Goal: Task Accomplishment & Management: Manage account settings

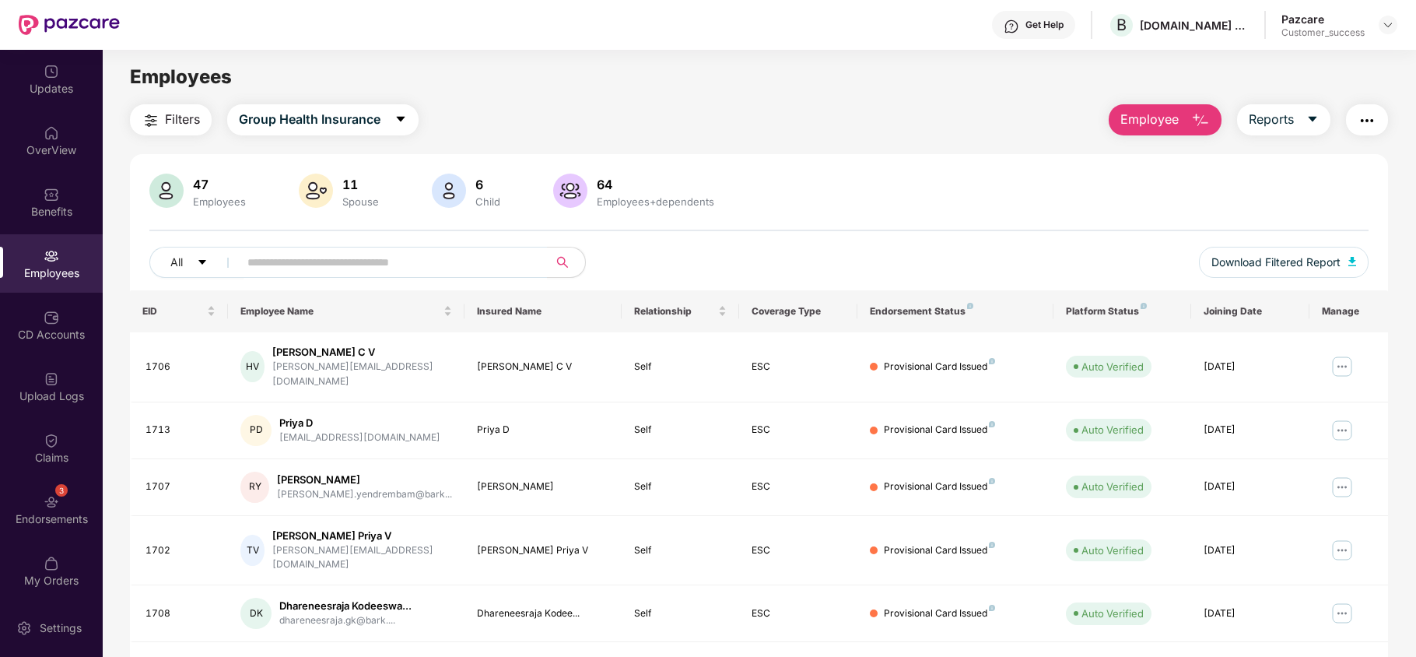
click at [1025, 20] on div "Get Help" at bounding box center [1044, 25] width 38 height 12
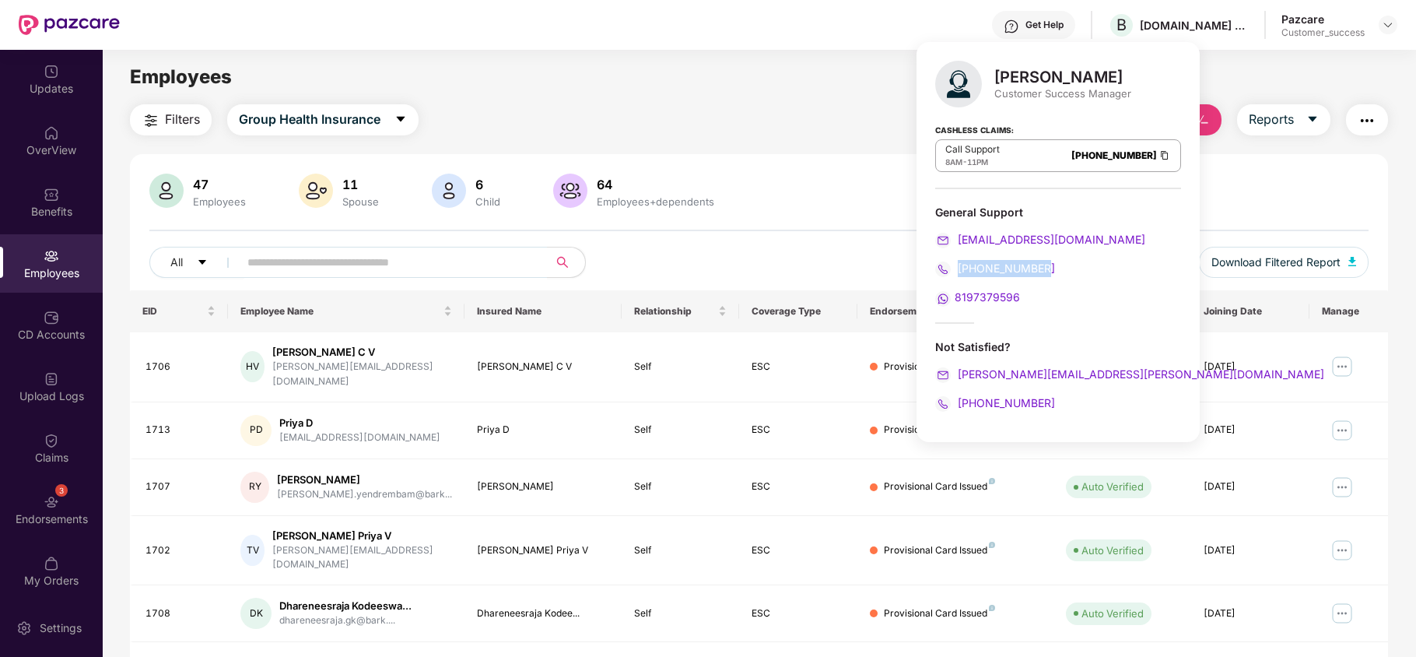
drag, startPoint x: 1042, startPoint y: 266, endPoint x: 959, endPoint y: 263, distance: 83.3
click at [959, 263] on div "[PHONE_NUMBER]" at bounding box center [1058, 268] width 246 height 17
copy span "[PHONE_NUMBER]"
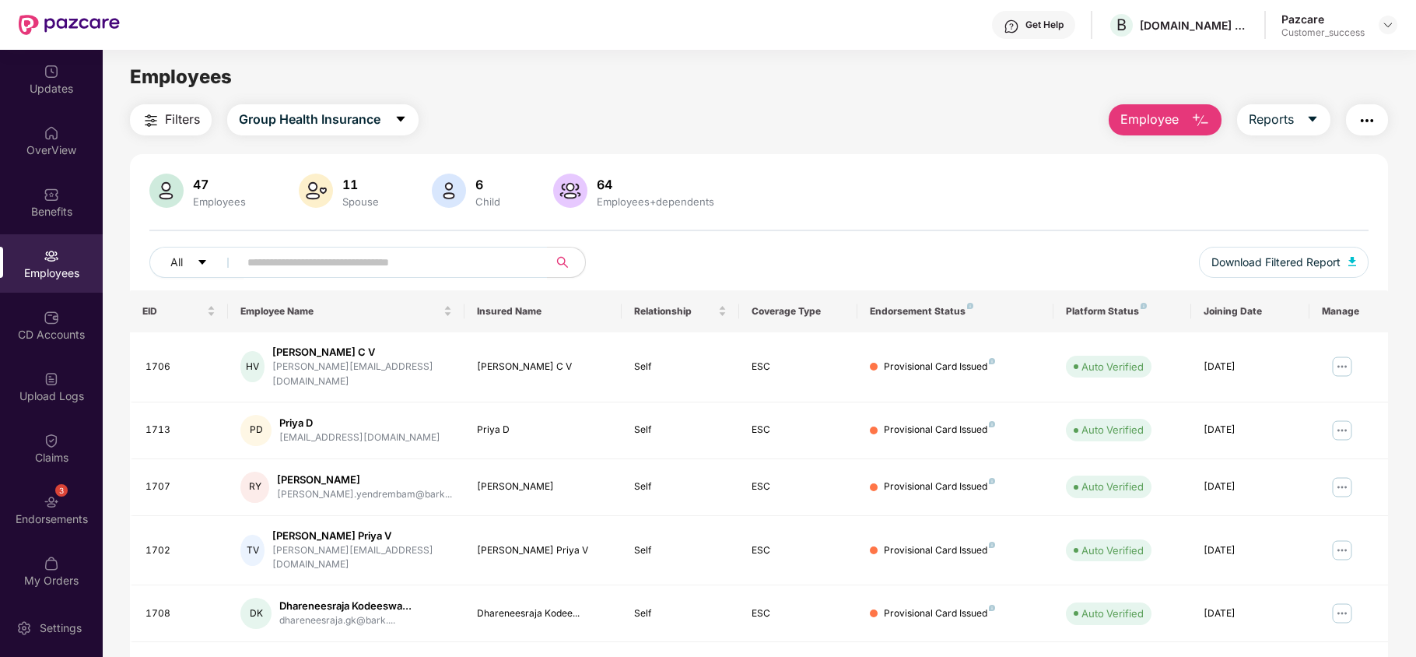
click at [471, 85] on div "Employees" at bounding box center [759, 77] width 1312 height 30
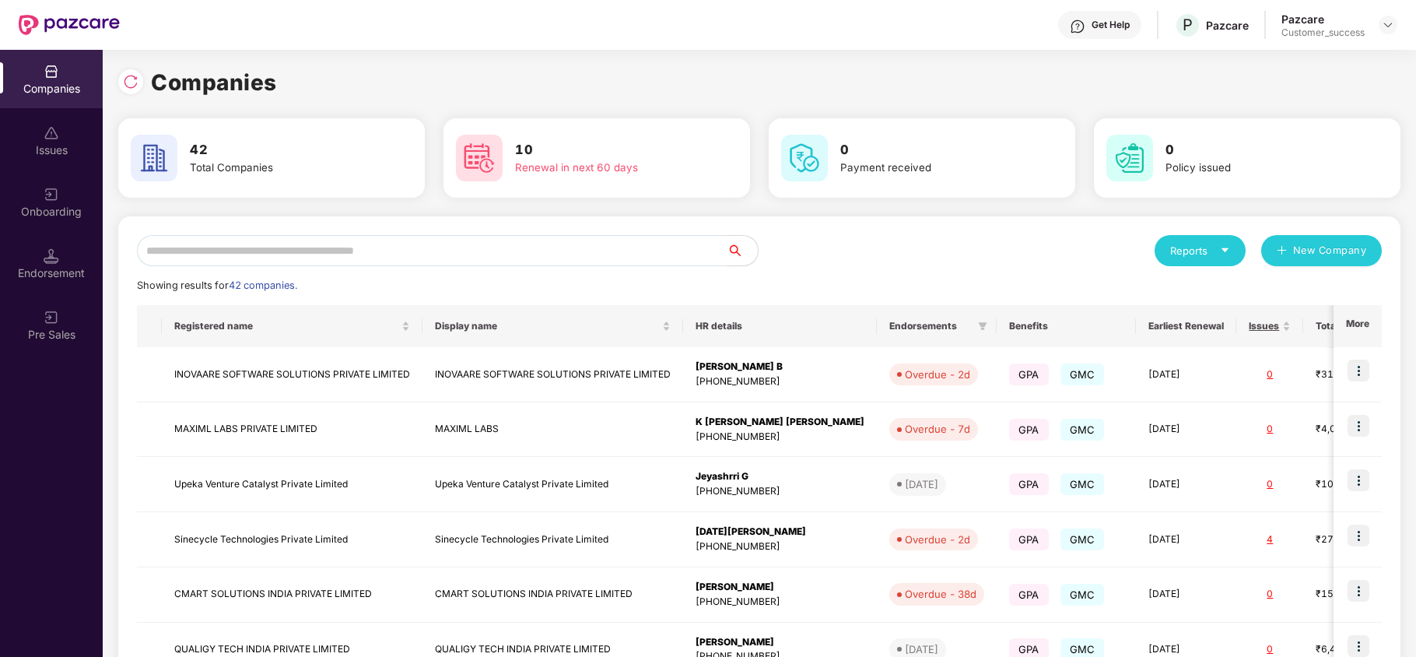
click at [455, 256] on input "text" at bounding box center [432, 250] width 590 height 31
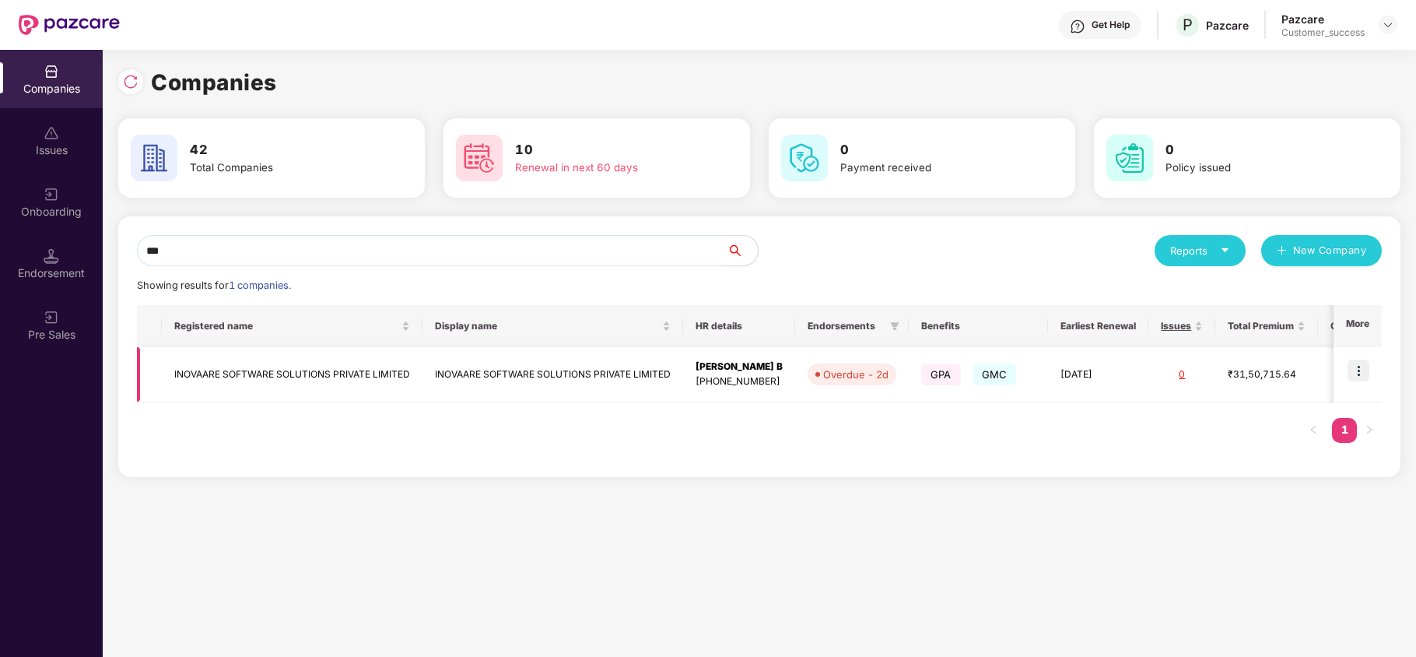
type input "***"
click at [1363, 373] on img at bounding box center [1358, 370] width 22 height 22
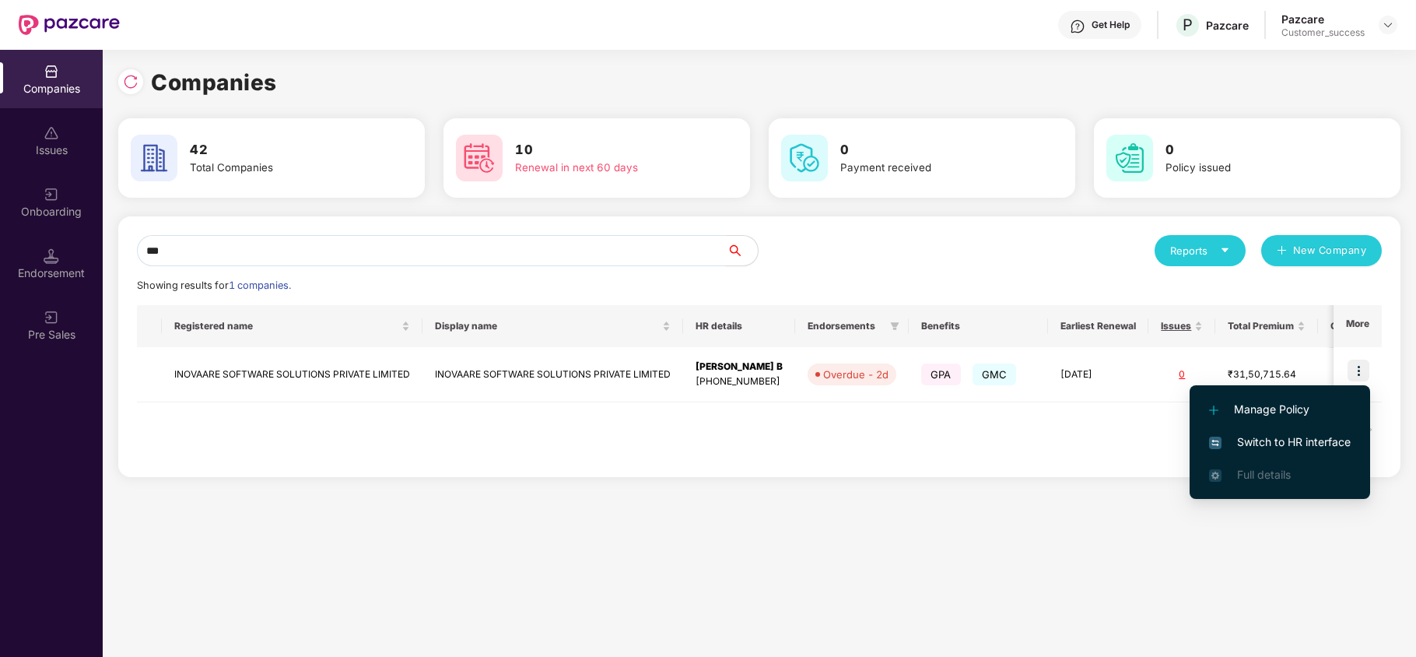
click at [1305, 442] on span "Switch to HR interface" at bounding box center [1280, 441] width 142 height 17
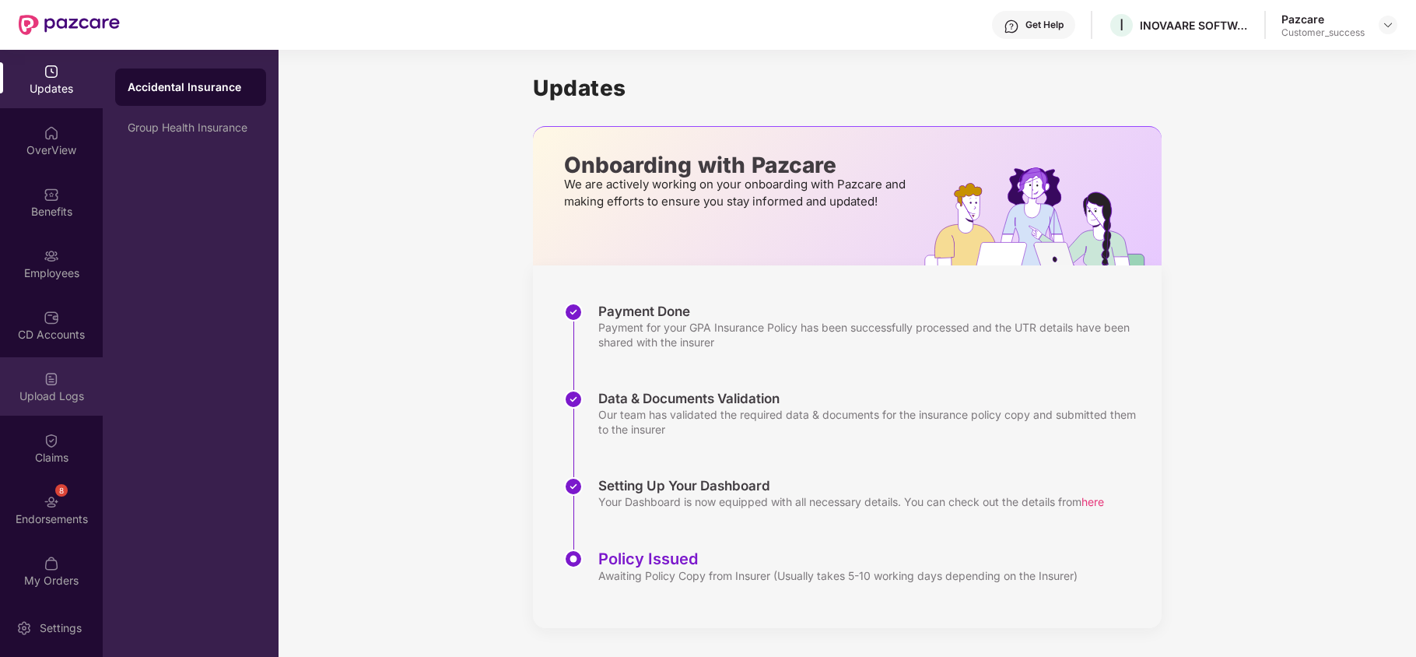
click at [56, 373] on img at bounding box center [52, 379] width 16 height 16
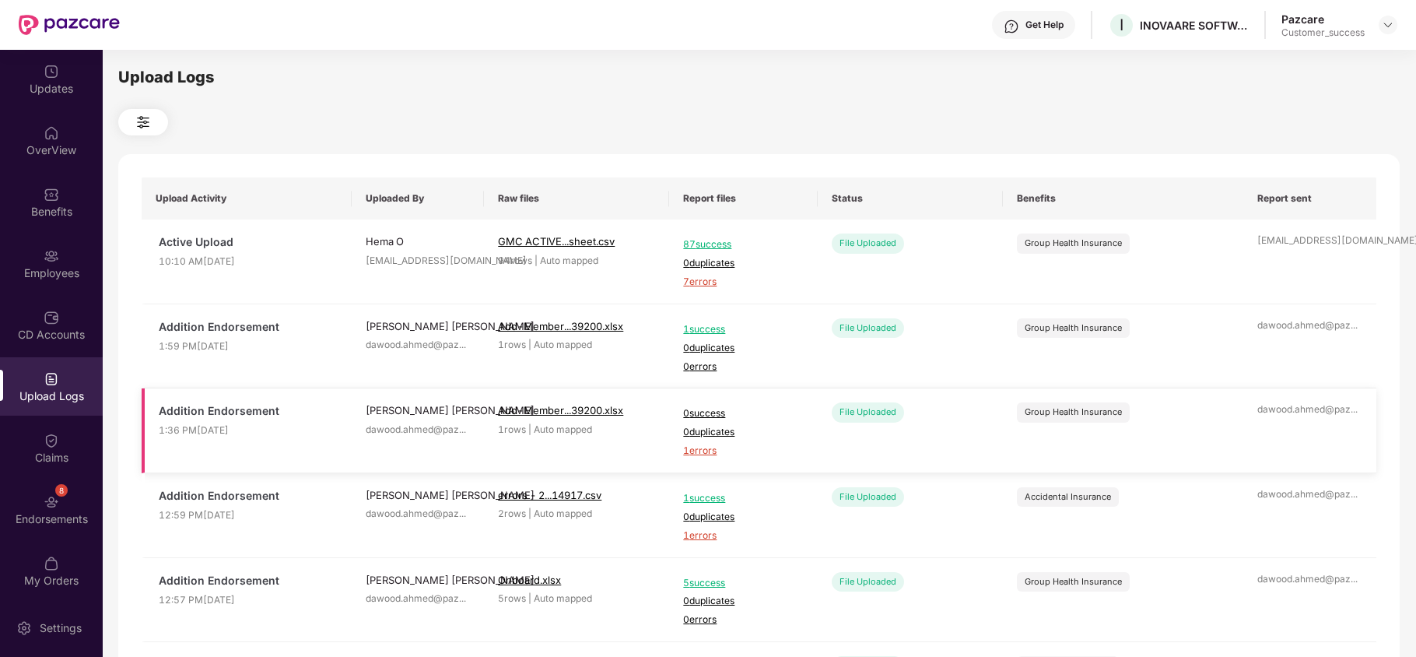
click at [695, 455] on span "1 errors" at bounding box center [743, 450] width 120 height 15
click at [44, 235] on div "Employees" at bounding box center [51, 263] width 103 height 58
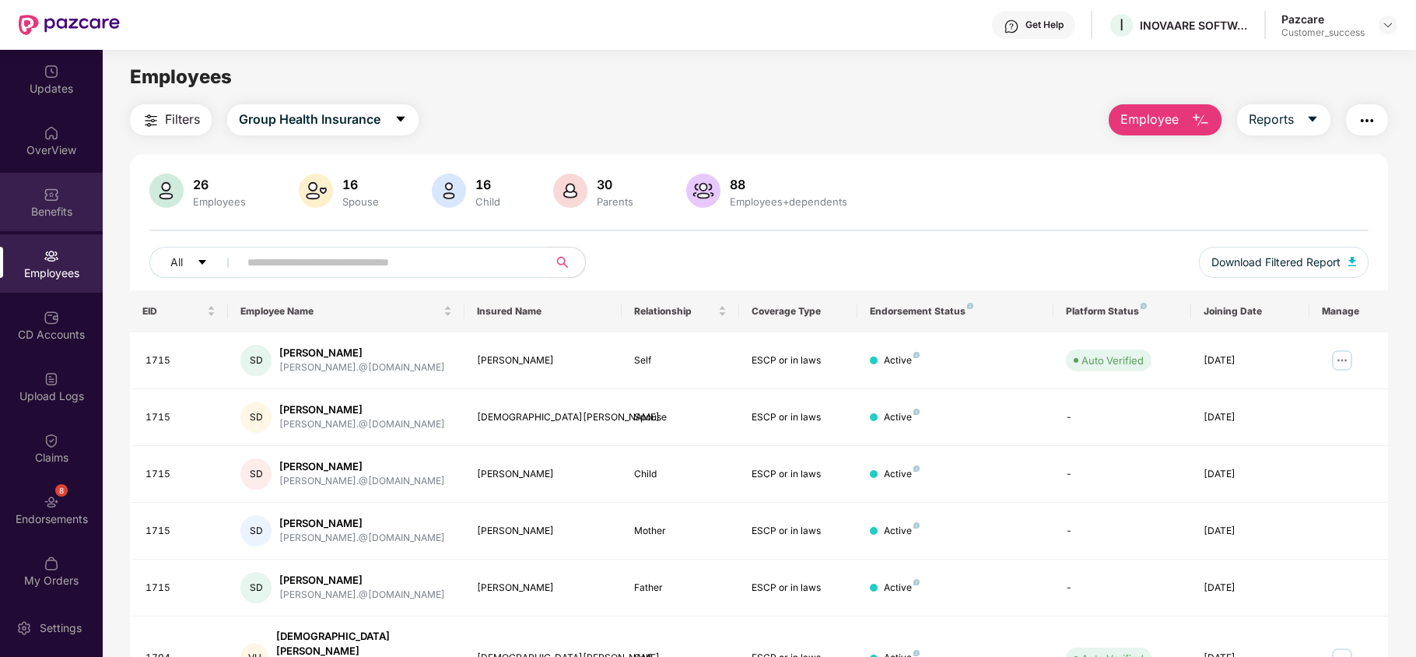
click at [51, 187] on img at bounding box center [52, 195] width 16 height 16
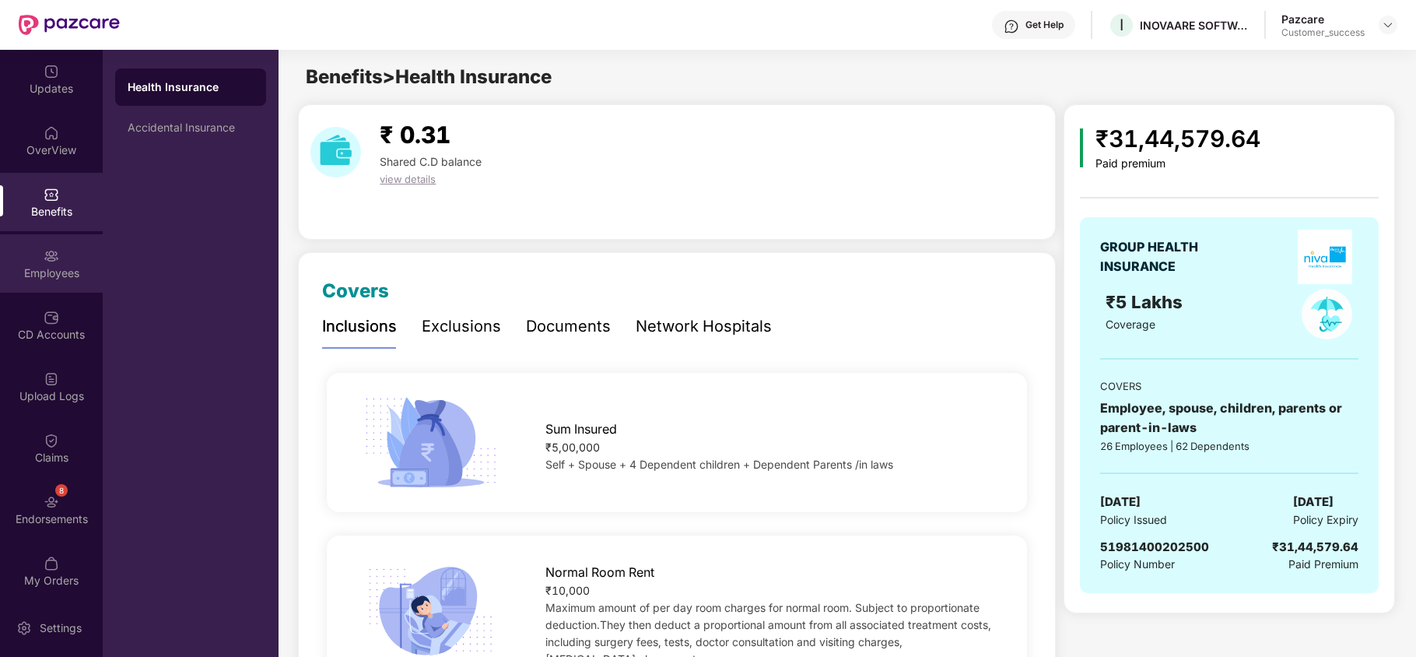
click at [45, 266] on div "Employees" at bounding box center [51, 273] width 103 height 16
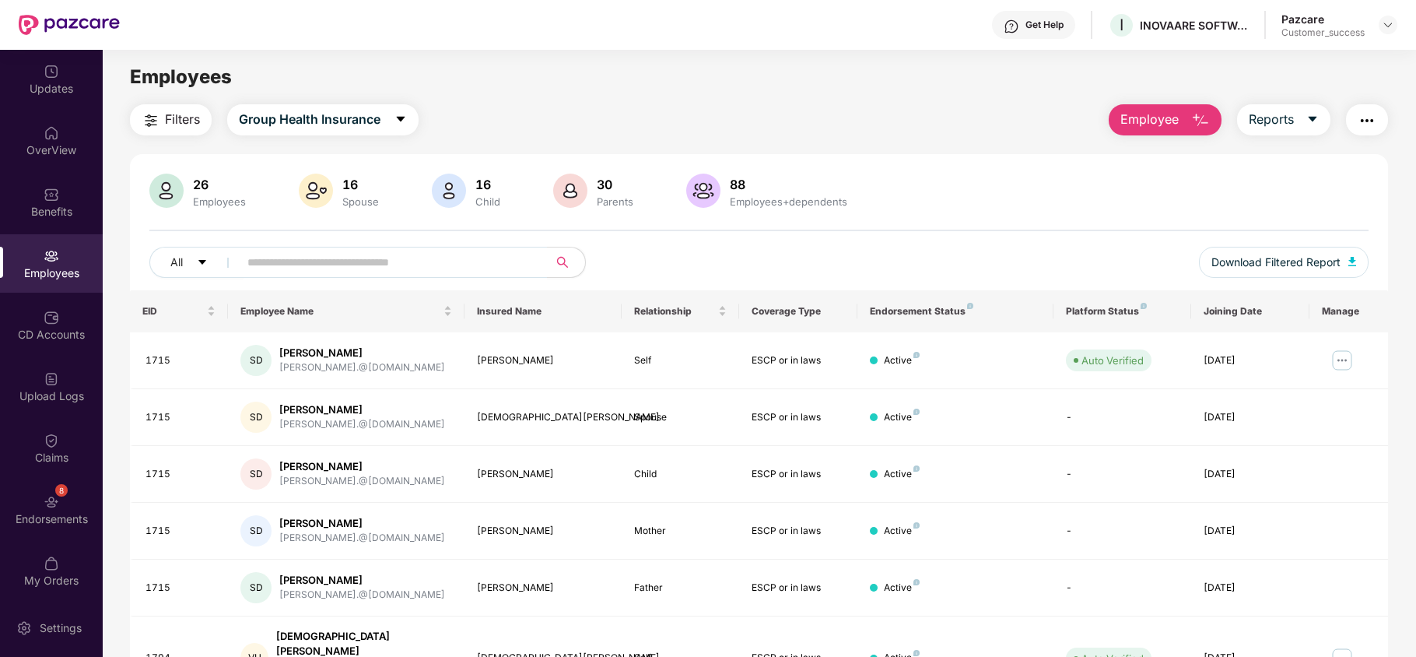
click at [1161, 110] on span "Employee" at bounding box center [1149, 119] width 58 height 19
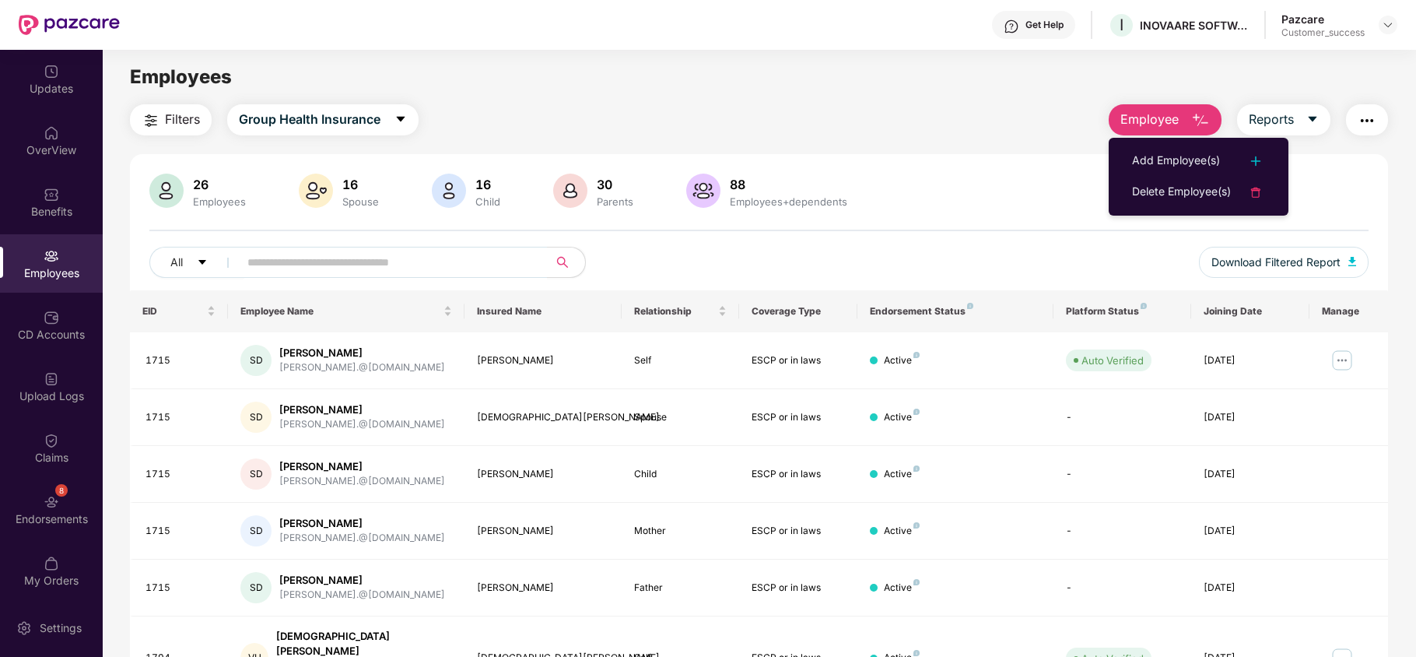
click at [1149, 138] on div "Add Employee(s) Delete Employee(s)" at bounding box center [1199, 177] width 180 height 78
click at [1158, 173] on li "Add Employee(s)" at bounding box center [1199, 160] width 180 height 31
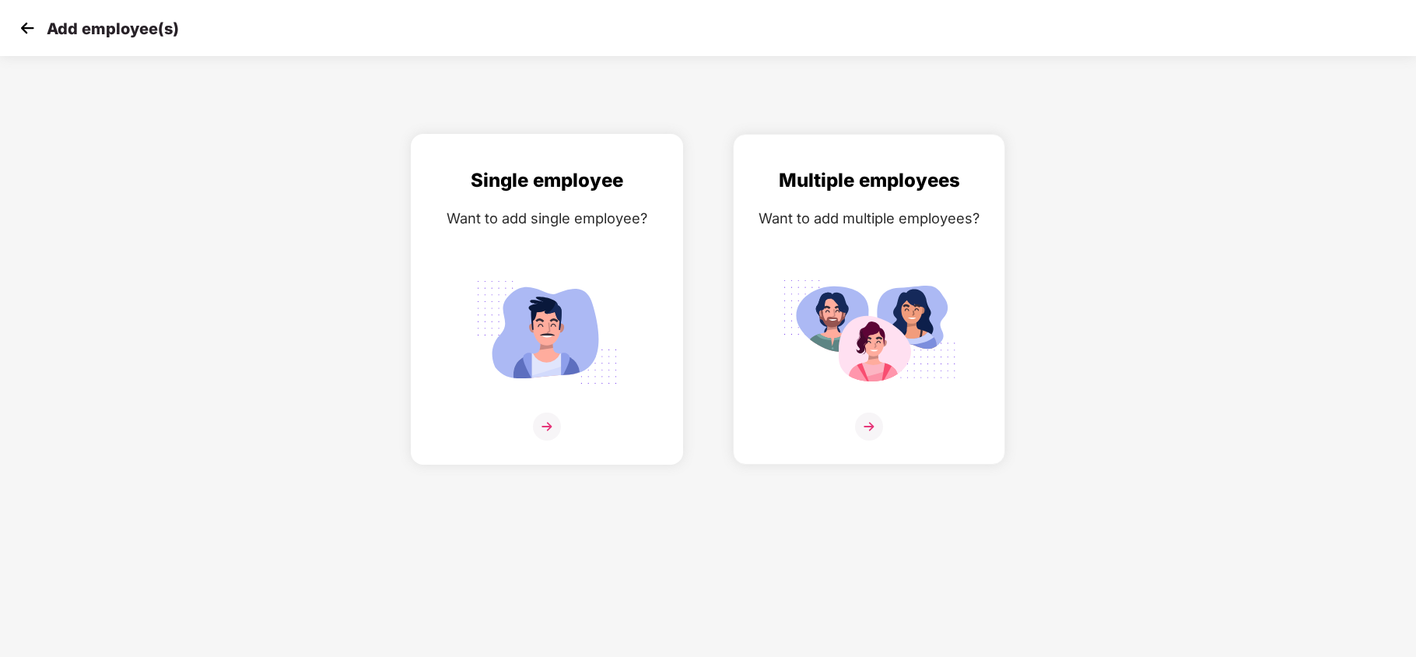
click at [530, 428] on div at bounding box center [547, 435] width 240 height 47
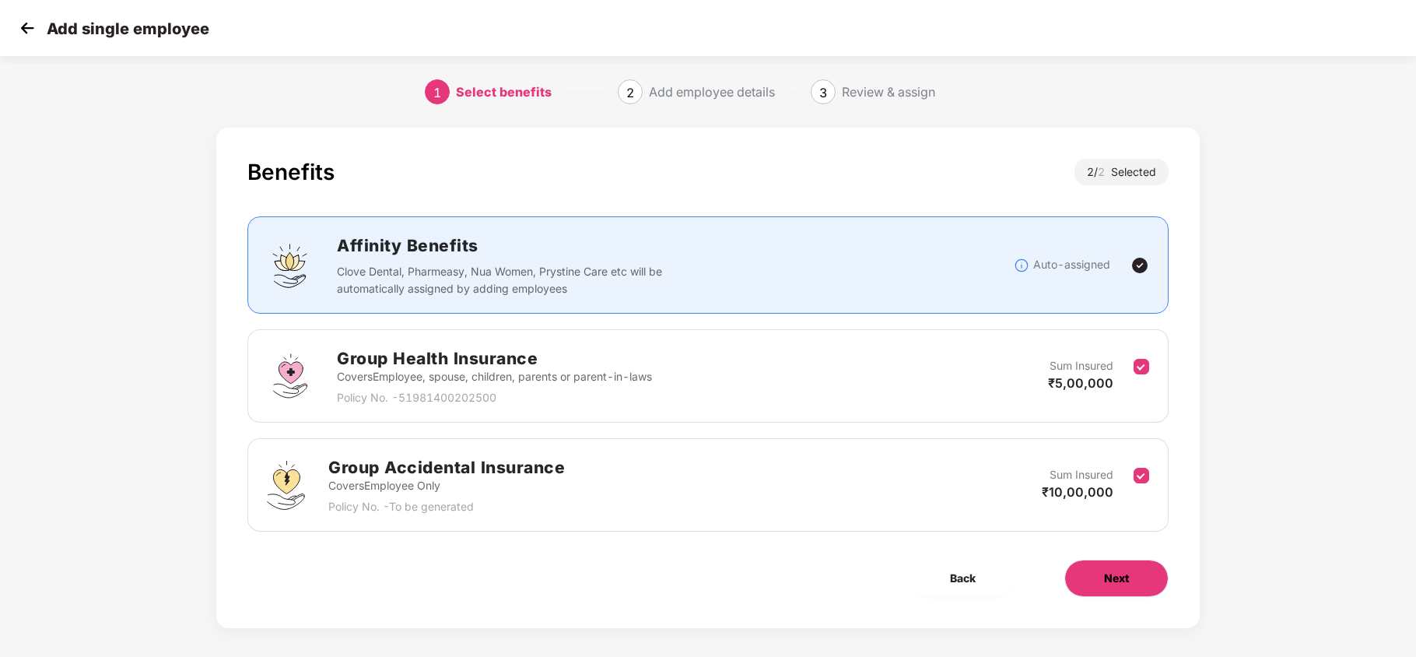
click at [1109, 569] on button "Next" at bounding box center [1116, 577] width 104 height 37
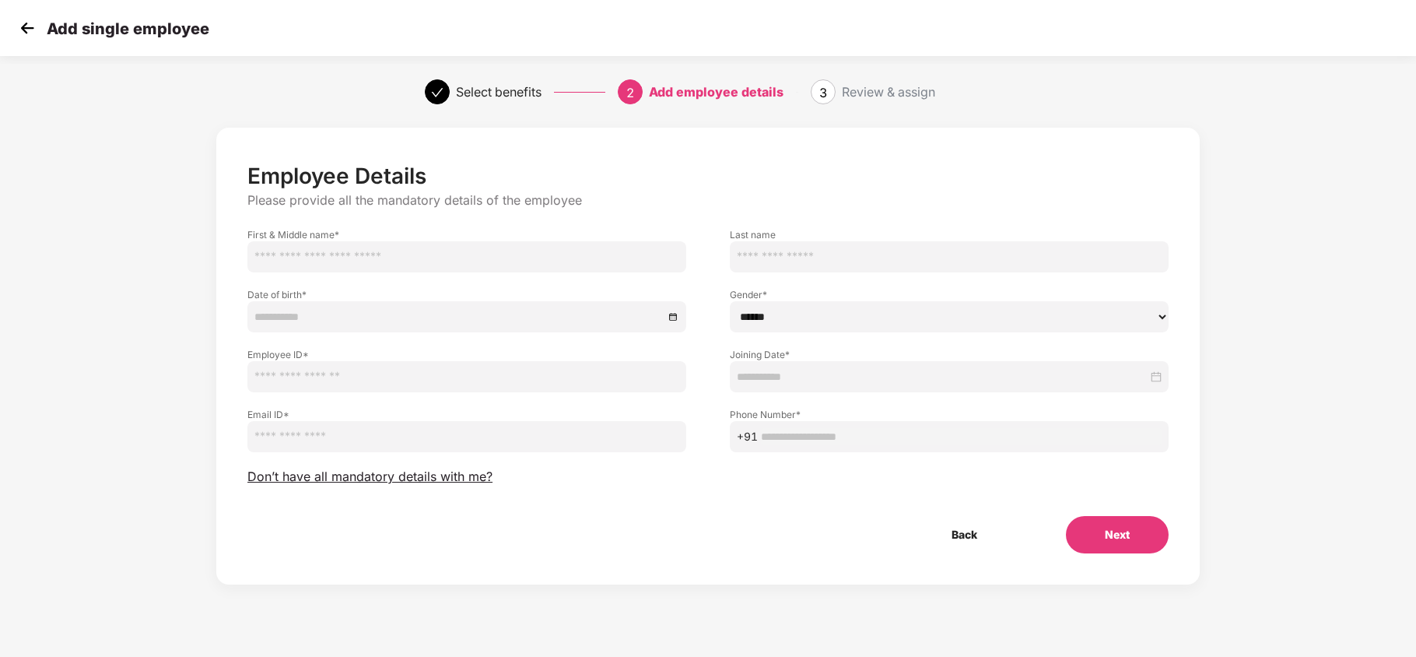
paste input "********"
click at [299, 254] on input "********" at bounding box center [466, 256] width 439 height 31
type input "********"
click at [299, 325] on div at bounding box center [466, 316] width 439 height 31
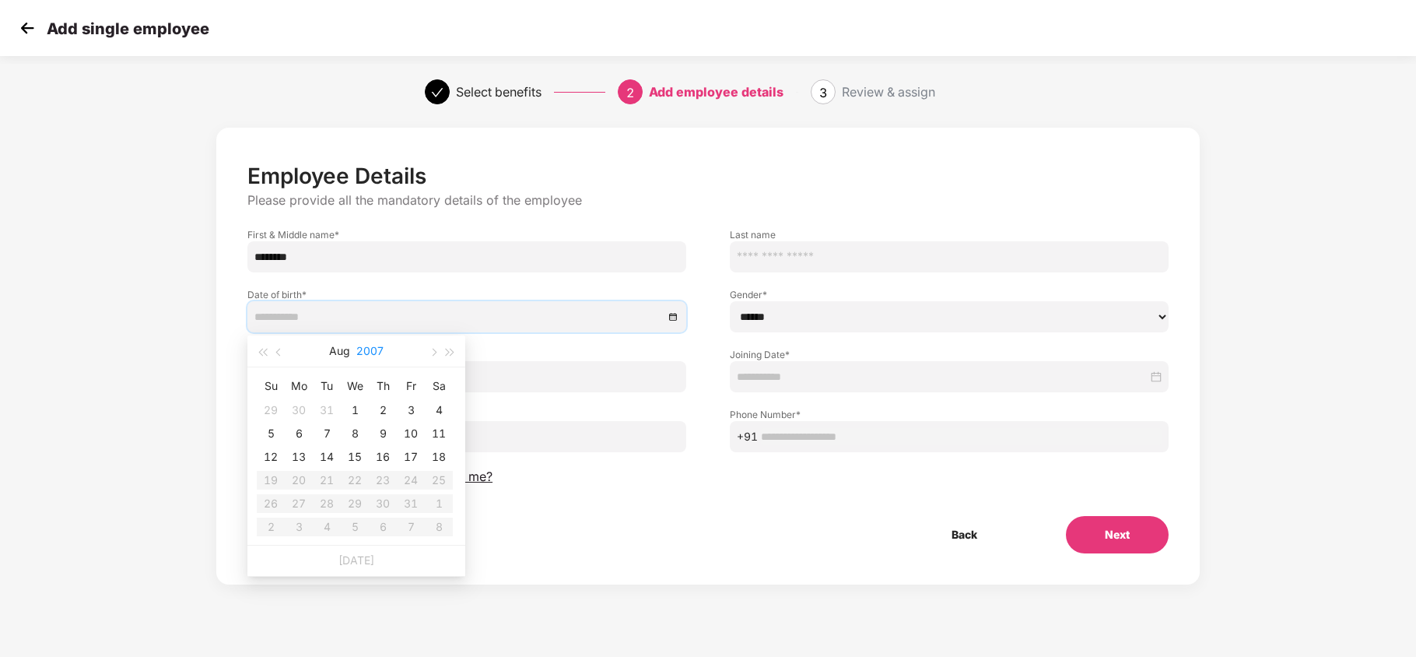
click at [356, 352] on button "2007" at bounding box center [369, 350] width 27 height 31
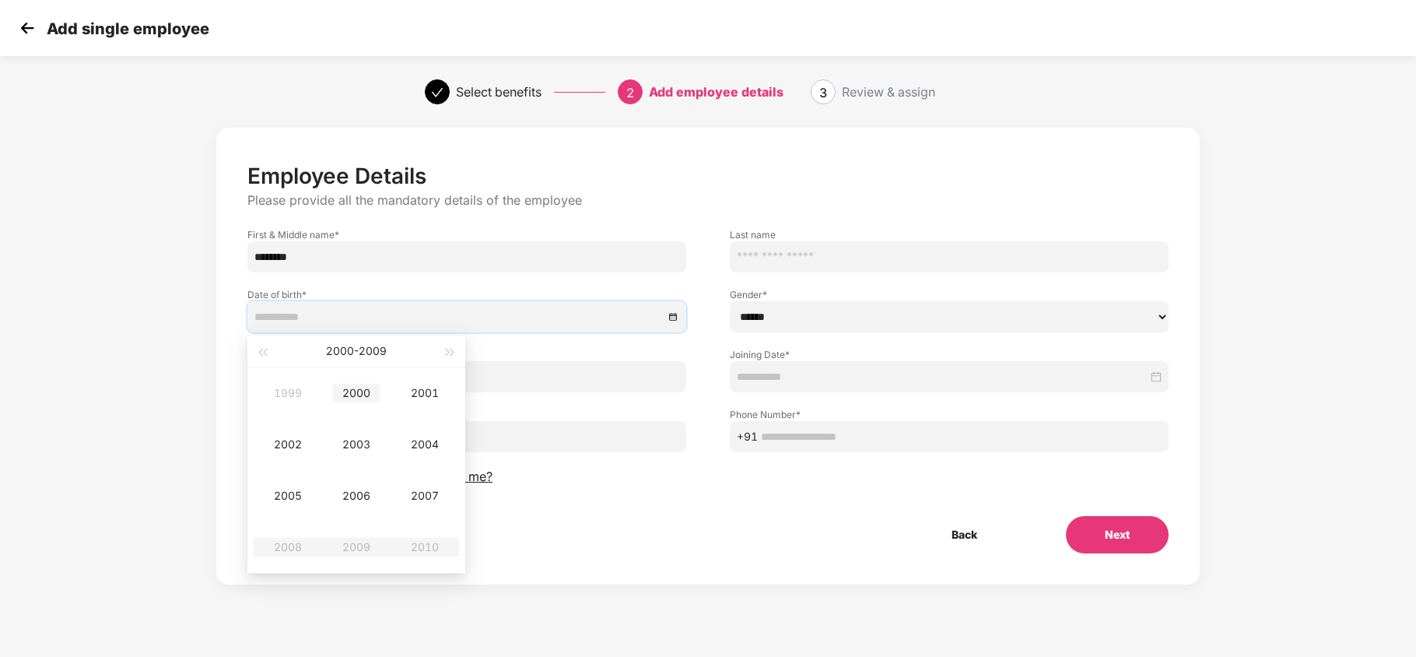
type input "**********"
click at [349, 384] on div "2000" at bounding box center [356, 393] width 47 height 19
type input "**********"
click at [345, 355] on button "Aug" at bounding box center [339, 350] width 21 height 31
type input "**********"
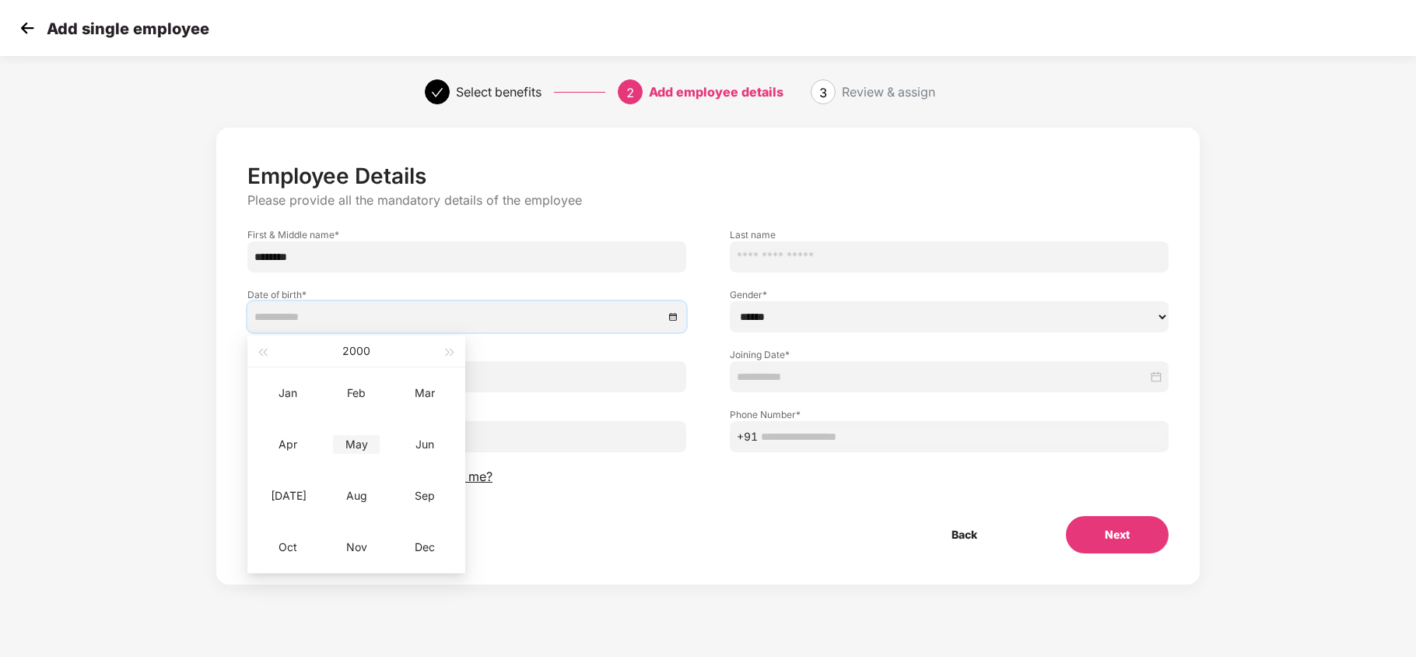
click at [359, 445] on div "May" at bounding box center [356, 444] width 47 height 19
type input "**********"
click at [330, 499] on div "30" at bounding box center [326, 503] width 19 height 19
click at [831, 317] on select "****** **** ******" at bounding box center [949, 316] width 439 height 31
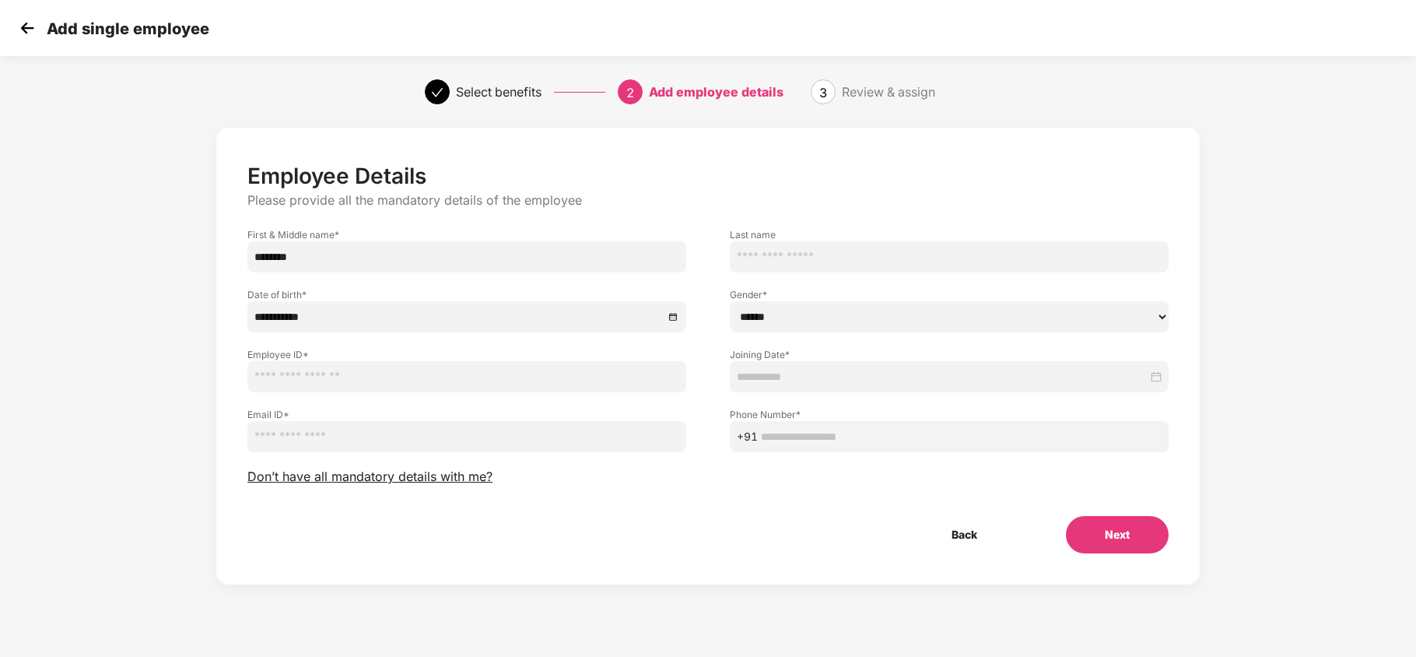
click at [730, 301] on select "****** **** ******" at bounding box center [949, 316] width 439 height 31
click at [832, 317] on select "****** **** ******" at bounding box center [949, 316] width 439 height 31
select select "******"
click at [730, 301] on select "****** **** ******" at bounding box center [949, 316] width 439 height 31
click at [797, 369] on input at bounding box center [942, 376] width 411 height 17
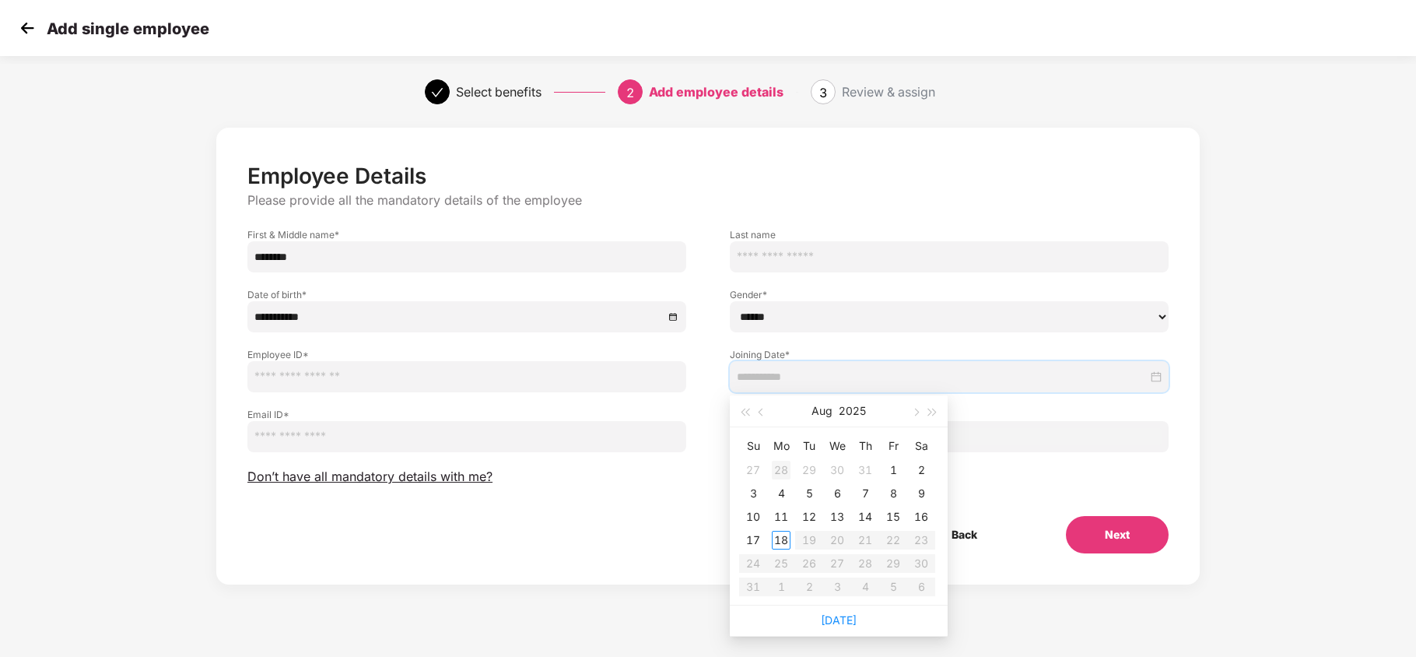
type input "**********"
click at [764, 412] on button "button" at bounding box center [761, 410] width 17 height 31
type input "**********"
click at [754, 531] on div "20" at bounding box center [753, 540] width 19 height 19
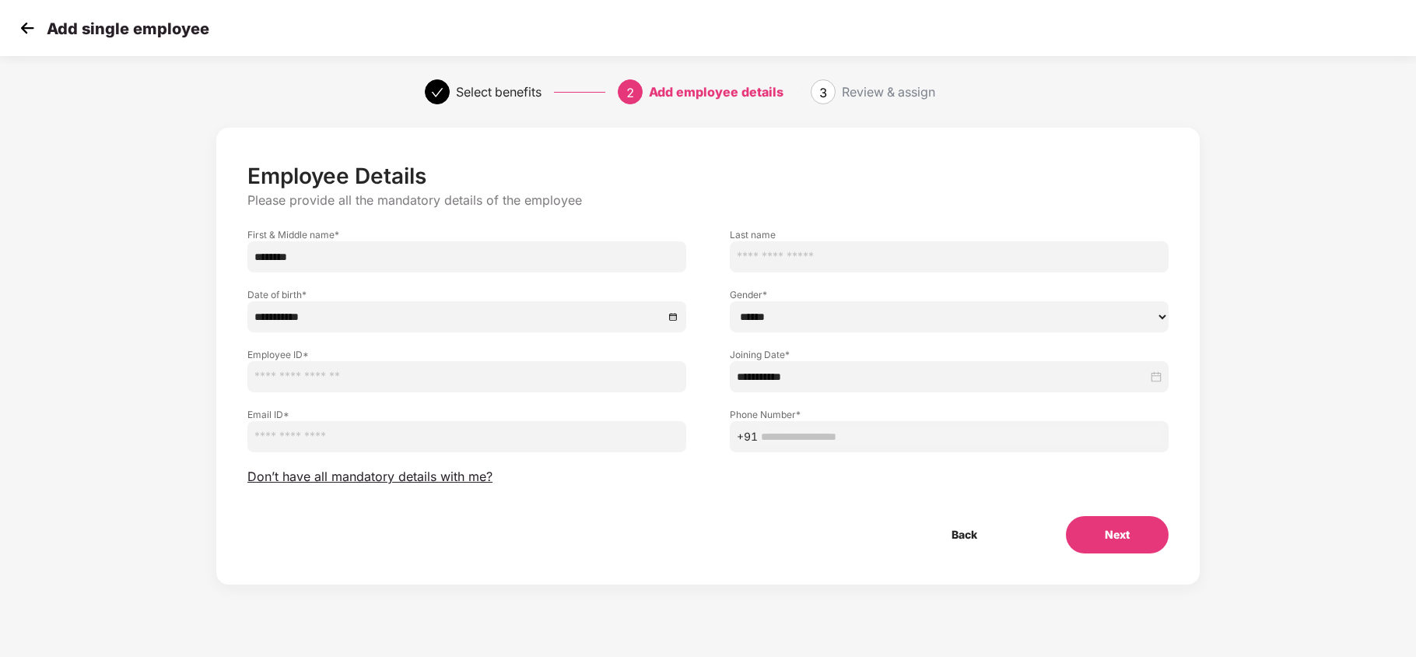
click at [325, 375] on input "text" at bounding box center [466, 376] width 439 height 31
paste input "****"
type input "****"
click at [817, 439] on input "text" at bounding box center [961, 436] width 401 height 17
type input "**********"
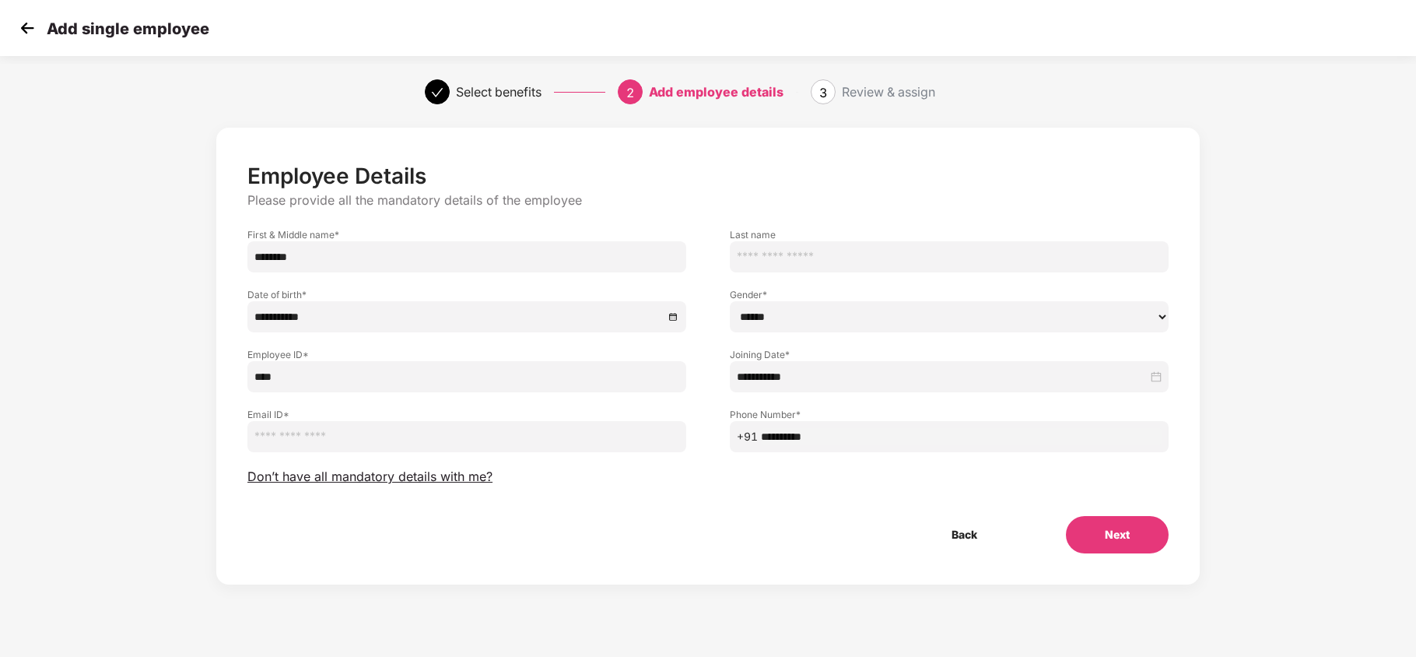
click at [440, 442] on input "email" at bounding box center [466, 436] width 439 height 31
type input "**********"
click at [1089, 533] on button "Next" at bounding box center [1117, 534] width 103 height 37
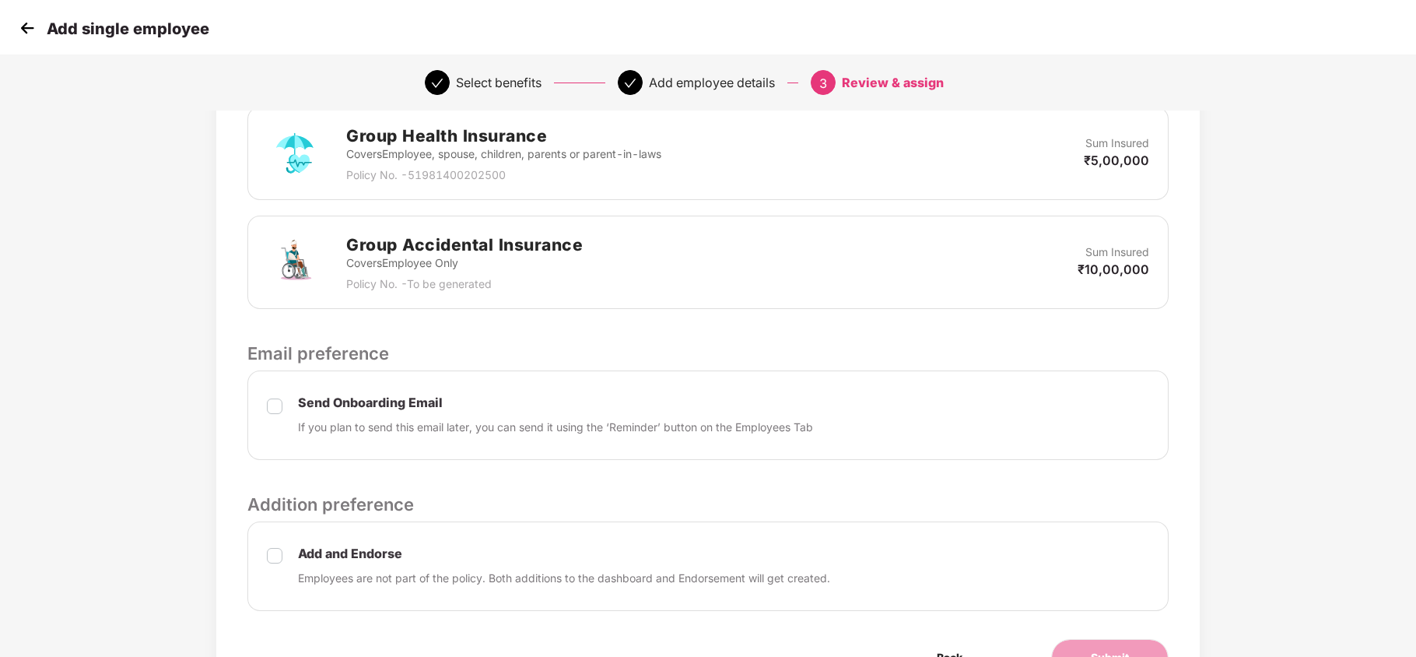
scroll to position [503, 0]
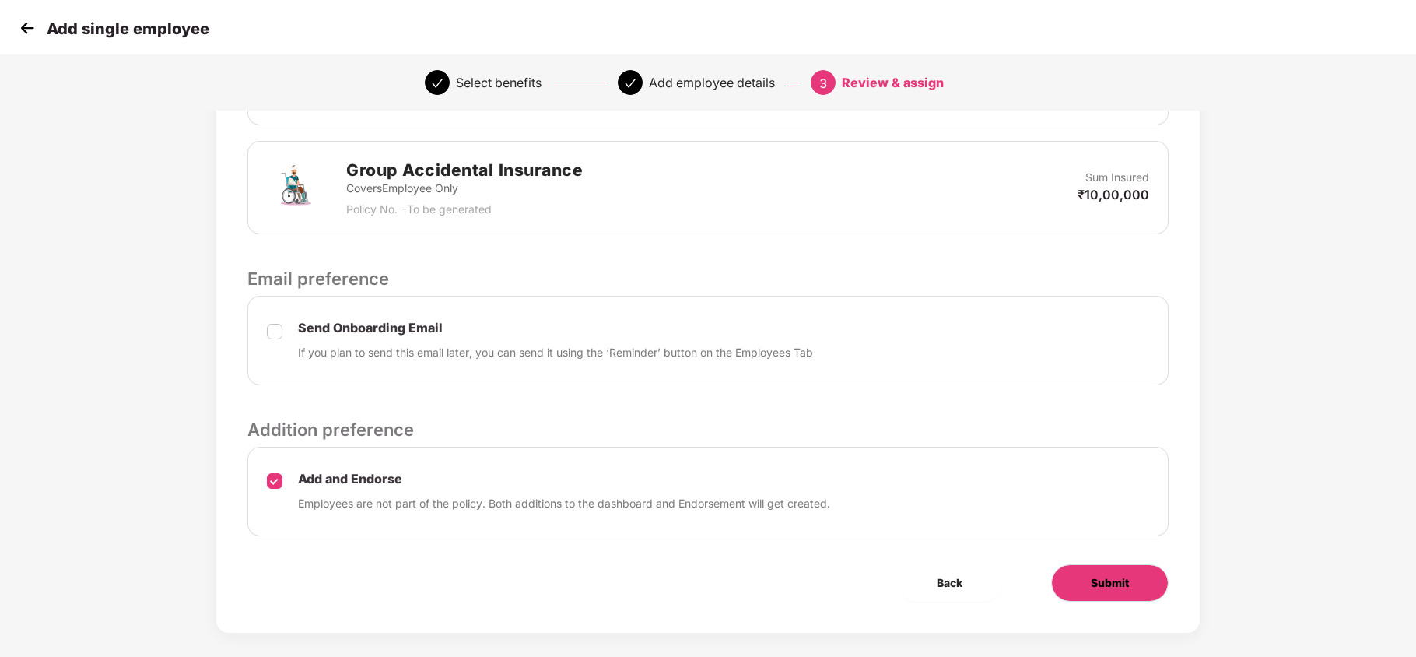
click at [1091, 574] on span "Submit" at bounding box center [1110, 582] width 38 height 17
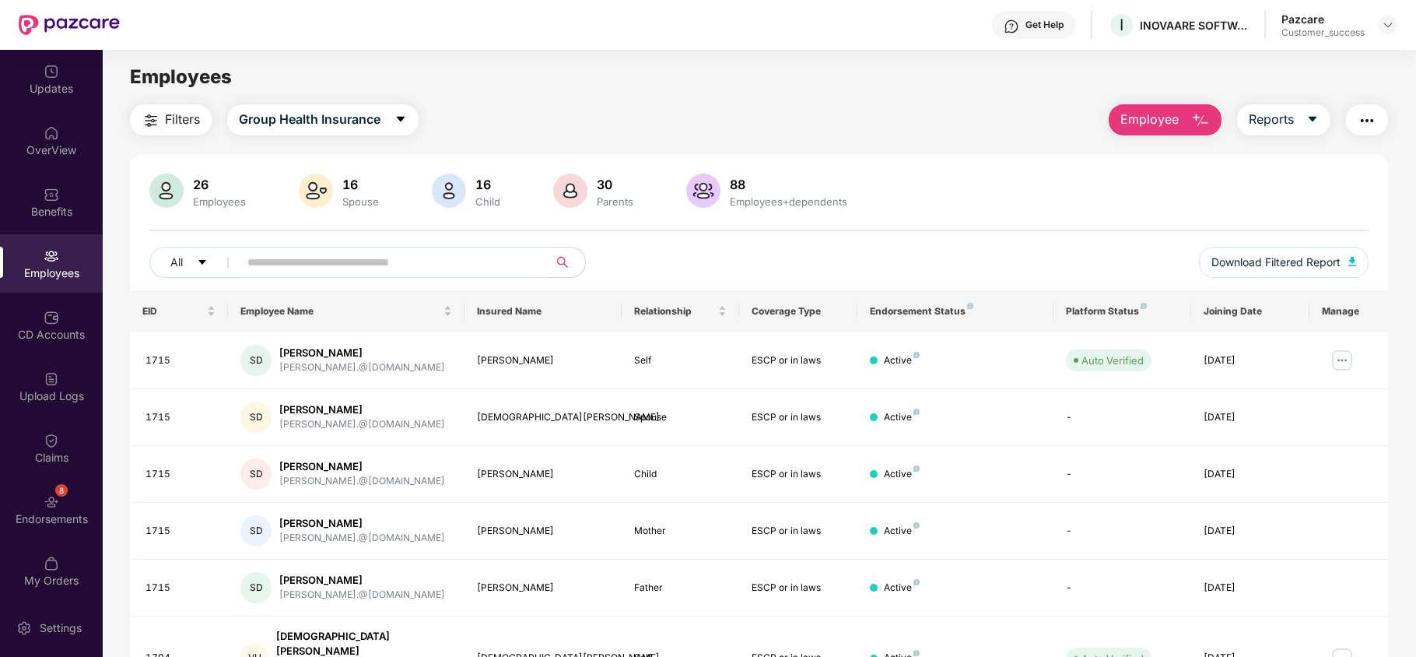
click at [349, 261] on input "text" at bounding box center [386, 261] width 279 height 23
paste input "****"
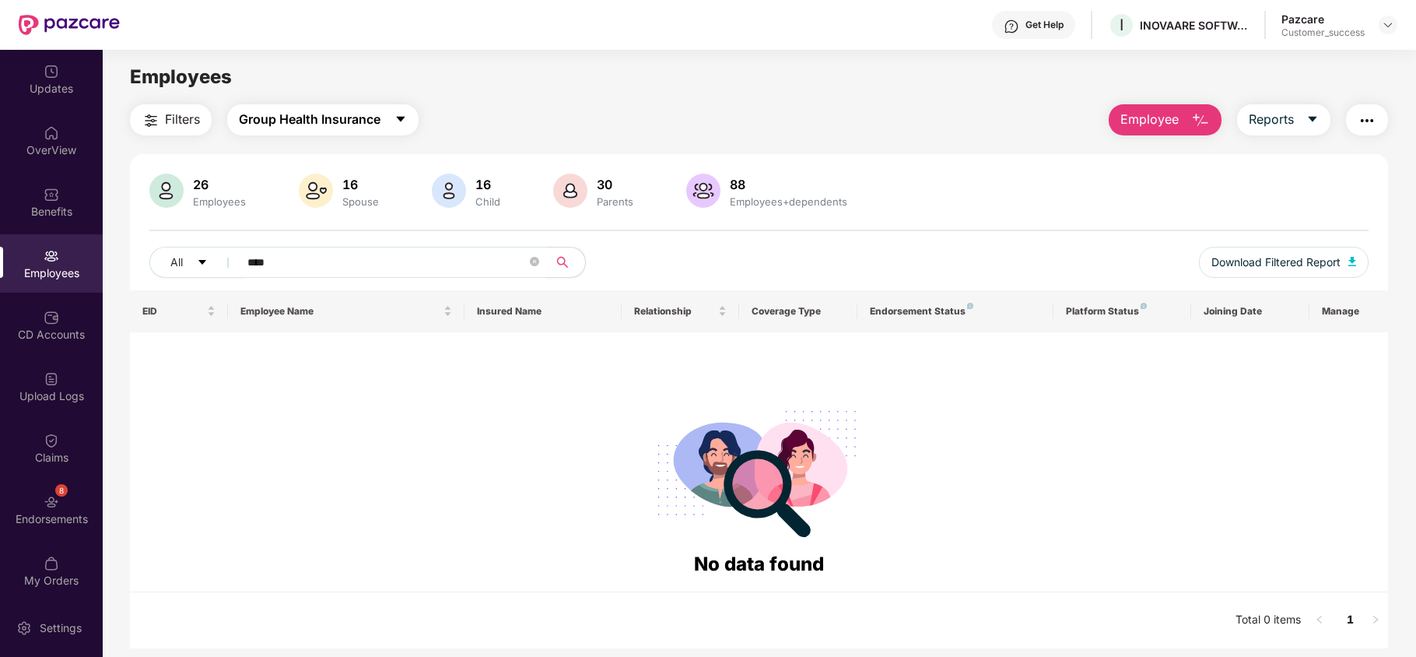
click at [365, 125] on span "Group Health Insurance" at bounding box center [310, 119] width 142 height 19
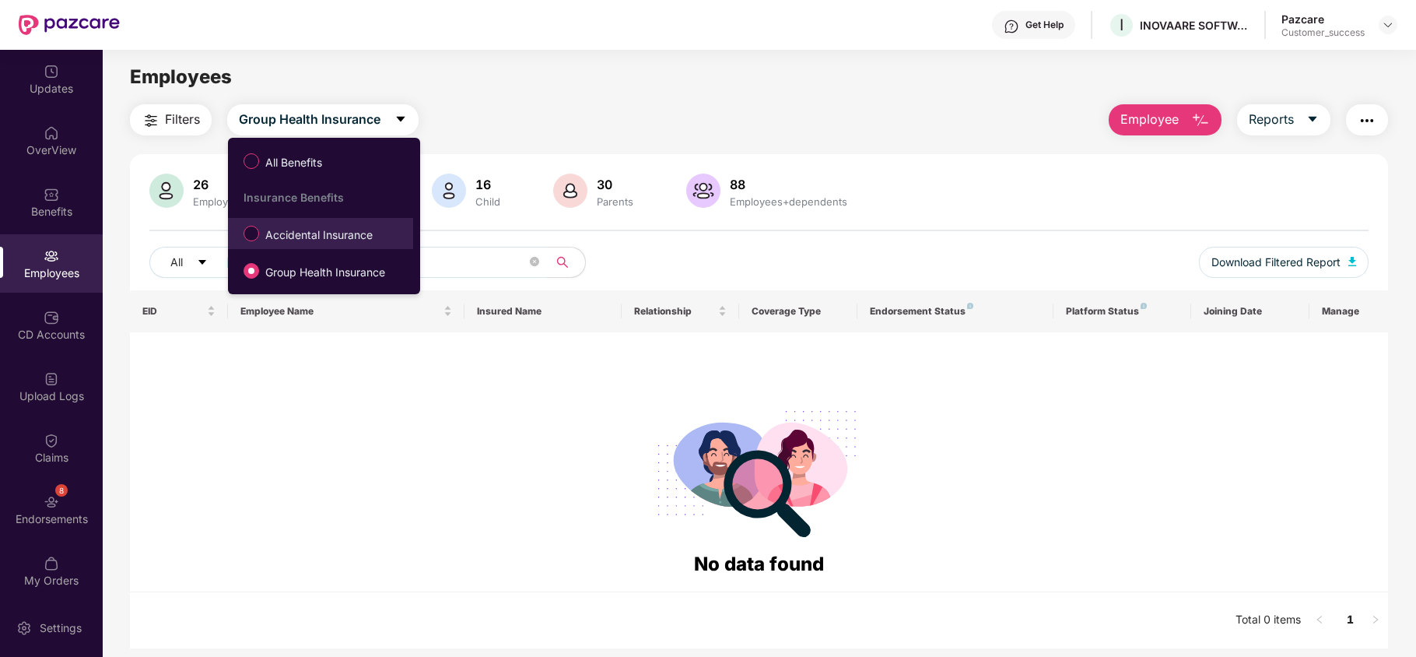
click at [313, 229] on span "Accidental Insurance" at bounding box center [319, 234] width 120 height 17
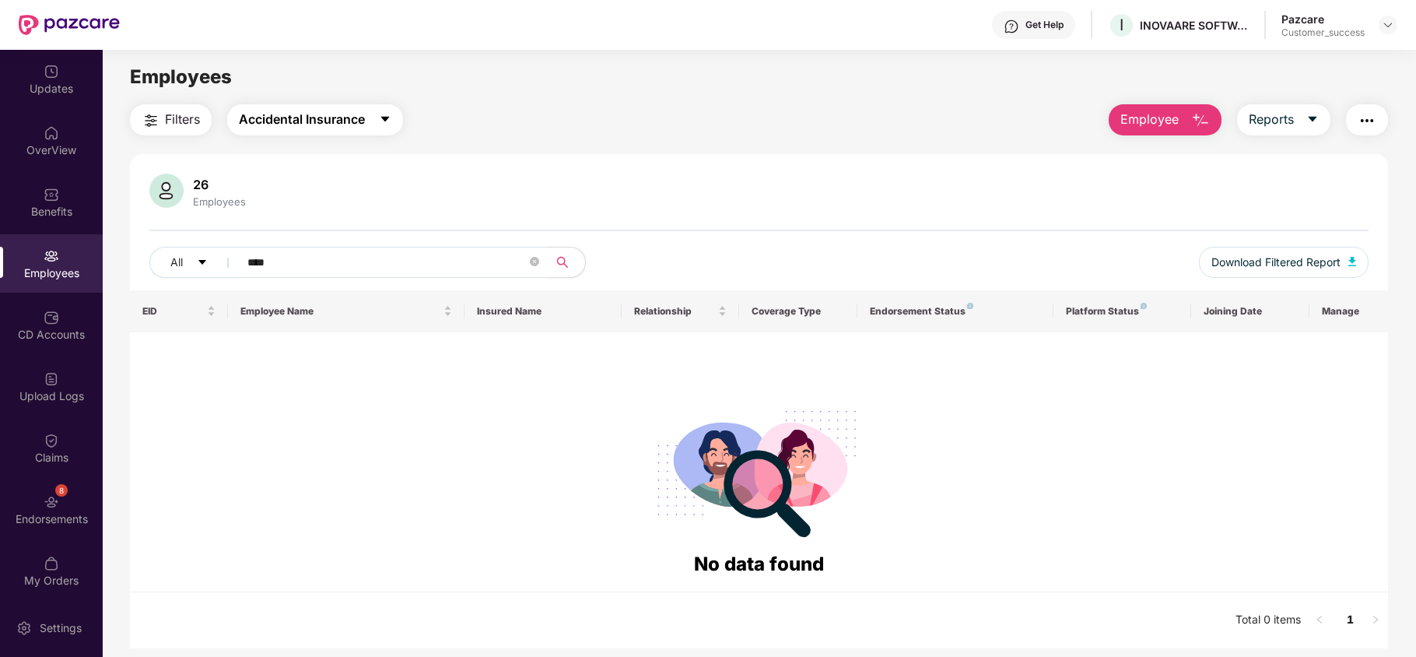
click at [349, 120] on span "Accidental Insurance" at bounding box center [302, 119] width 126 height 19
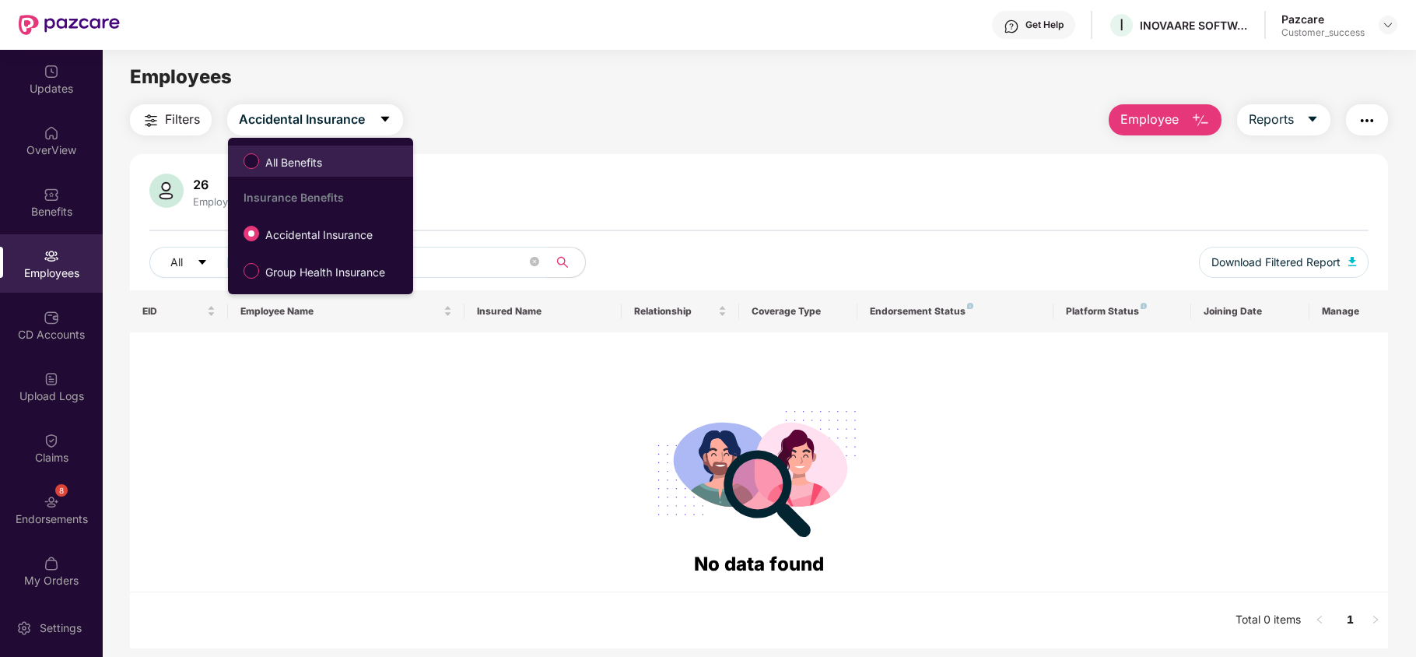
click at [289, 162] on span "All Benefits" at bounding box center [293, 162] width 69 height 17
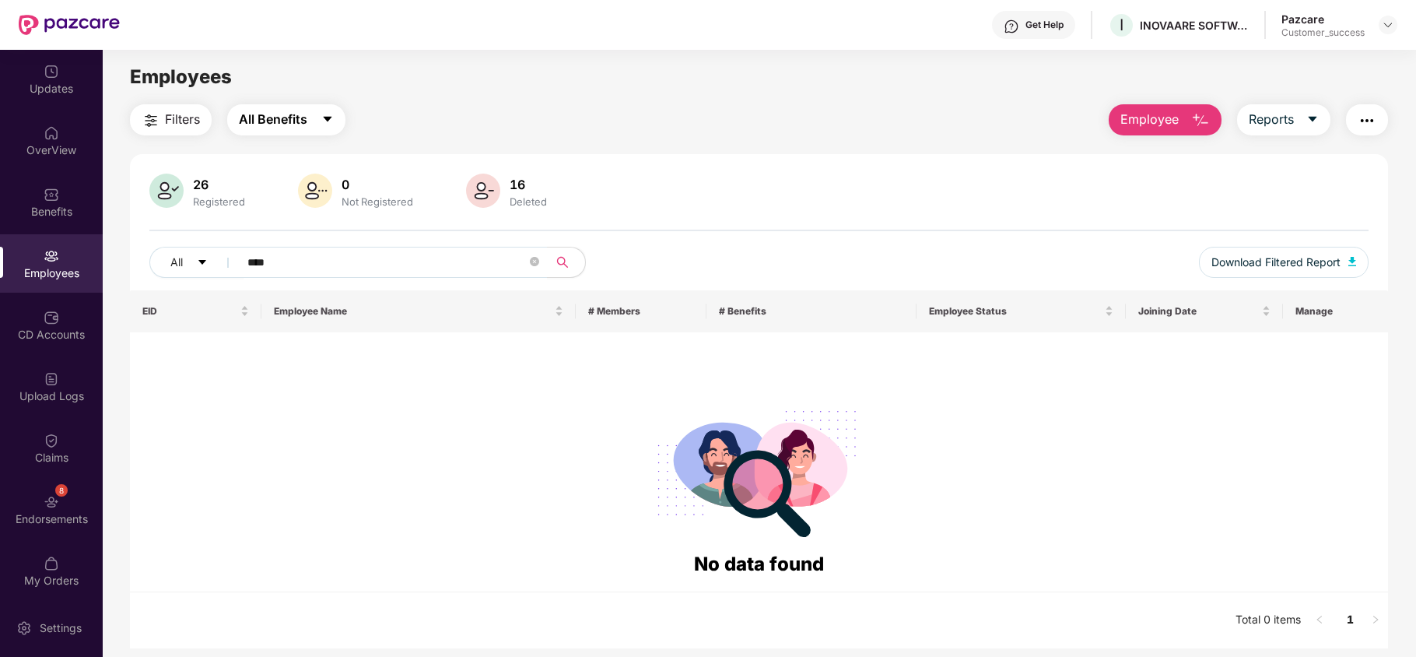
click at [318, 116] on button "All Benefits" at bounding box center [286, 119] width 118 height 31
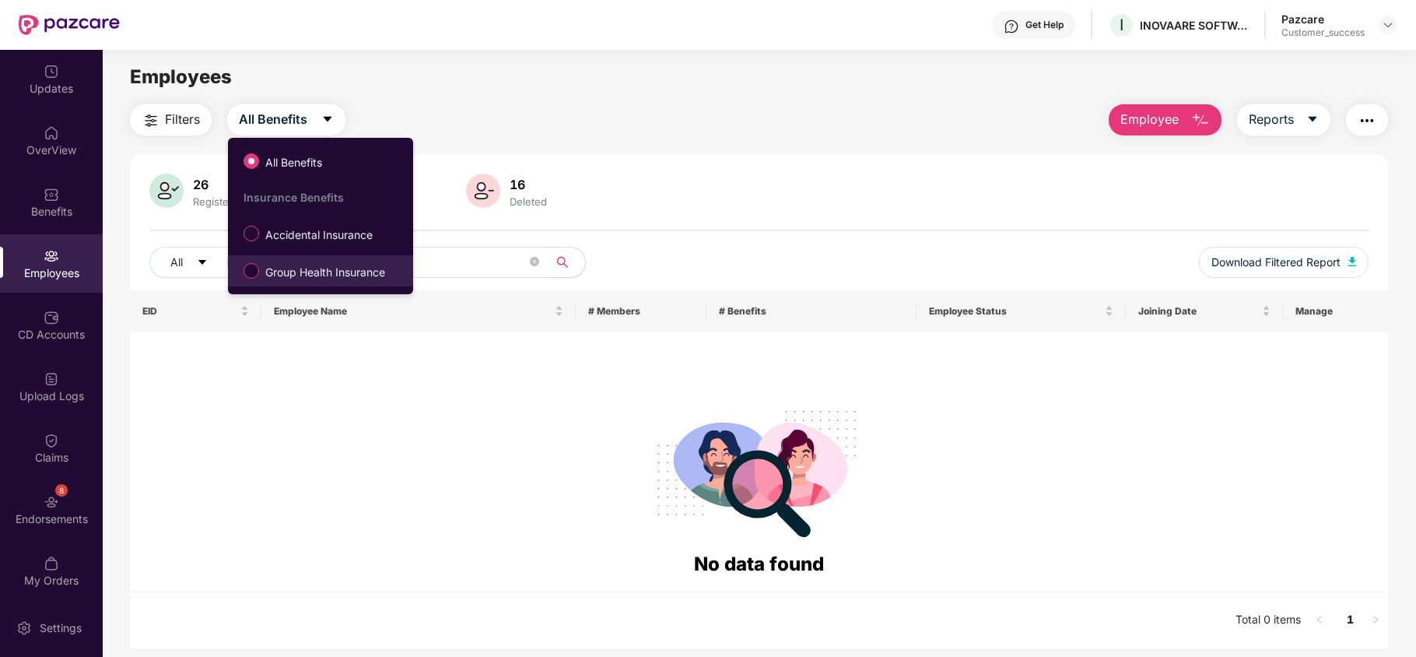
click at [310, 268] on span "Group Health Insurance" at bounding box center [325, 272] width 132 height 17
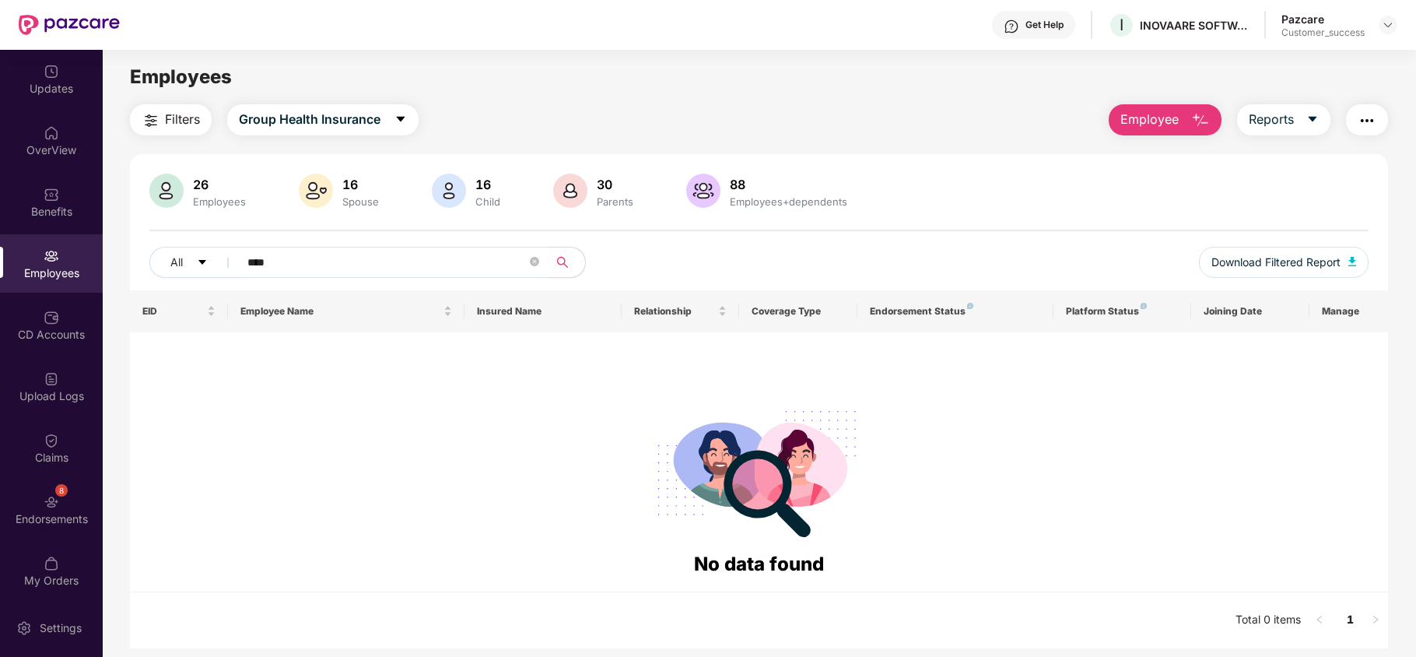
click at [316, 259] on input "****" at bounding box center [386, 261] width 279 height 23
type input "*"
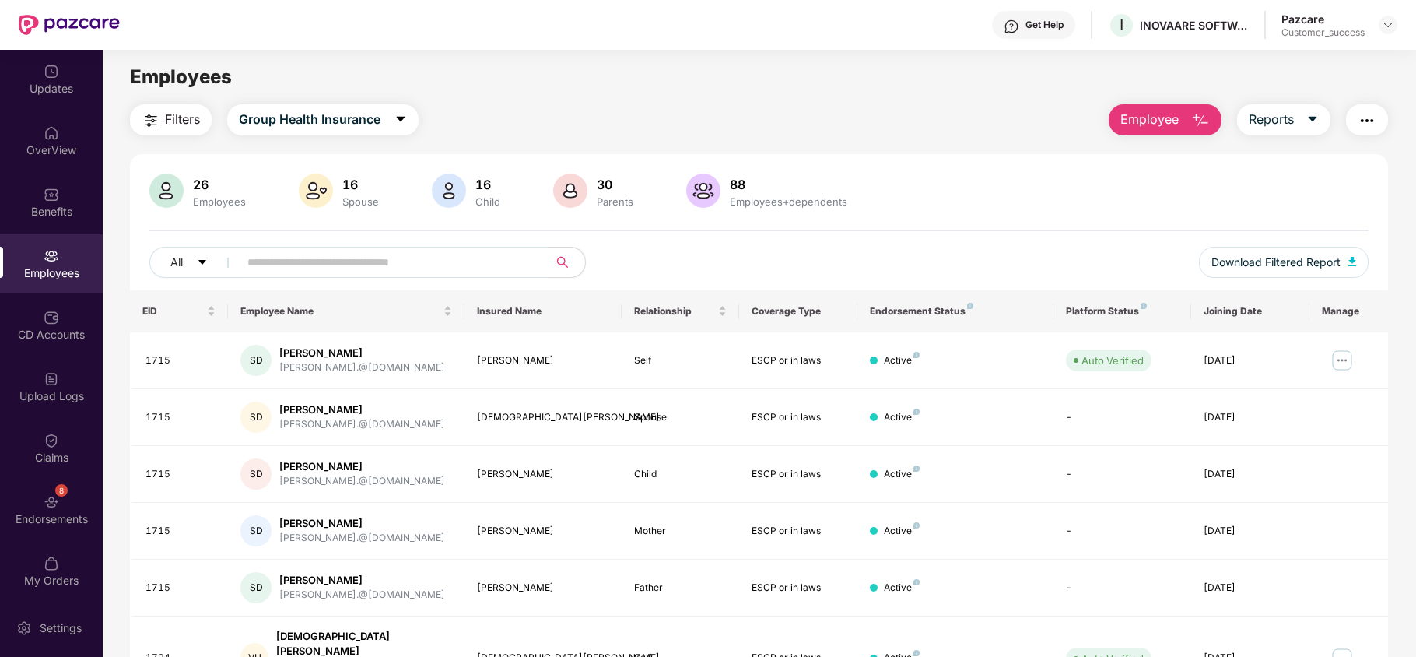
click at [1172, 121] on span "Employee" at bounding box center [1149, 119] width 58 height 19
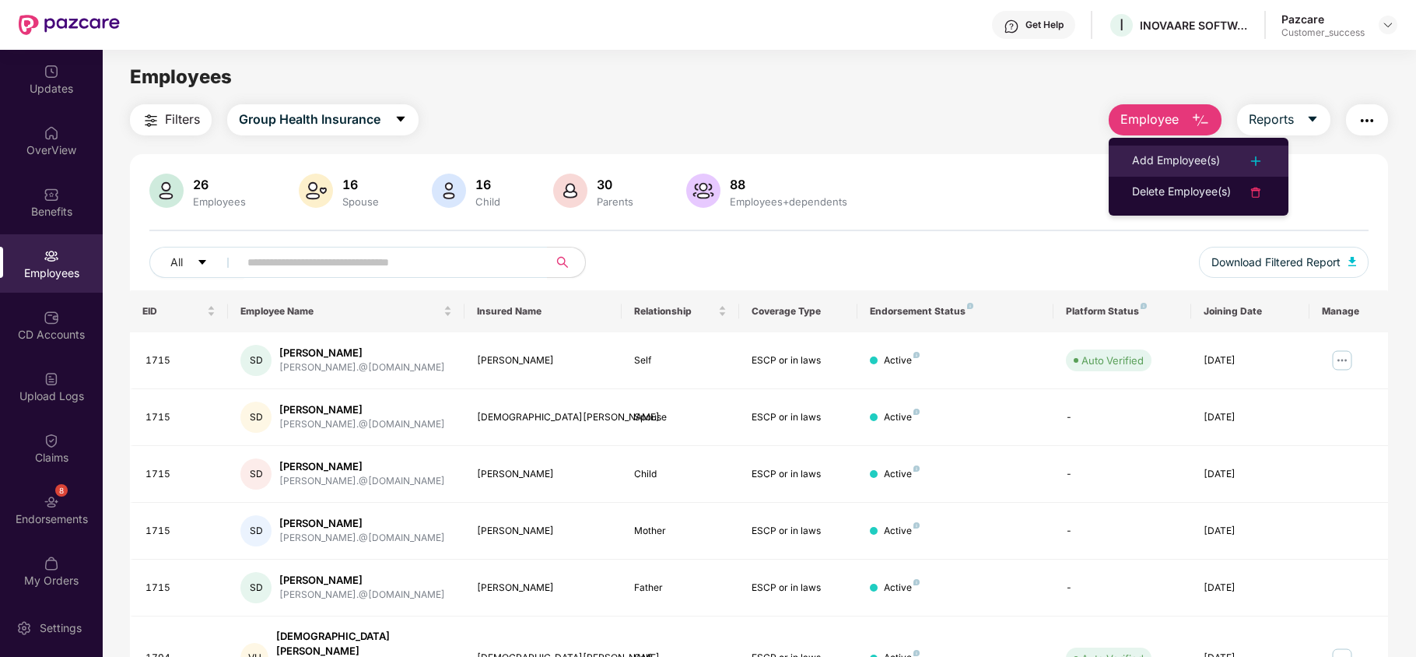
click at [1168, 150] on li "Add Employee(s)" at bounding box center [1199, 160] width 180 height 31
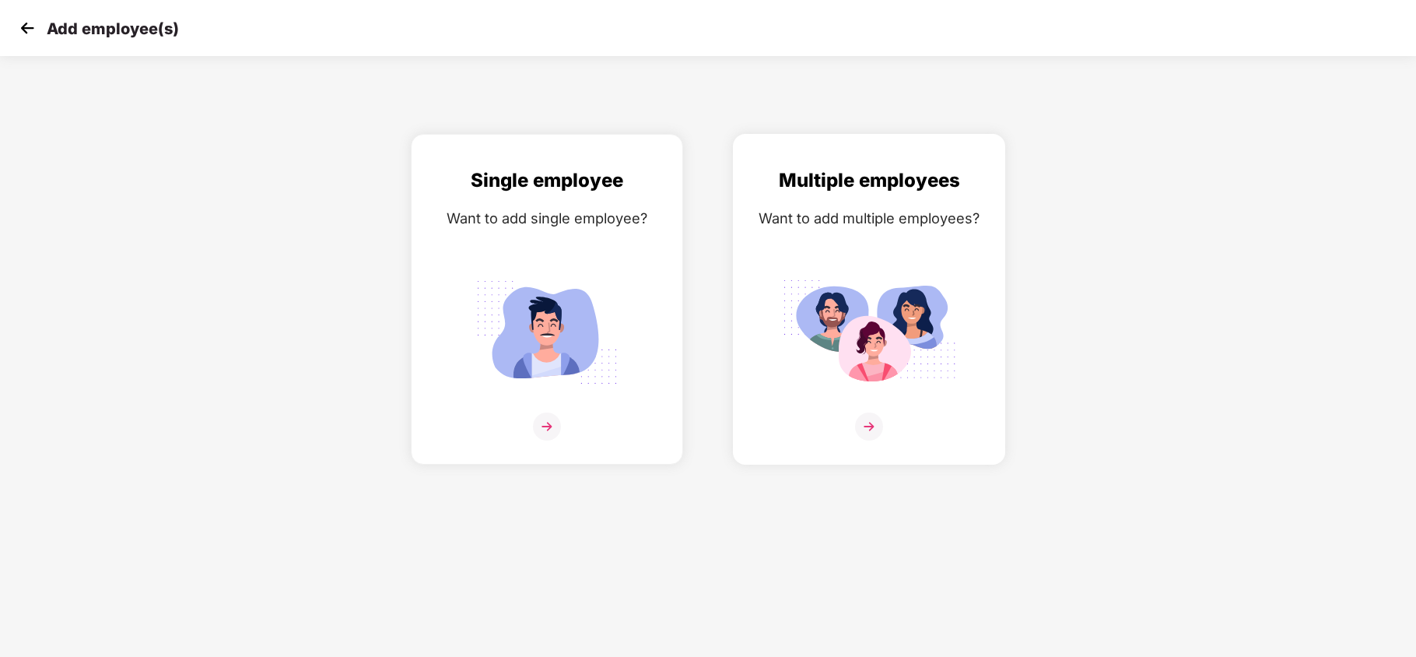
click at [865, 421] on img at bounding box center [869, 426] width 28 height 28
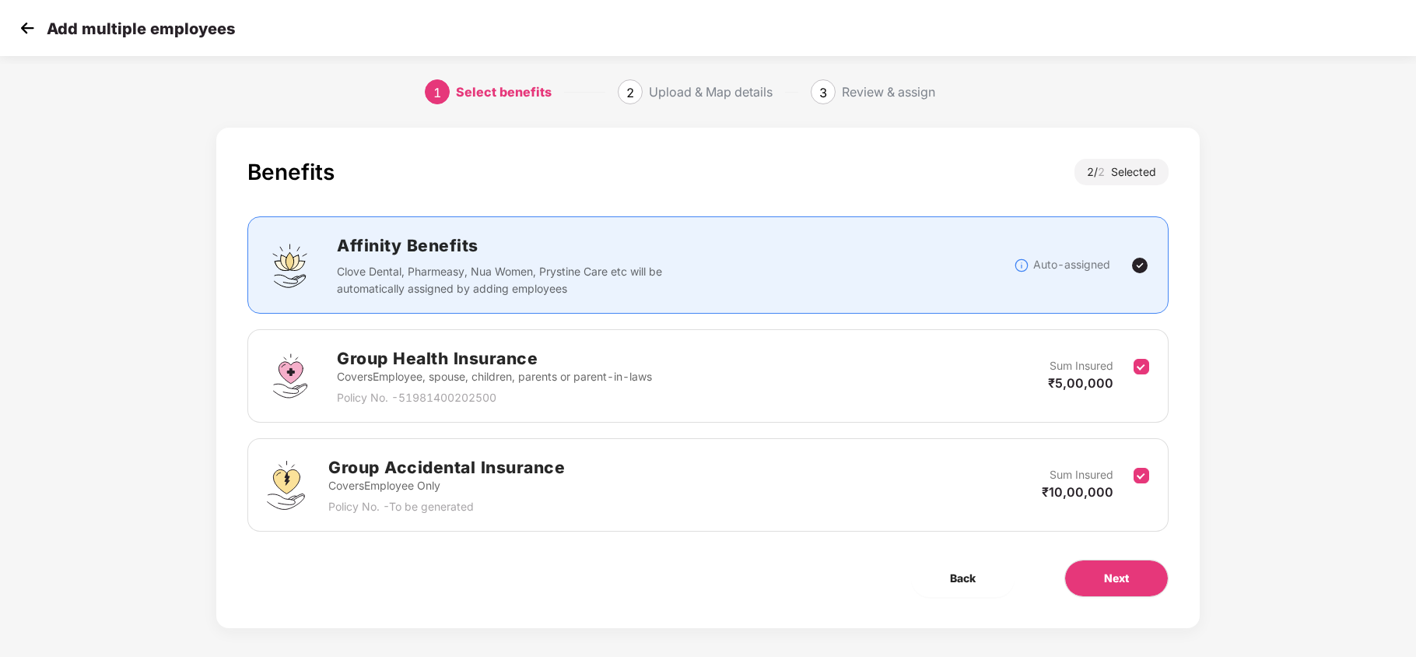
scroll to position [11, 0]
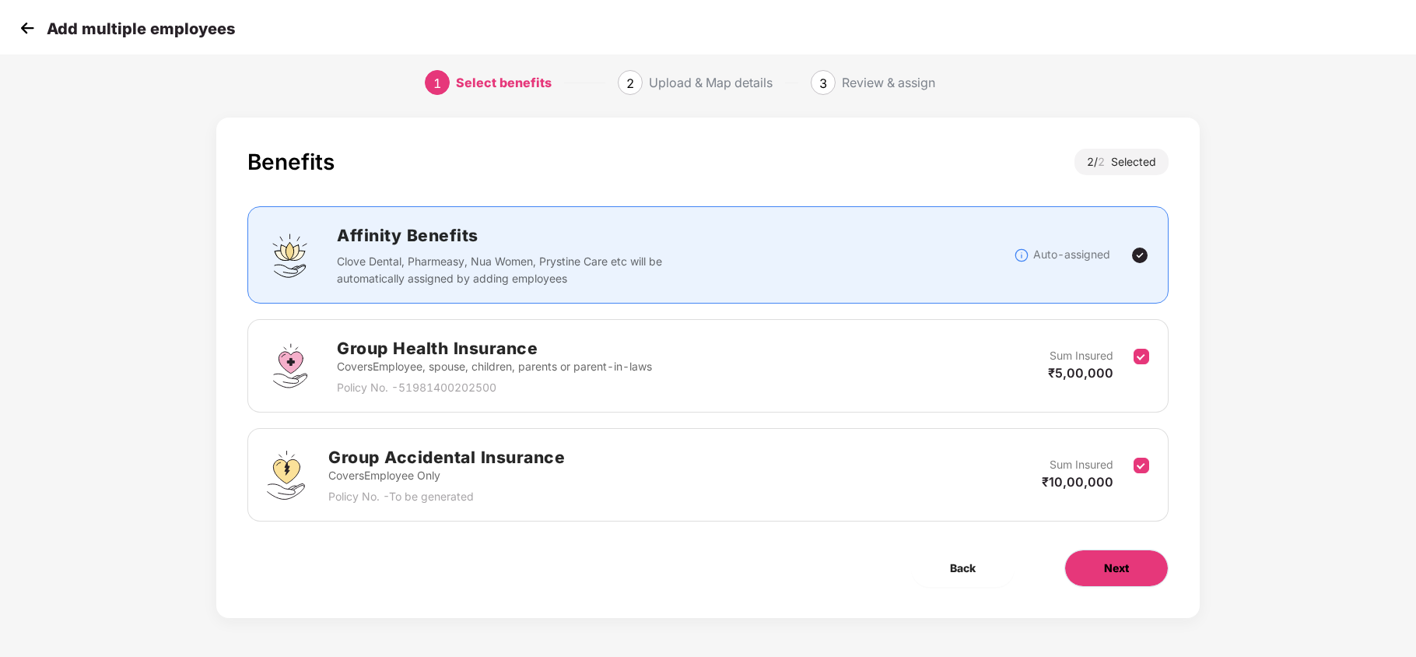
click at [1133, 573] on button "Next" at bounding box center [1116, 567] width 104 height 37
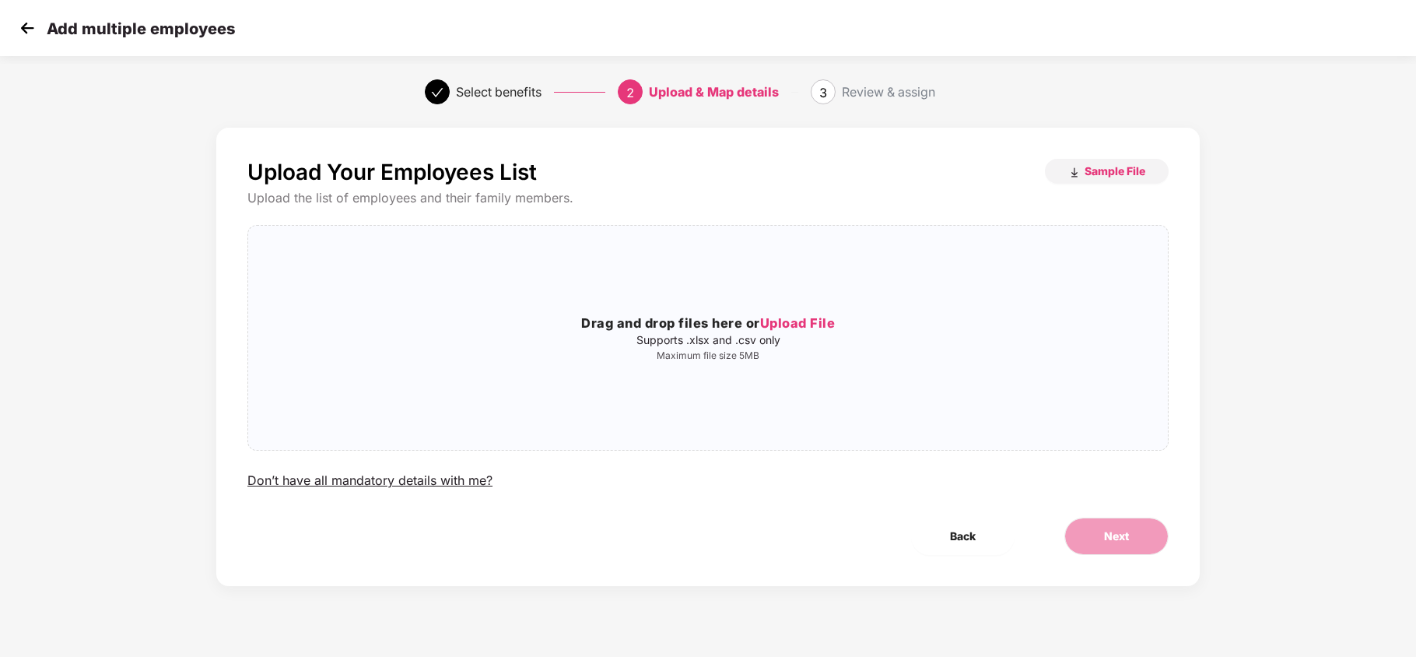
scroll to position [0, 0]
click at [1088, 168] on span "Sample File" at bounding box center [1114, 170] width 61 height 15
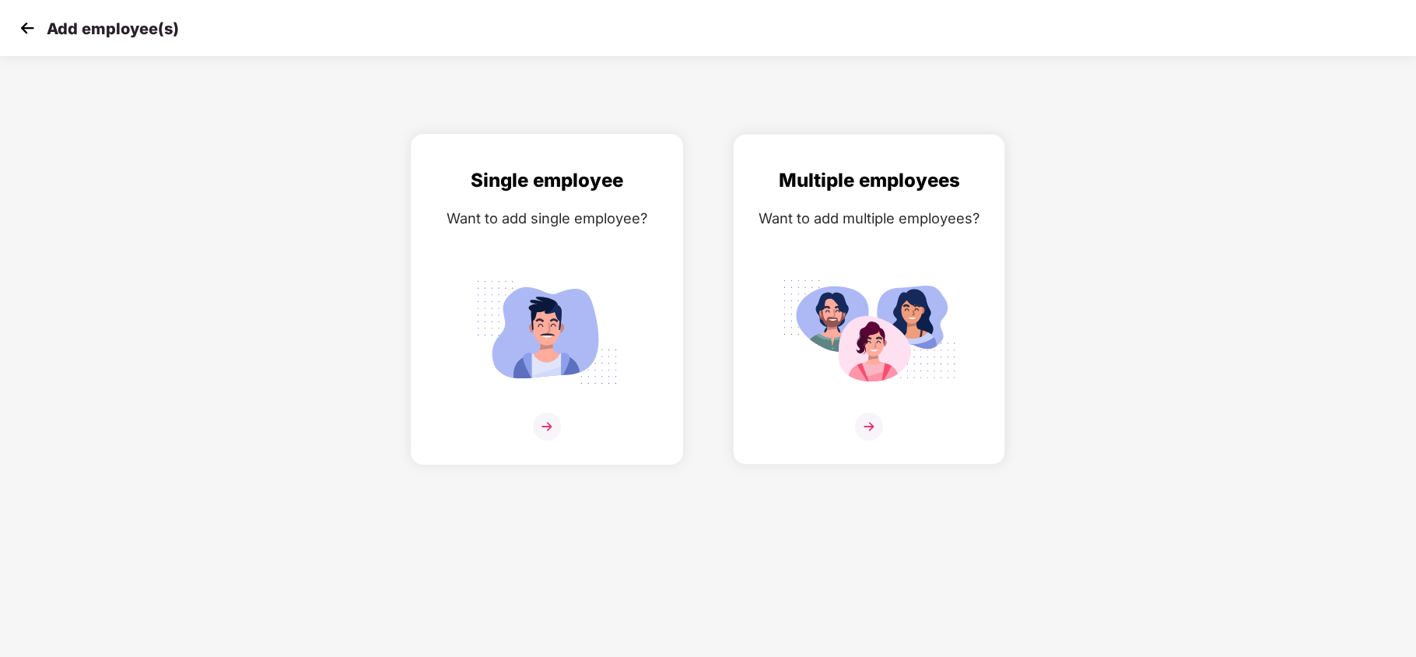
click at [577, 427] on div at bounding box center [547, 435] width 240 height 47
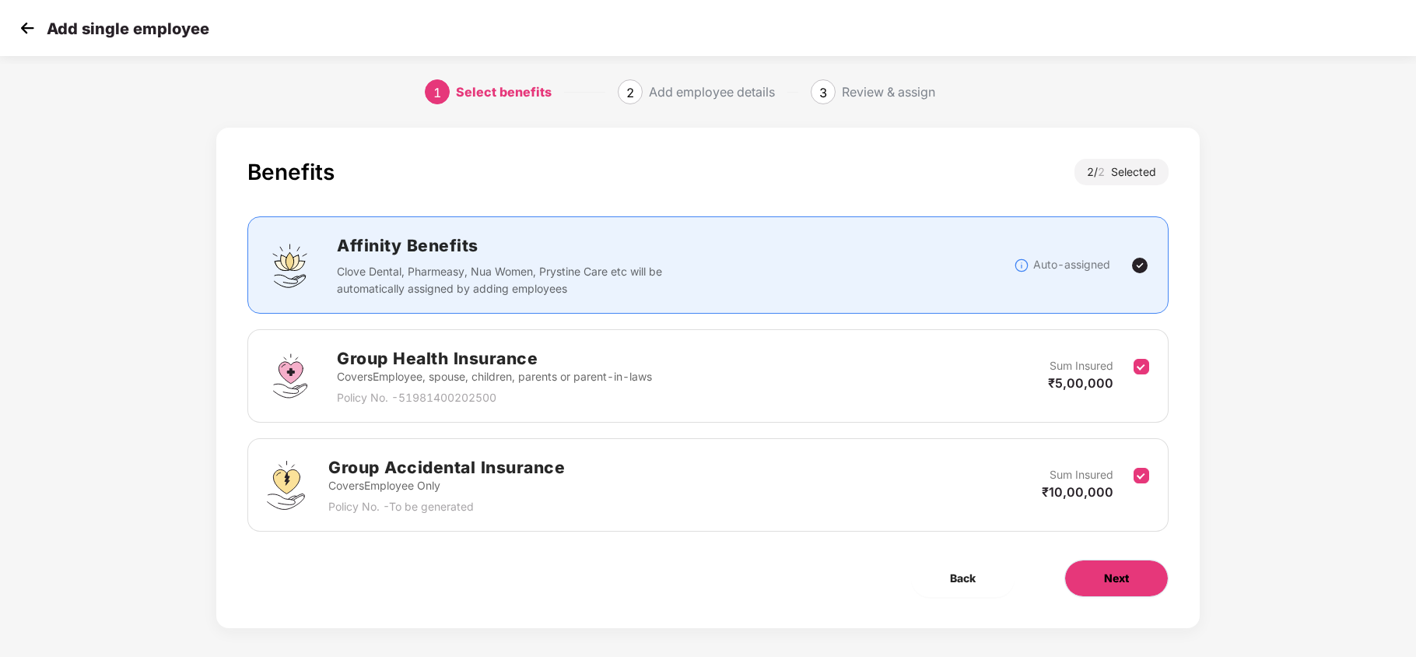
click at [1100, 585] on button "Next" at bounding box center [1116, 577] width 104 height 37
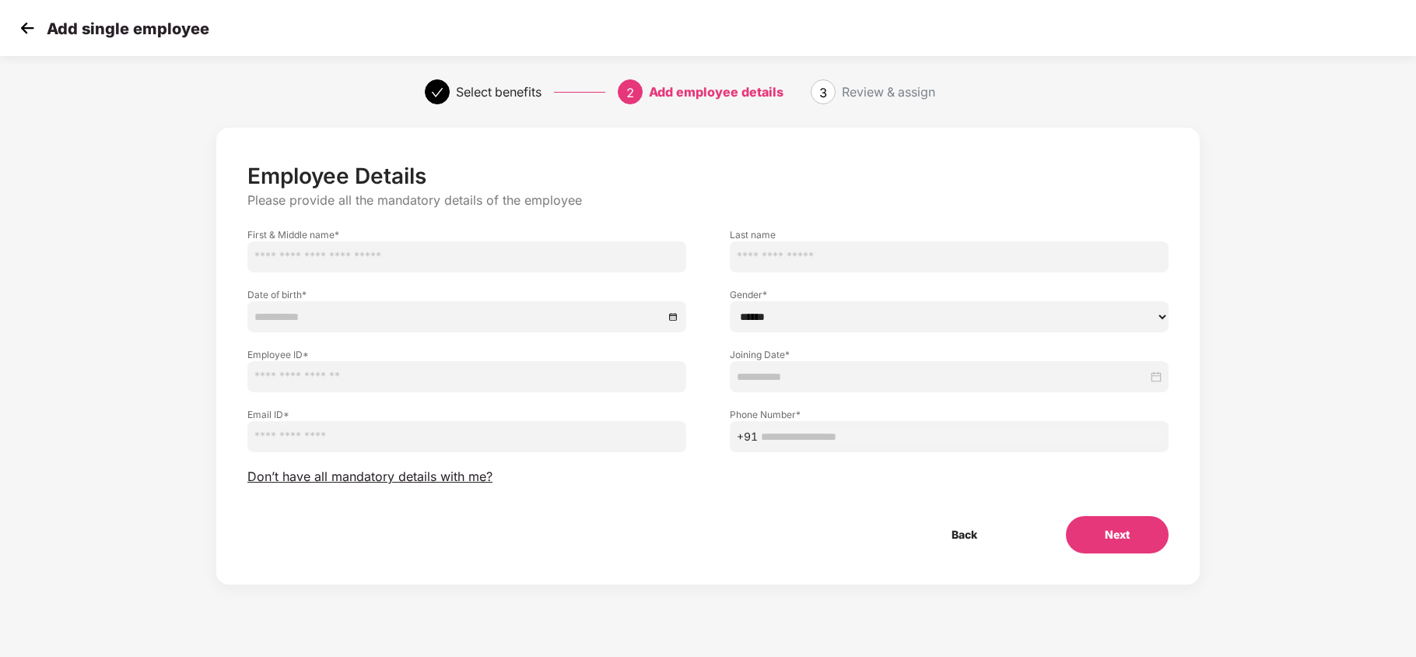
click at [399, 433] on input "email" at bounding box center [466, 436] width 439 height 31
type input "**********"
drag, startPoint x: 399, startPoint y: 433, endPoint x: 235, endPoint y: 440, distance: 164.3
click at [235, 440] on div "**********" at bounding box center [467, 422] width 482 height 60
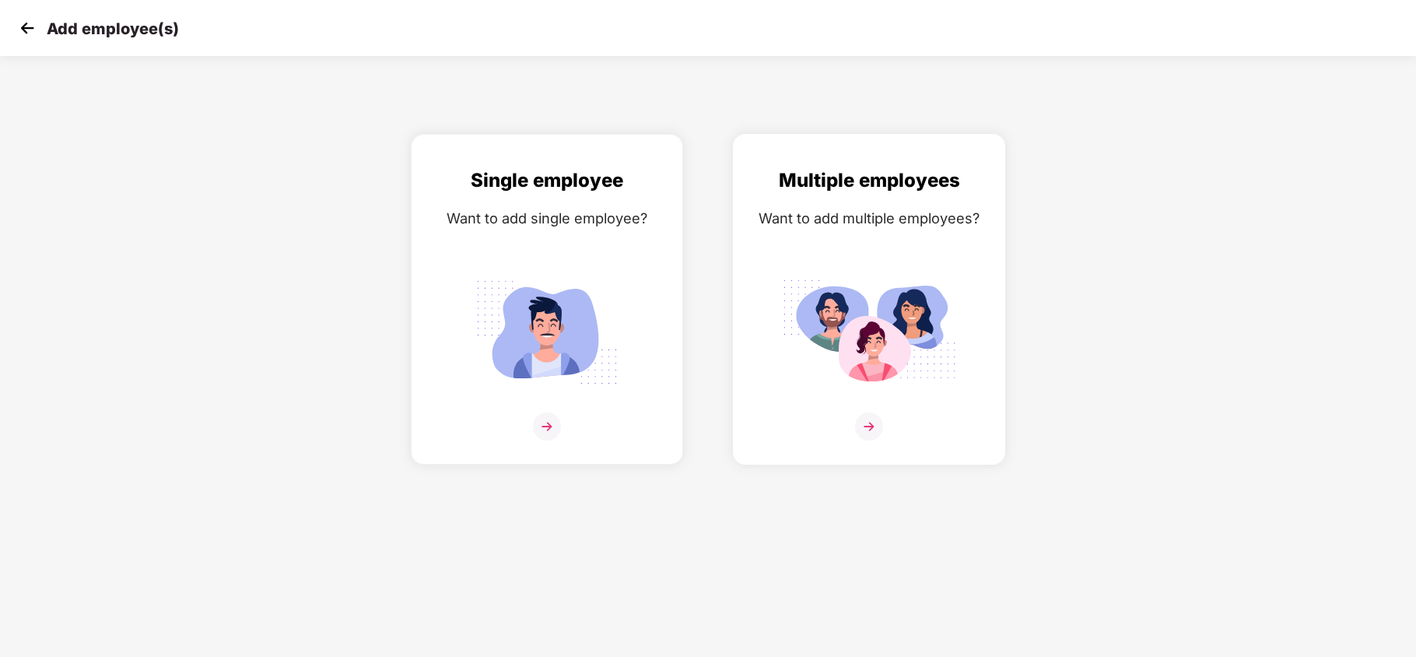
click at [870, 426] on img at bounding box center [869, 426] width 28 height 28
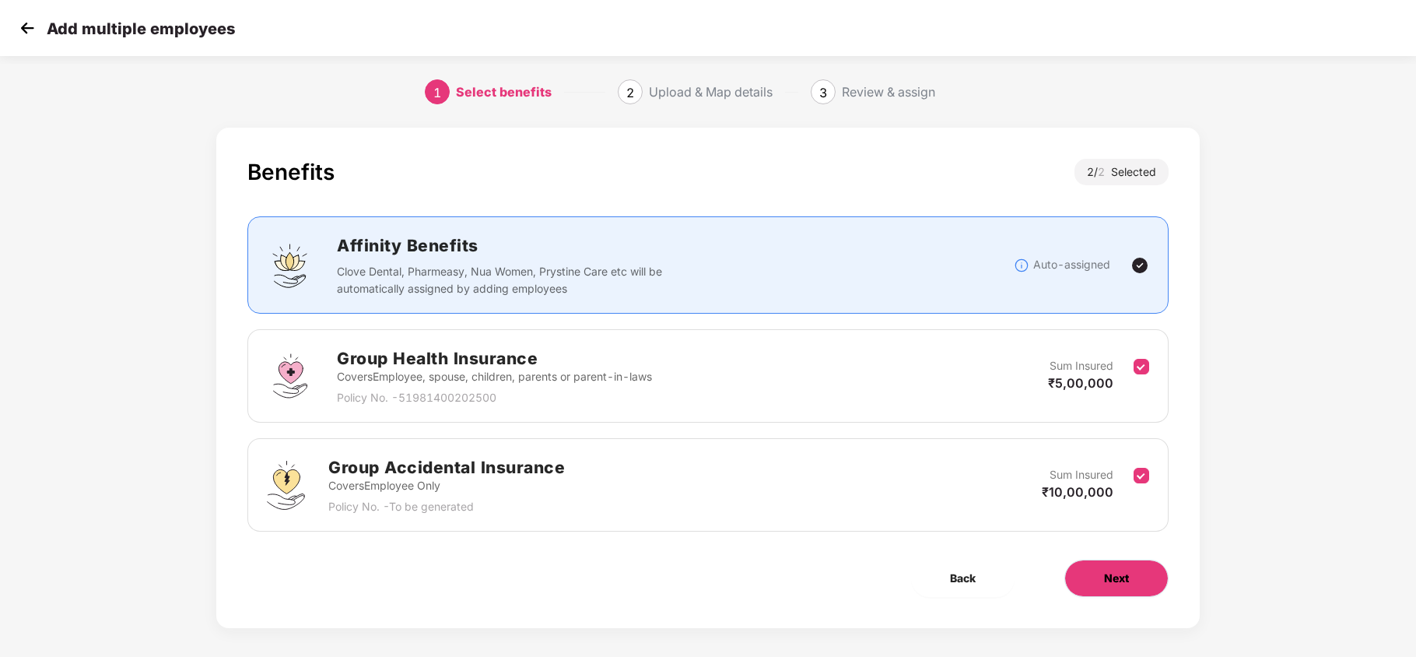
click at [1140, 576] on button "Next" at bounding box center [1116, 577] width 104 height 37
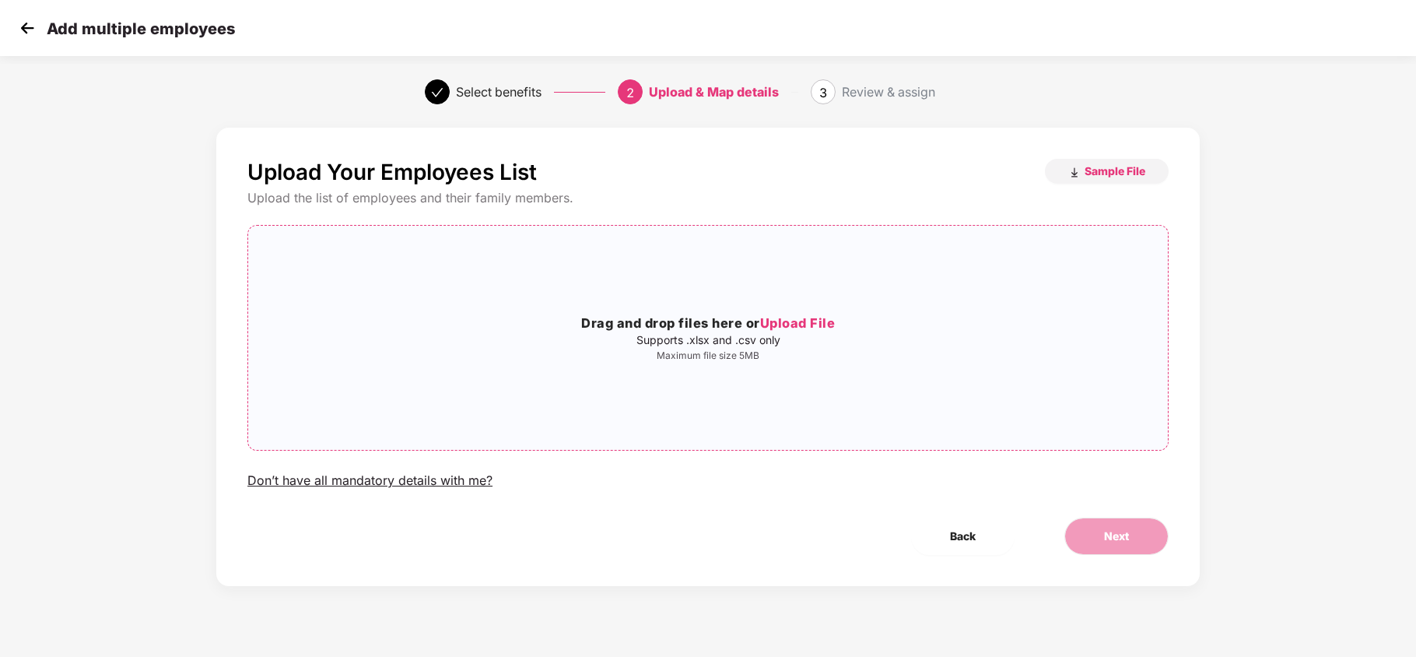
click at [828, 321] on span "Upload File" at bounding box center [797, 323] width 75 height 16
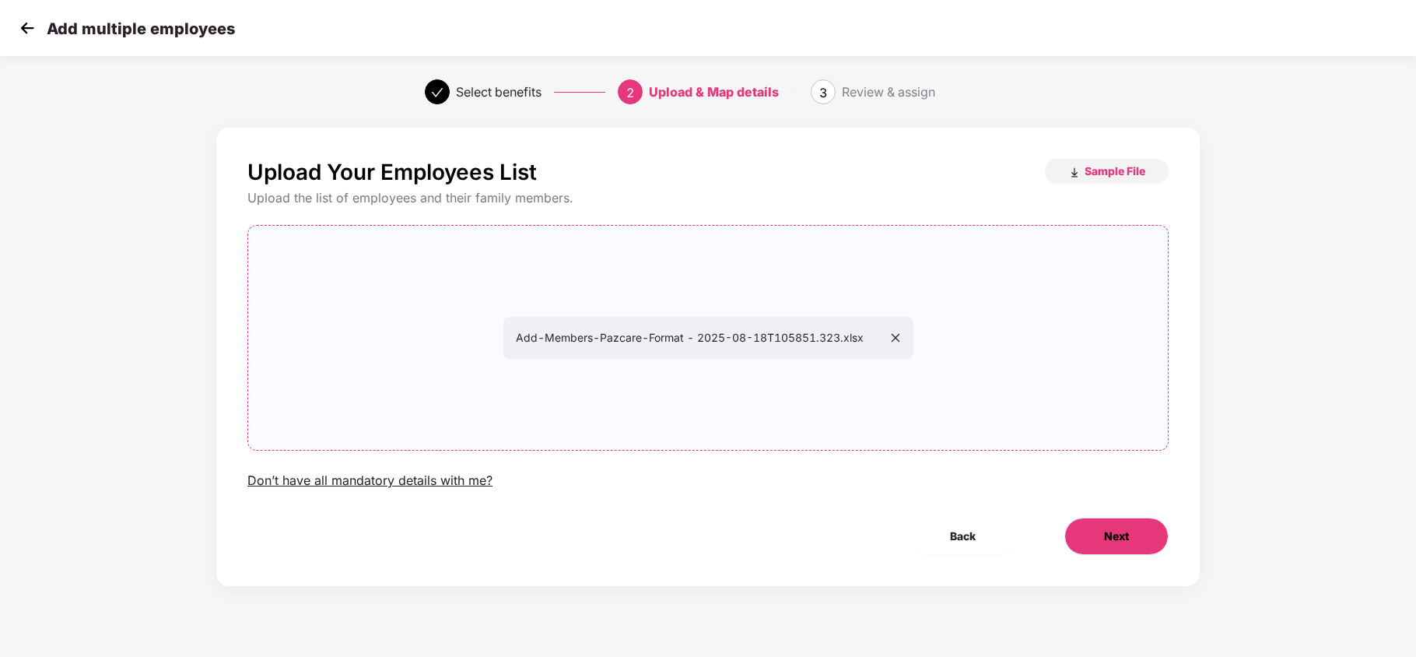
click at [1111, 542] on span "Next" at bounding box center [1116, 535] width 25 height 17
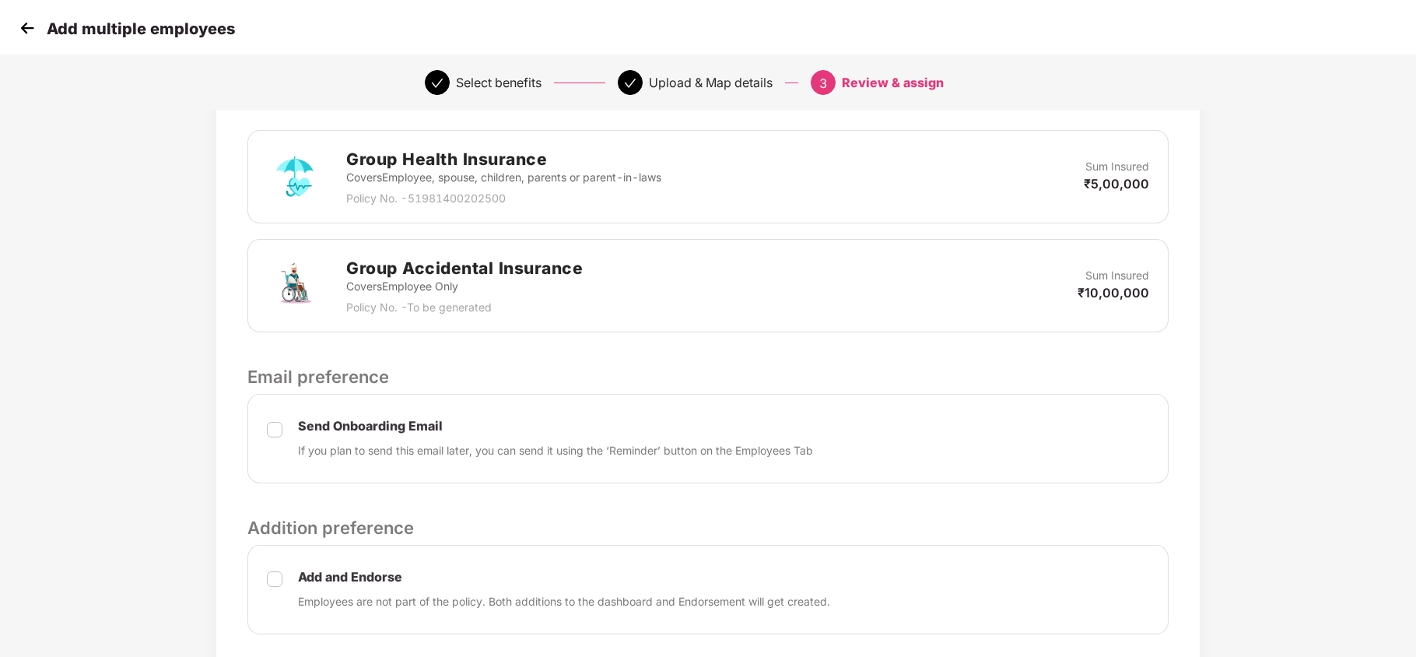
scroll to position [474, 1]
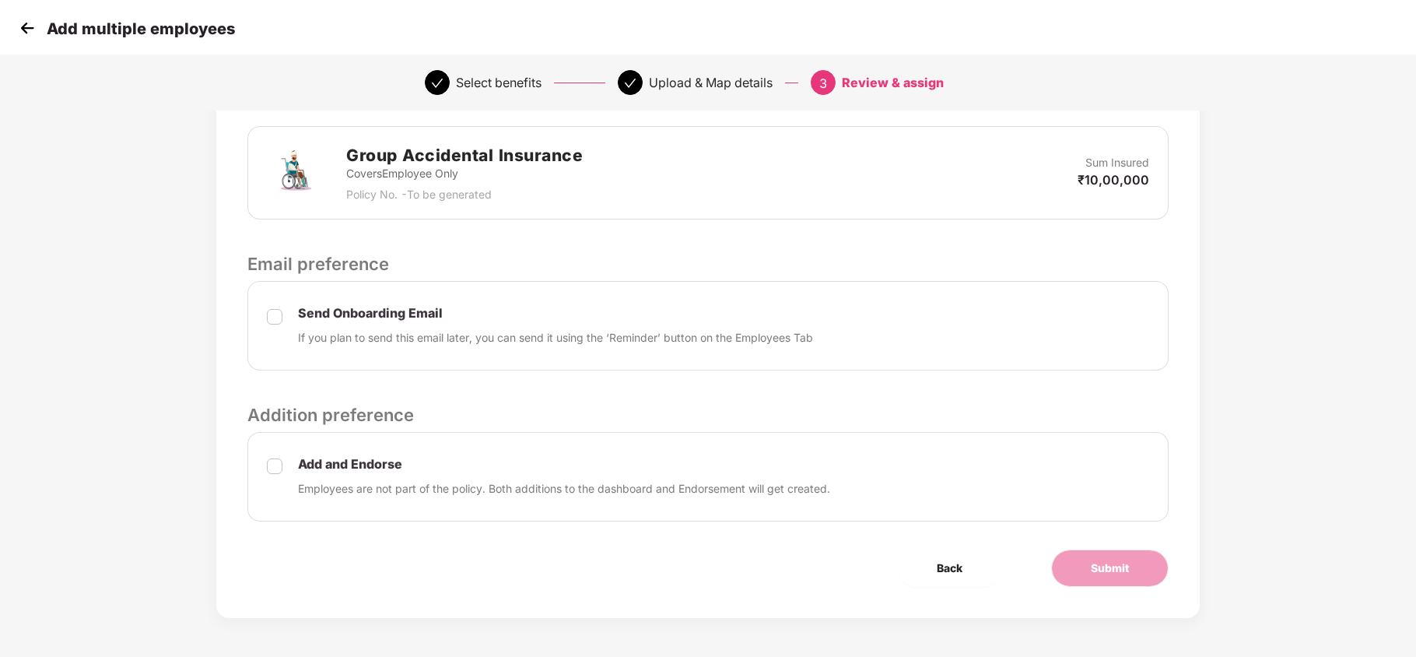
click at [278, 474] on label at bounding box center [275, 476] width 16 height 41
click at [1084, 562] on button "Submit" at bounding box center [1109, 567] width 117 height 37
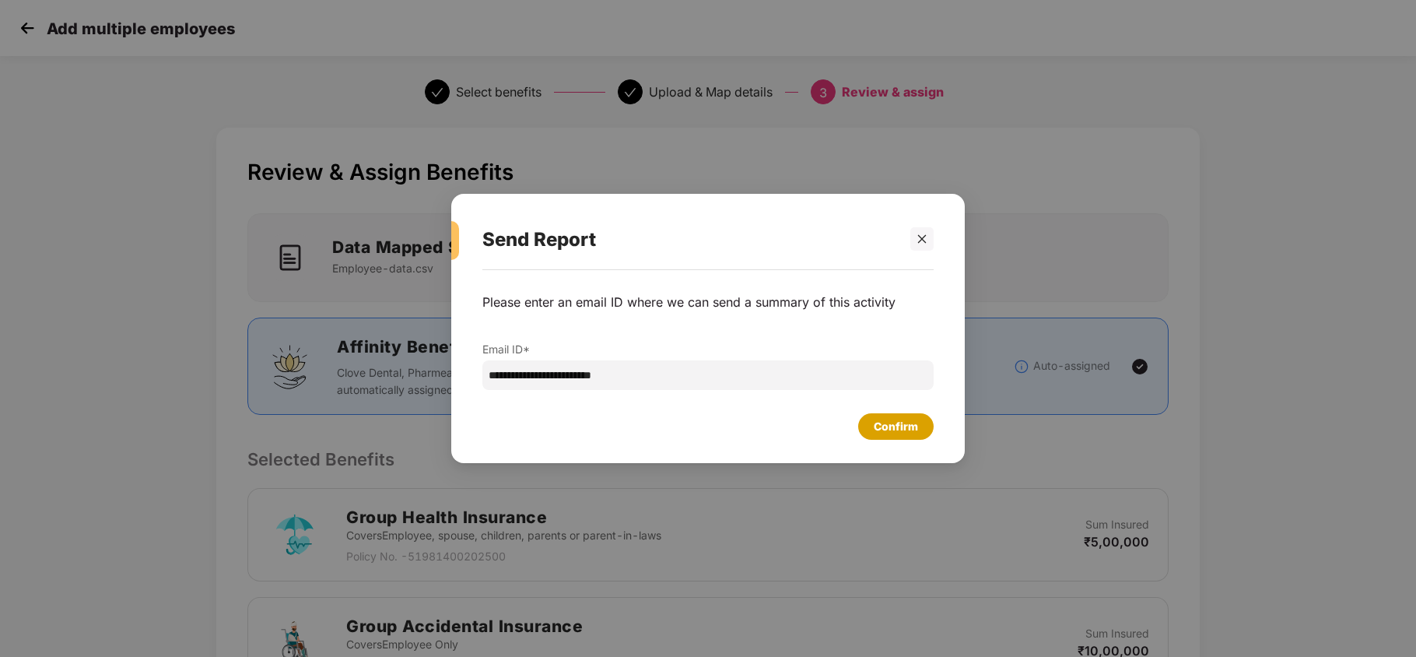
click at [899, 425] on div "Confirm" at bounding box center [896, 426] width 44 height 17
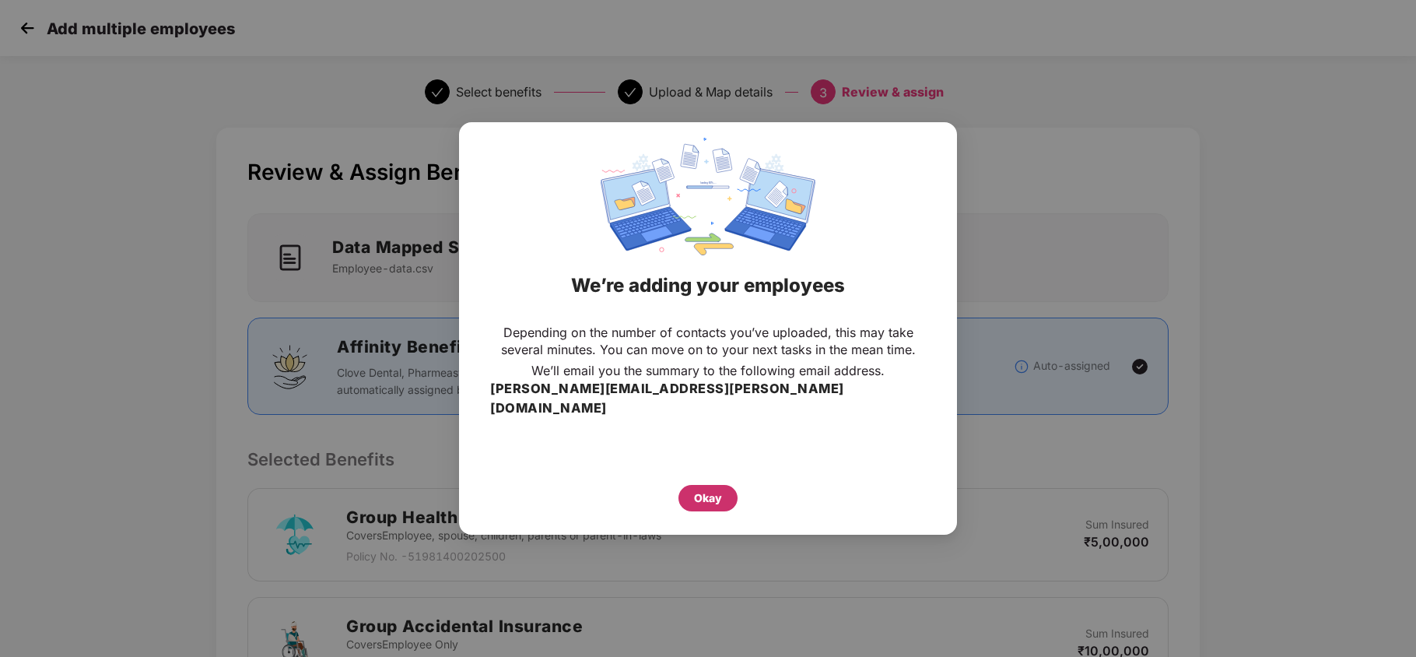
click at [699, 495] on div "Okay" at bounding box center [708, 497] width 28 height 17
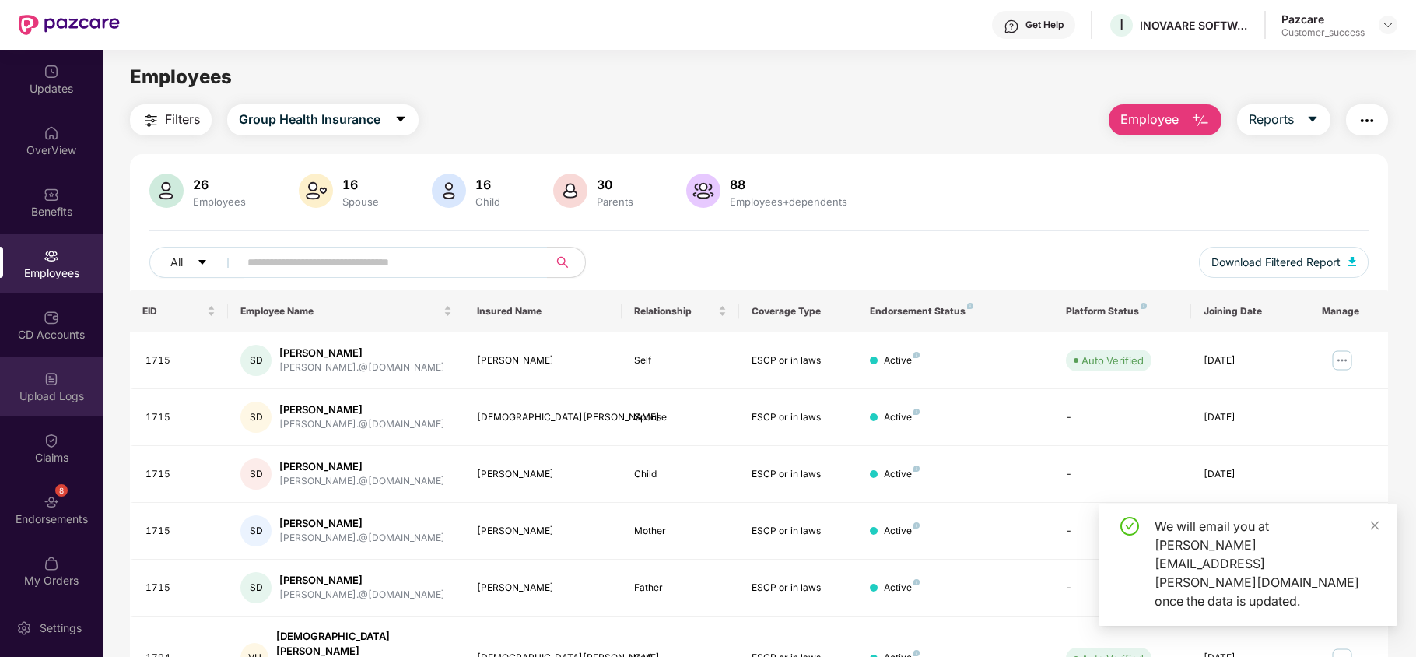
click at [51, 389] on div "Upload Logs" at bounding box center [51, 396] width 103 height 16
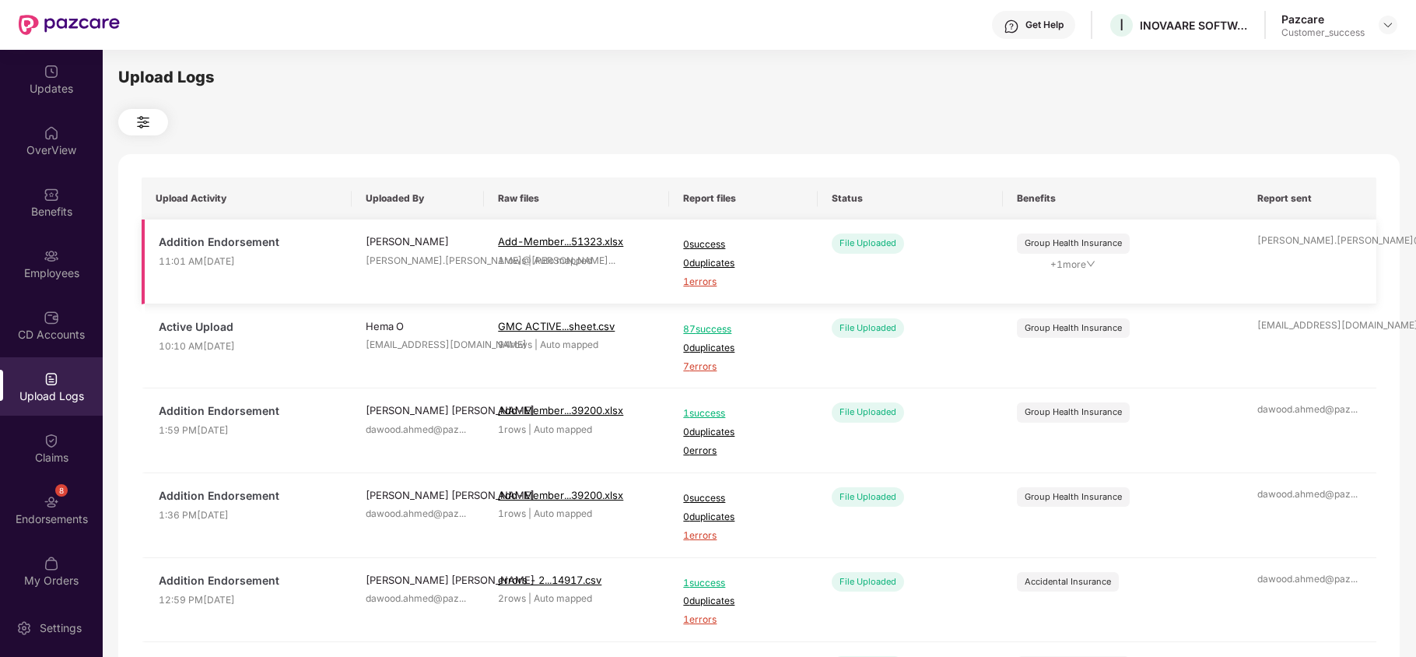
click at [702, 284] on span "1 errors" at bounding box center [743, 282] width 120 height 15
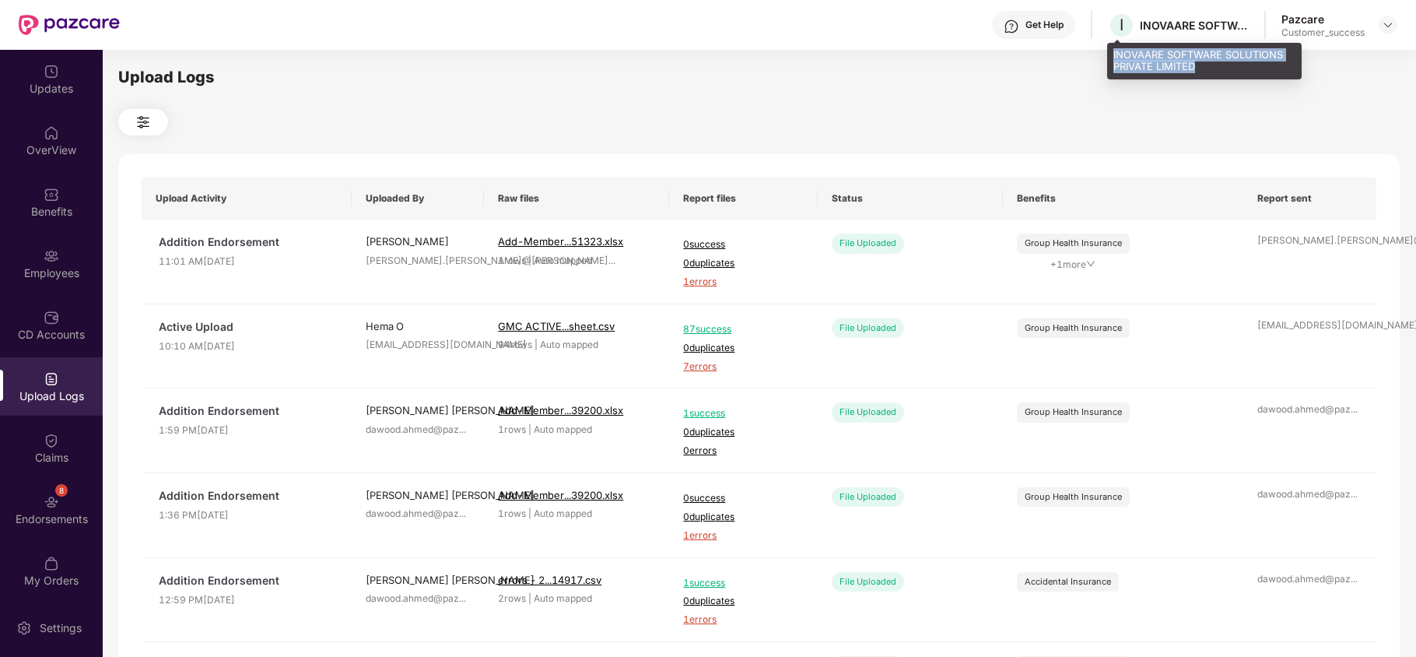
drag, startPoint x: 1111, startPoint y: 57, endPoint x: 1201, endPoint y: 61, distance: 90.3
click at [1201, 61] on div "INOVAARE SOFTWARE SOLUTIONS PRIVATE LIMITED" at bounding box center [1204, 61] width 194 height 37
copy div "INOVAARE SOFTWARE SOLUTIONS PRIVATE LIMITED"
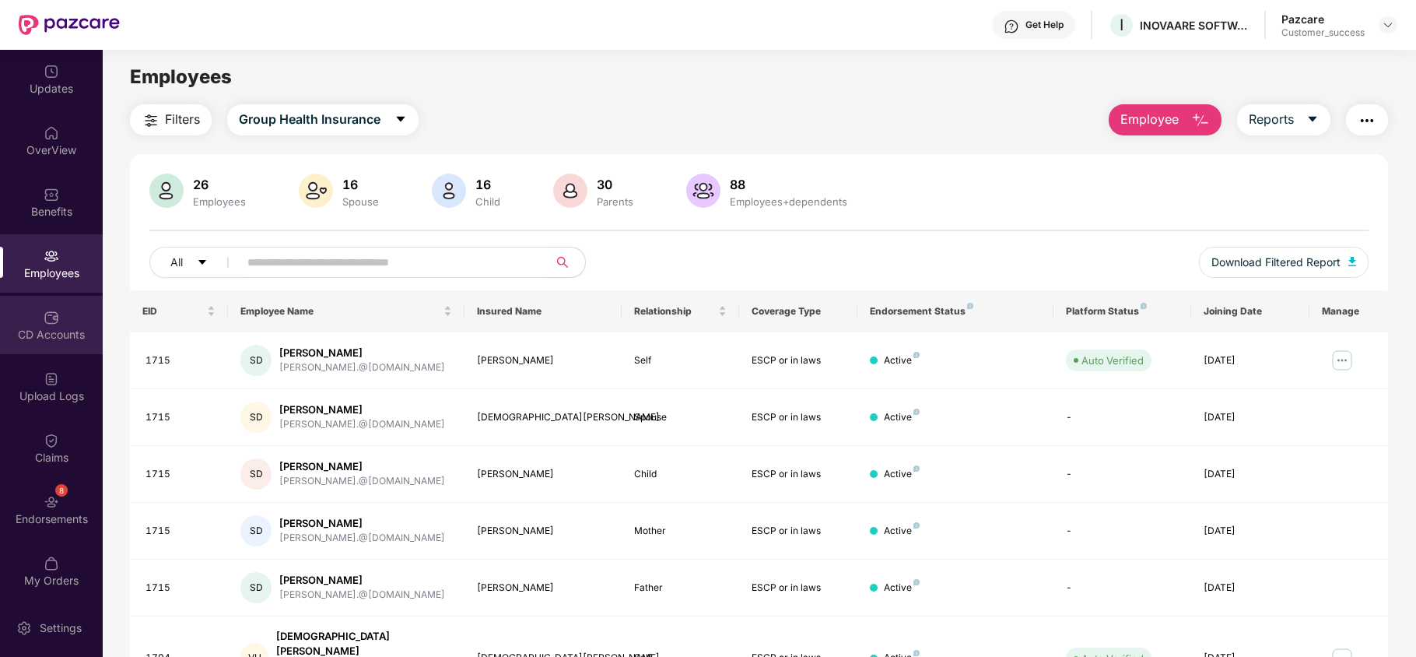
click at [64, 339] on div "CD Accounts" at bounding box center [51, 335] width 103 height 16
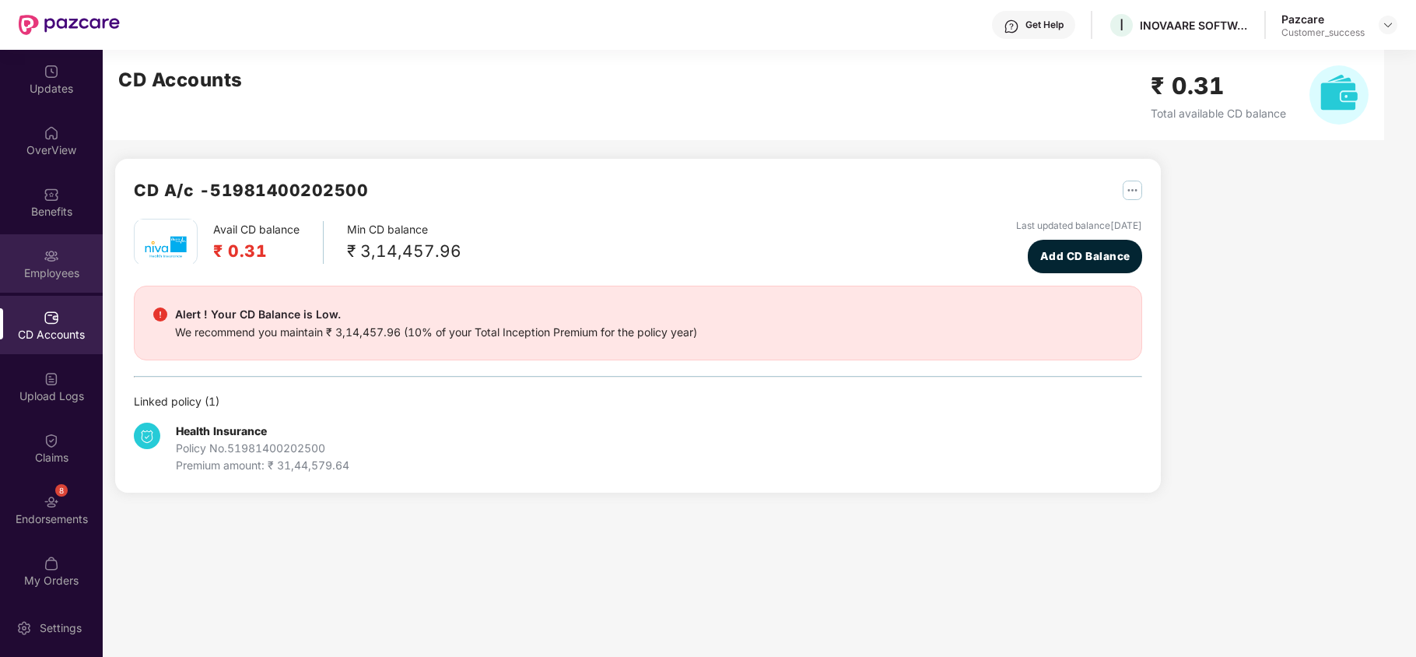
click at [50, 271] on div "Employees" at bounding box center [51, 273] width 103 height 16
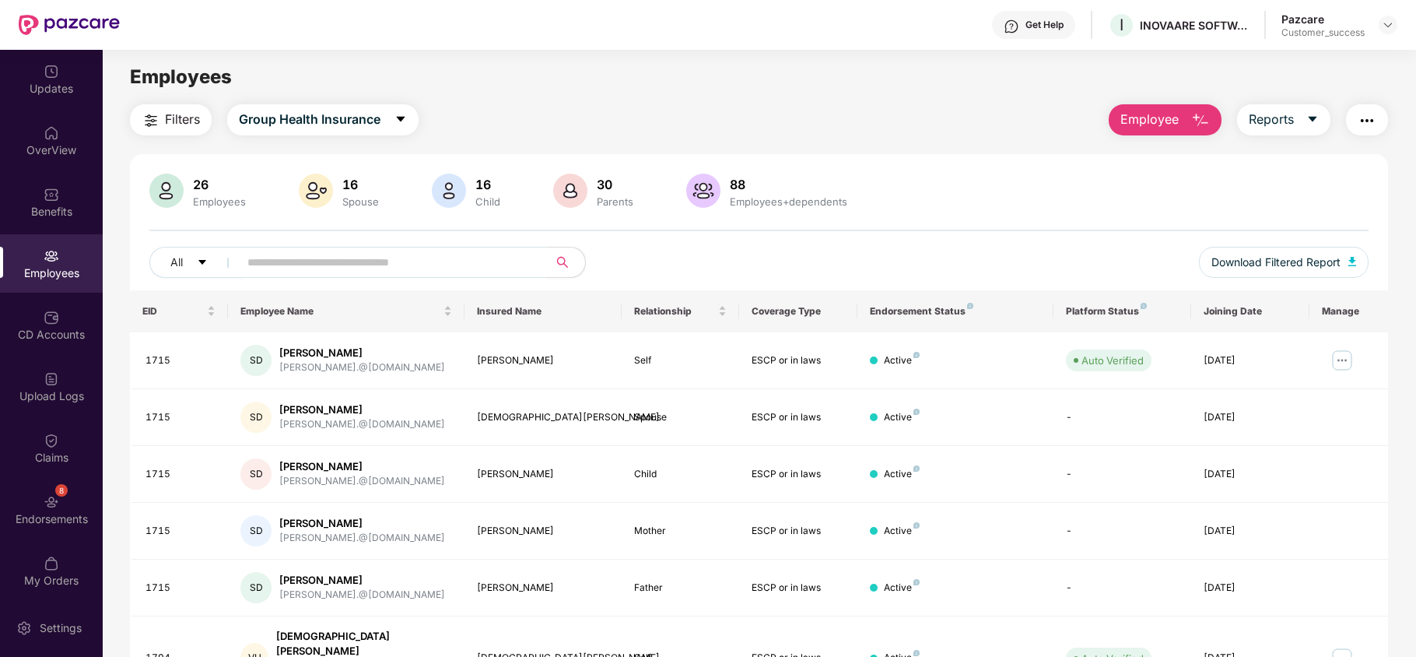
click at [1175, 110] on span "Employee" at bounding box center [1149, 119] width 58 height 19
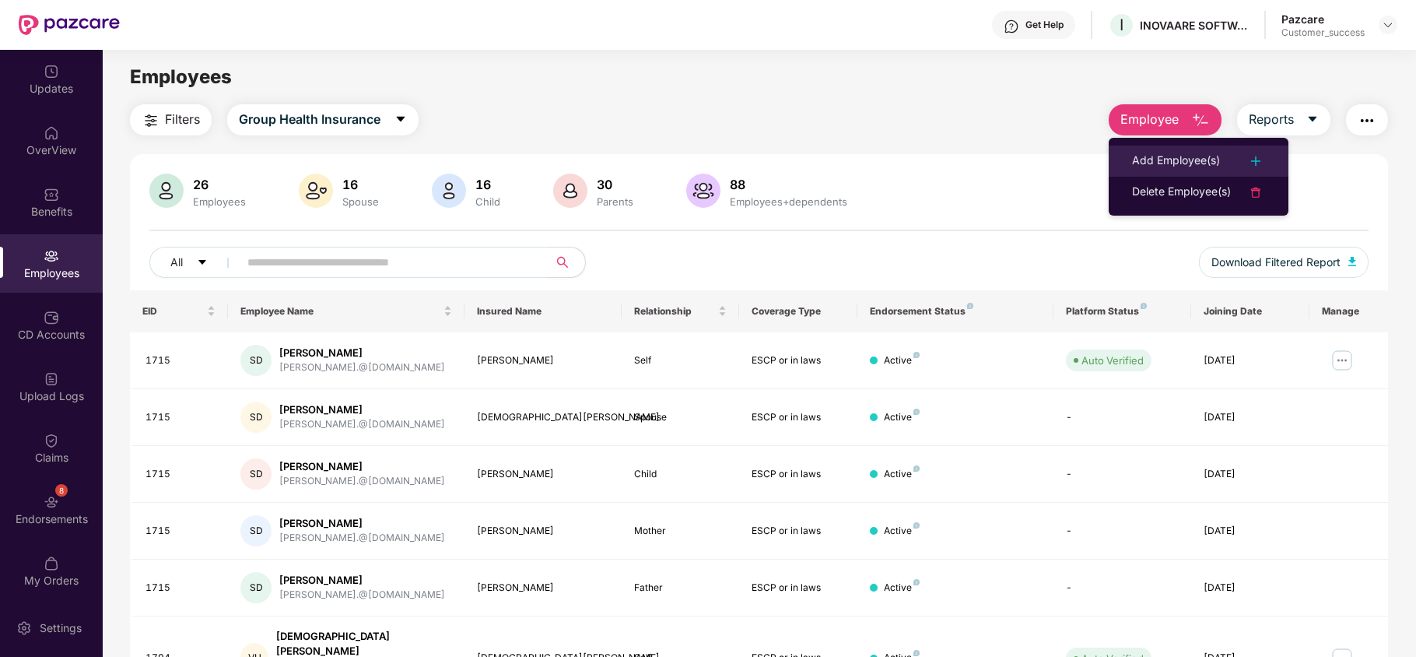
click at [1165, 152] on div "Add Employee(s)" at bounding box center [1176, 161] width 88 height 19
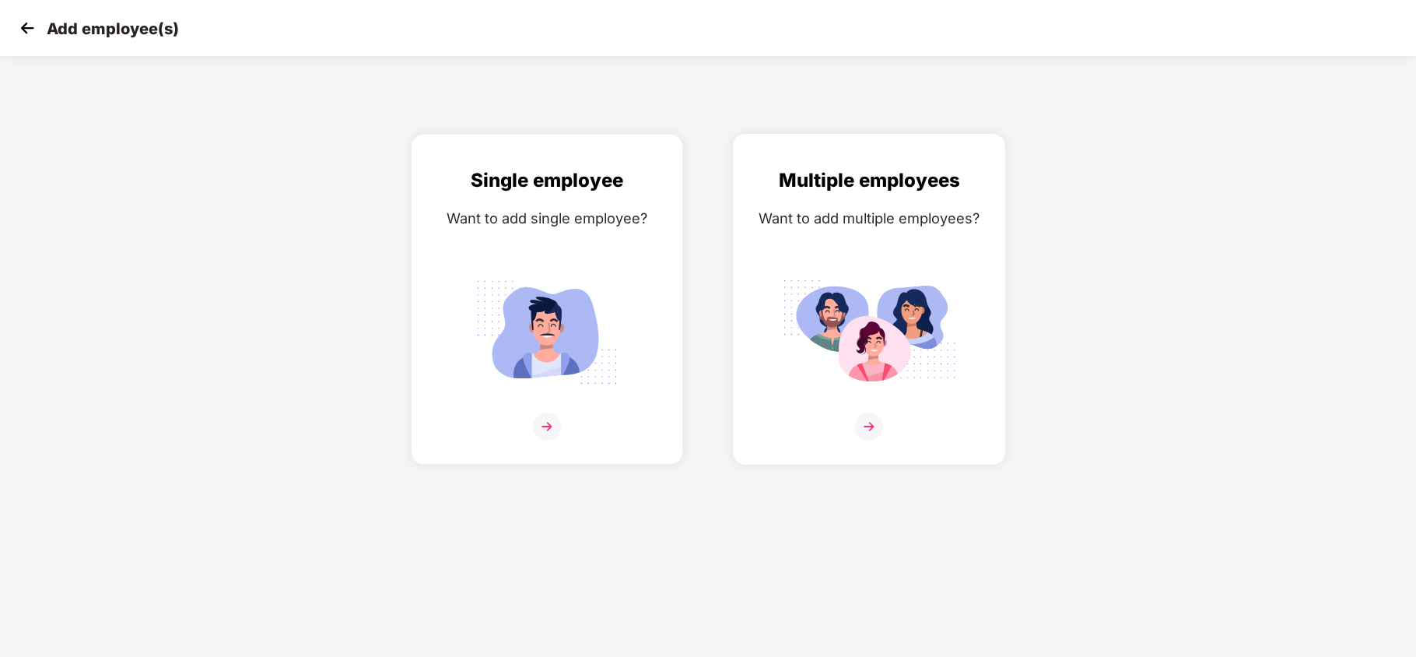
click at [863, 415] on img at bounding box center [869, 426] width 28 height 28
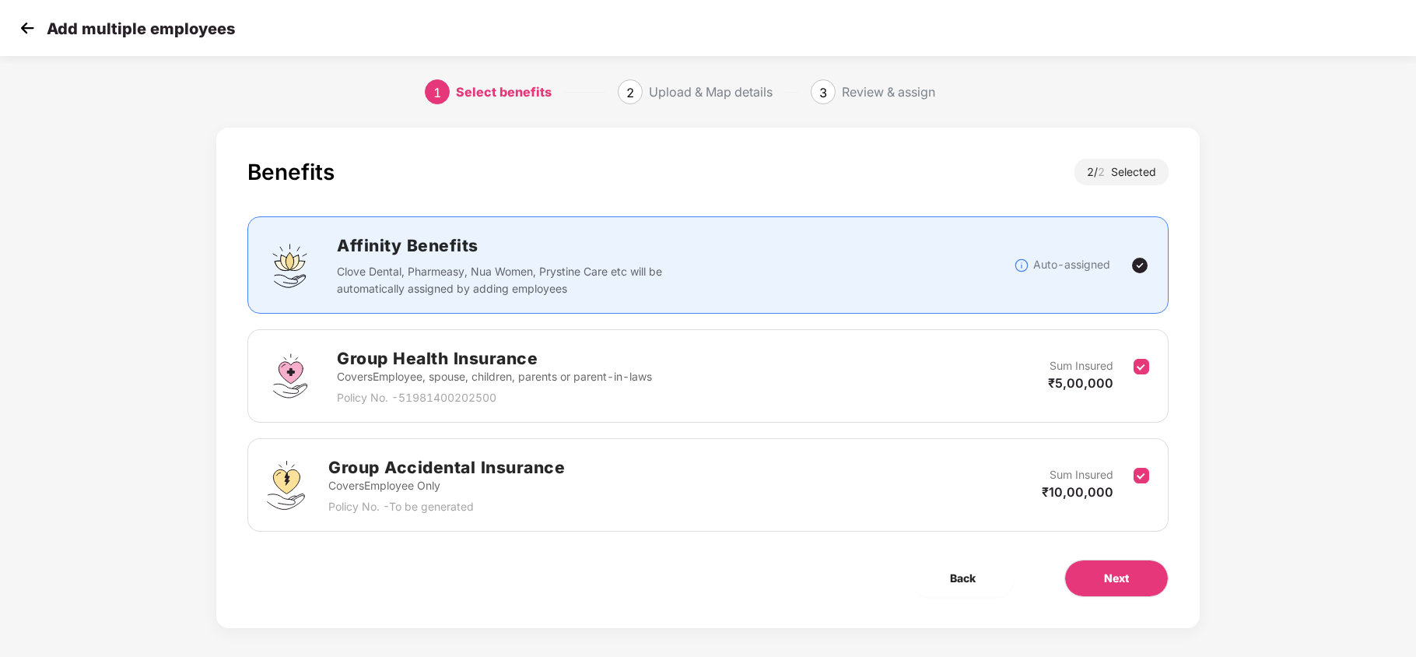
scroll to position [11, 0]
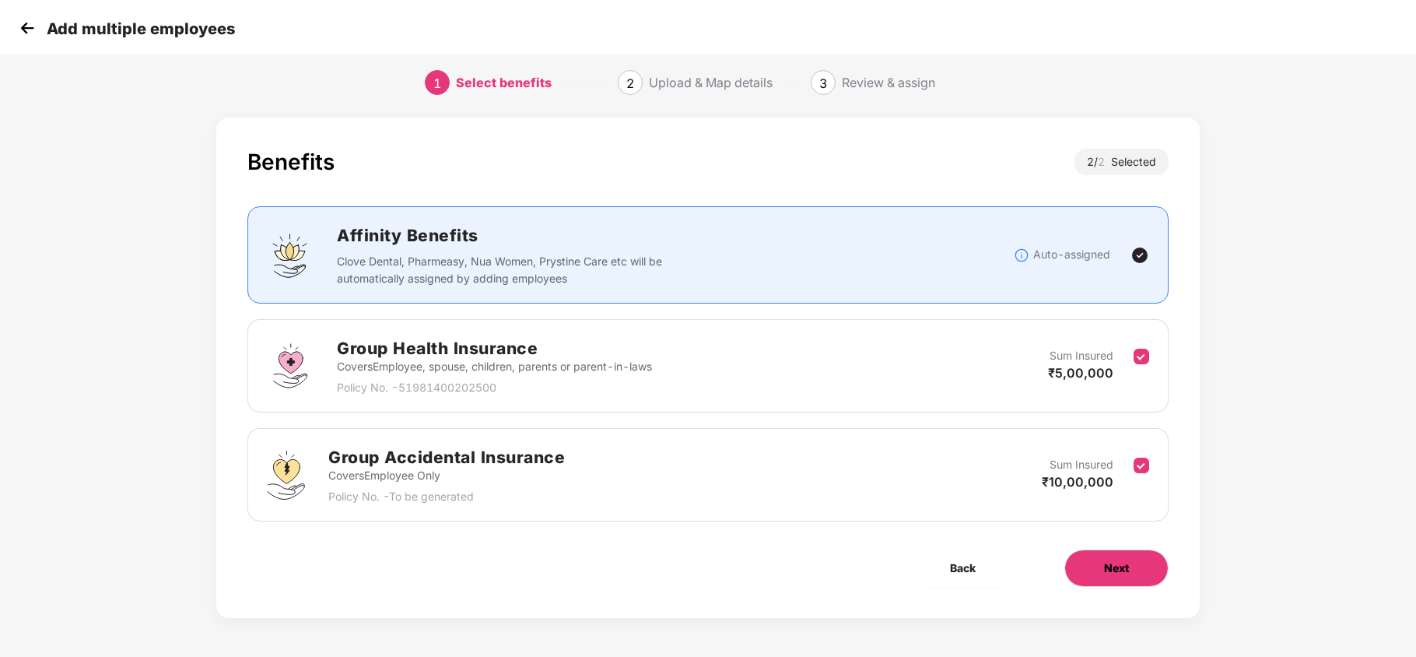
click at [1102, 560] on button "Next" at bounding box center [1116, 567] width 104 height 37
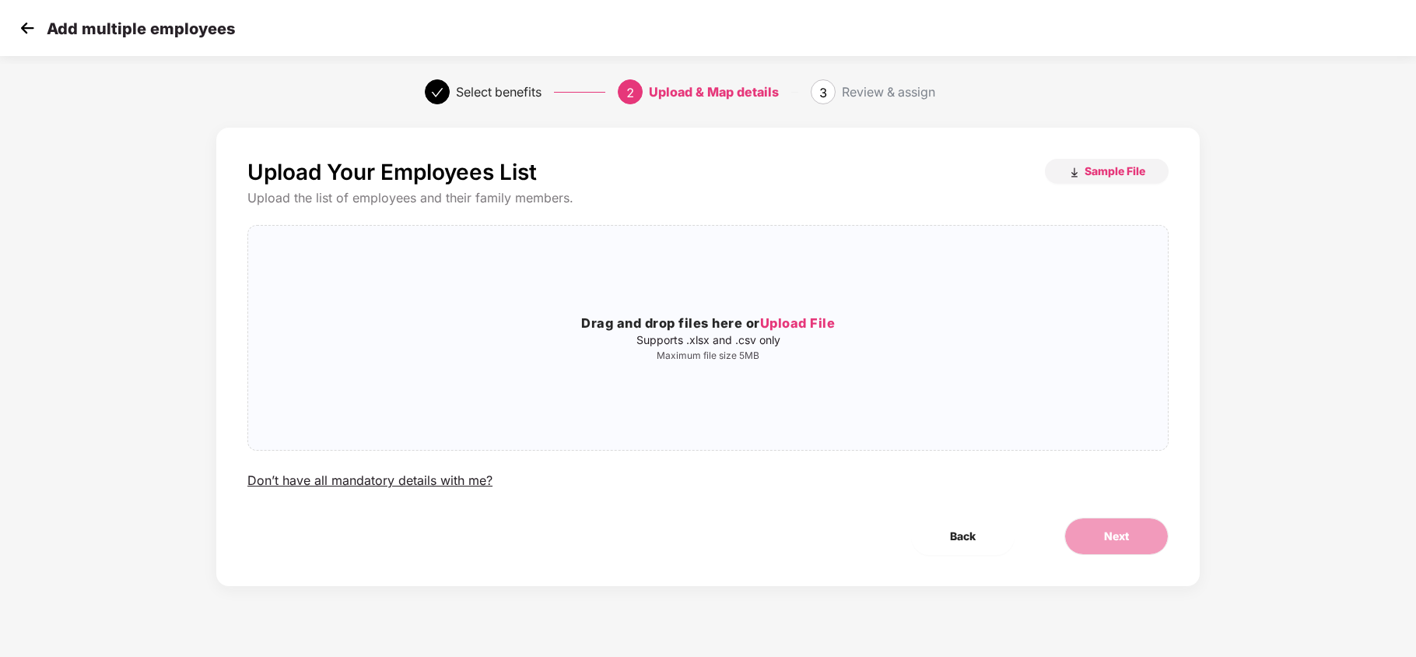
scroll to position [0, 0]
click at [793, 315] on span "Upload File" at bounding box center [797, 323] width 75 height 16
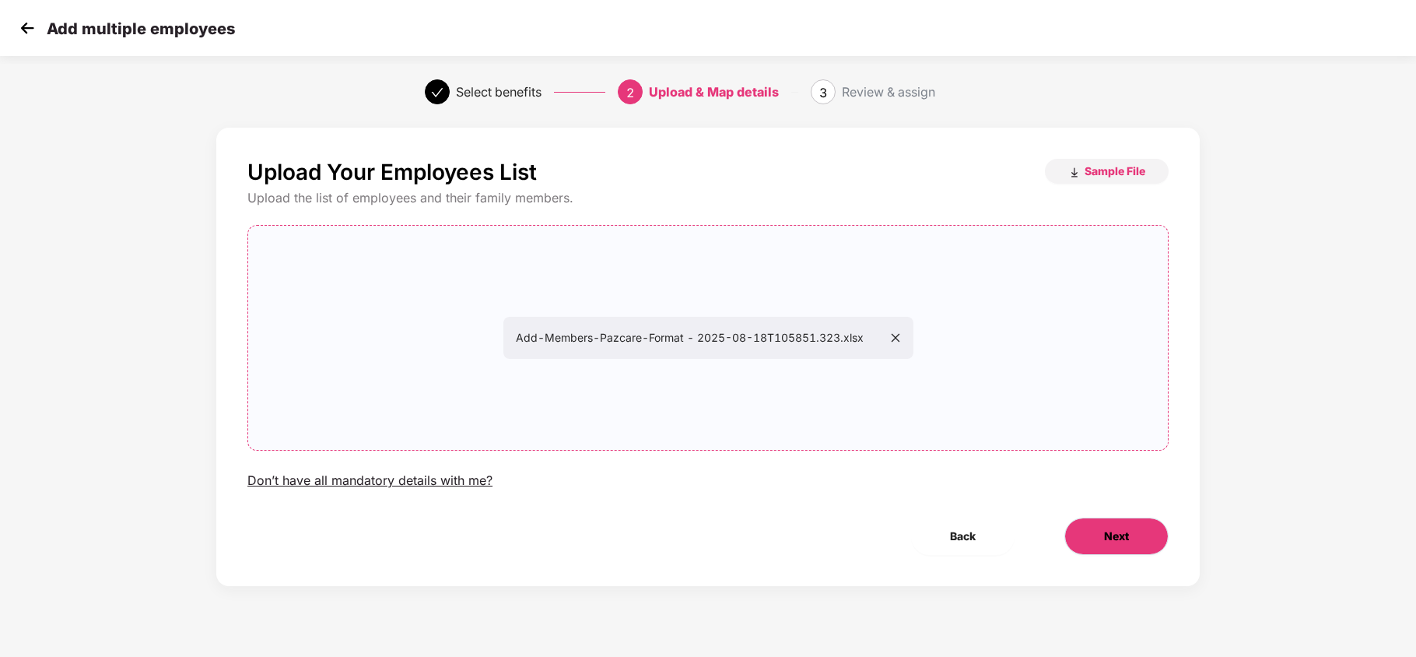
click at [1118, 539] on span "Next" at bounding box center [1116, 535] width 25 height 17
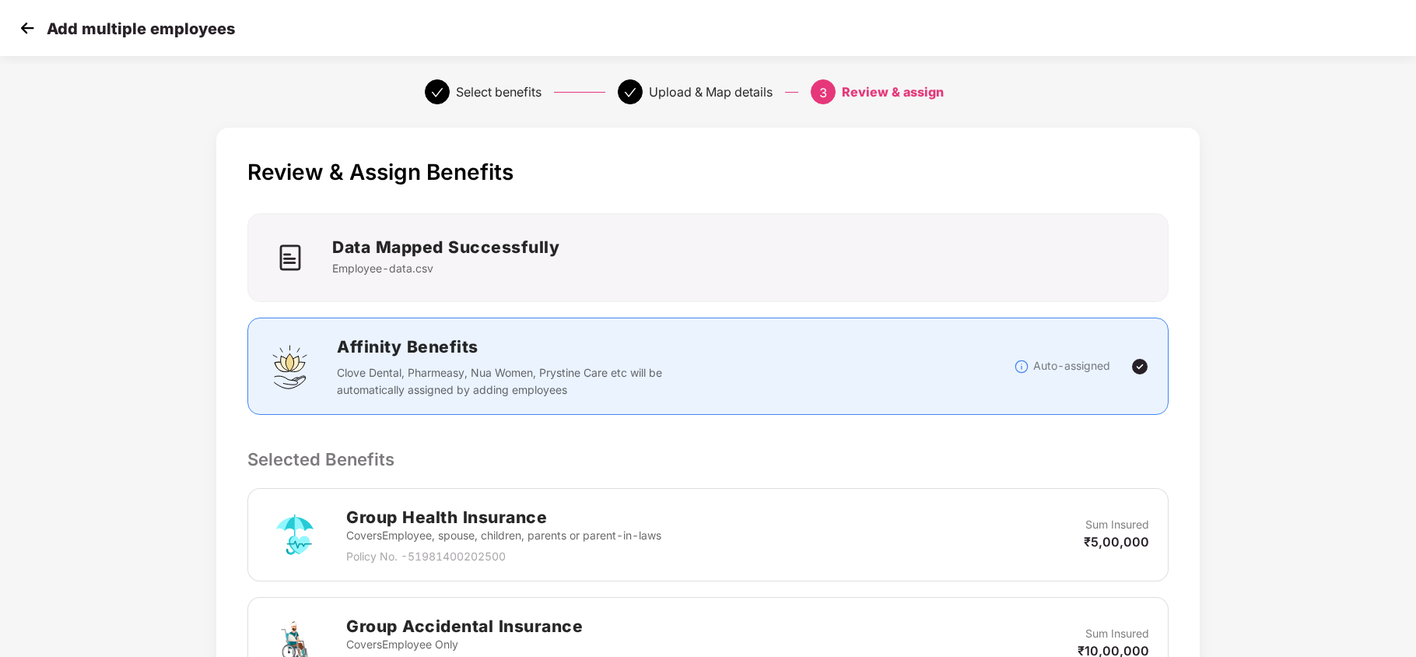
scroll to position [474, 1]
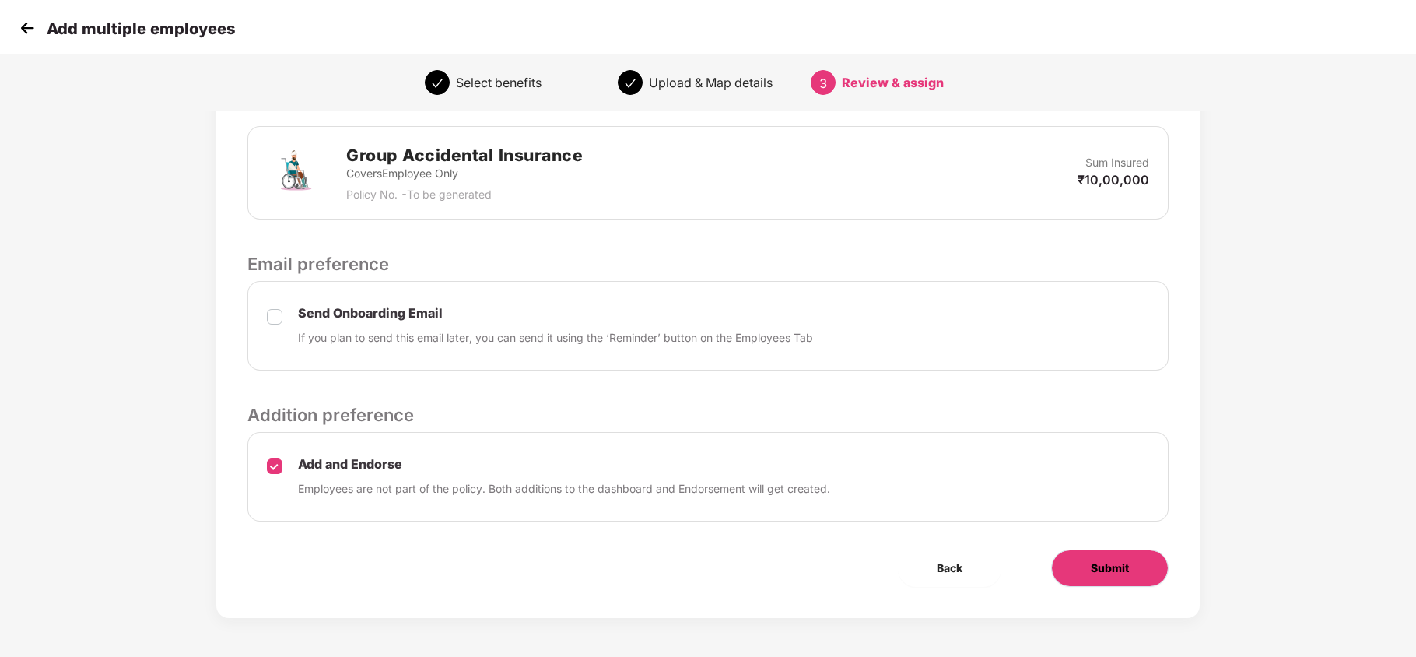
click at [1127, 570] on button "Submit" at bounding box center [1109, 567] width 117 height 37
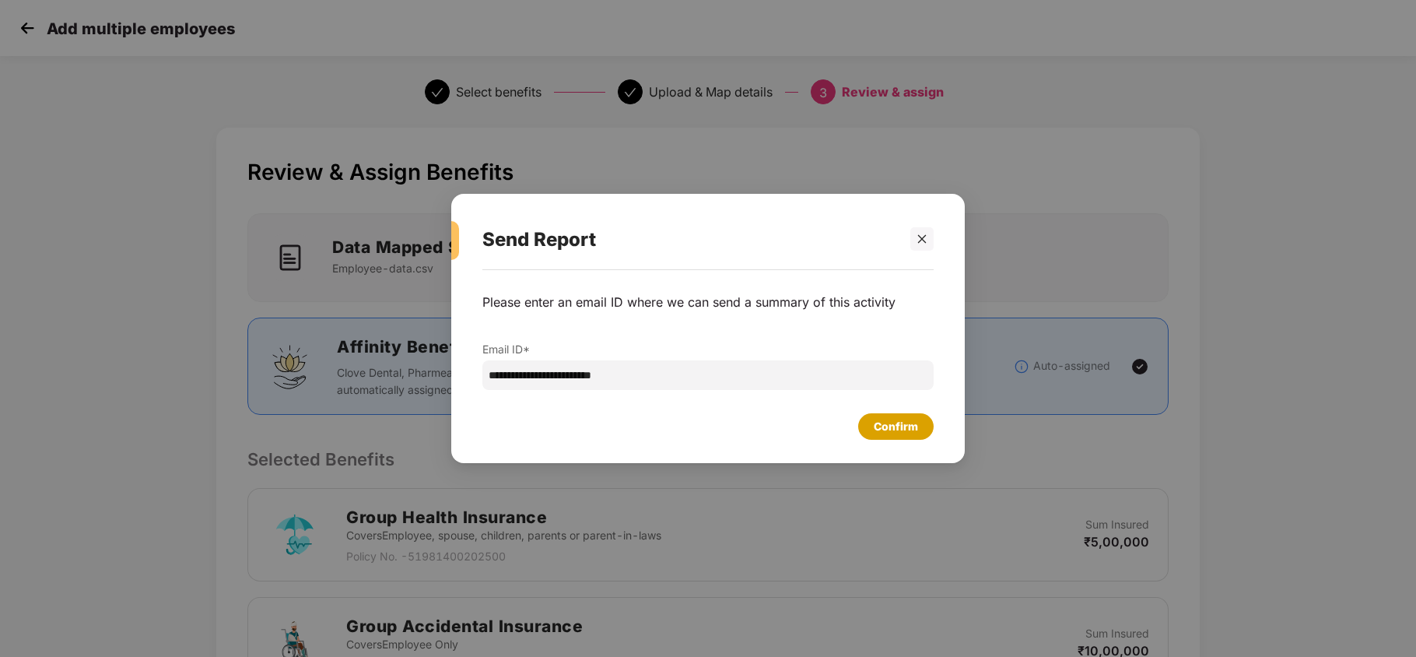
click at [872, 426] on div "Confirm" at bounding box center [895, 426] width 75 height 26
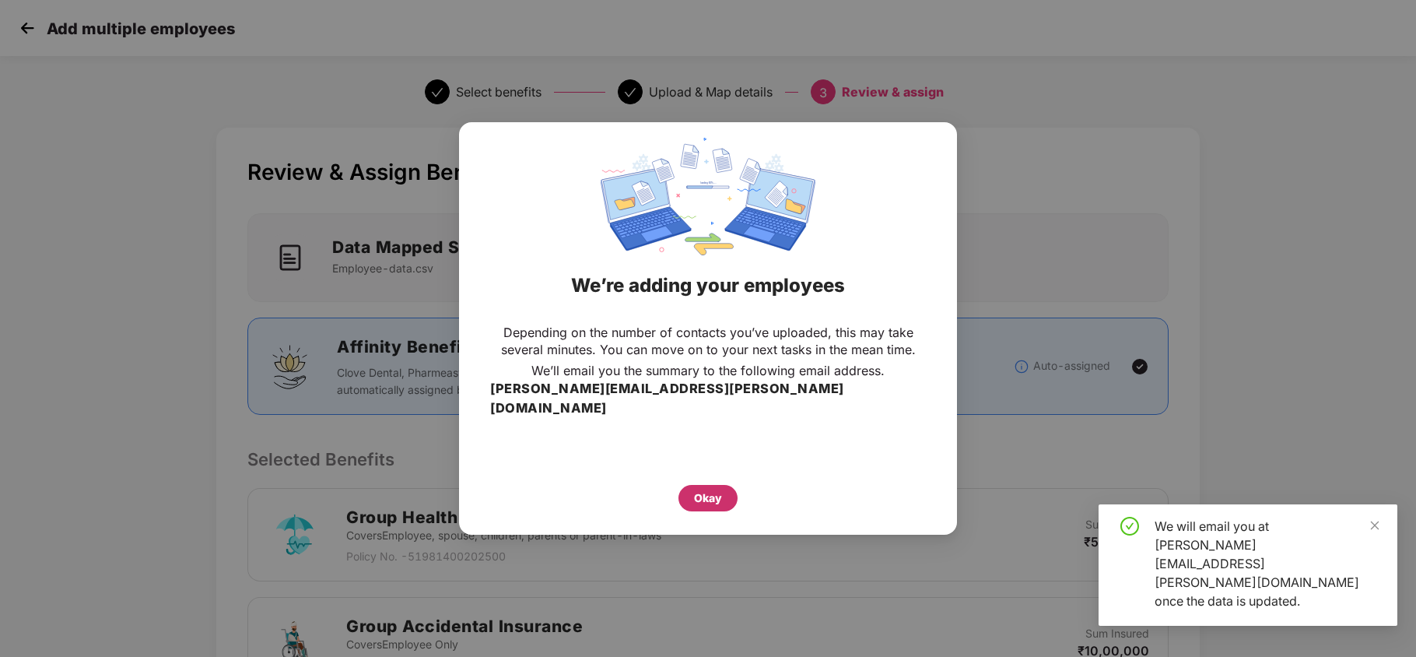
click at [711, 489] on div "Okay" at bounding box center [708, 497] width 28 height 17
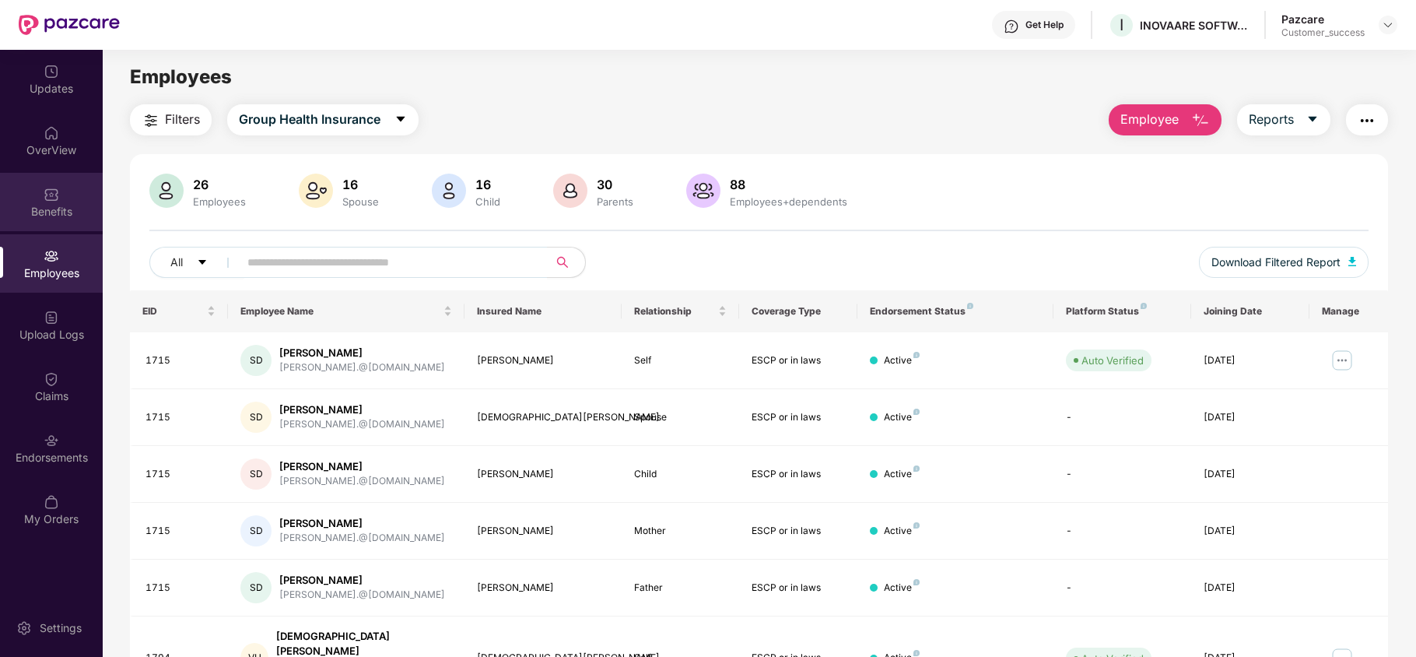
click at [61, 201] on div "Benefits" at bounding box center [51, 202] width 103 height 58
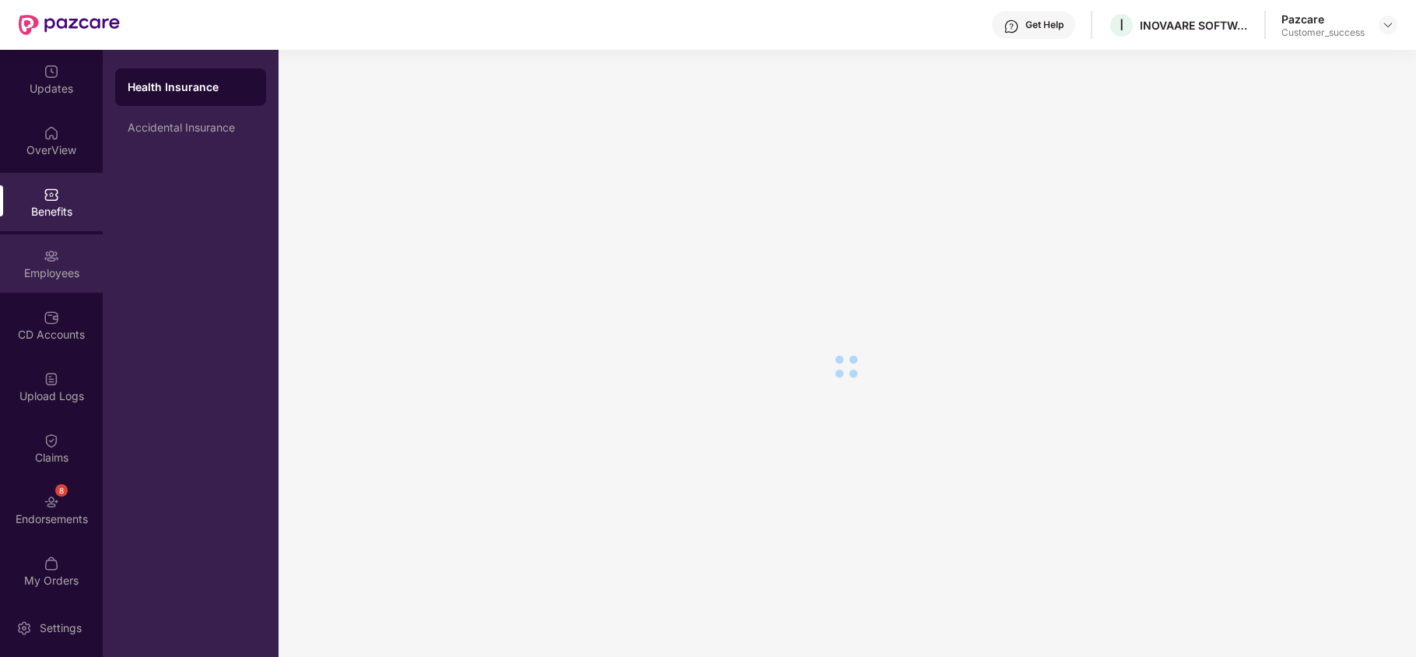
click at [51, 278] on div "Employees" at bounding box center [51, 273] width 103 height 16
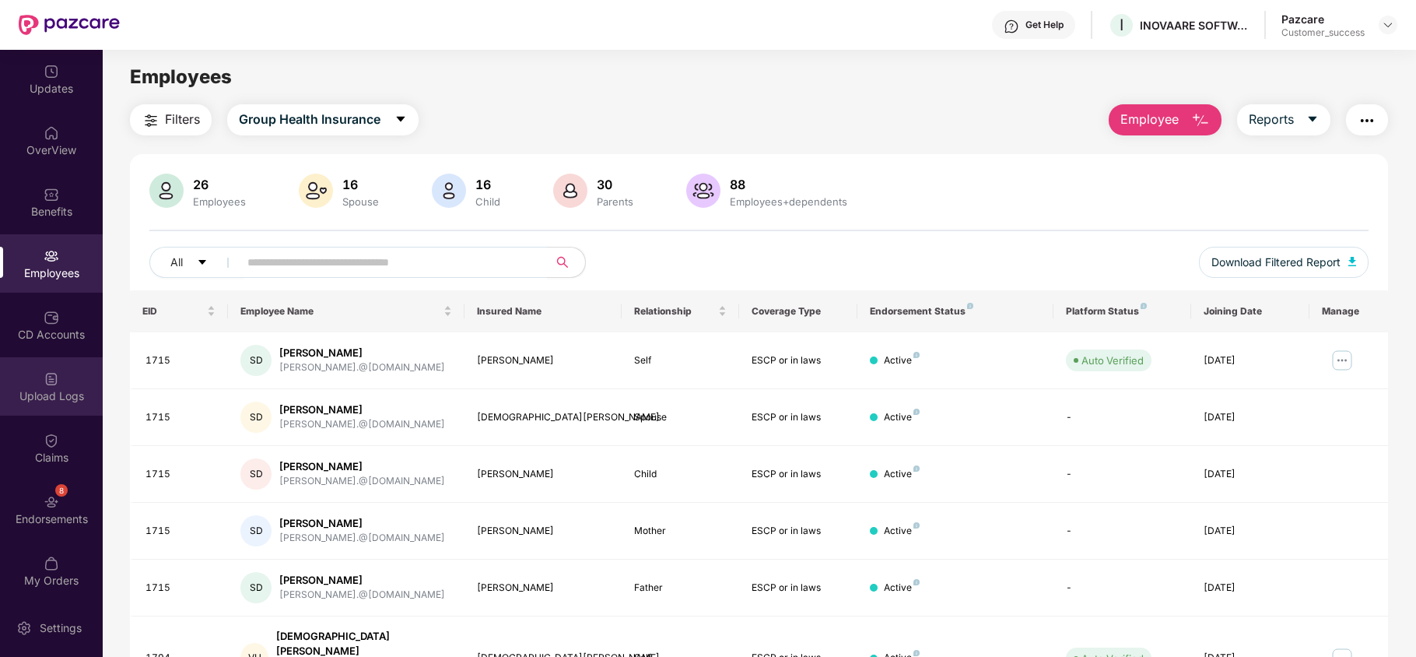
click at [59, 388] on div "Upload Logs" at bounding box center [51, 396] width 103 height 16
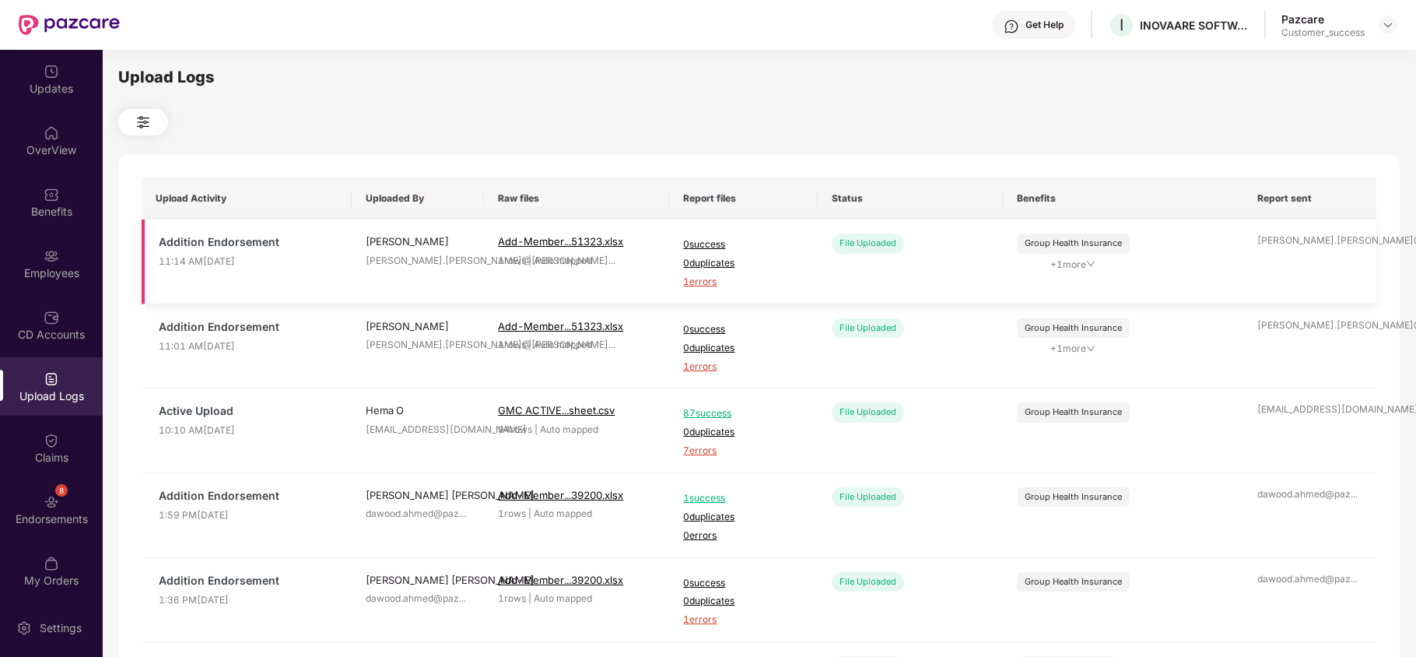
click at [707, 281] on span "1 errors" at bounding box center [743, 282] width 120 height 15
click at [39, 247] on div "Employees" at bounding box center [51, 263] width 103 height 58
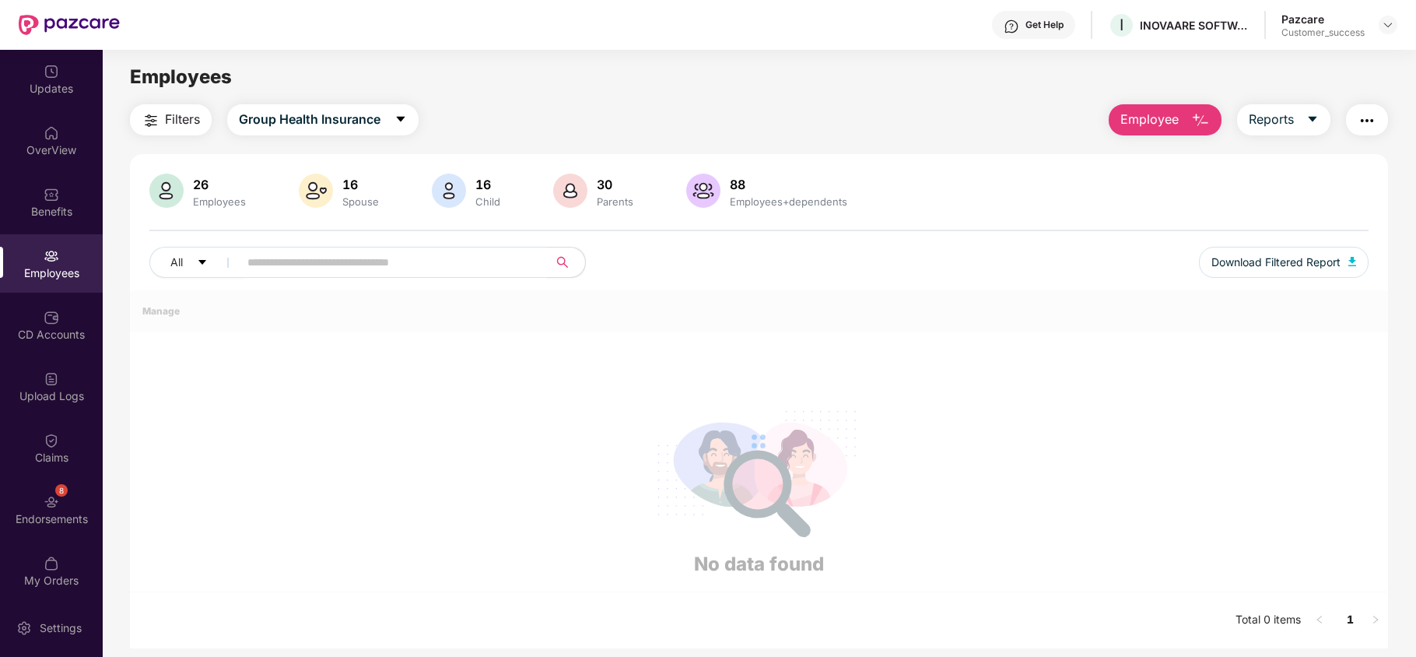
click at [1187, 121] on button "Employee" at bounding box center [1165, 119] width 113 height 31
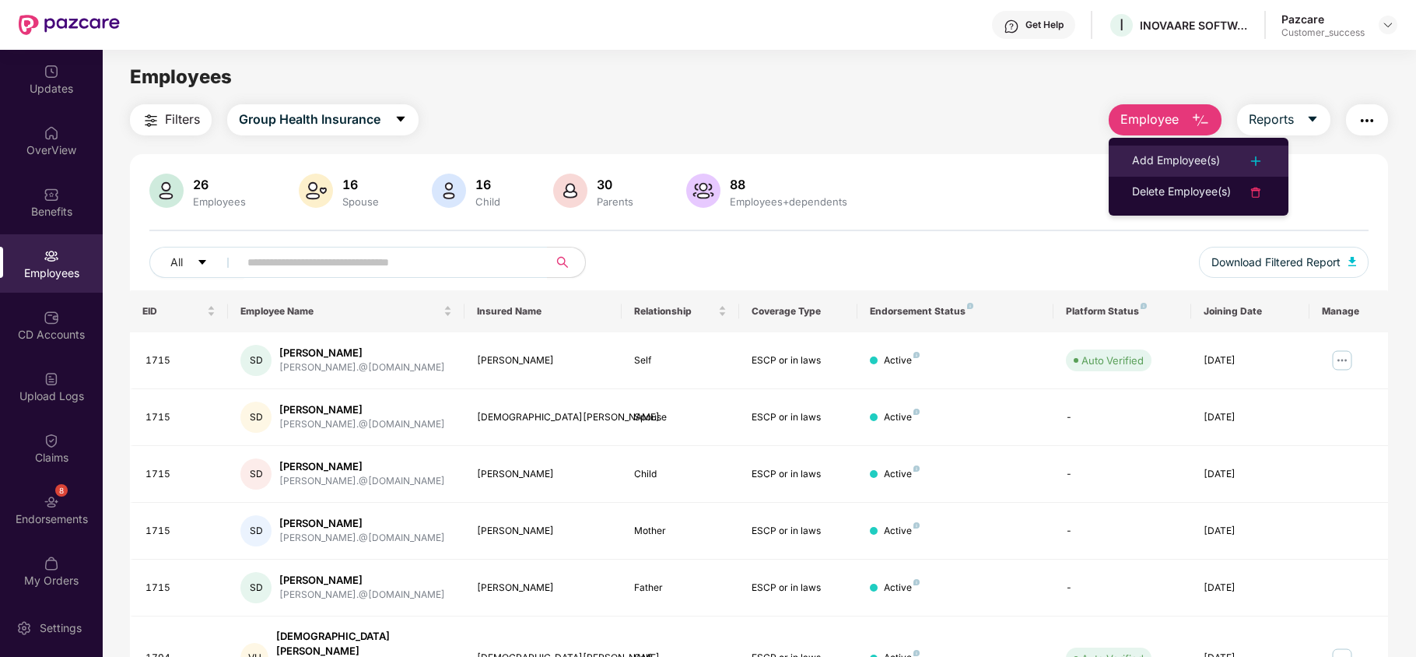
click at [1175, 154] on div "Add Employee(s)" at bounding box center [1176, 161] width 88 height 19
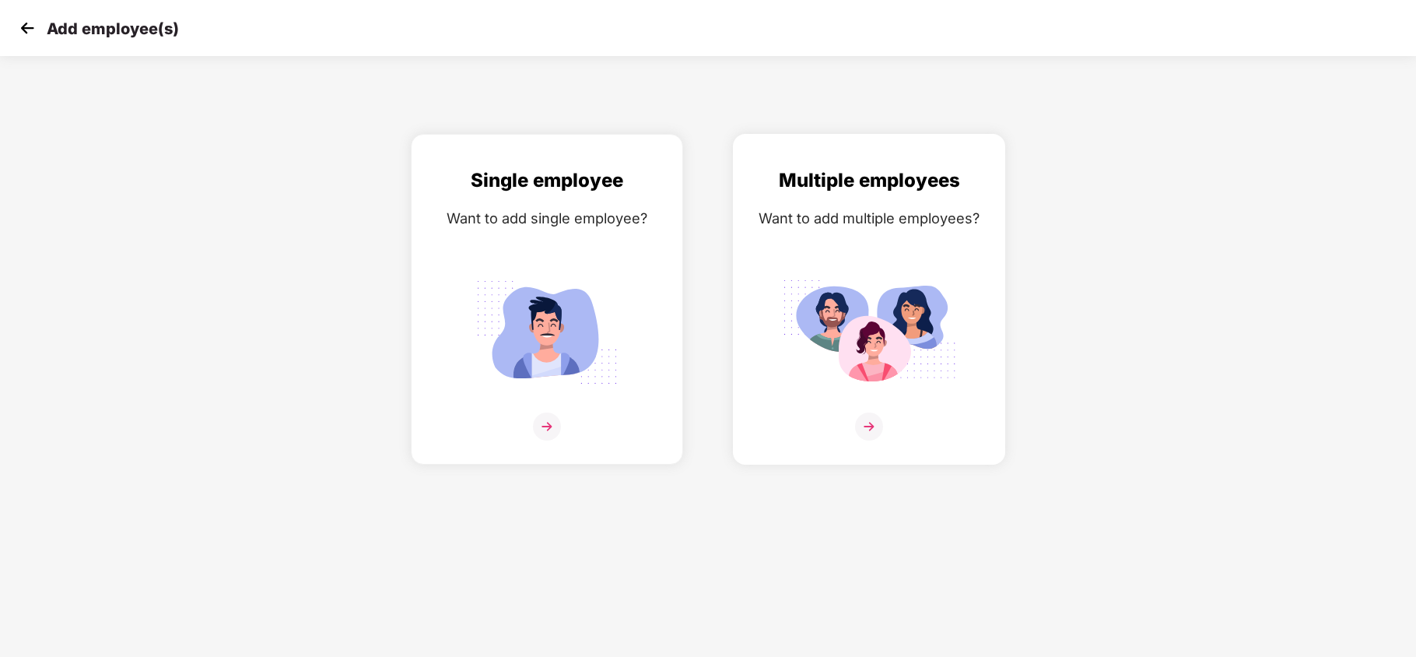
click at [882, 420] on img at bounding box center [869, 426] width 28 height 28
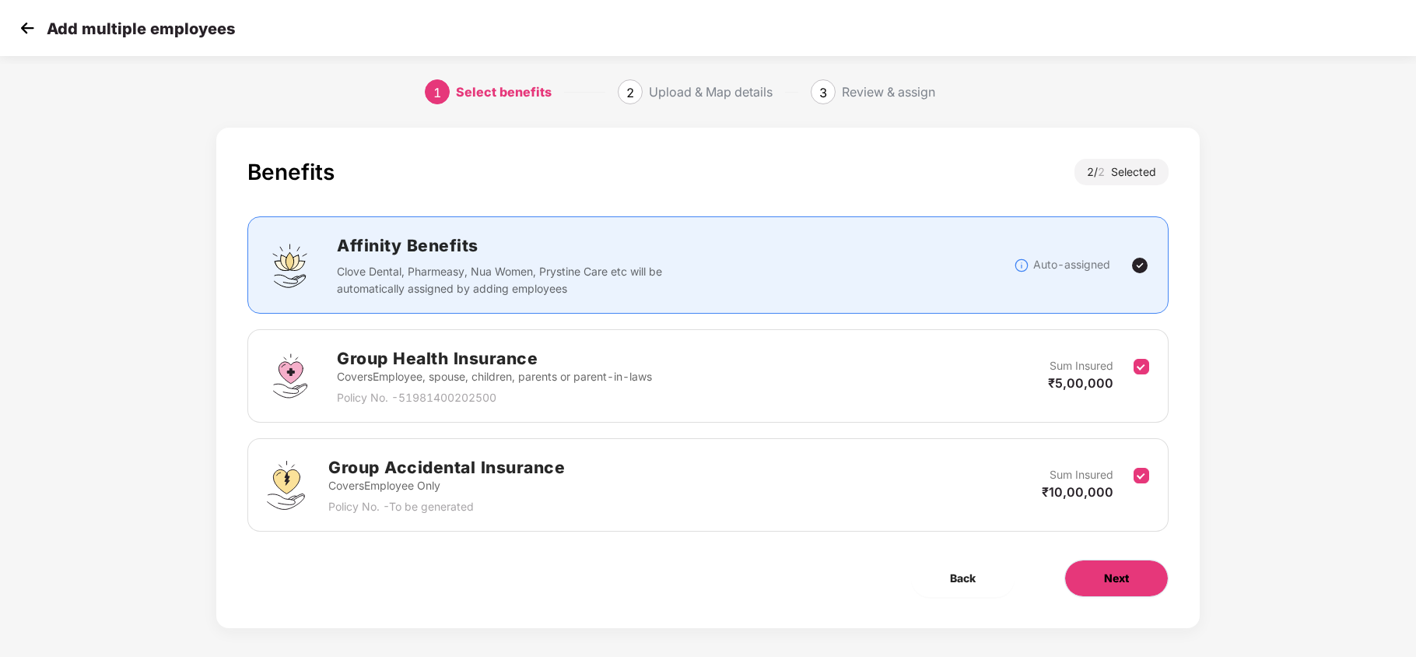
click at [1124, 573] on span "Next" at bounding box center [1116, 577] width 25 height 17
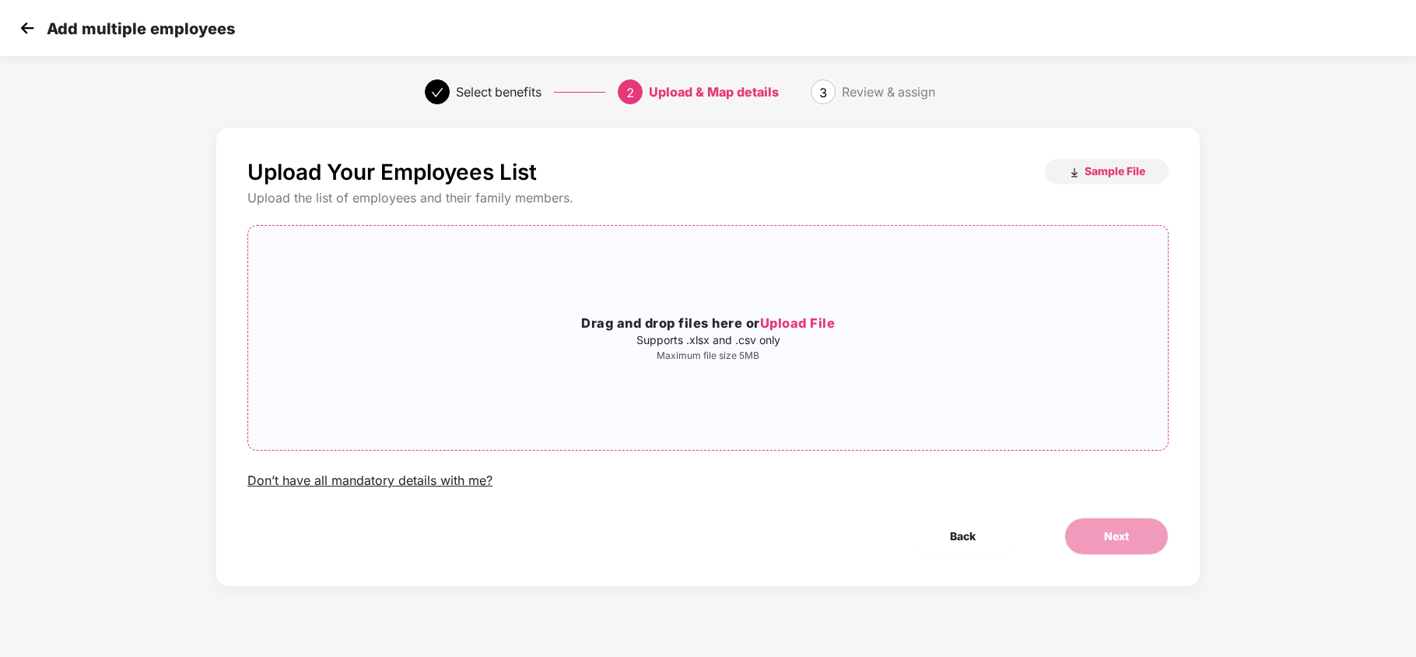
click at [825, 318] on span "Upload File" at bounding box center [797, 323] width 75 height 16
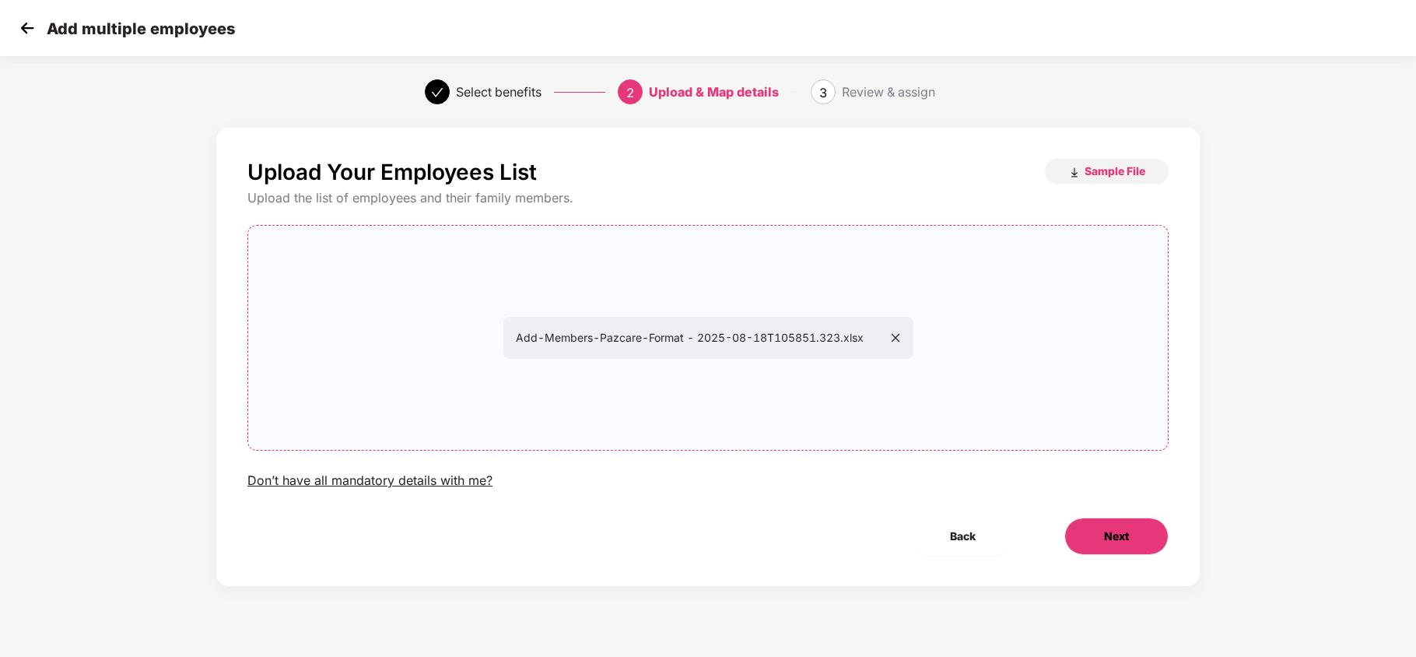
click at [1126, 535] on span "Next" at bounding box center [1116, 535] width 25 height 17
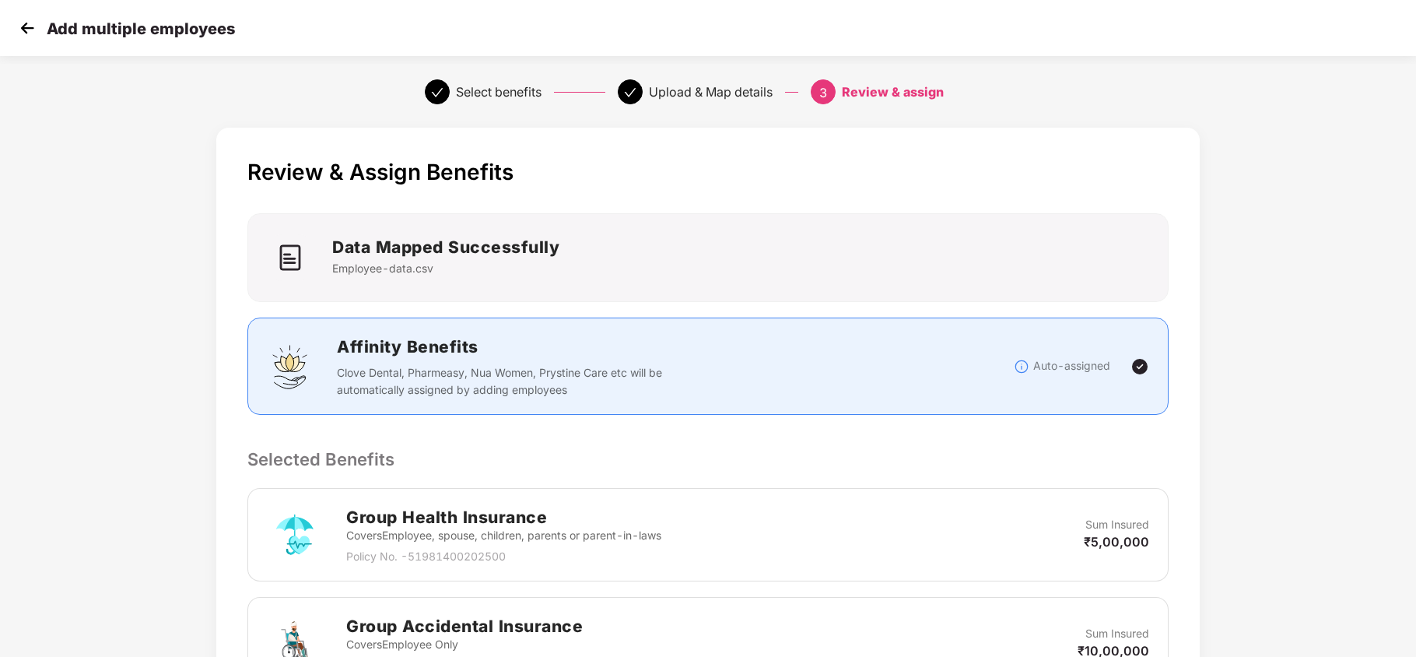
scroll to position [474, 1]
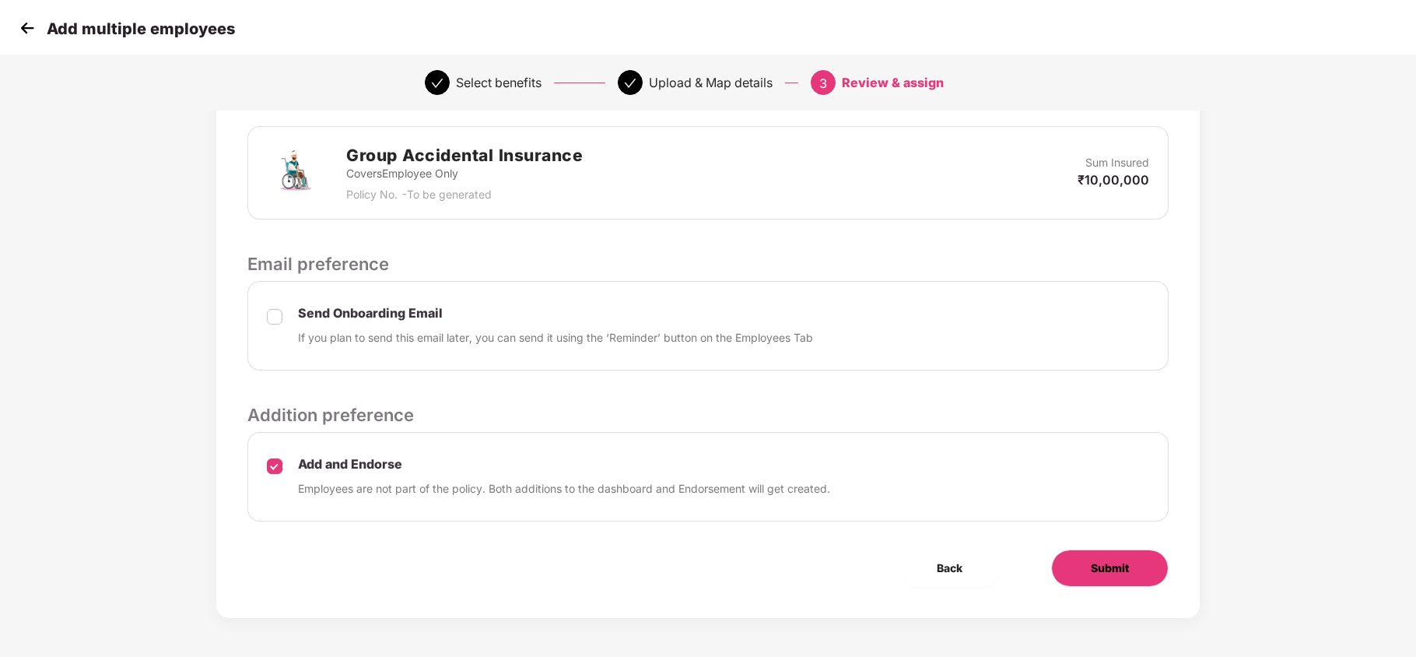
click at [1095, 583] on button "Submit" at bounding box center [1109, 567] width 117 height 37
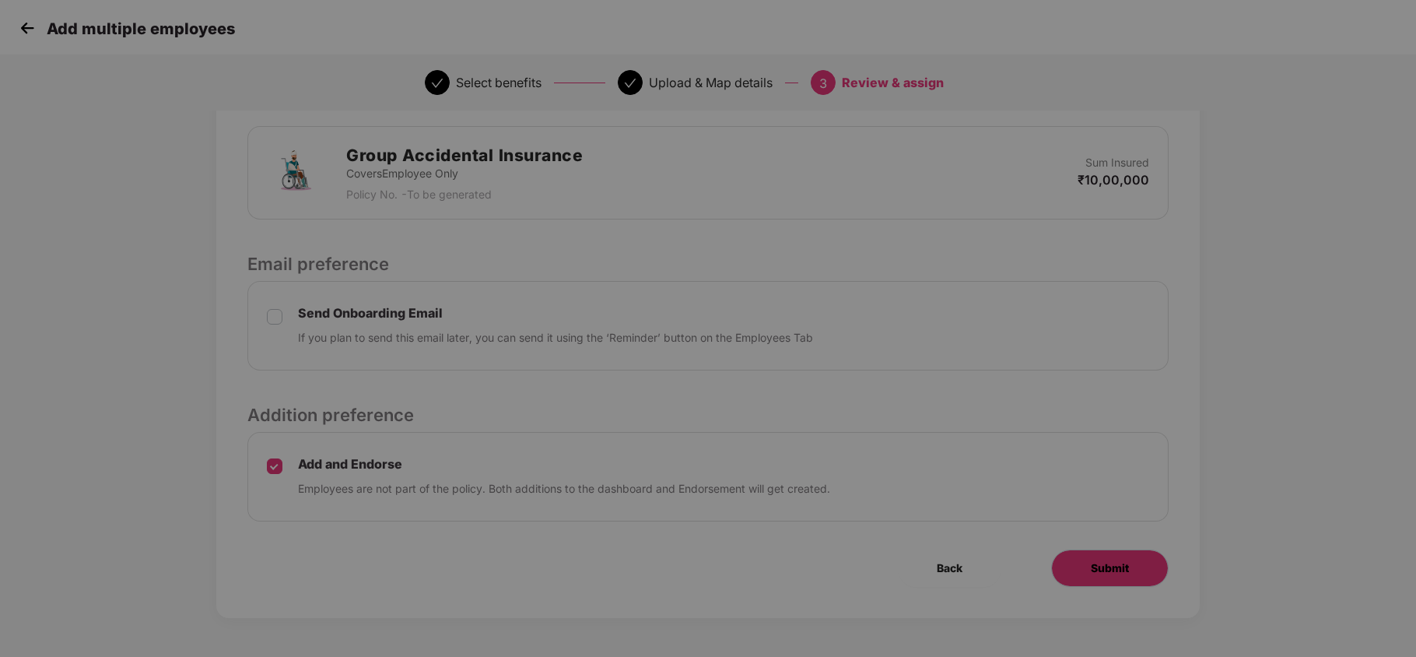
scroll to position [0, 1]
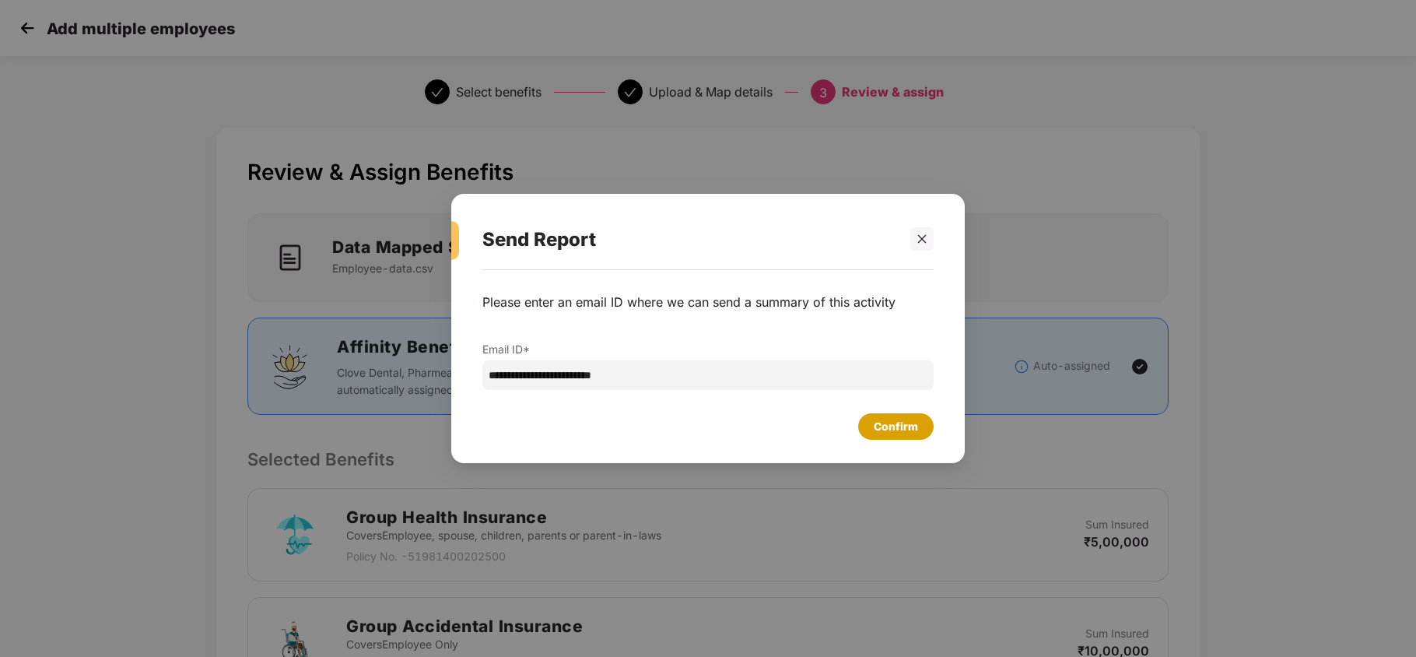
click at [898, 428] on div "Confirm" at bounding box center [896, 426] width 44 height 17
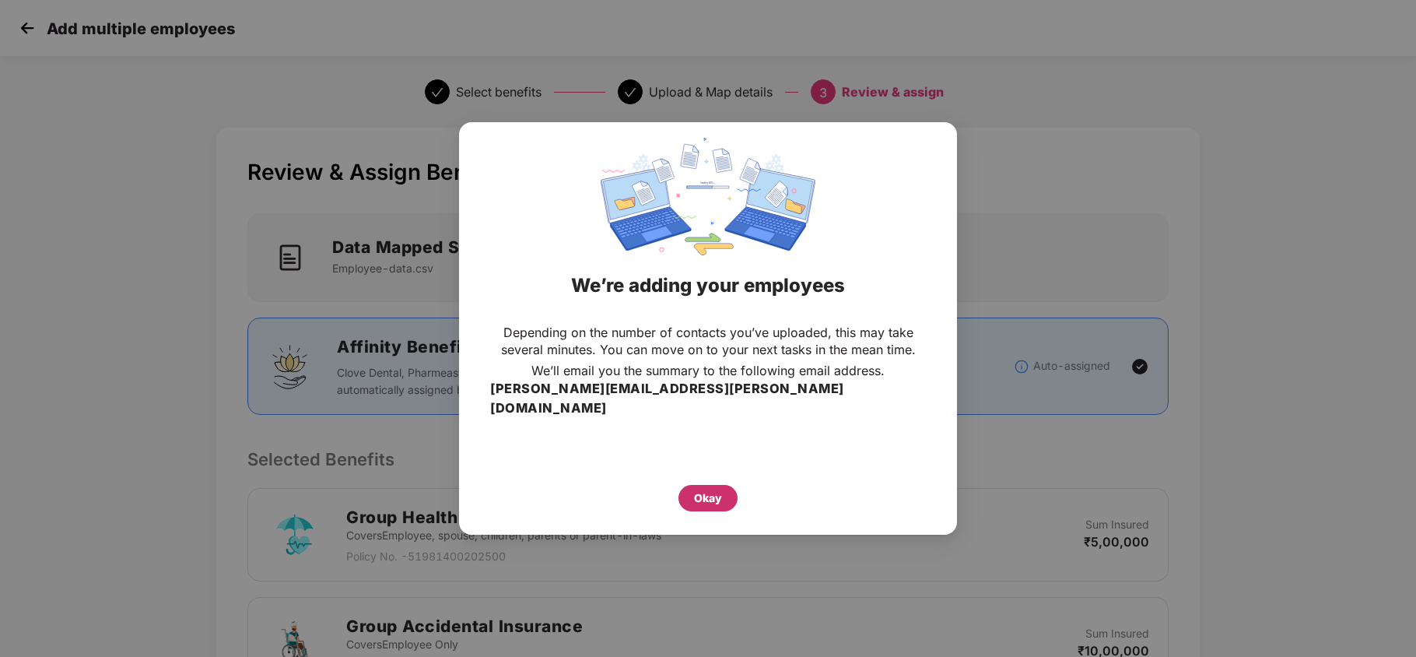
click at [708, 489] on div "Okay" at bounding box center [708, 497] width 28 height 17
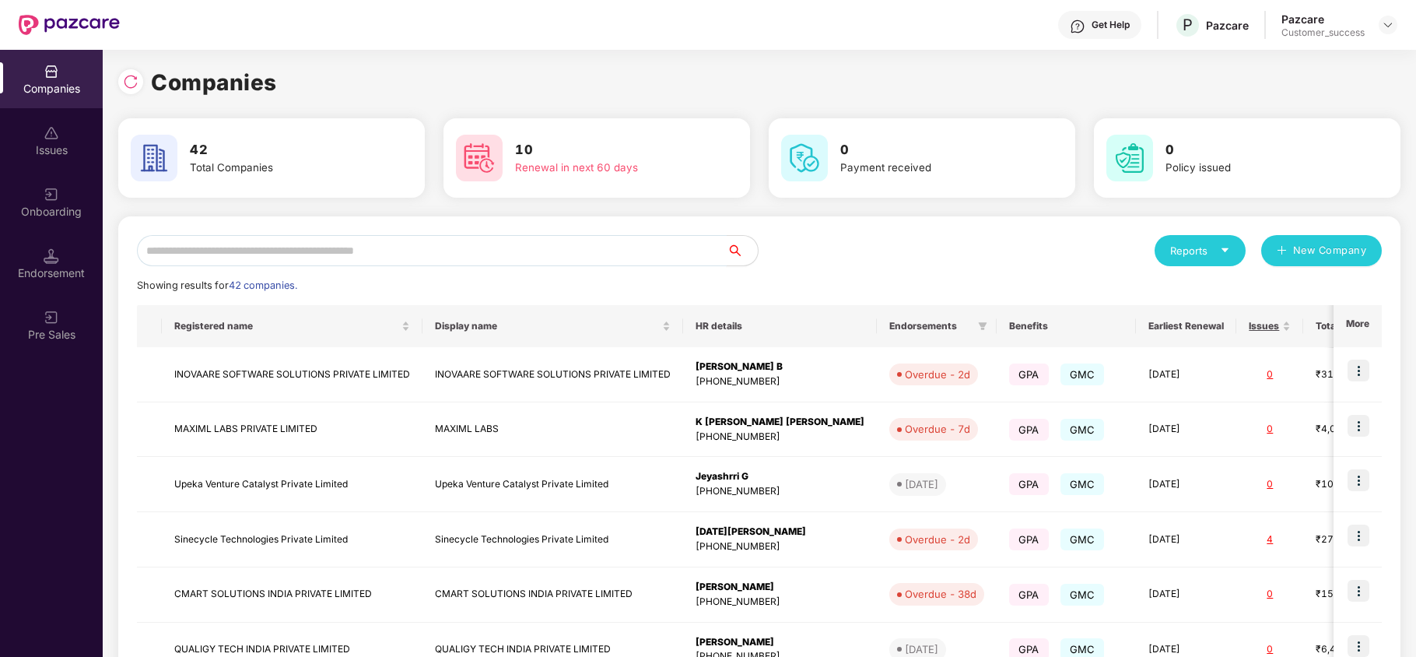
click at [316, 243] on input "text" at bounding box center [432, 250] width 590 height 31
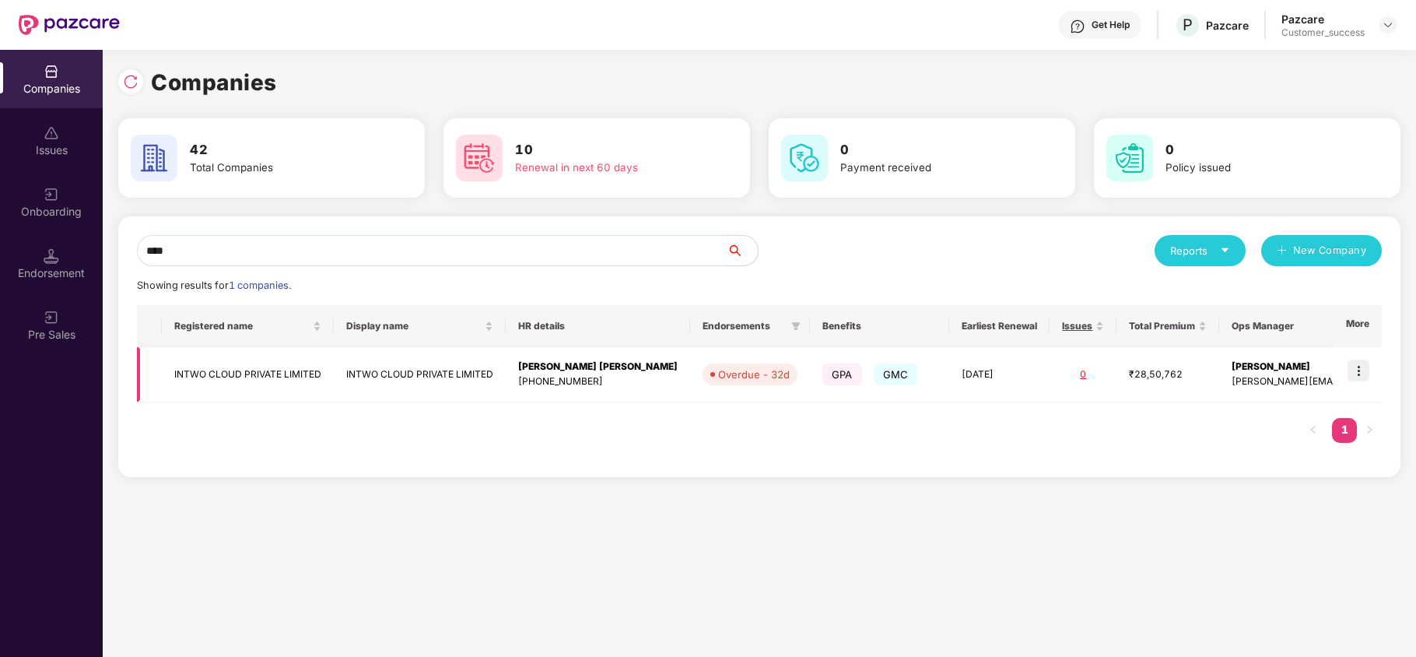
type input "****"
click at [1357, 373] on img at bounding box center [1358, 370] width 22 height 22
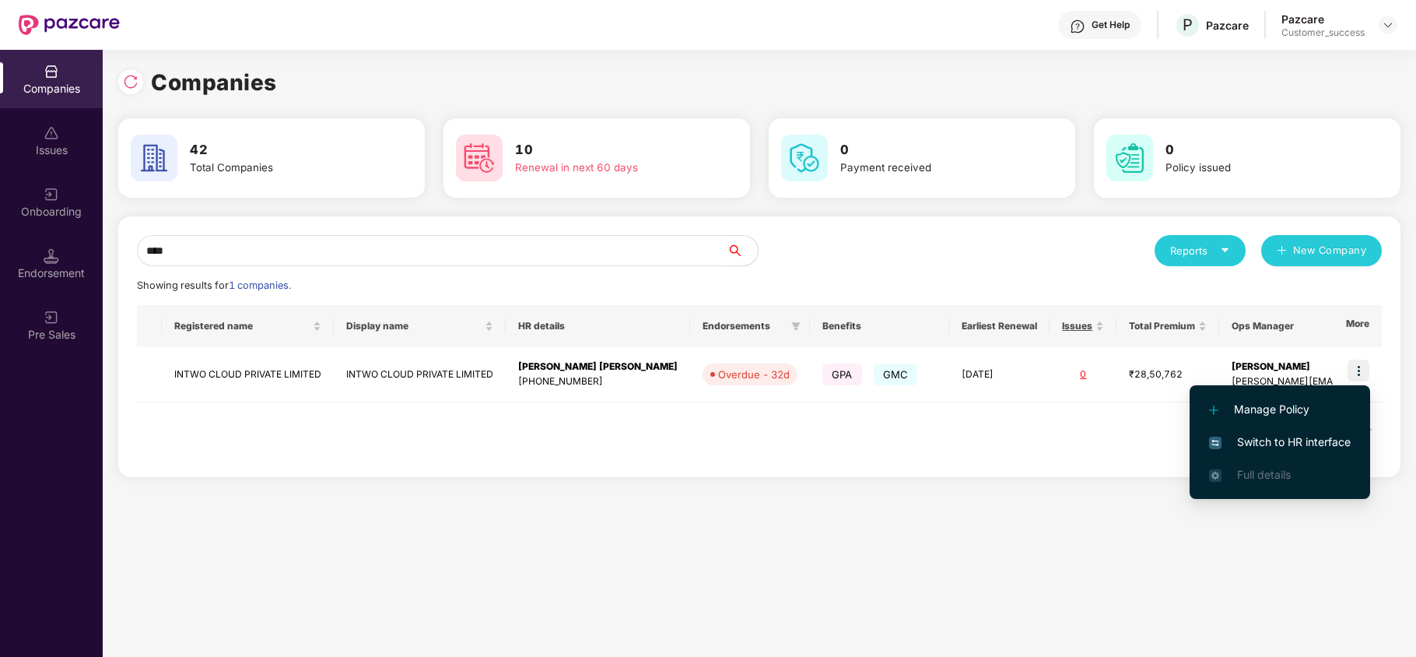
click at [1319, 433] on span "Switch to HR interface" at bounding box center [1280, 441] width 142 height 17
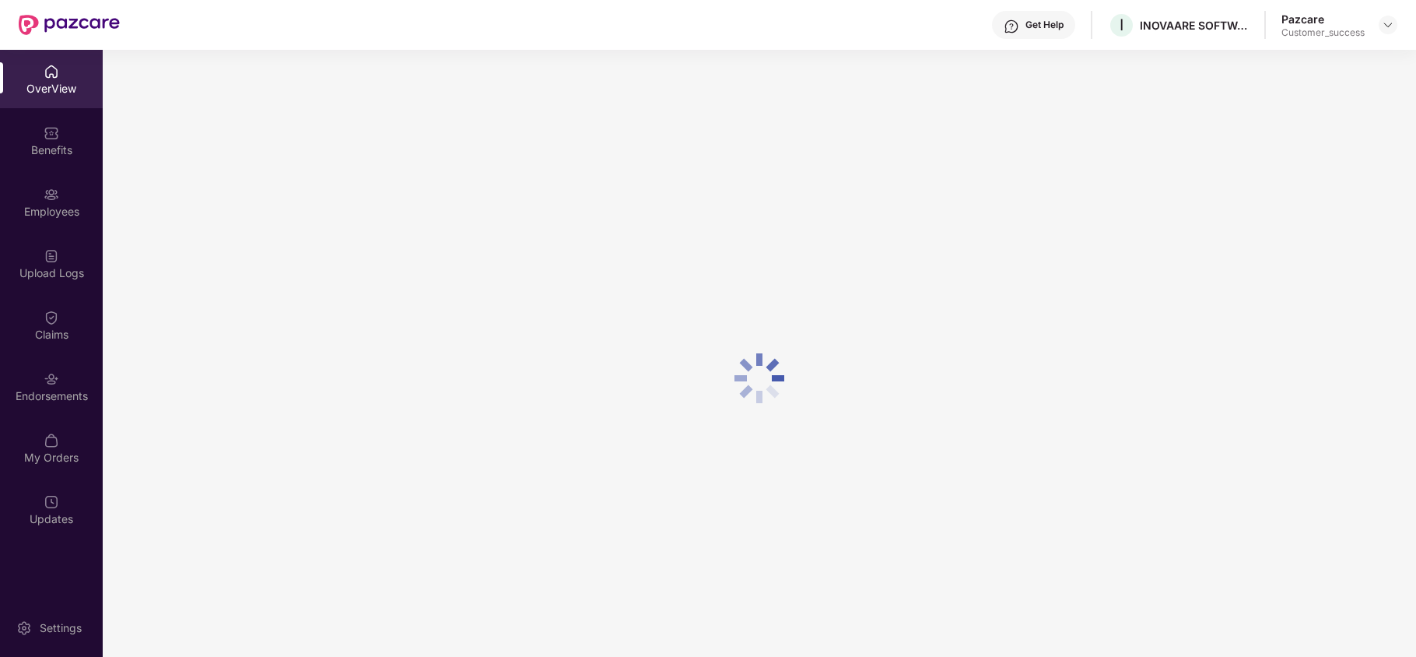
click at [39, 148] on div "Benefits" at bounding box center [51, 150] width 103 height 16
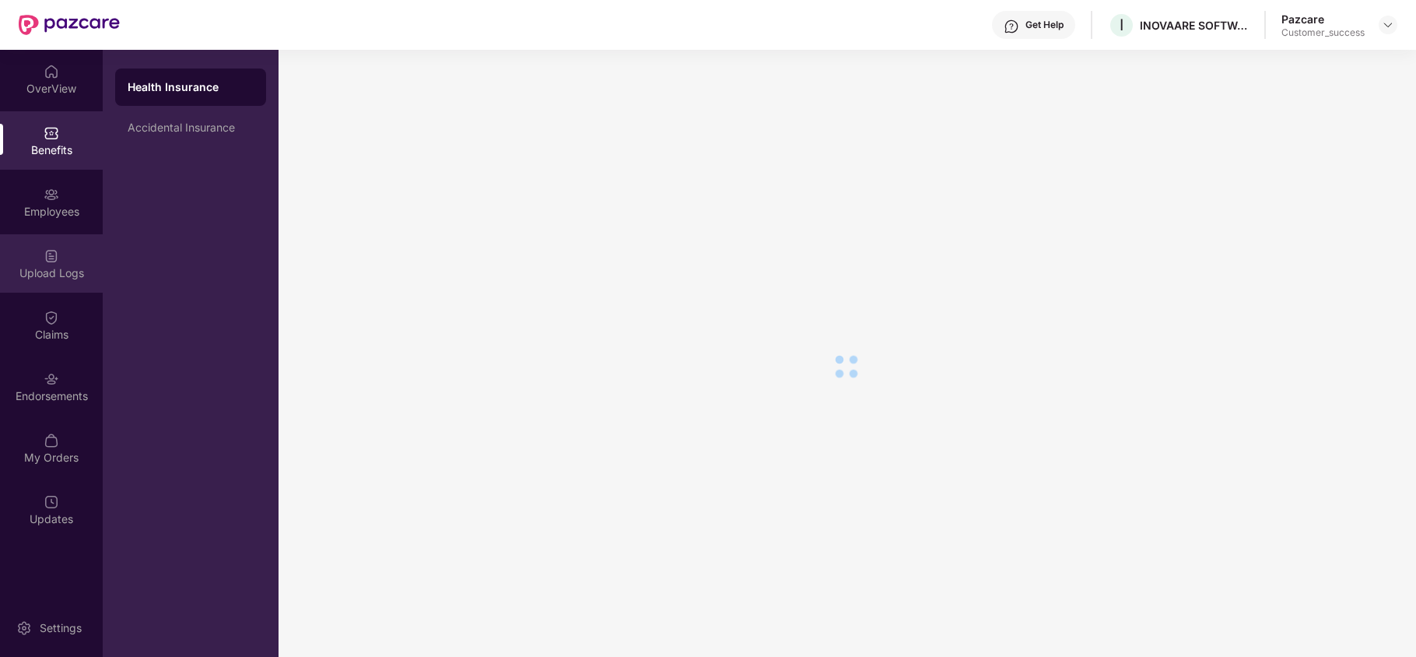
click at [54, 271] on div "Upload Logs" at bounding box center [51, 273] width 103 height 16
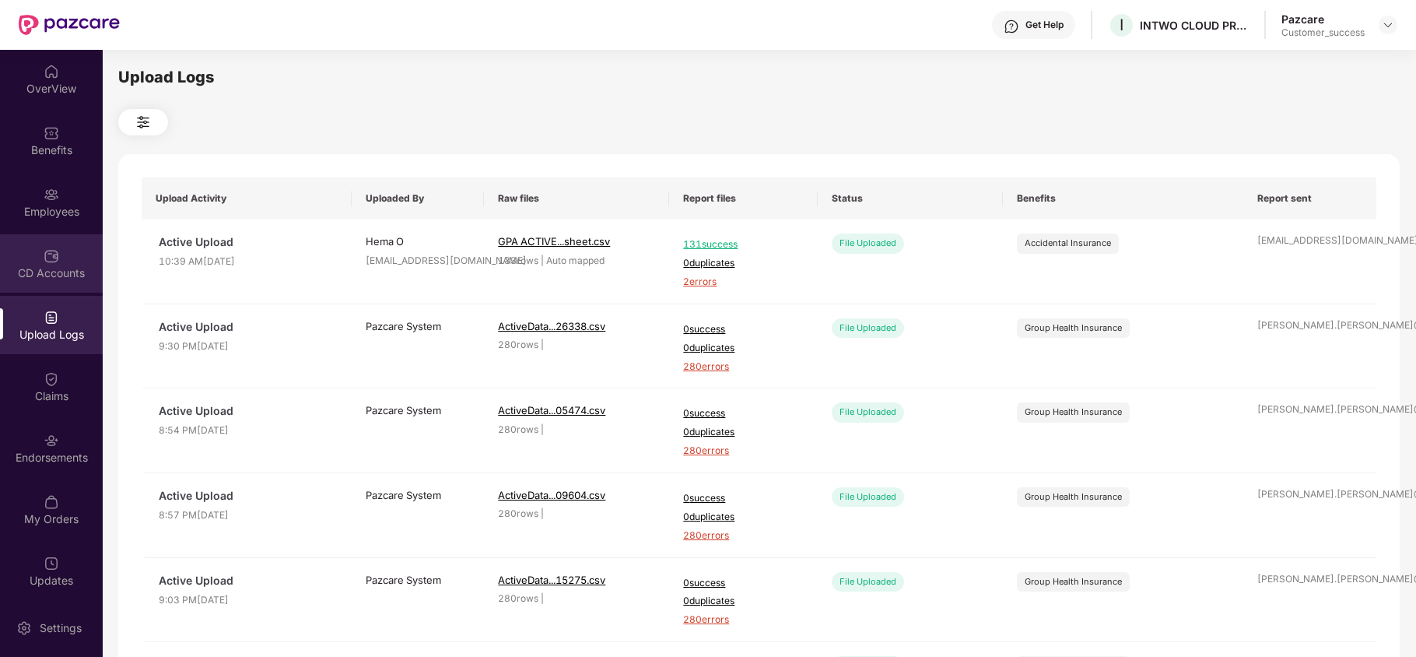
click at [47, 265] on div "CD Accounts" at bounding box center [51, 273] width 103 height 16
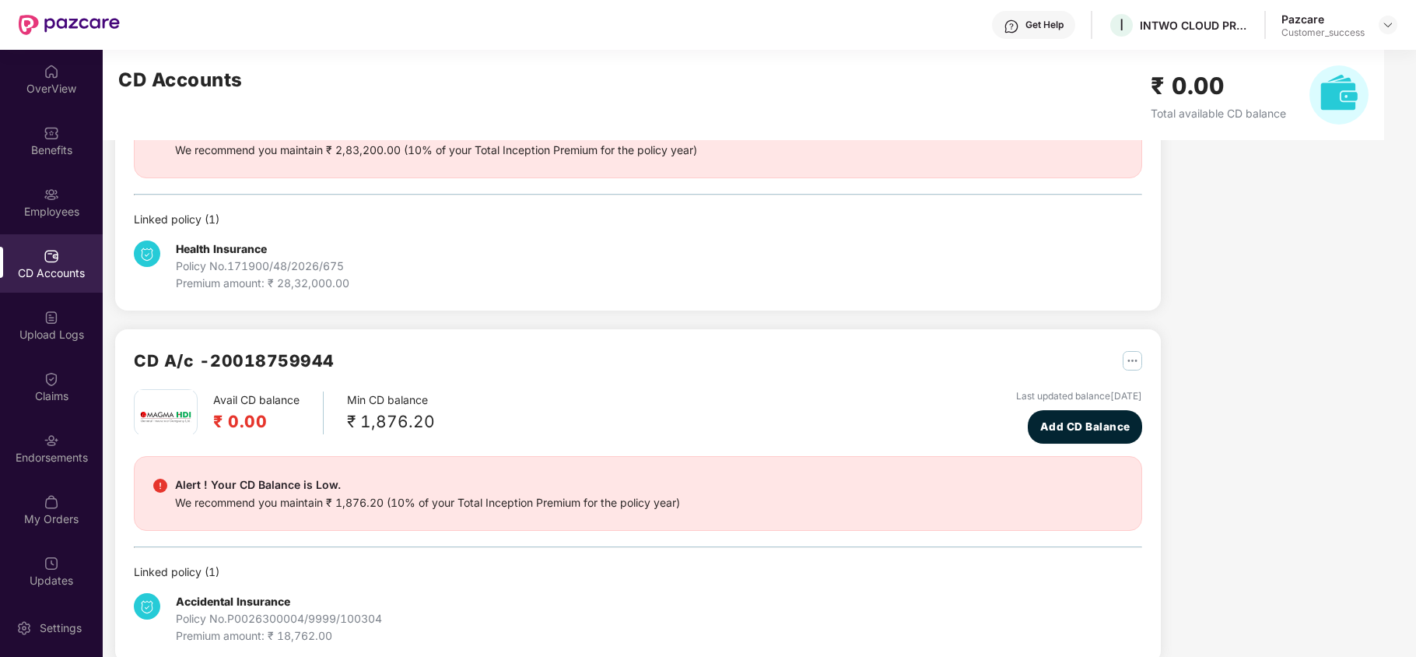
scroll to position [209, 0]
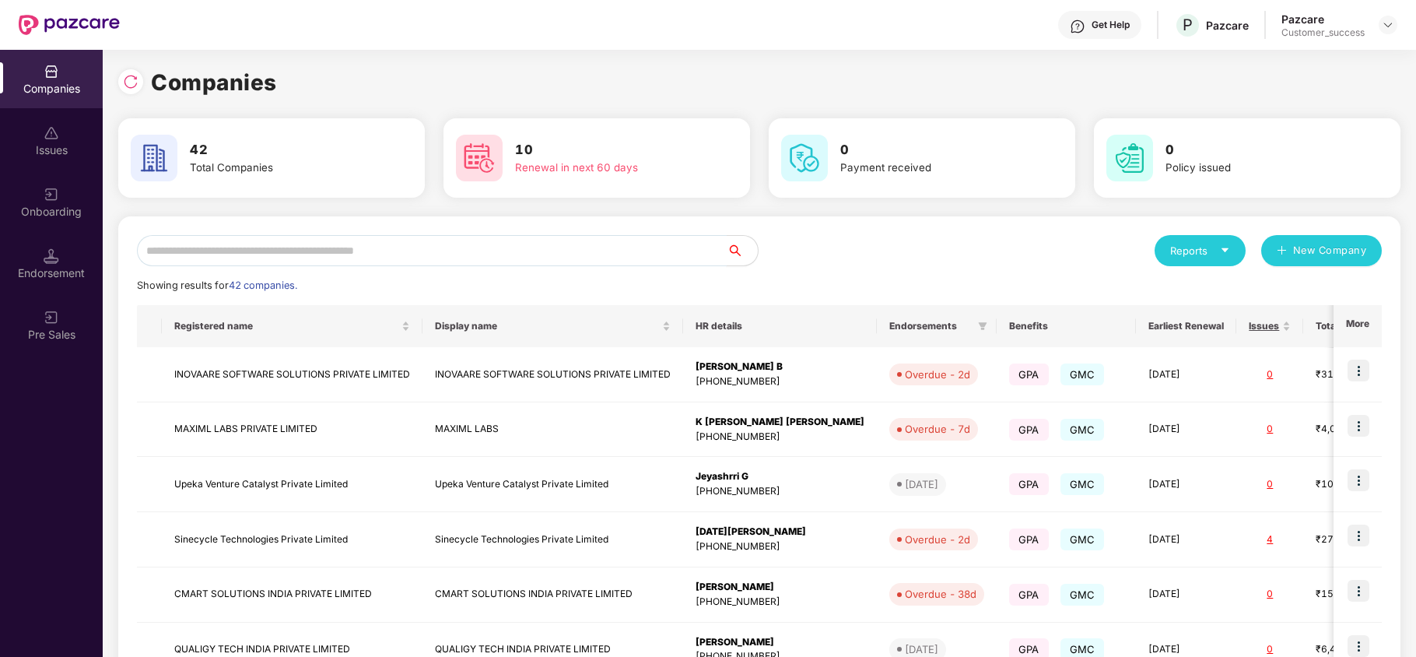
click at [406, 252] on input "text" at bounding box center [432, 250] width 590 height 31
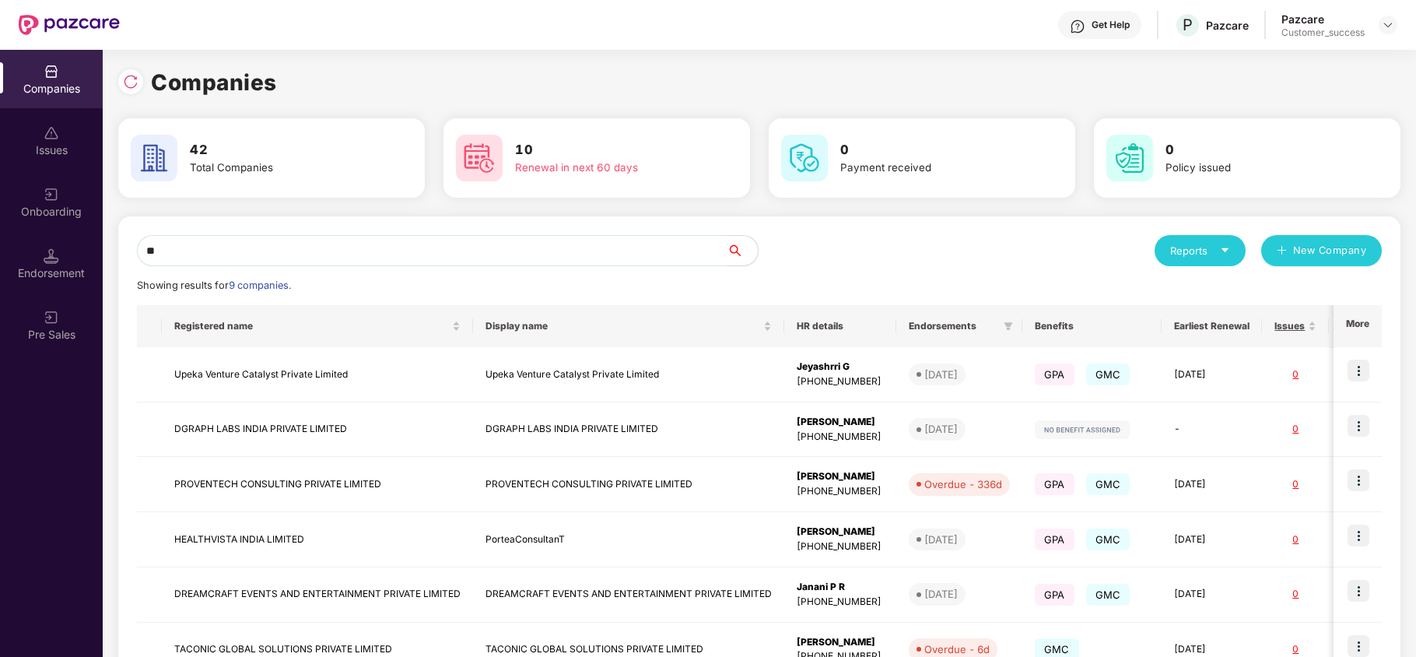
type input "*"
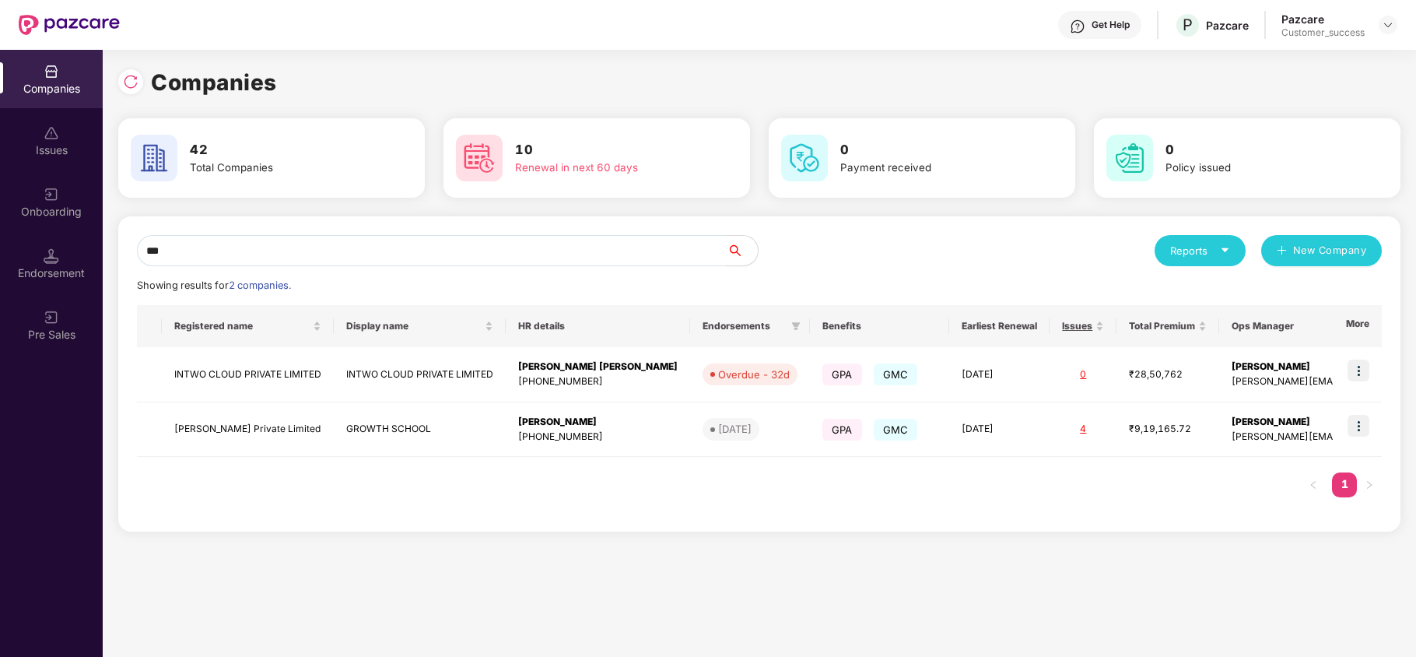
click at [708, 546] on div "Companies 42 Total Companies 10 Renewal in next 60 days 0 Payment received 0 Po…" at bounding box center [759, 353] width 1313 height 607
click at [226, 254] on input "***" at bounding box center [432, 250] width 590 height 31
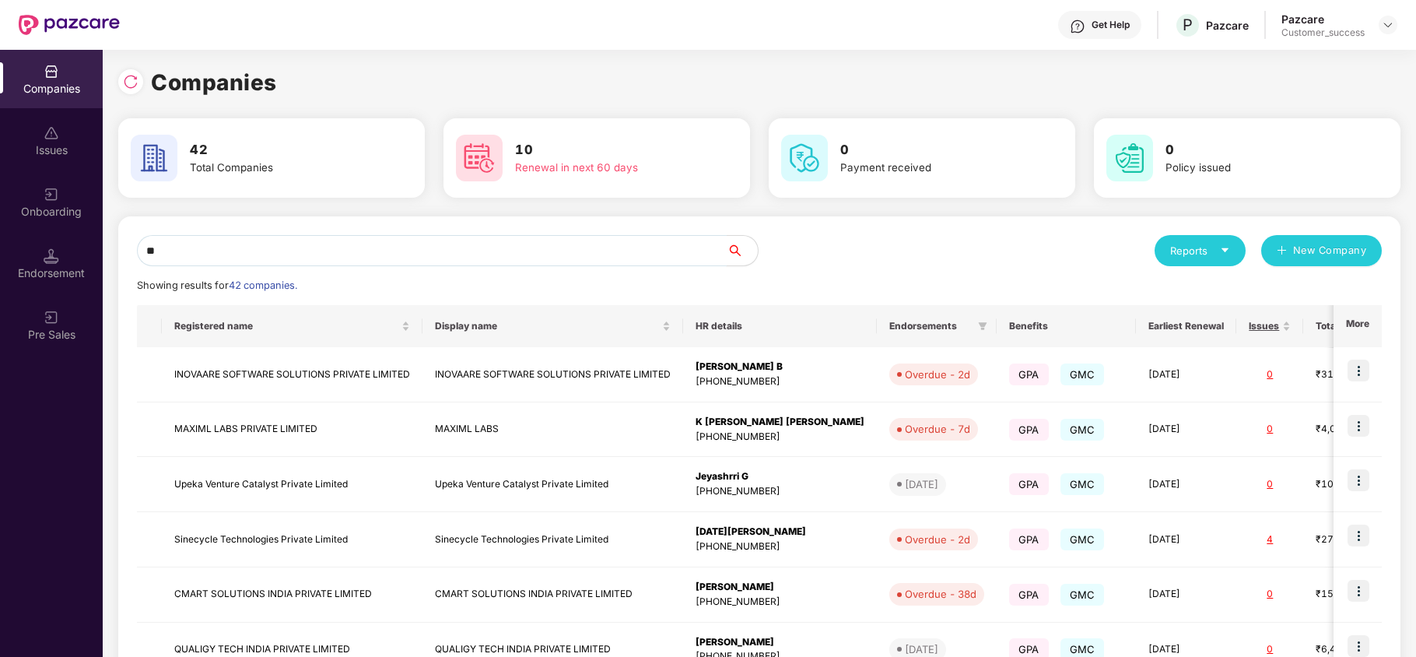
type input "*"
type input "**"
click at [1361, 372] on img at bounding box center [1358, 370] width 22 height 22
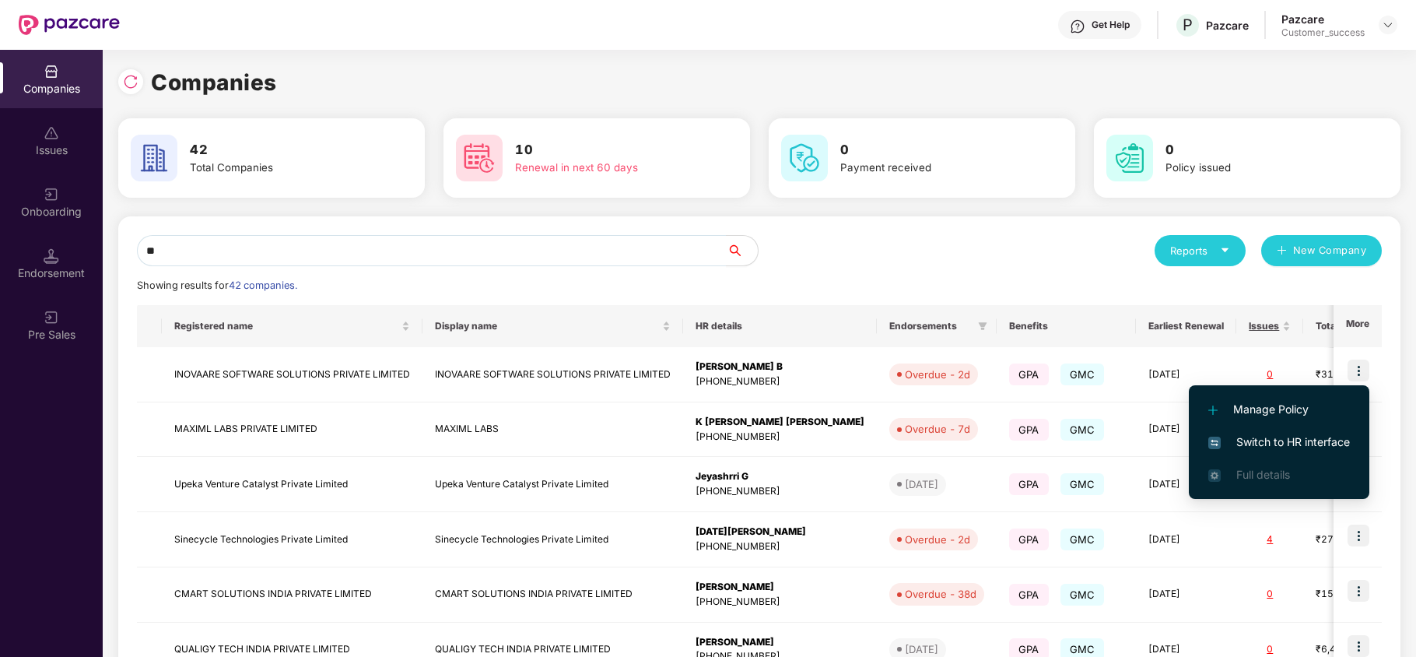
click at [1305, 449] on span "Switch to HR interface" at bounding box center [1279, 441] width 142 height 17
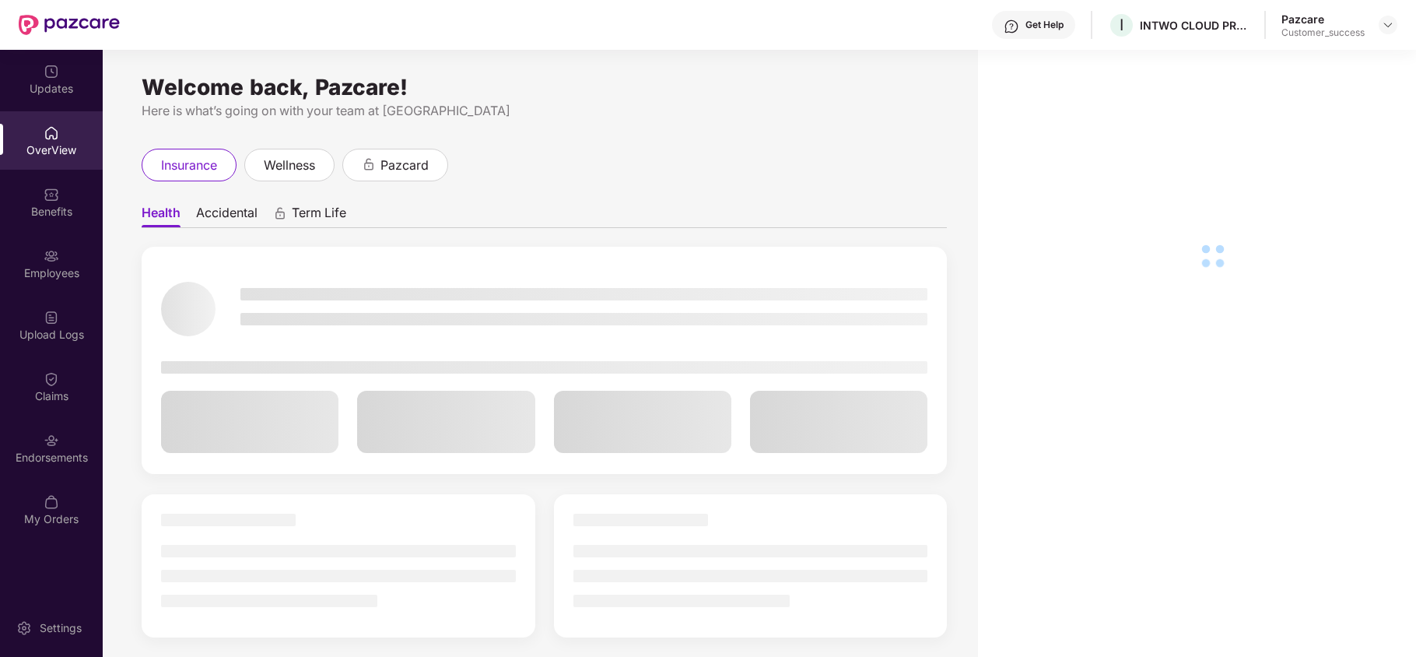
click at [58, 335] on div "Upload Logs" at bounding box center [51, 335] width 103 height 16
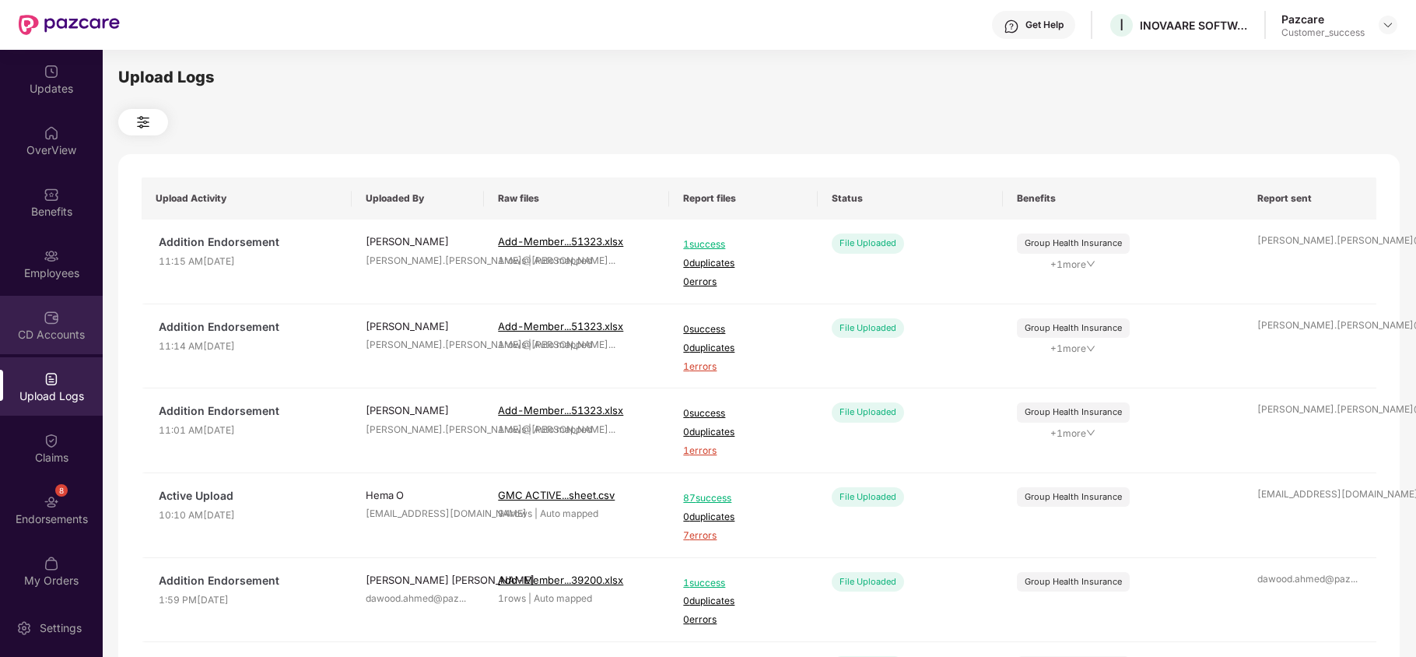
click at [45, 321] on img at bounding box center [52, 318] width 16 height 16
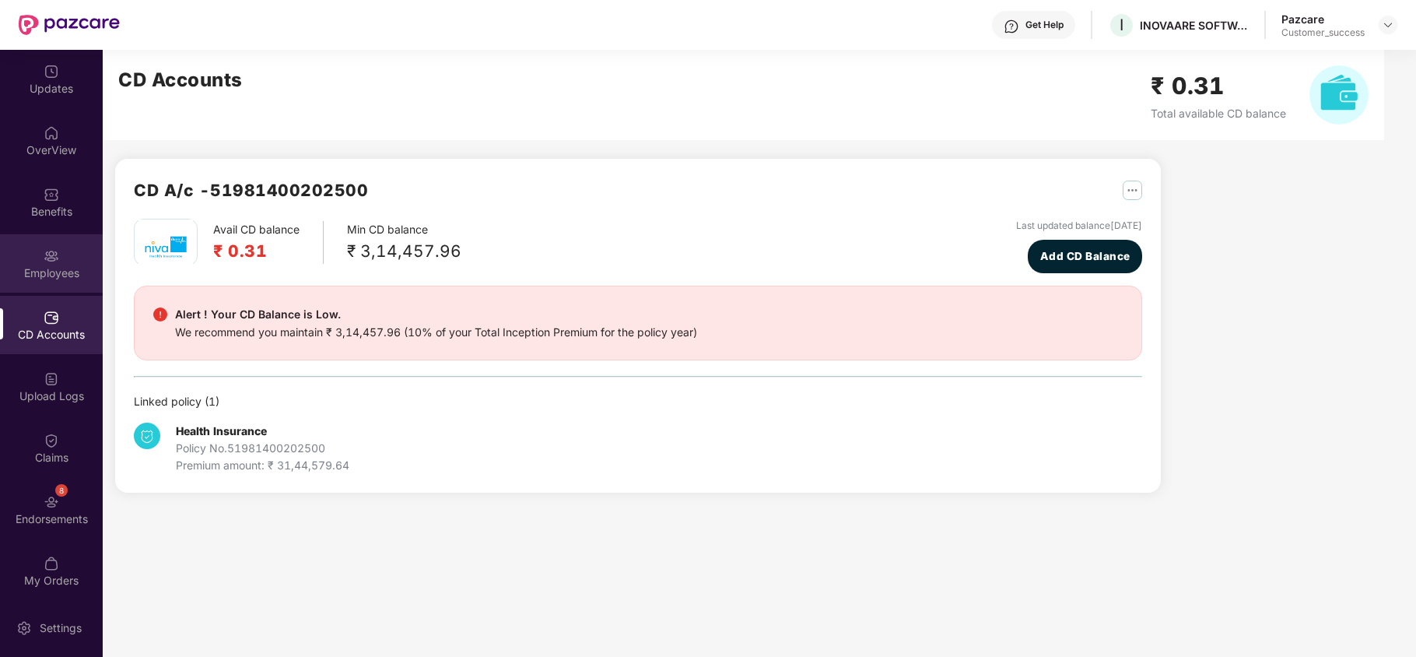
click at [57, 252] on div "Employees" at bounding box center [51, 263] width 103 height 58
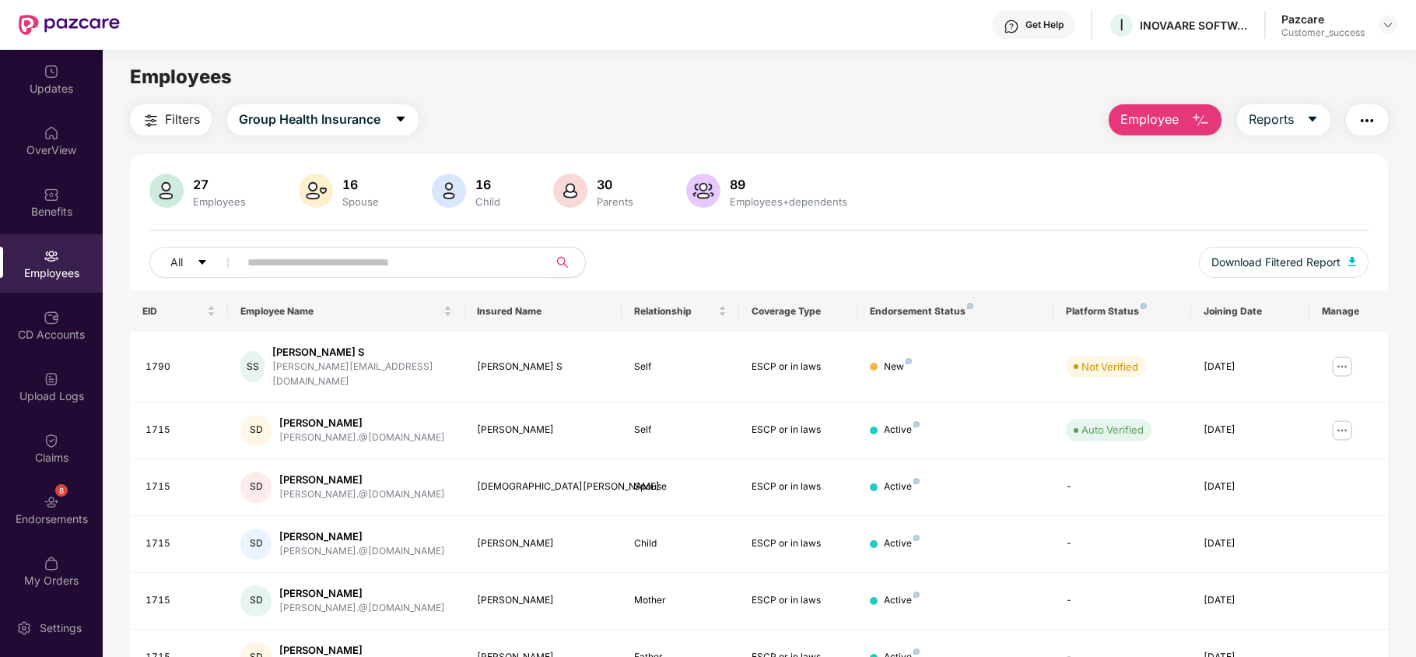
click at [554, 96] on main "Employees Filters Group Health Insurance Employee Reports 27 Employees 16 Spous…" at bounding box center [759, 378] width 1312 height 657
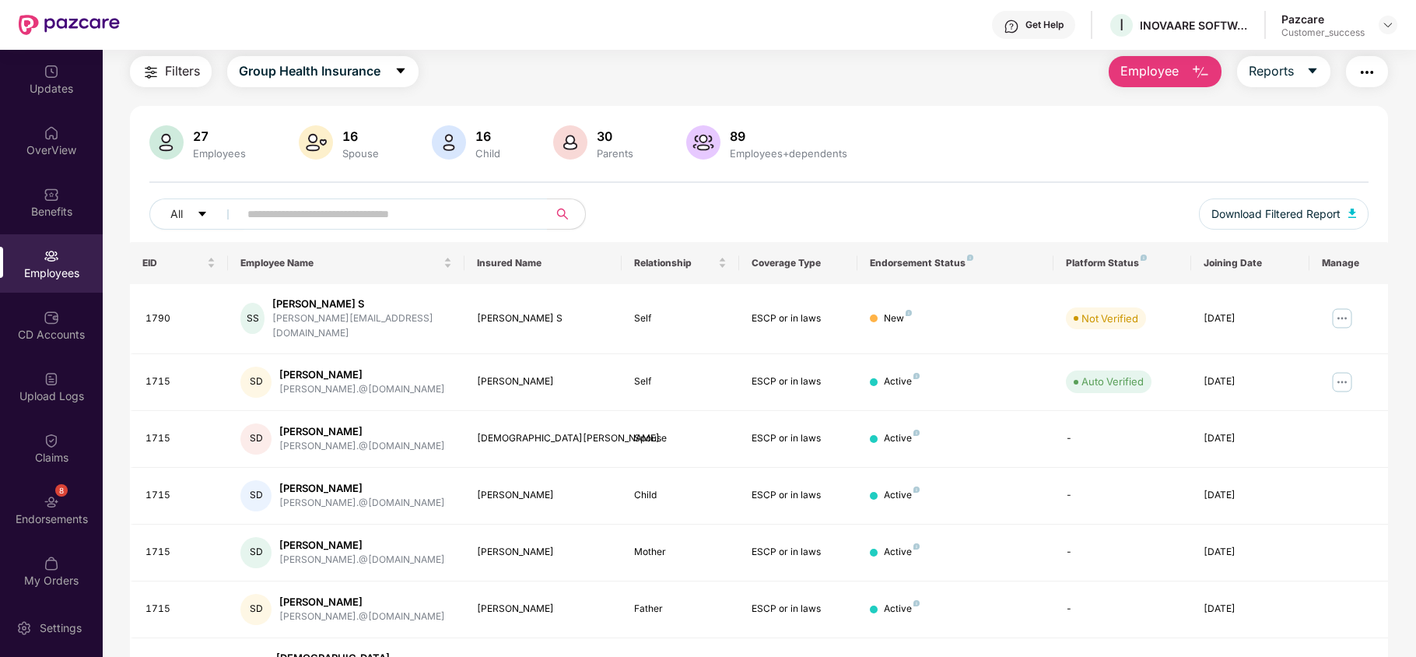
scroll to position [53, 0]
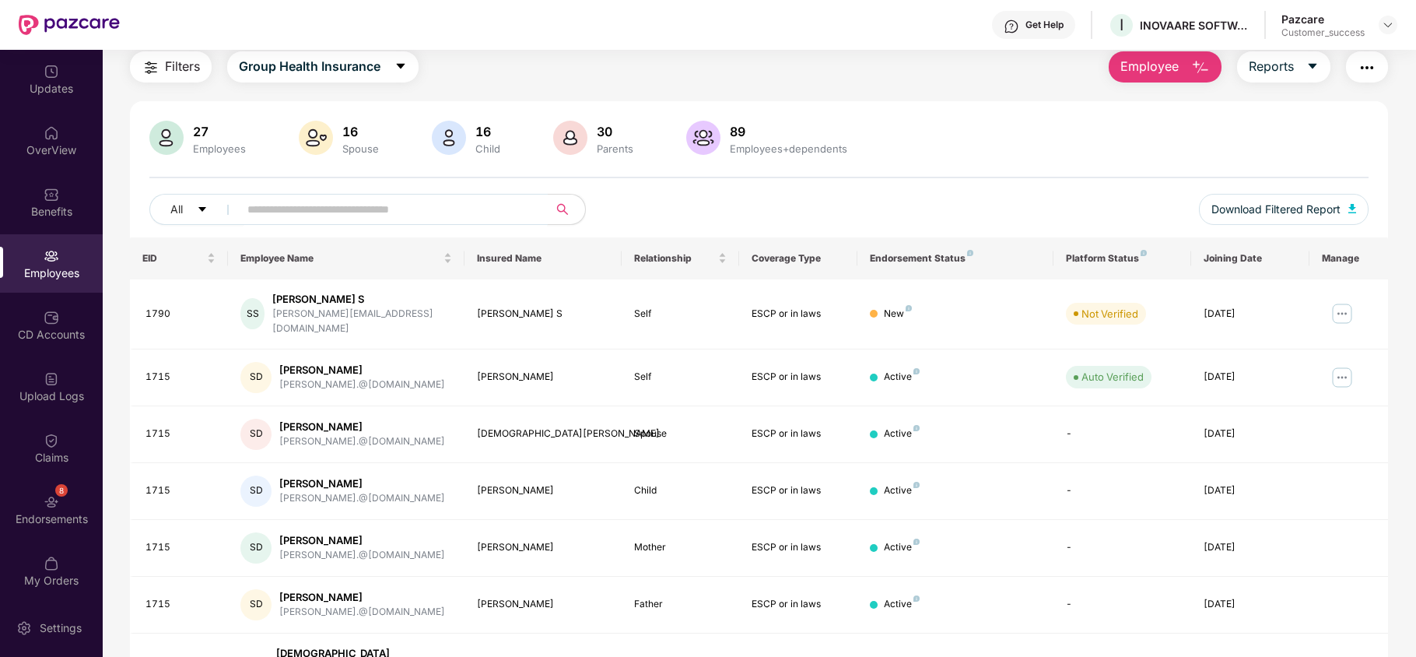
click at [361, 201] on input "text" at bounding box center [386, 209] width 279 height 23
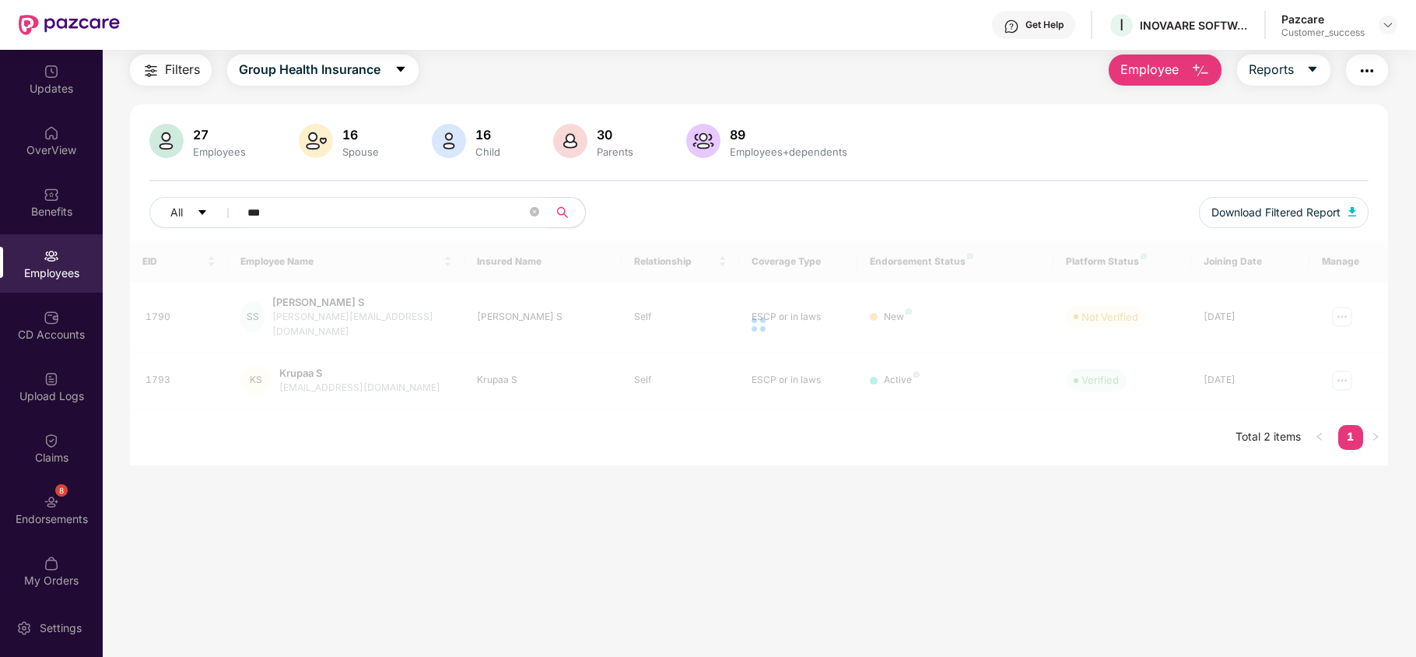
scroll to position [50, 0]
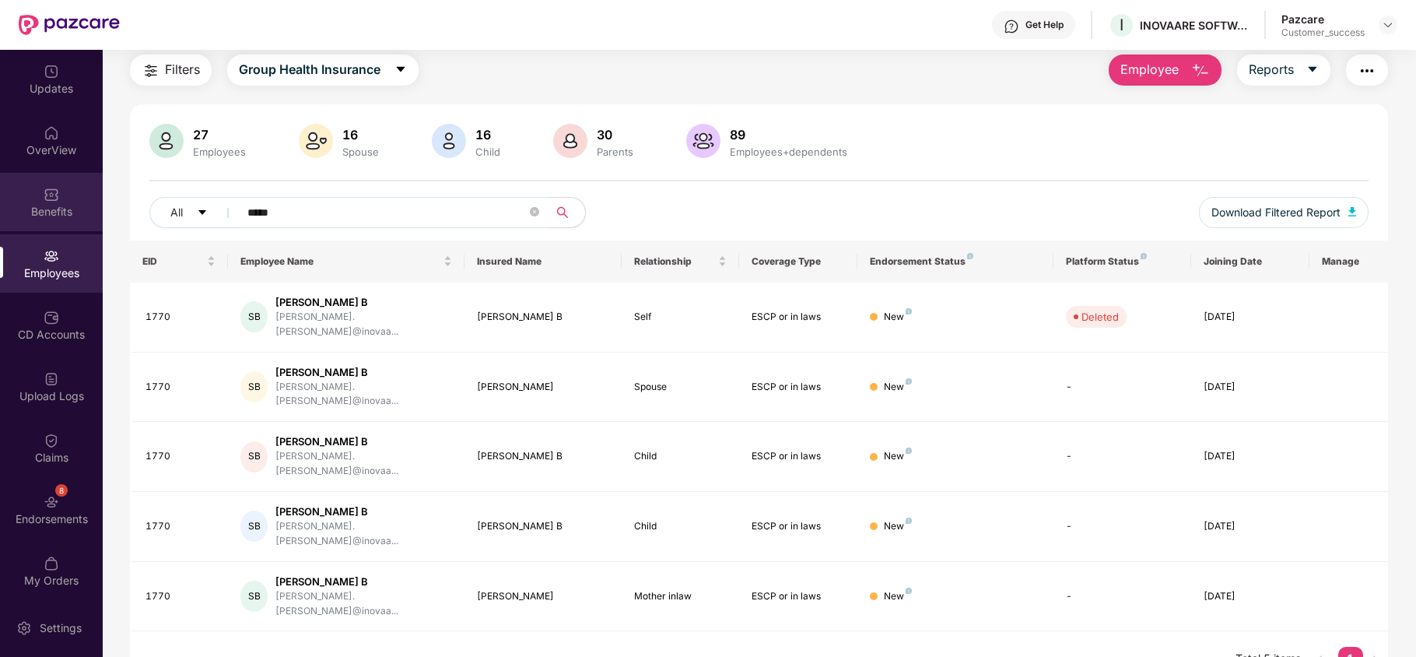
type input "*****"
click at [54, 225] on div "Benefits" at bounding box center [51, 202] width 103 height 58
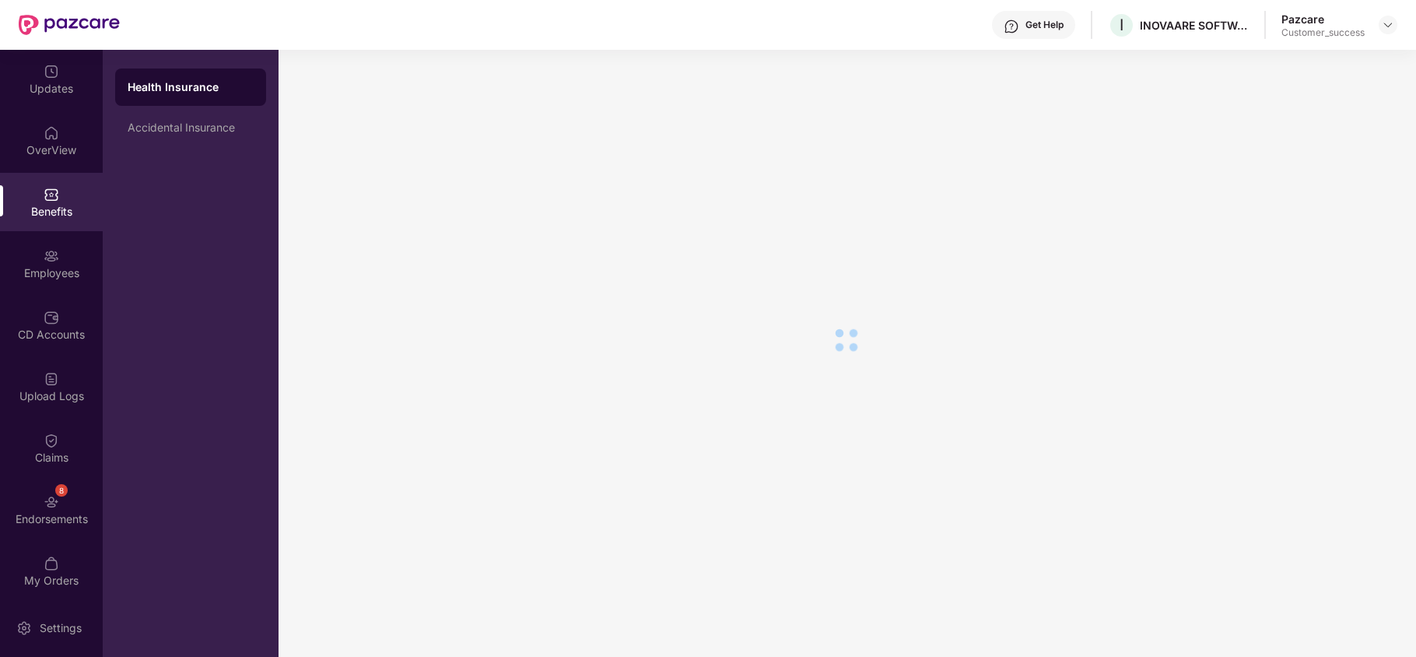
scroll to position [26, 0]
click at [47, 272] on div "Employees" at bounding box center [51, 273] width 103 height 16
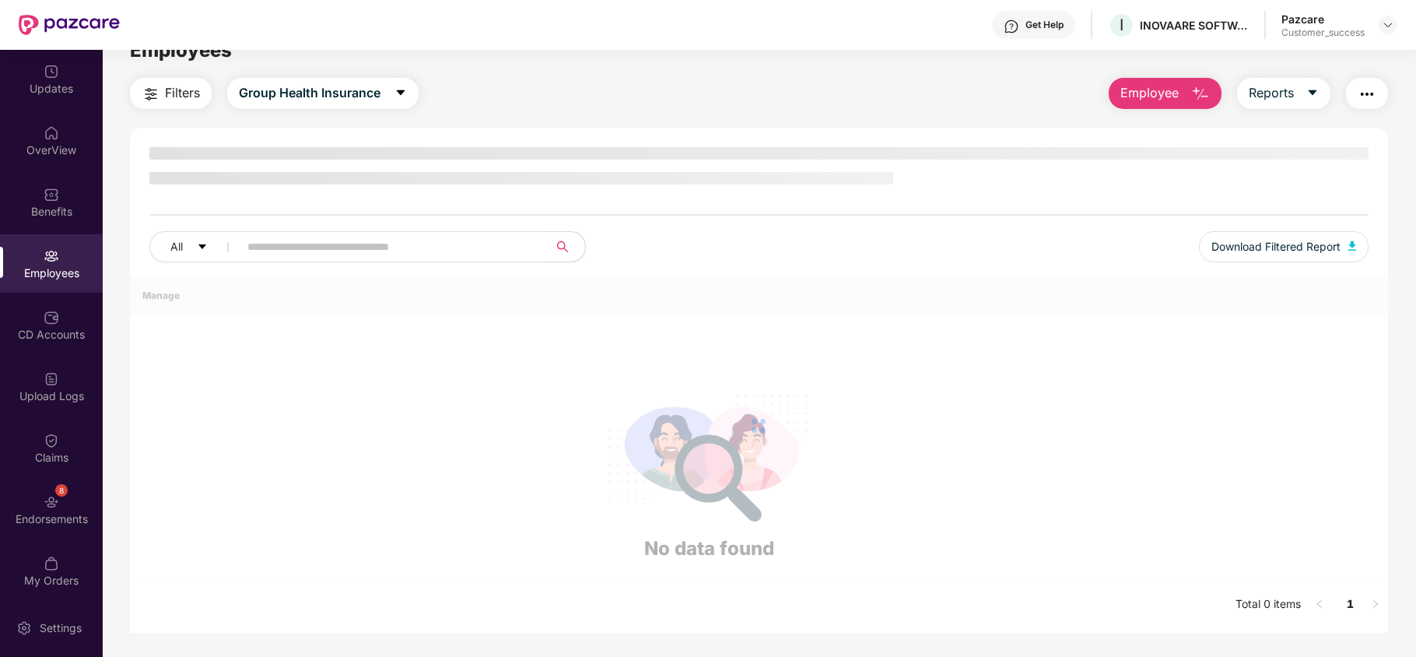
scroll to position [50, 0]
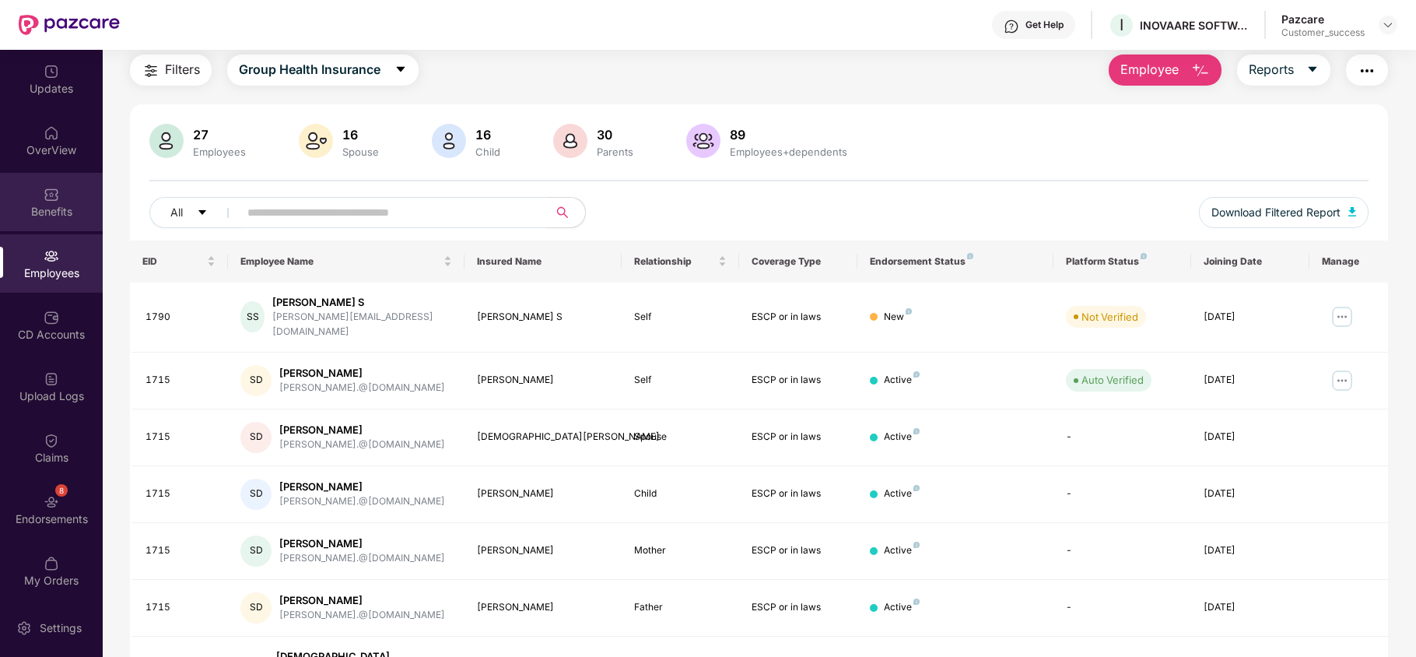
click at [60, 221] on div "Benefits" at bounding box center [51, 202] width 103 height 58
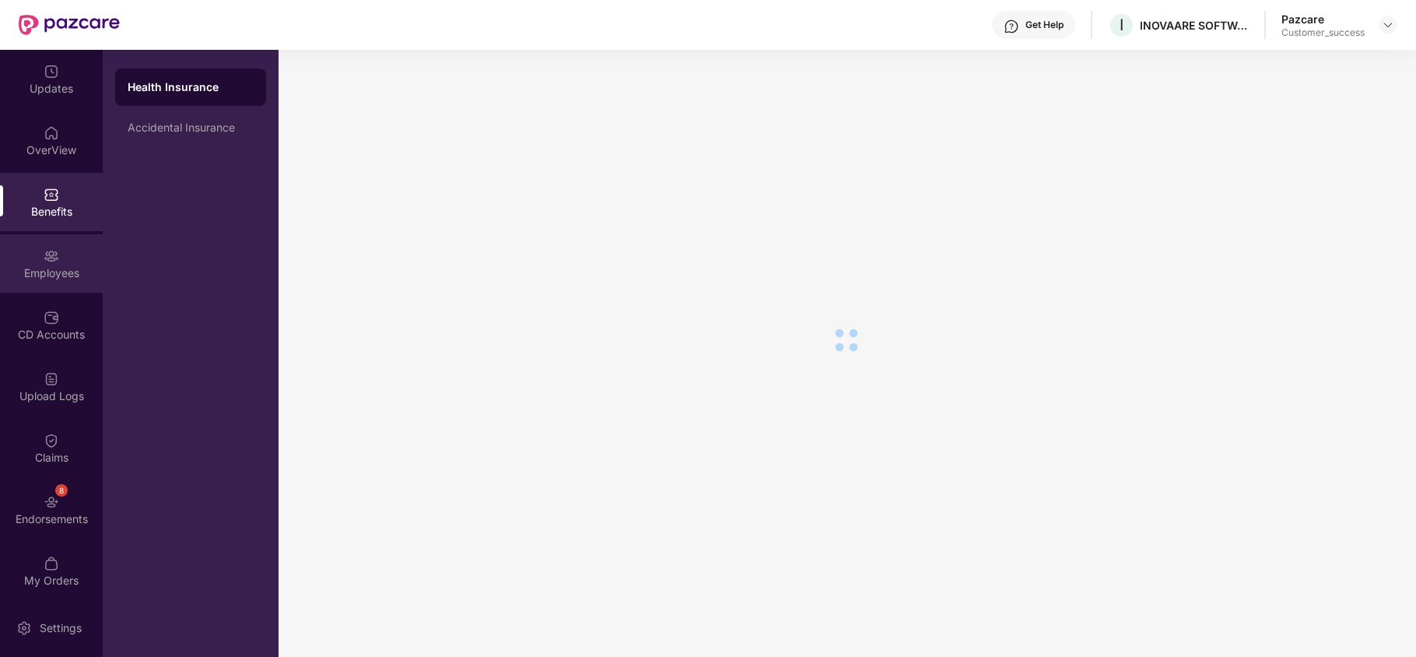
click at [56, 262] on div "Employees" at bounding box center [51, 263] width 103 height 58
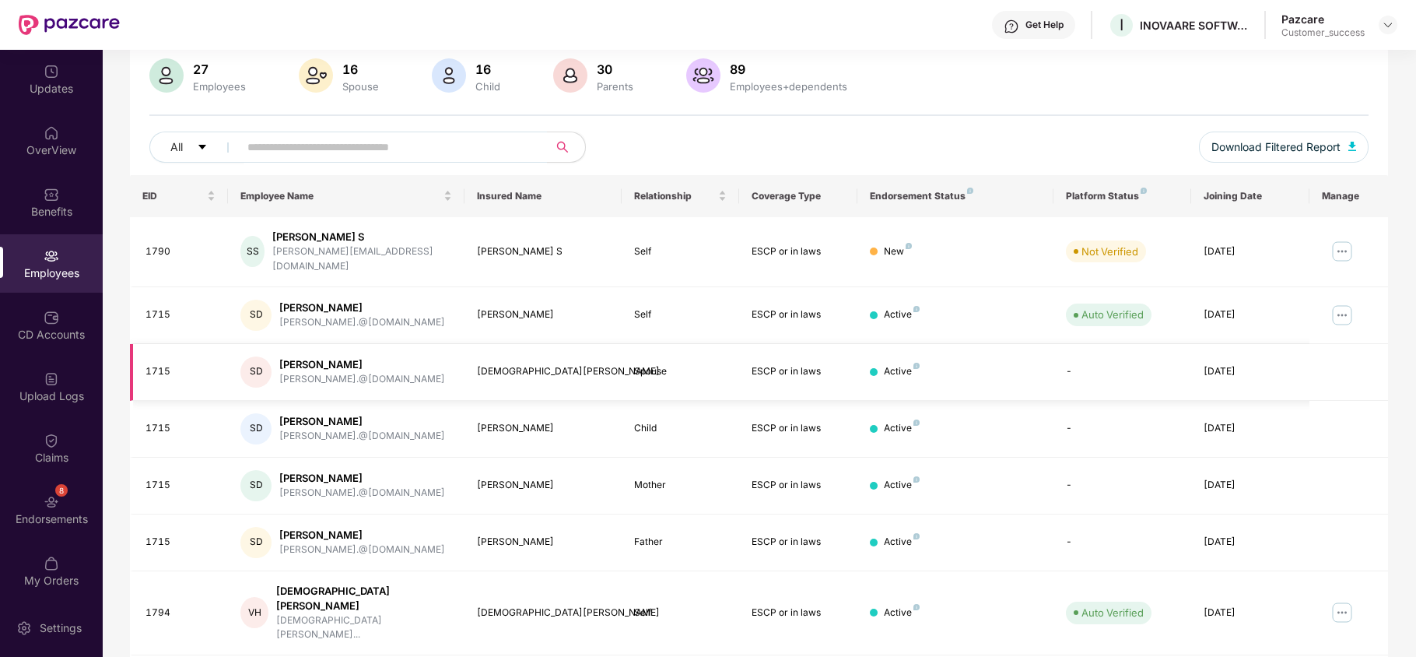
scroll to position [114, 0]
click at [41, 213] on div "Benefits" at bounding box center [51, 212] width 103 height 16
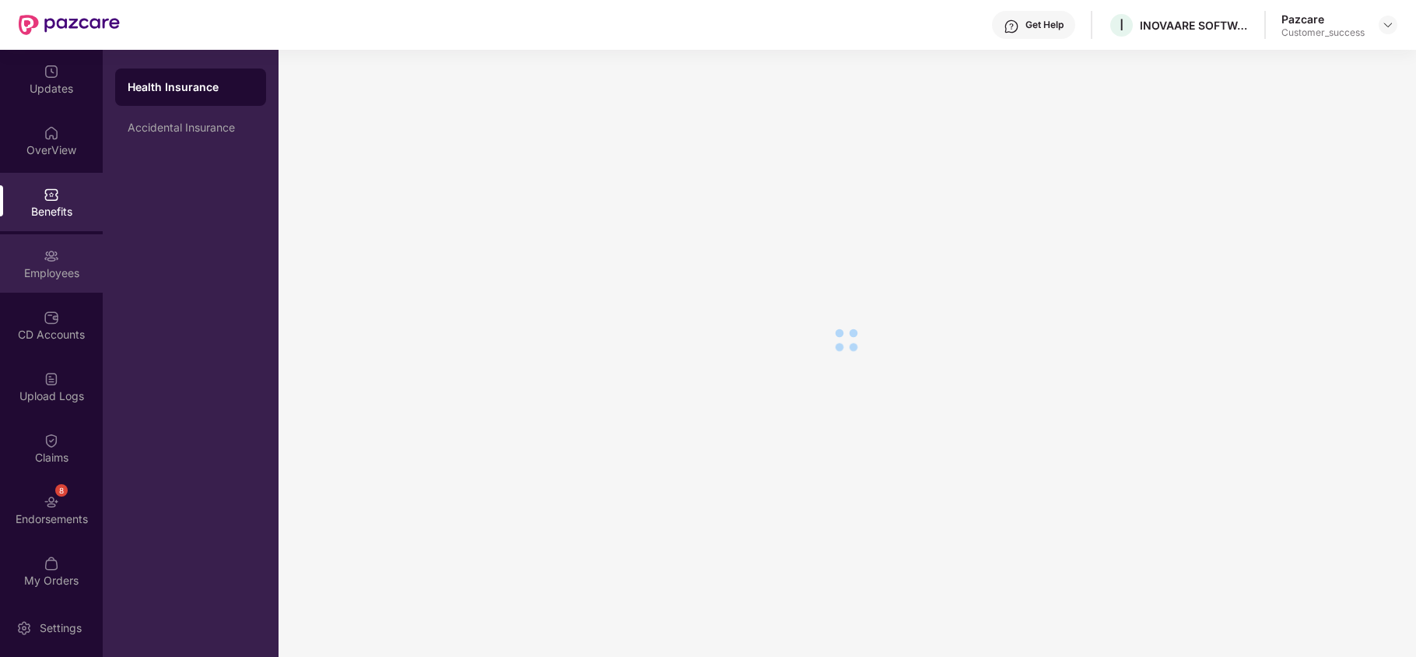
click at [50, 257] on img at bounding box center [52, 256] width 16 height 16
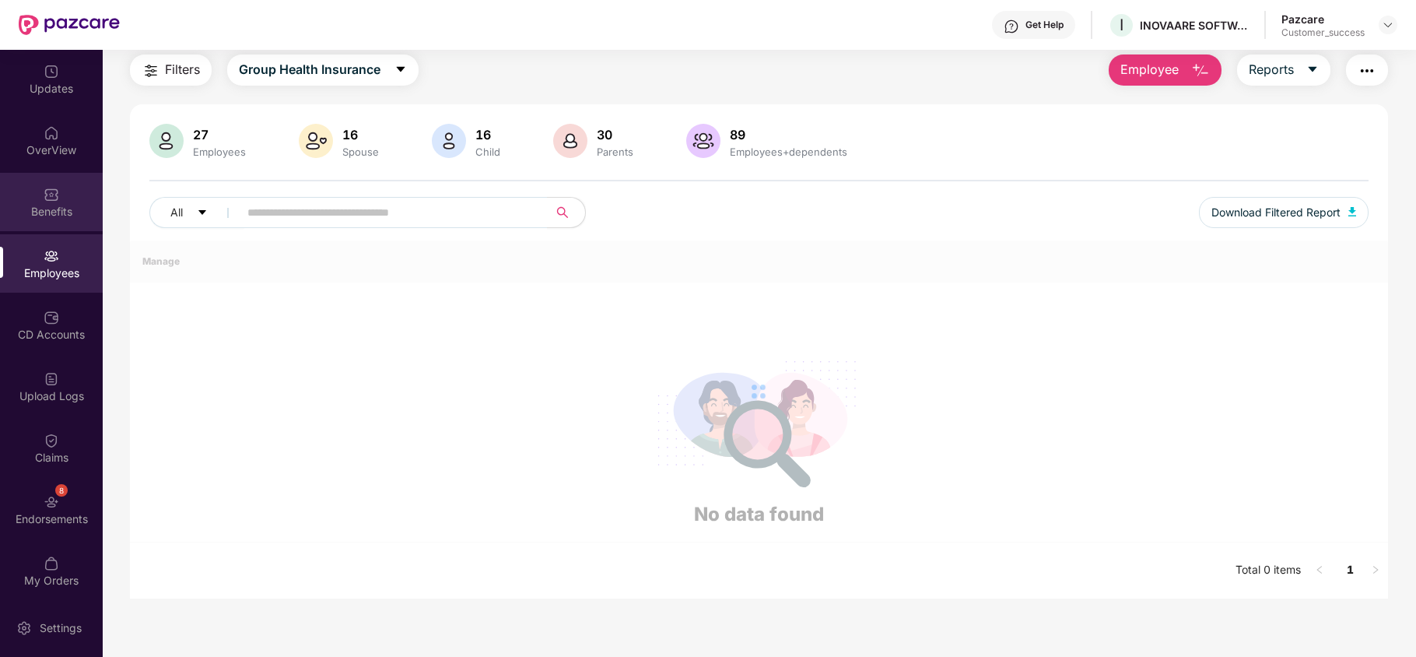
scroll to position [114, 0]
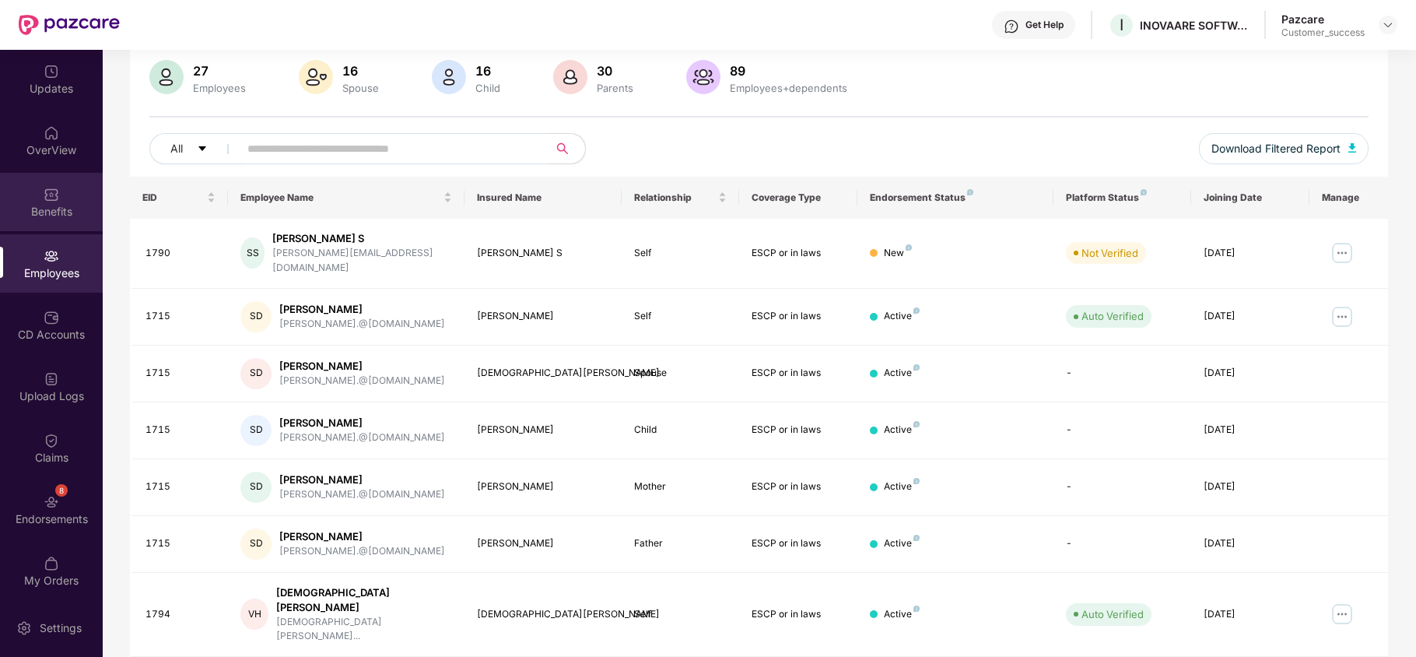
click at [65, 207] on div "Benefits" at bounding box center [51, 212] width 103 height 16
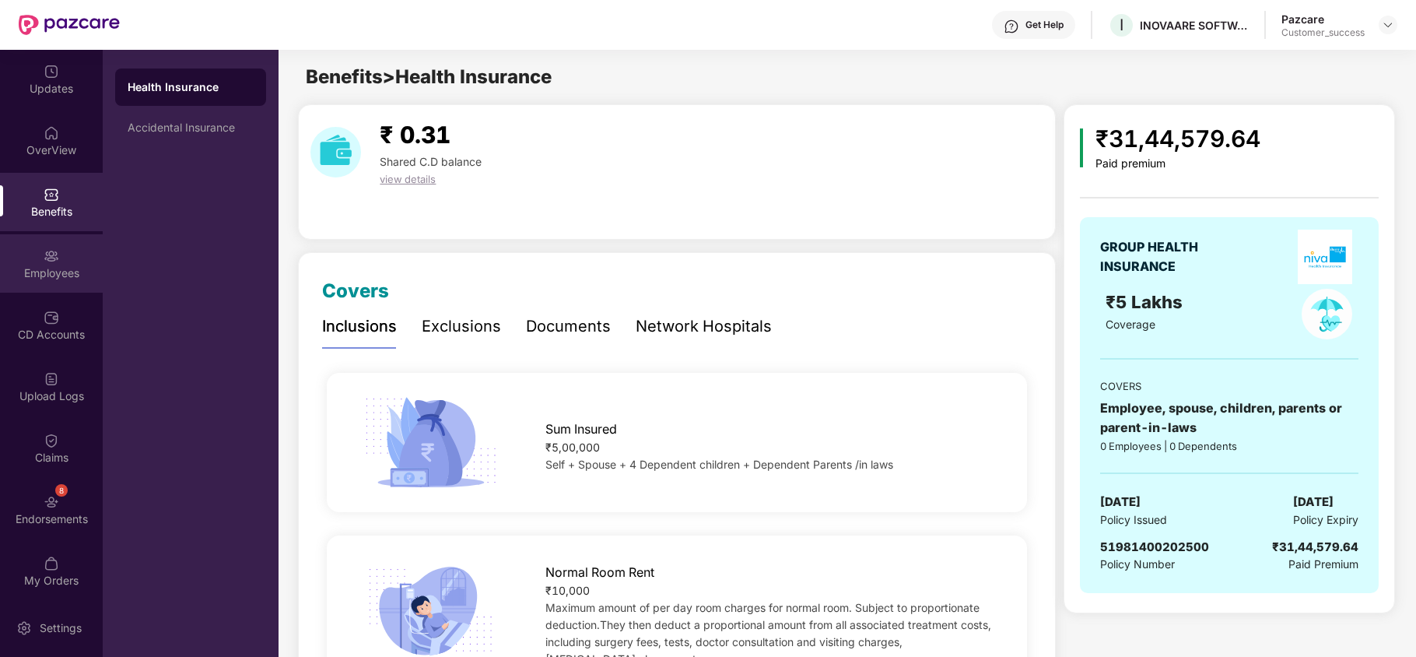
click at [54, 269] on div "Employees" at bounding box center [51, 273] width 103 height 16
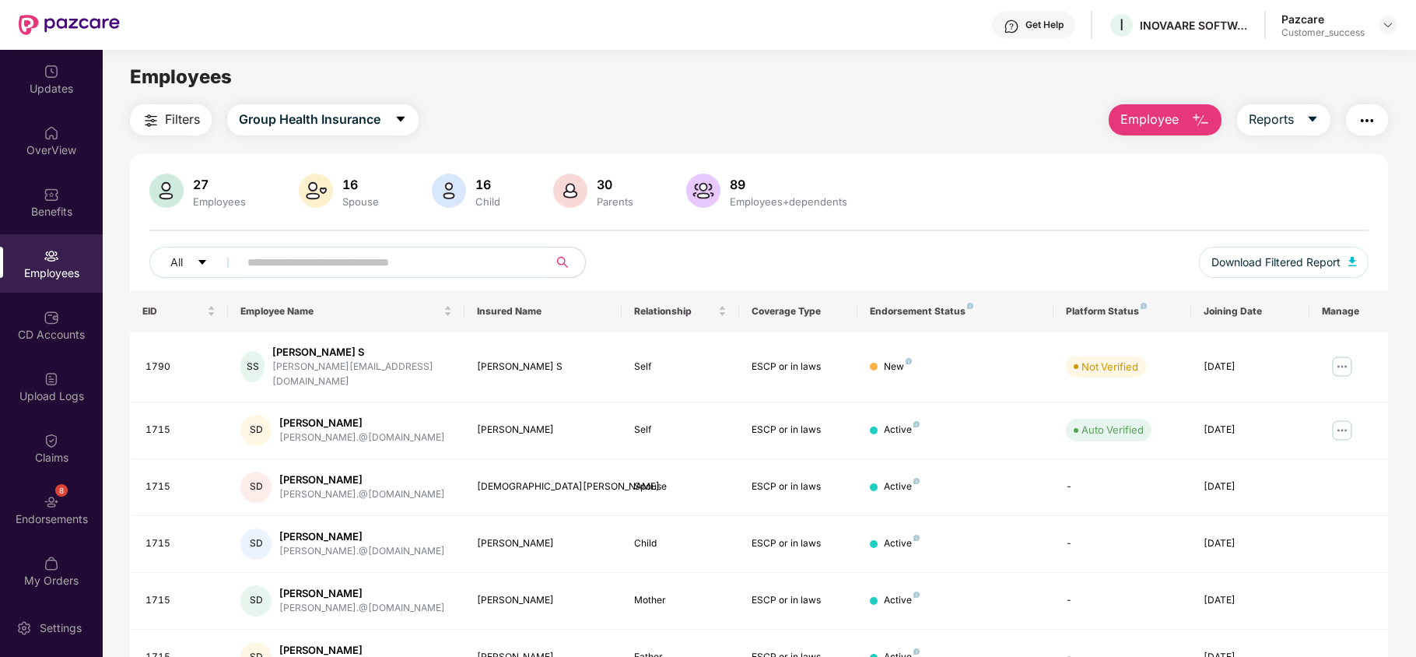
click at [423, 264] on input "text" at bounding box center [386, 261] width 279 height 23
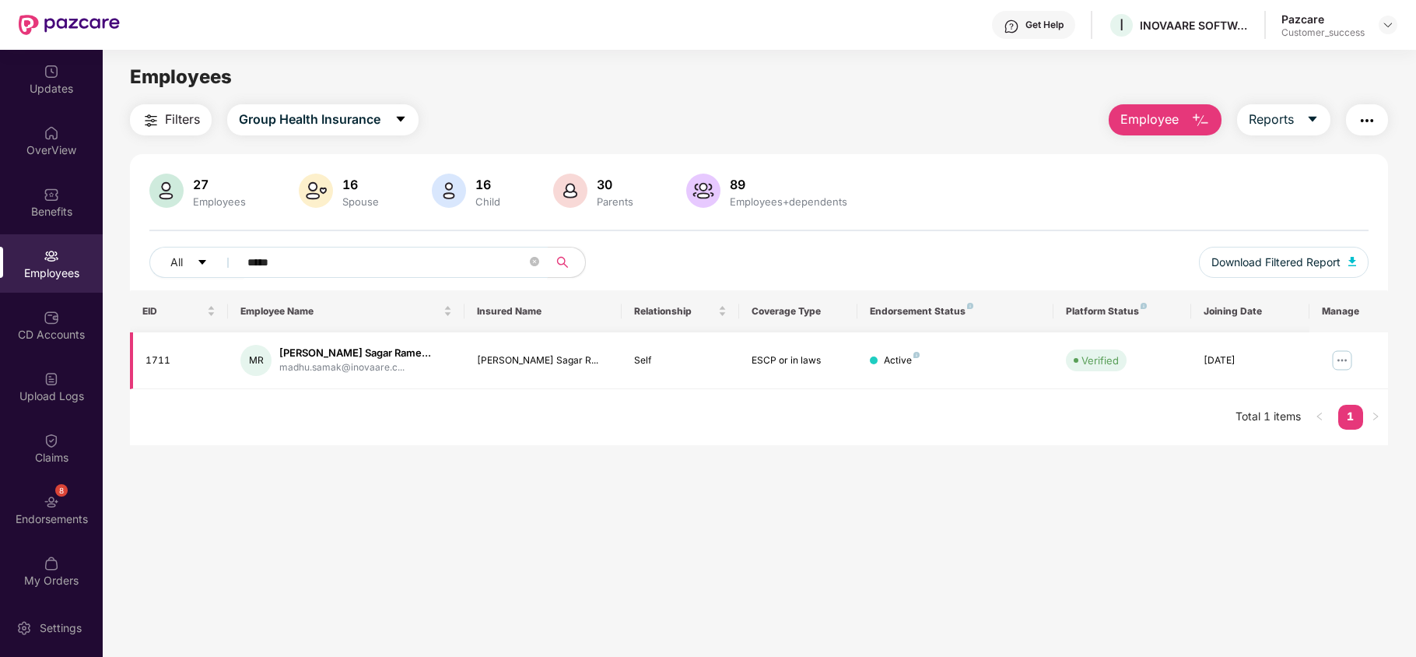
type input "*****"
click at [1341, 359] on img at bounding box center [1341, 360] width 25 height 25
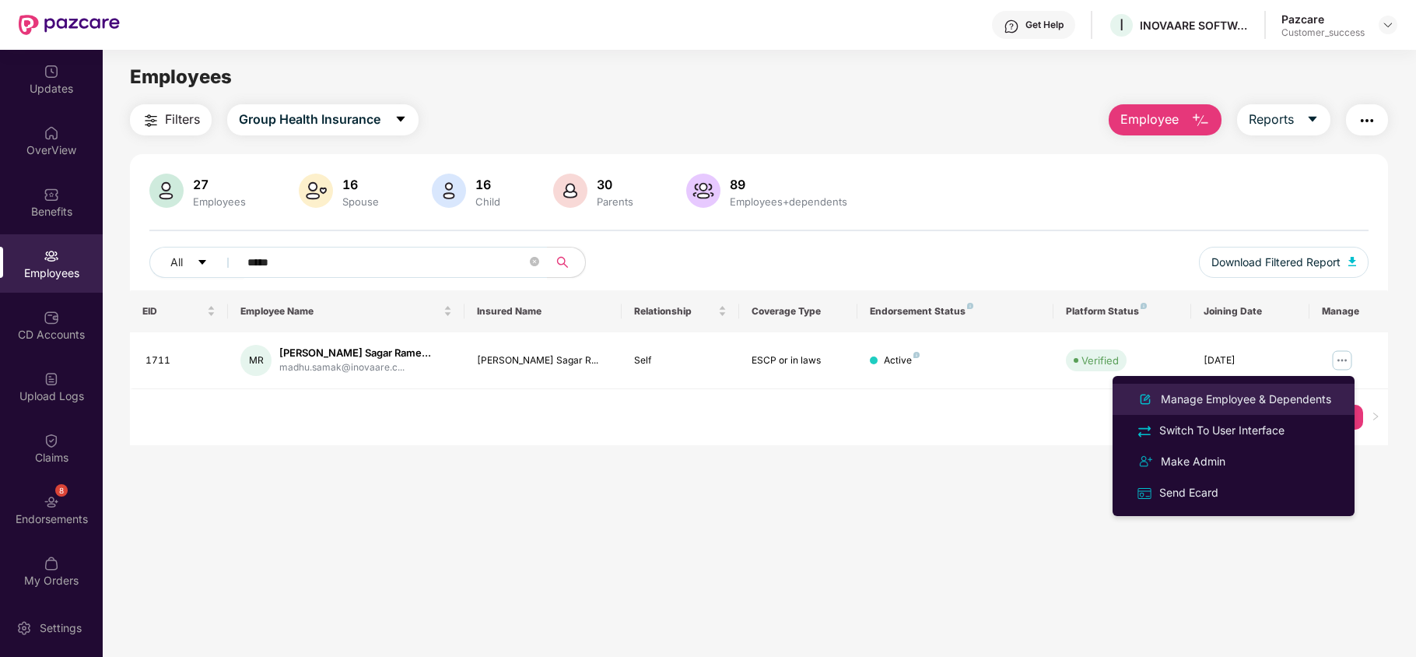
click at [1230, 397] on div "Manage Employee & Dependents" at bounding box center [1246, 399] width 177 height 17
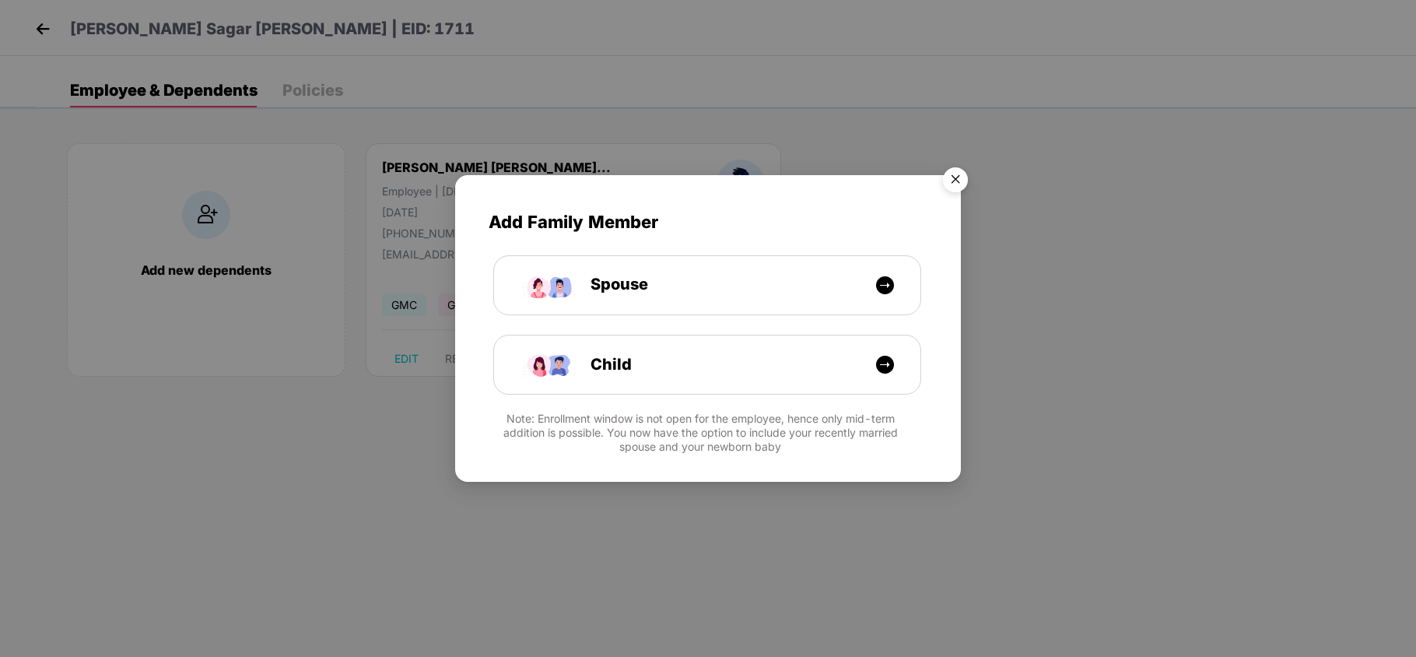
click at [954, 173] on img "Close" at bounding box center [955, 182] width 44 height 44
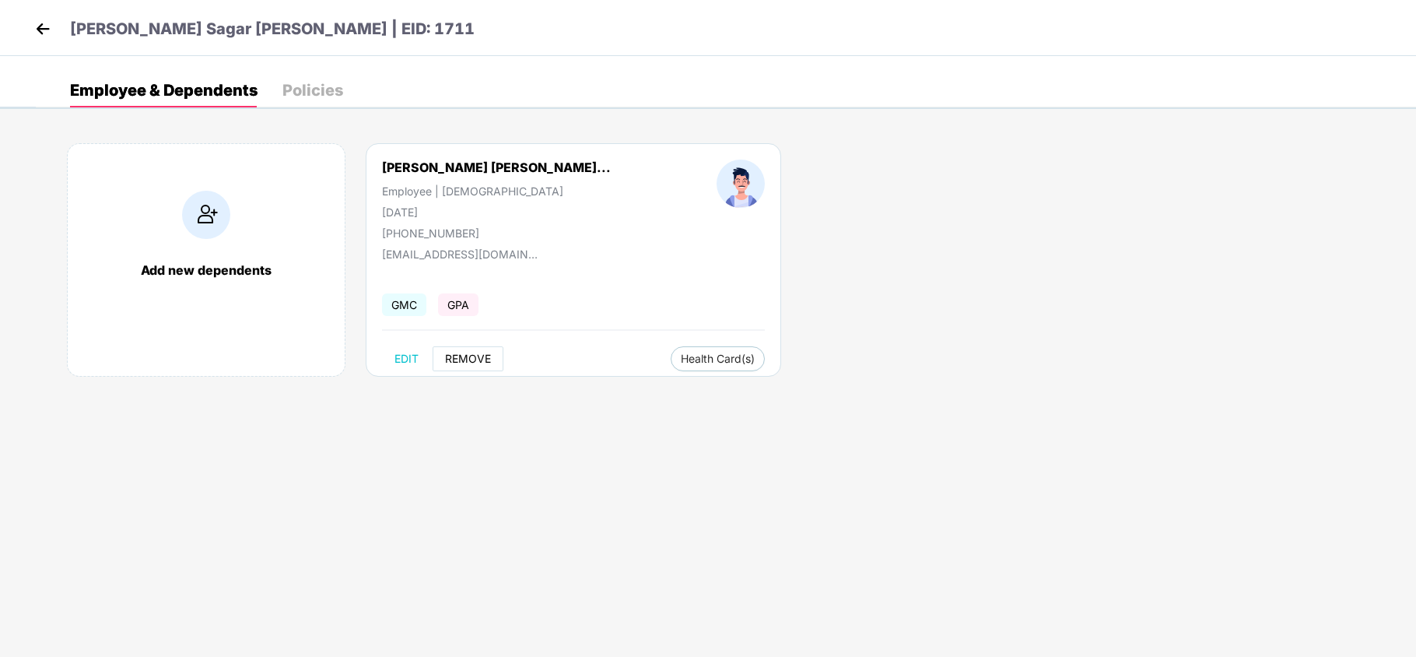
click at [480, 356] on span "REMOVE" at bounding box center [468, 358] width 46 height 12
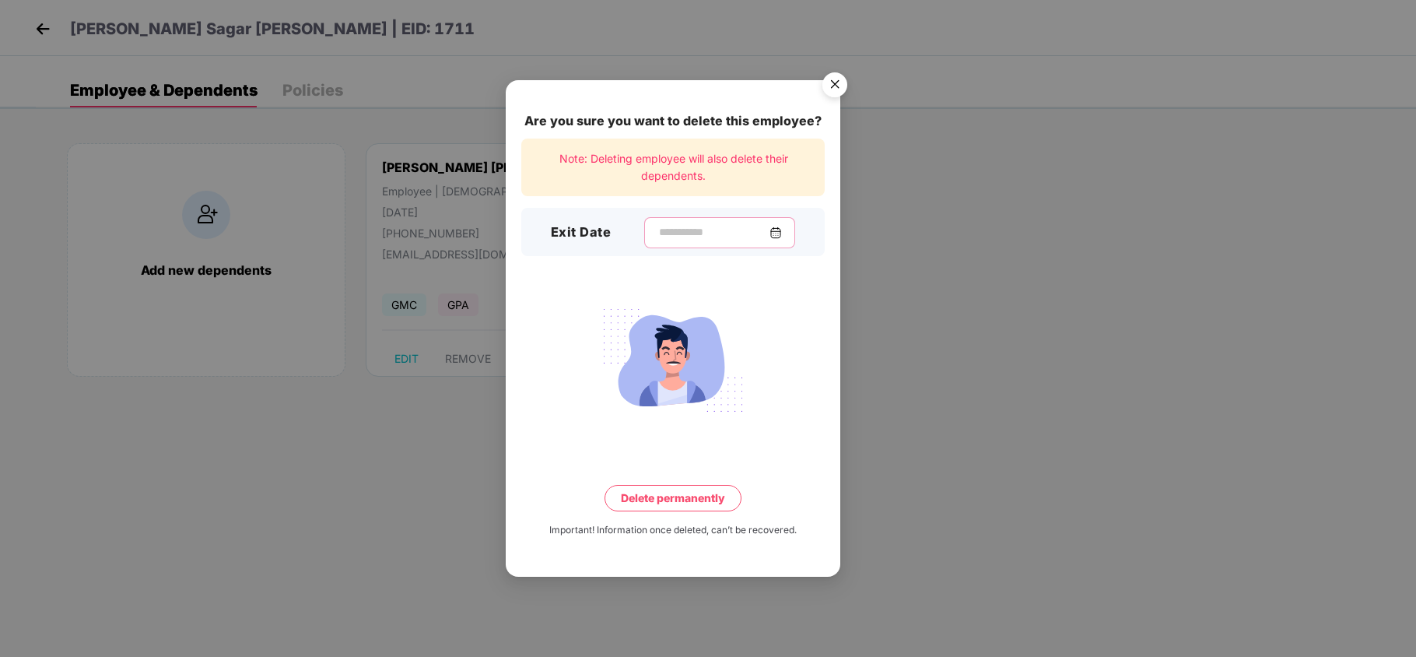
click at [703, 227] on input at bounding box center [713, 232] width 112 height 16
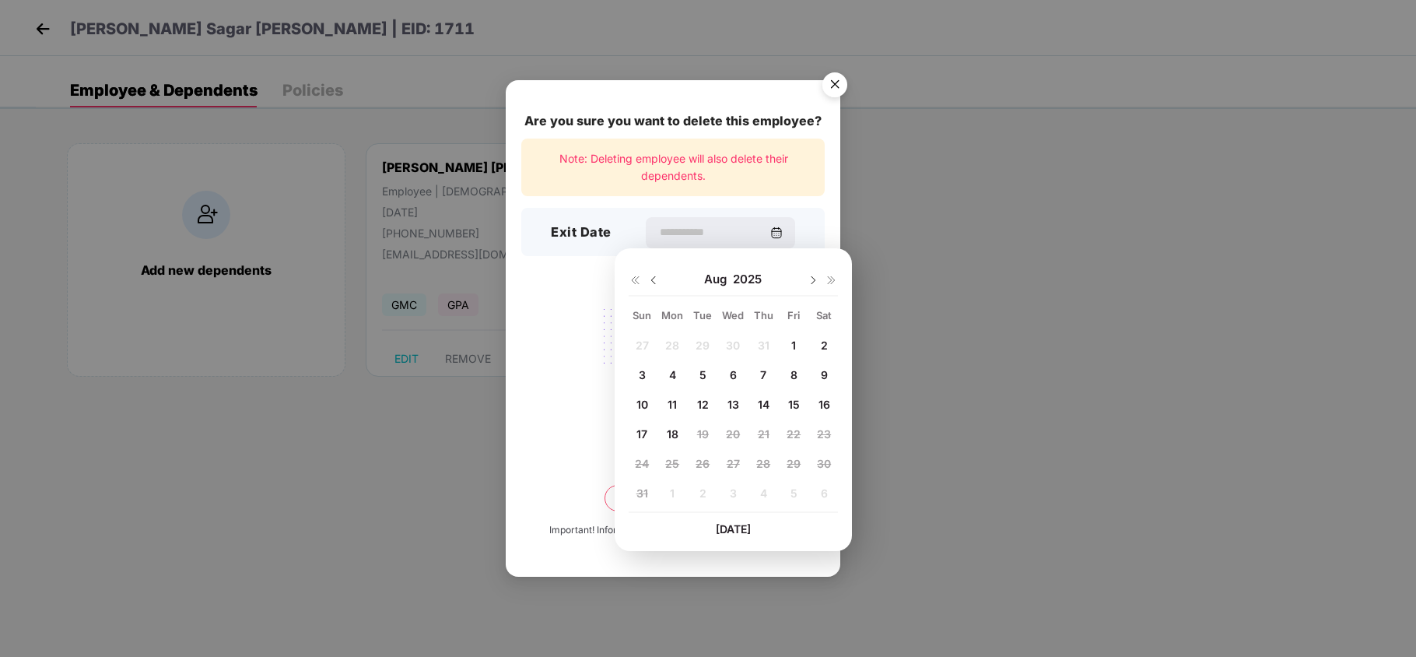
click at [700, 368] on span "5" at bounding box center [702, 374] width 7 height 13
type input "**********"
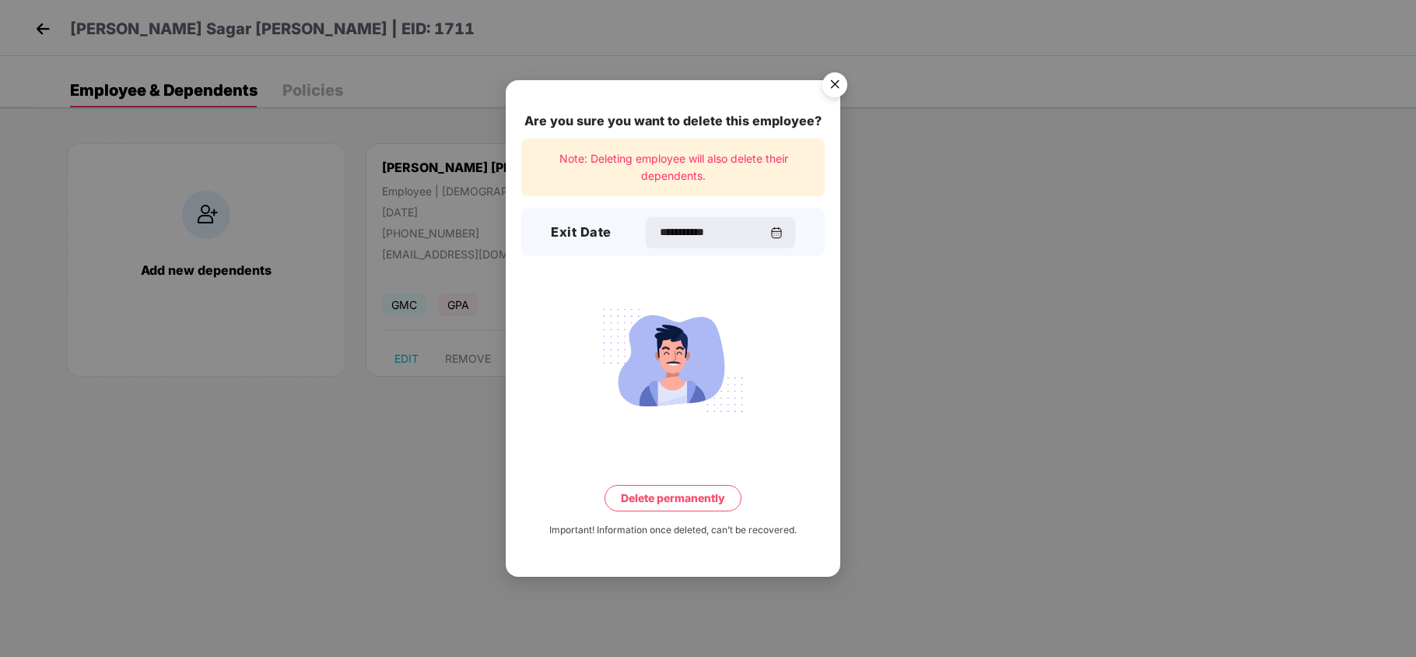
click at [680, 490] on button "Delete permanently" at bounding box center [672, 498] width 137 height 26
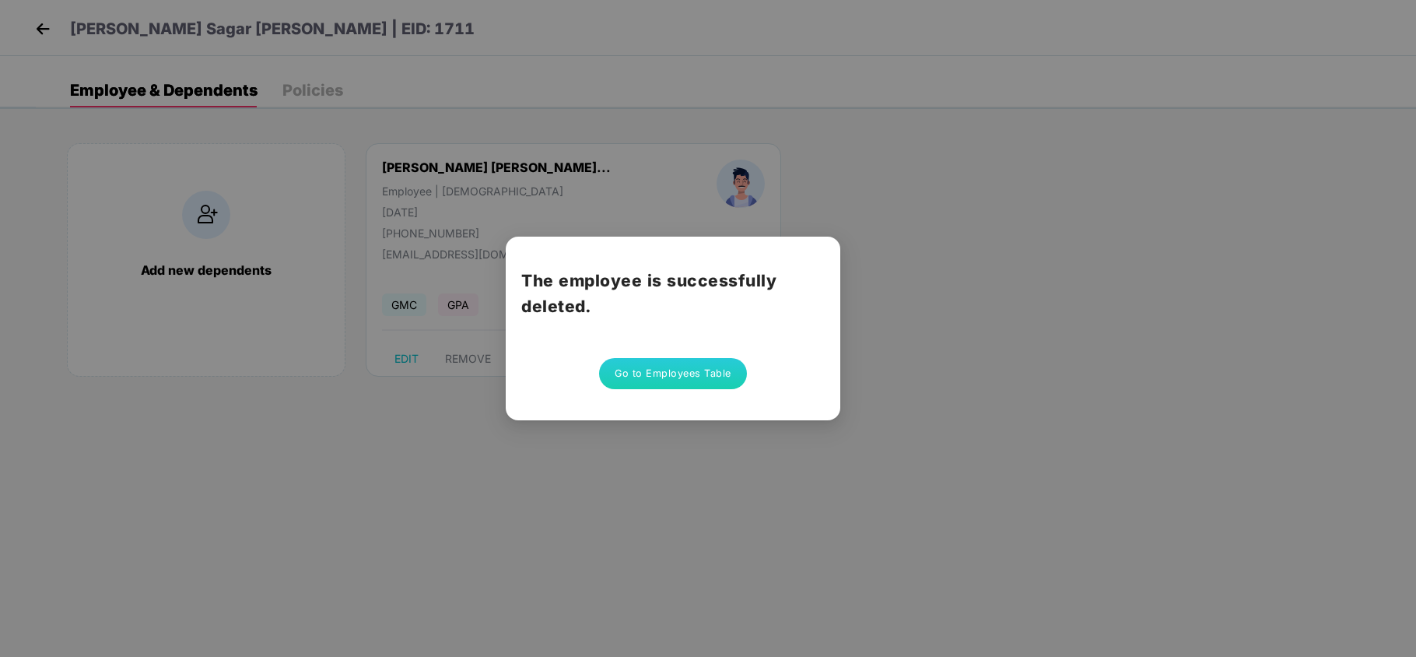
click at [720, 372] on button "Go to Employees Table" at bounding box center [673, 373] width 148 height 31
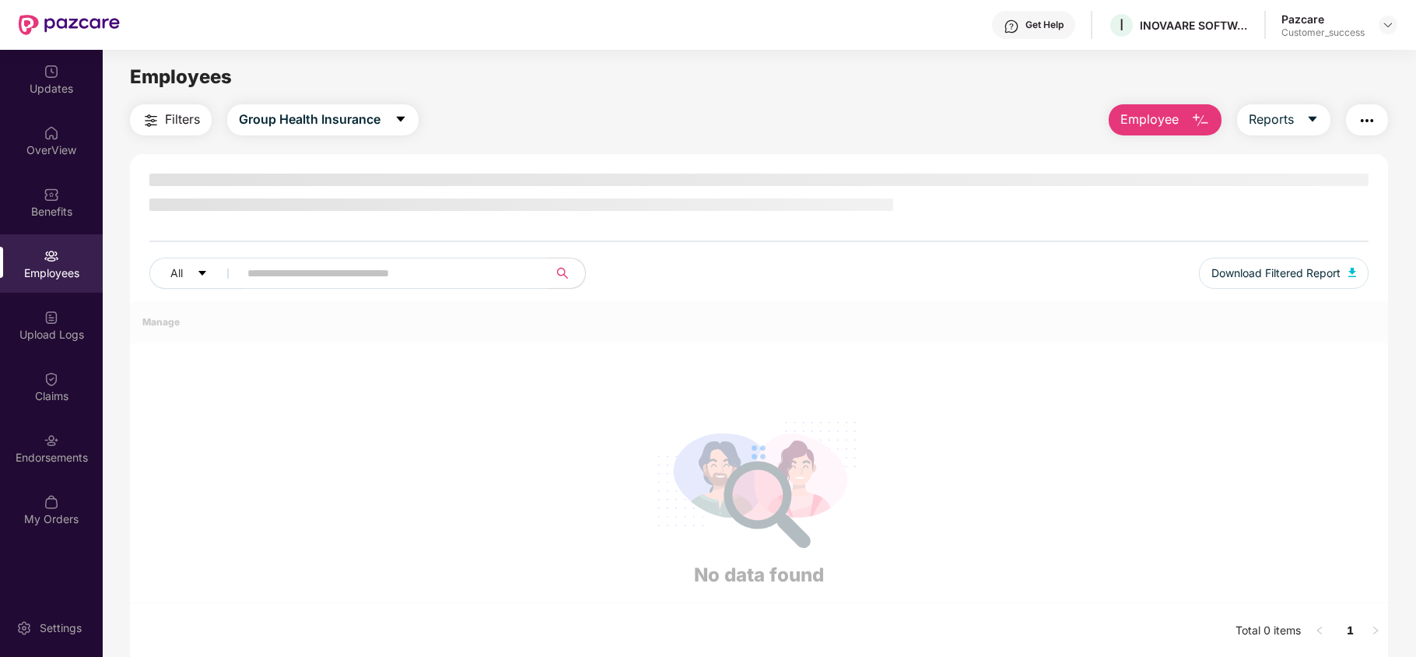
click at [59, 204] on div "Benefits" at bounding box center [51, 212] width 103 height 16
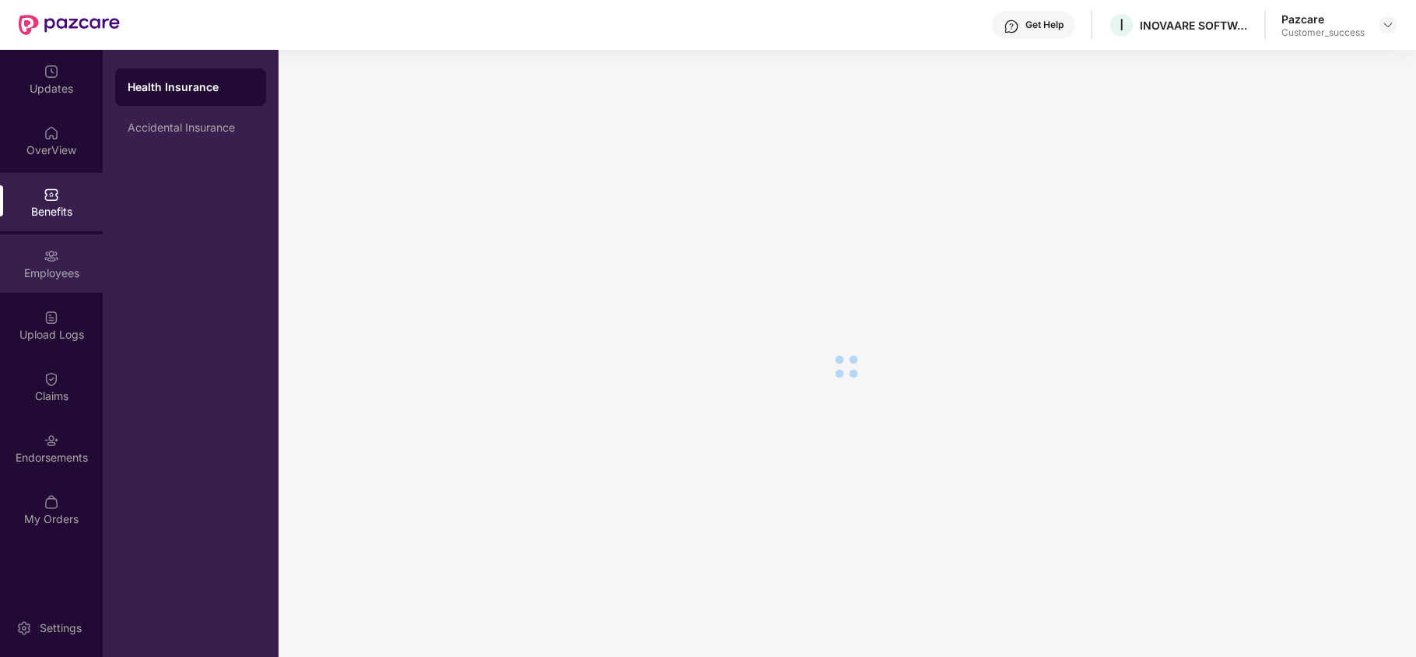
click at [64, 249] on div "Employees" at bounding box center [51, 263] width 103 height 58
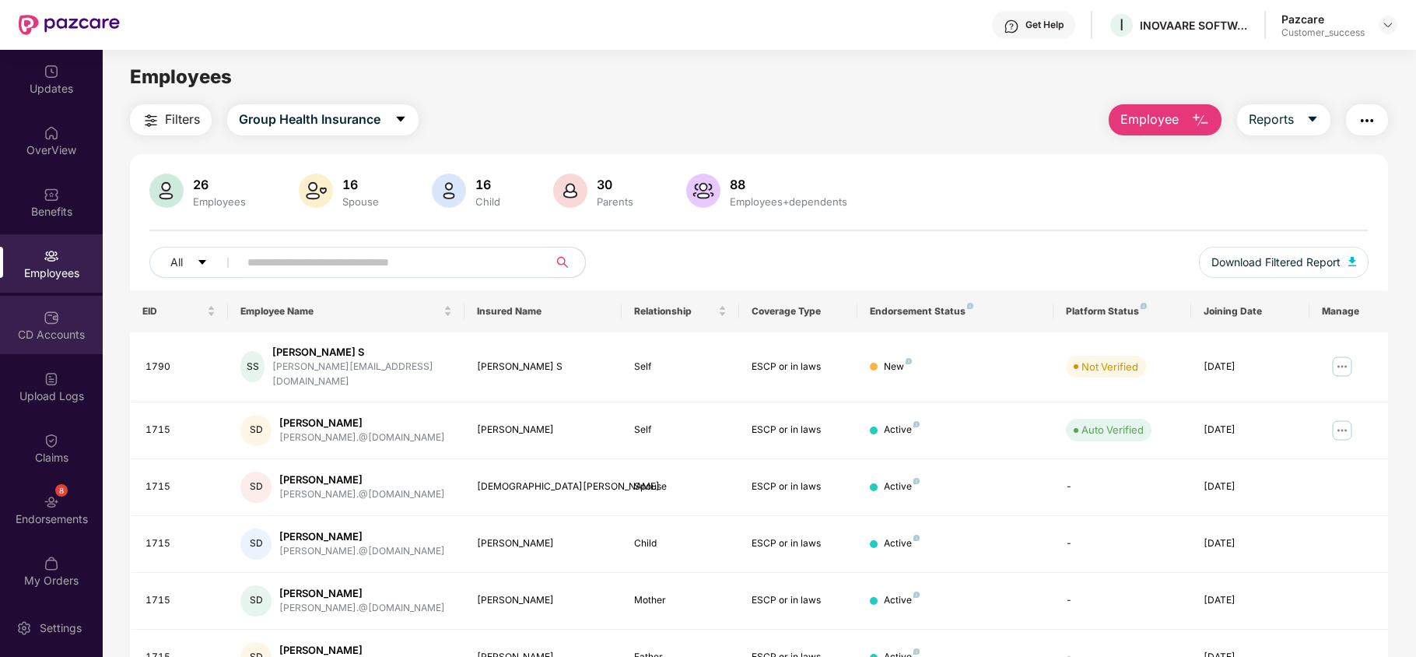
click at [60, 343] on div "CD Accounts" at bounding box center [51, 325] width 103 height 58
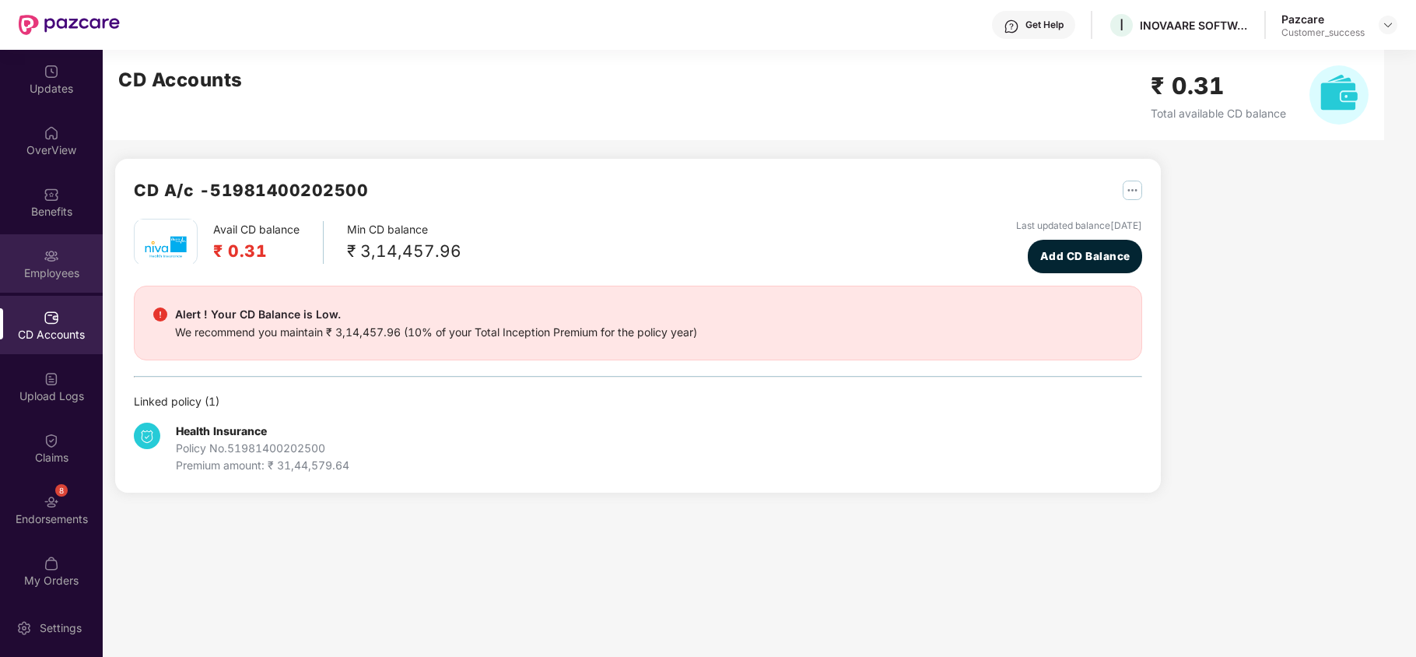
click at [57, 259] on div "Employees" at bounding box center [51, 263] width 103 height 58
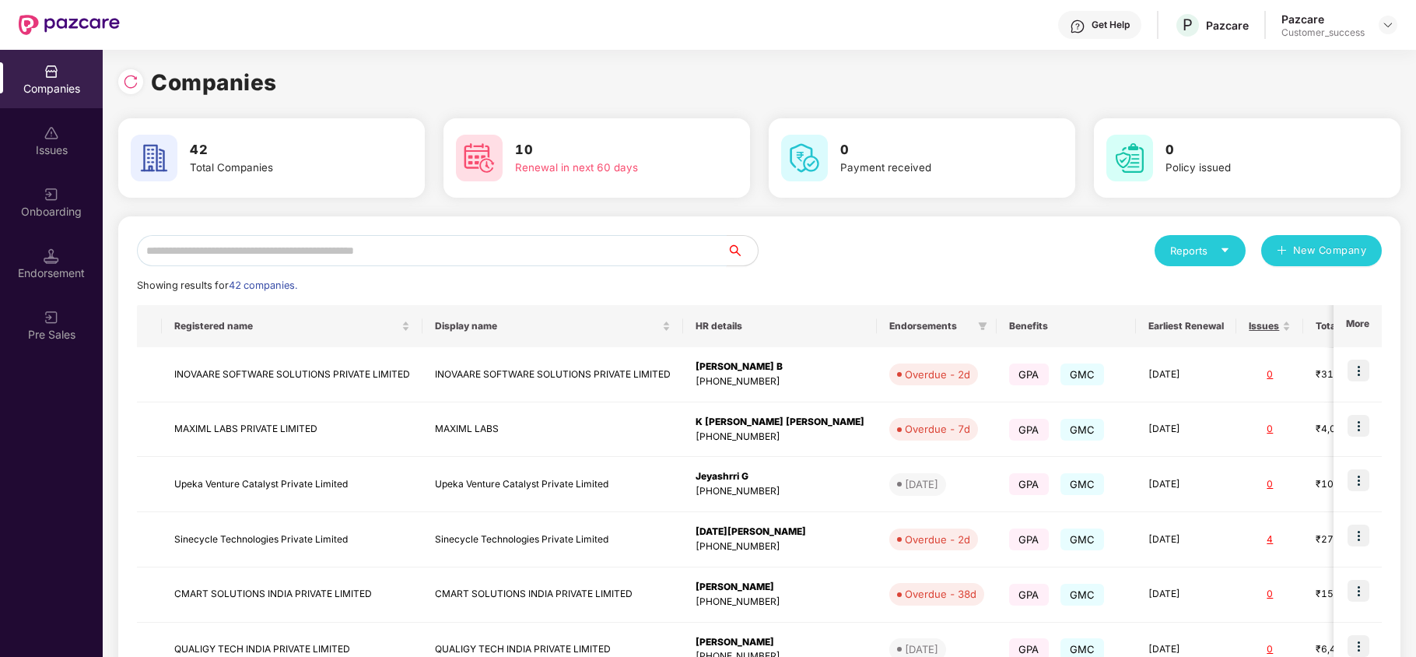
drag, startPoint x: 423, startPoint y: 349, endPoint x: 381, endPoint y: 253, distance: 105.2
click at [381, 253] on input "text" at bounding box center [432, 250] width 590 height 31
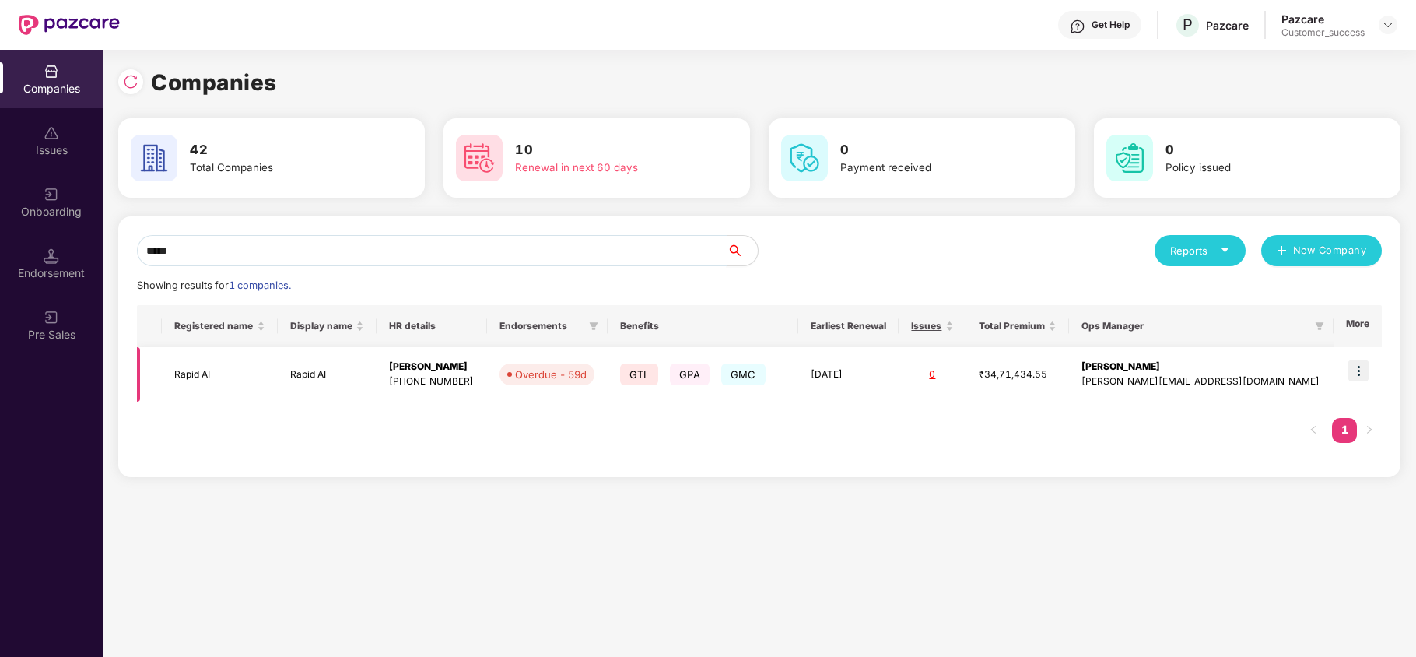
type input "*****"
click at [191, 367] on td "Rapid AI" at bounding box center [220, 374] width 116 height 55
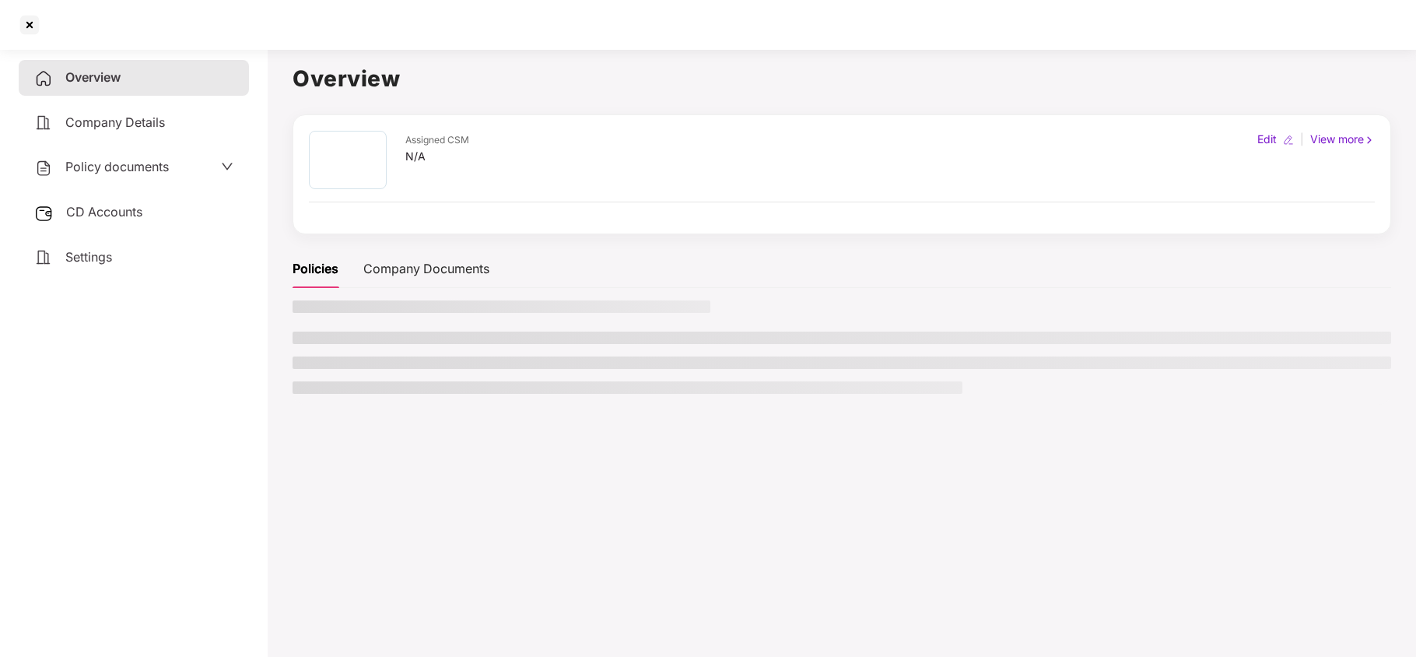
click at [114, 159] on span "Policy documents" at bounding box center [116, 167] width 103 height 16
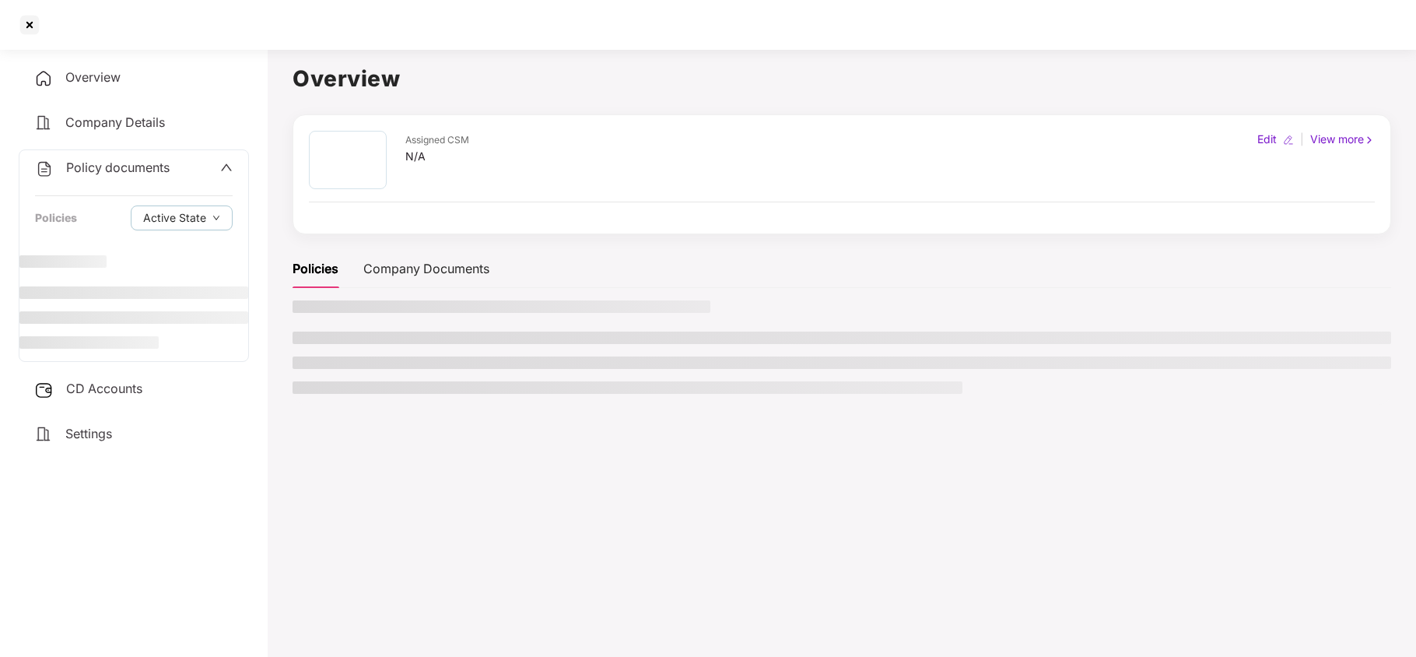
click at [146, 124] on span "Company Details" at bounding box center [115, 122] width 100 height 16
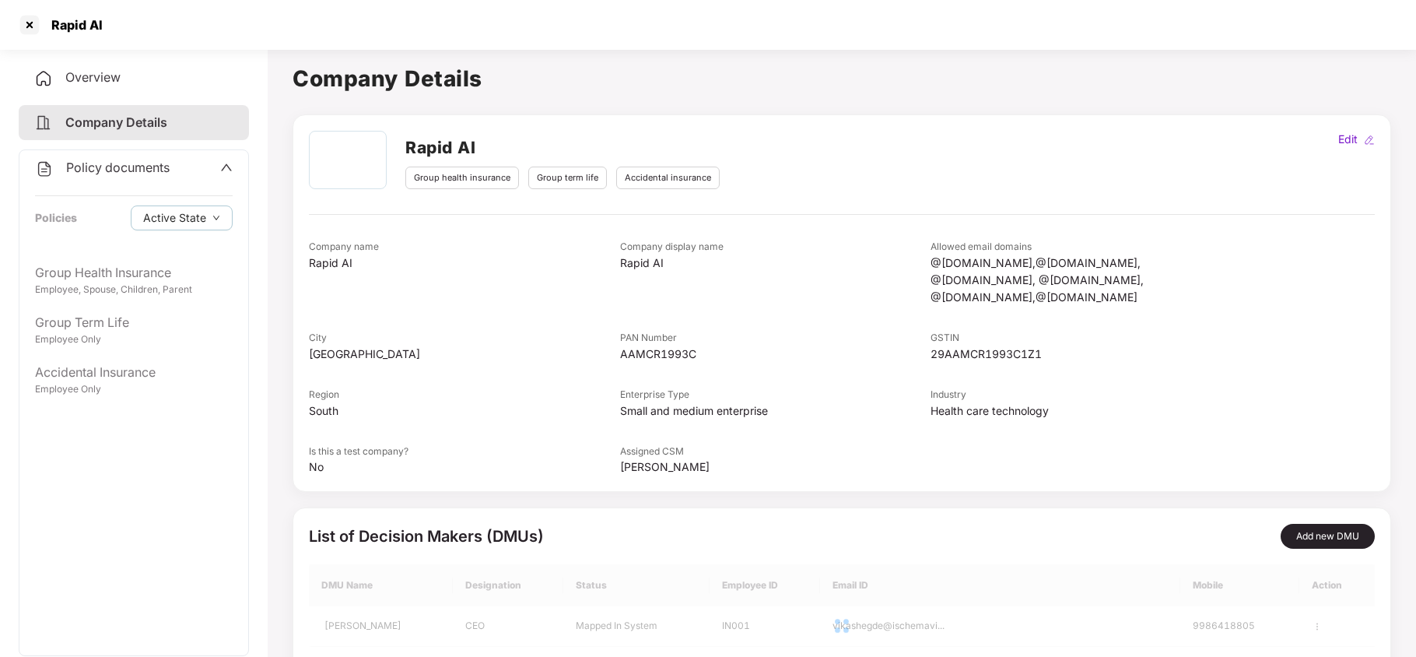
click at [146, 173] on span "Policy documents" at bounding box center [117, 167] width 103 height 16
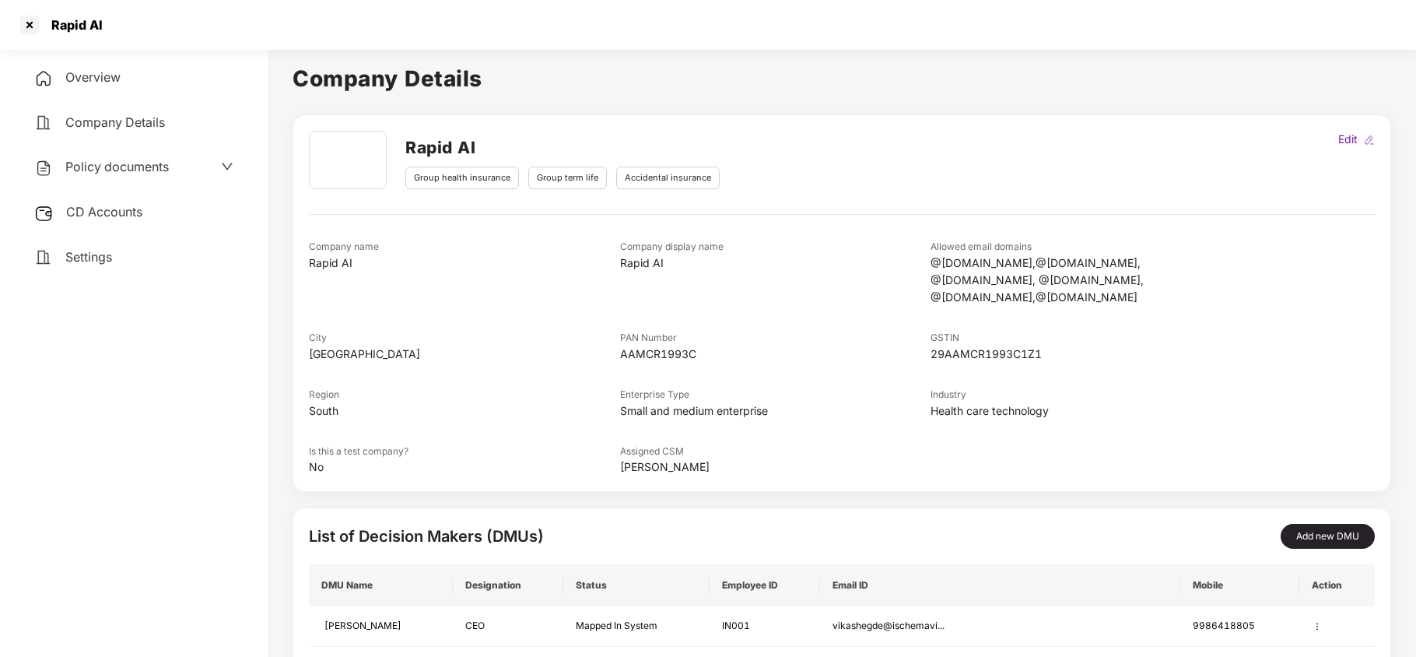
click at [146, 174] on div "Policy documents" at bounding box center [101, 167] width 135 height 20
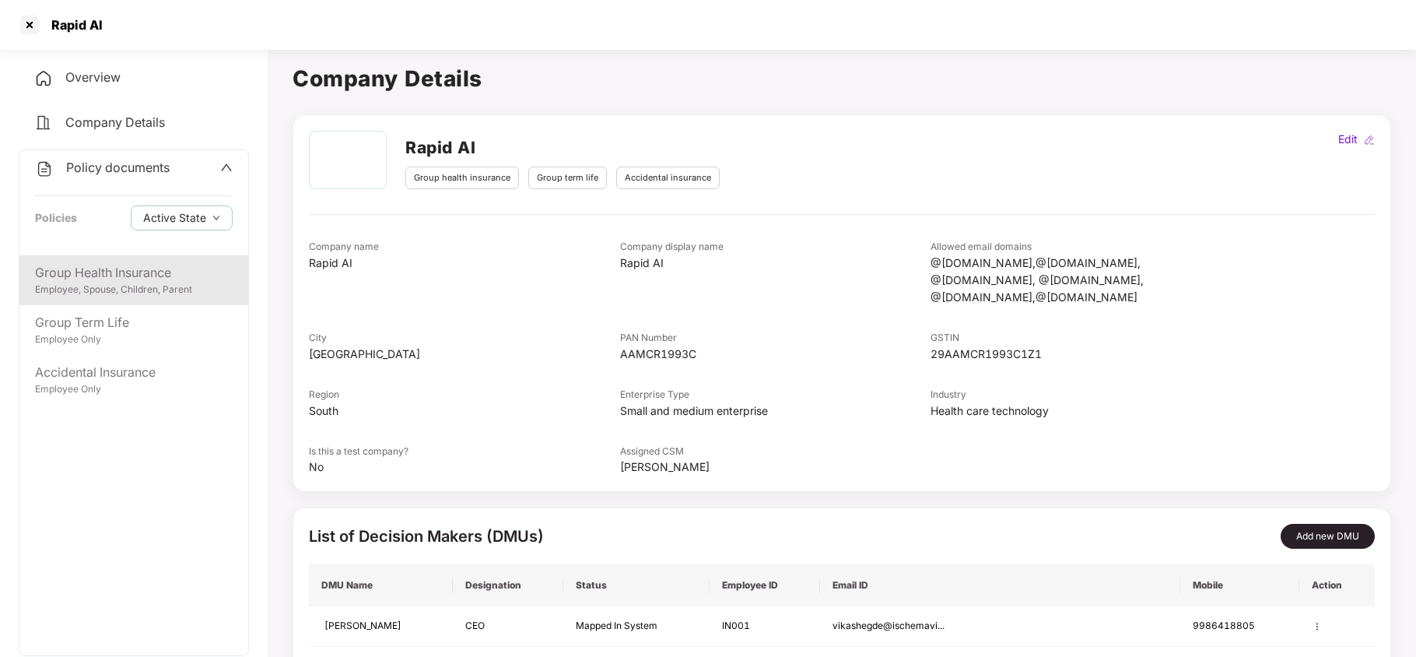
click at [129, 290] on div "Employee, Spouse, Children, Parent" at bounding box center [134, 289] width 198 height 15
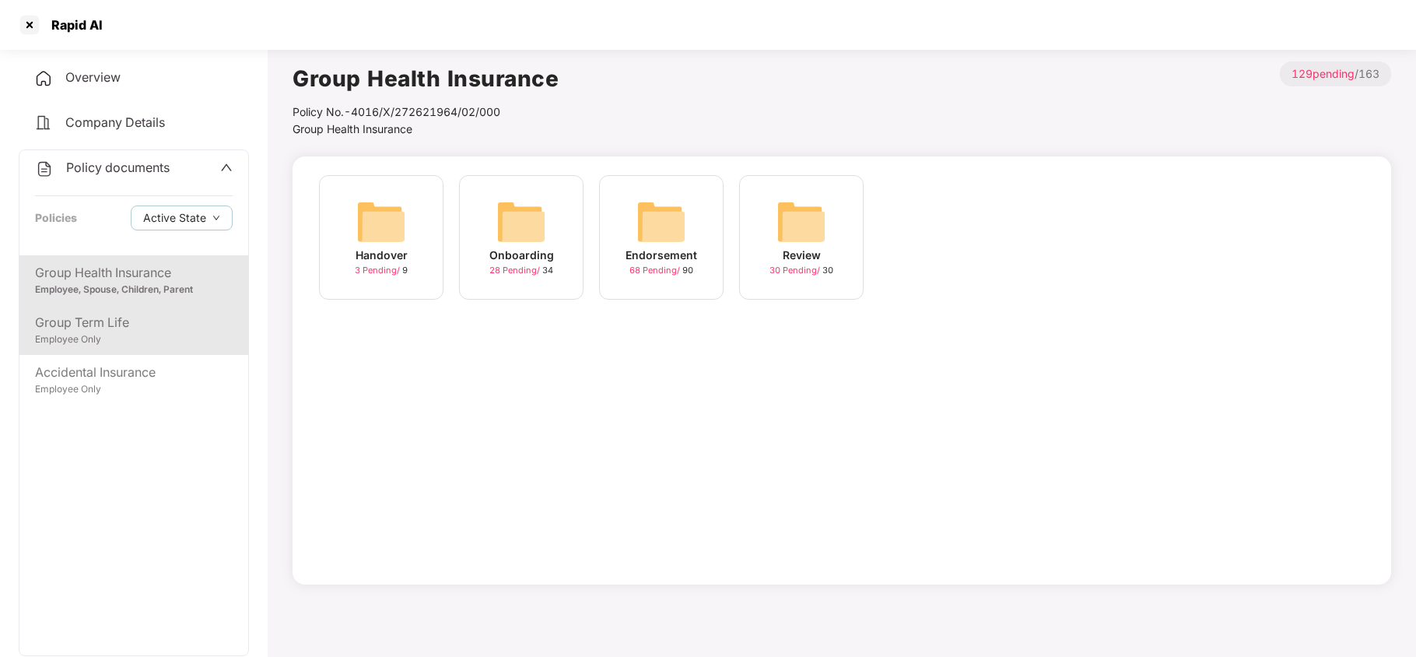
click at [106, 333] on div "Employee Only" at bounding box center [134, 339] width 198 height 15
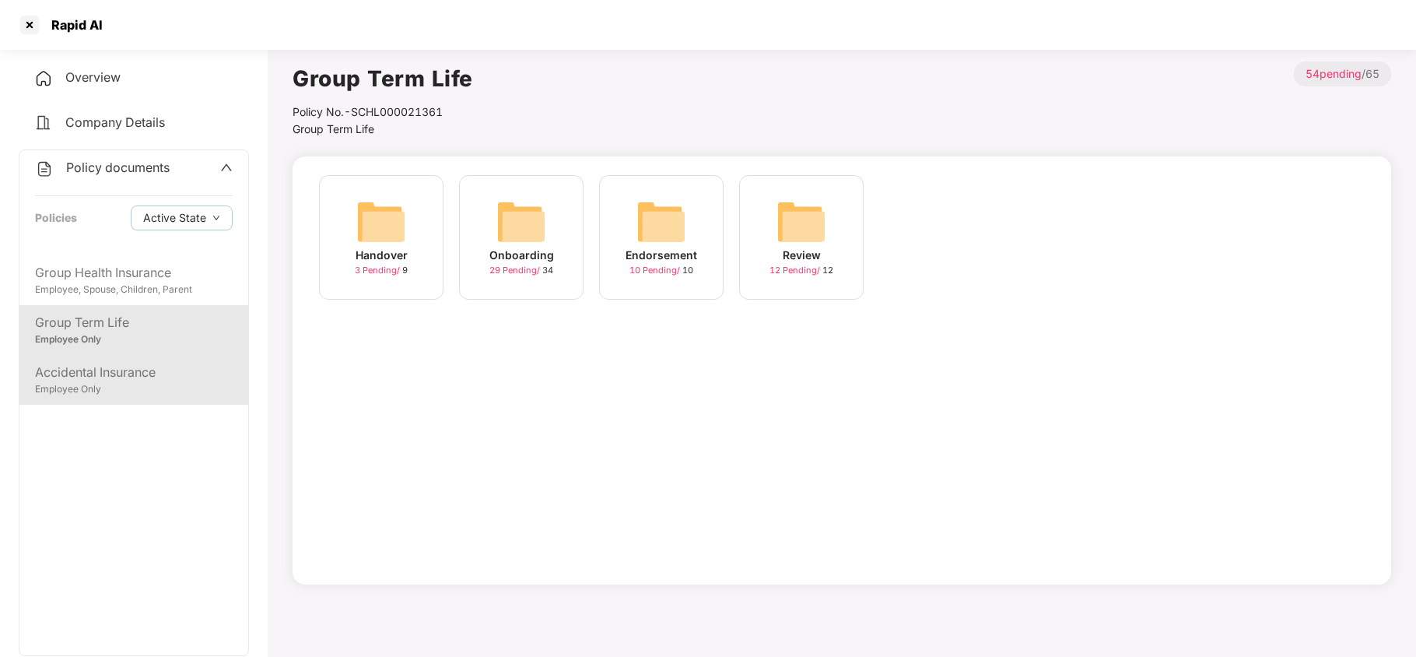
click at [94, 384] on div "Employee Only" at bounding box center [134, 389] width 198 height 15
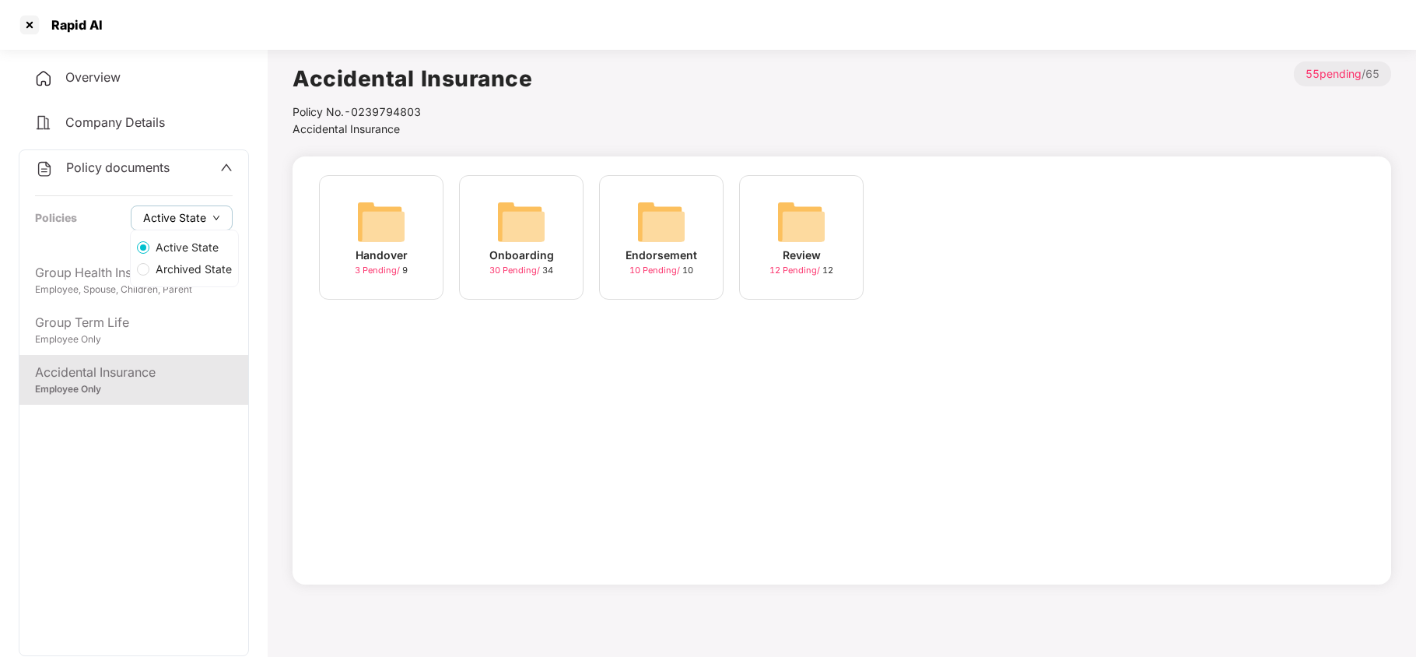
click at [216, 219] on icon "down" at bounding box center [216, 218] width 8 height 8
click at [199, 268] on span "Archived State" at bounding box center [193, 269] width 89 height 17
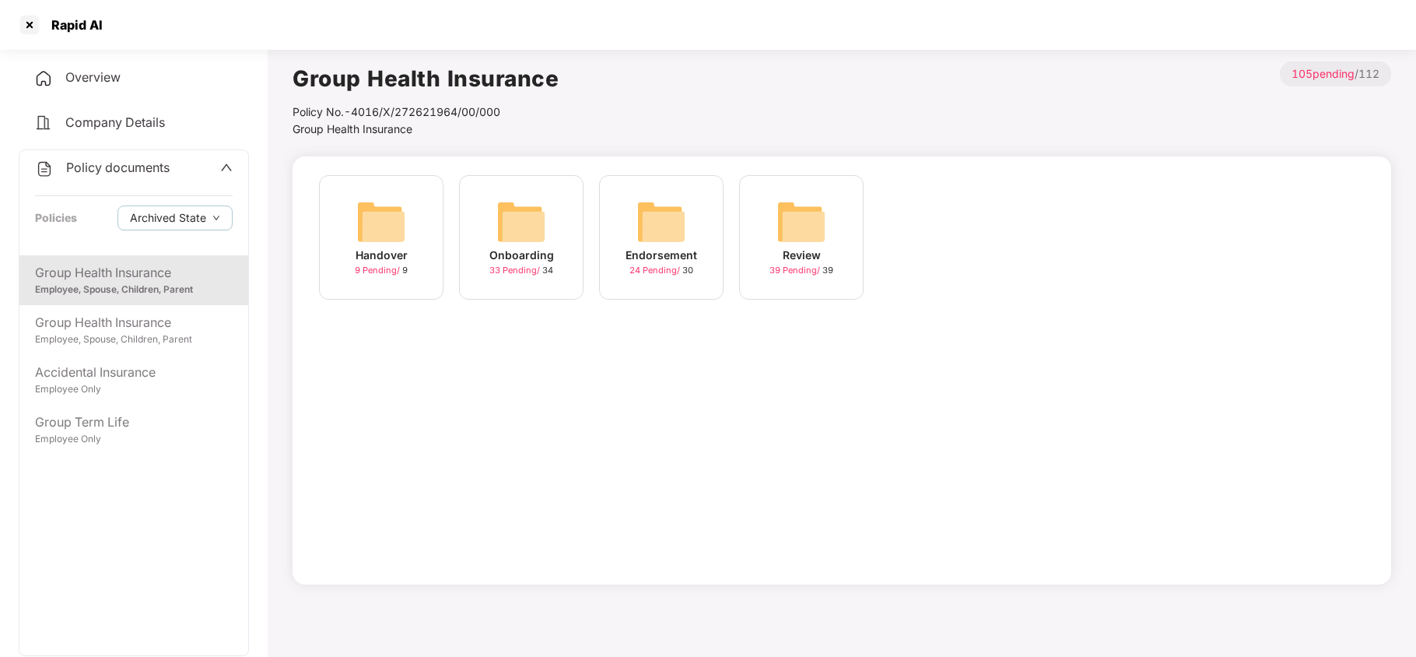
click at [666, 269] on span "24 Pending /" at bounding box center [655, 269] width 53 height 11
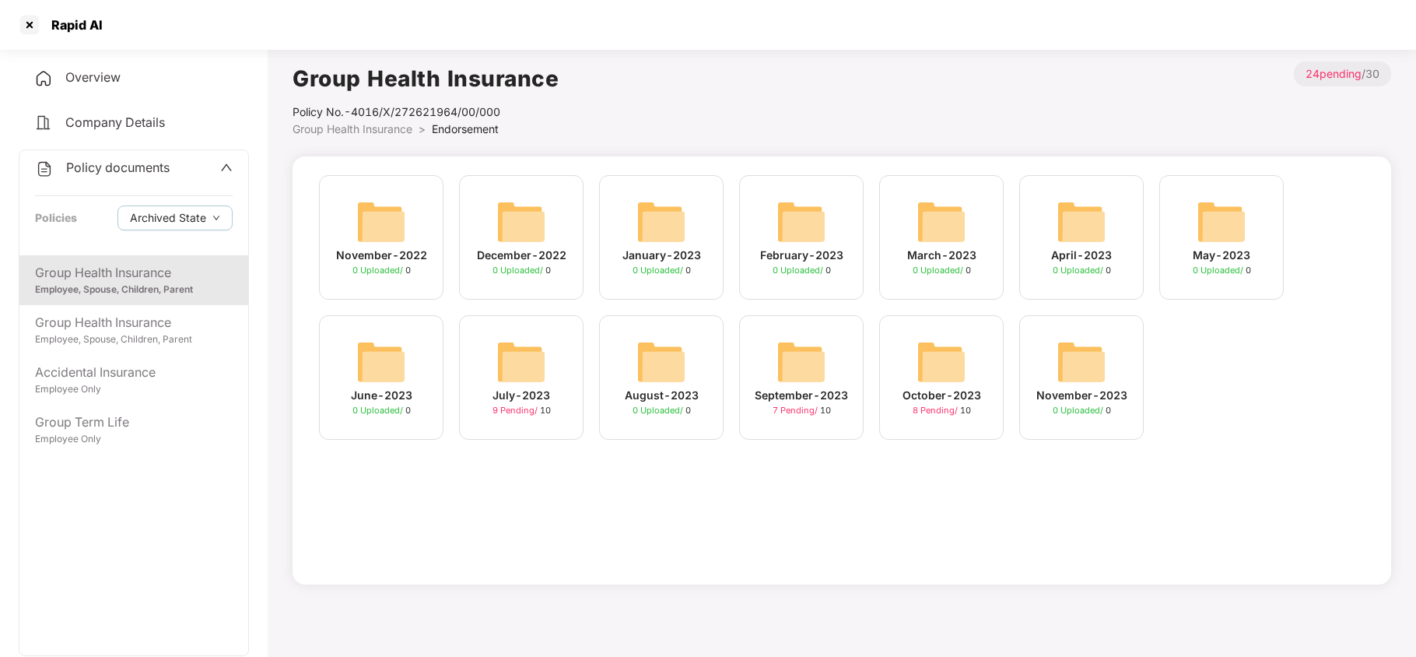
click at [937, 406] on span "8 Pending /" at bounding box center [935, 410] width 47 height 11
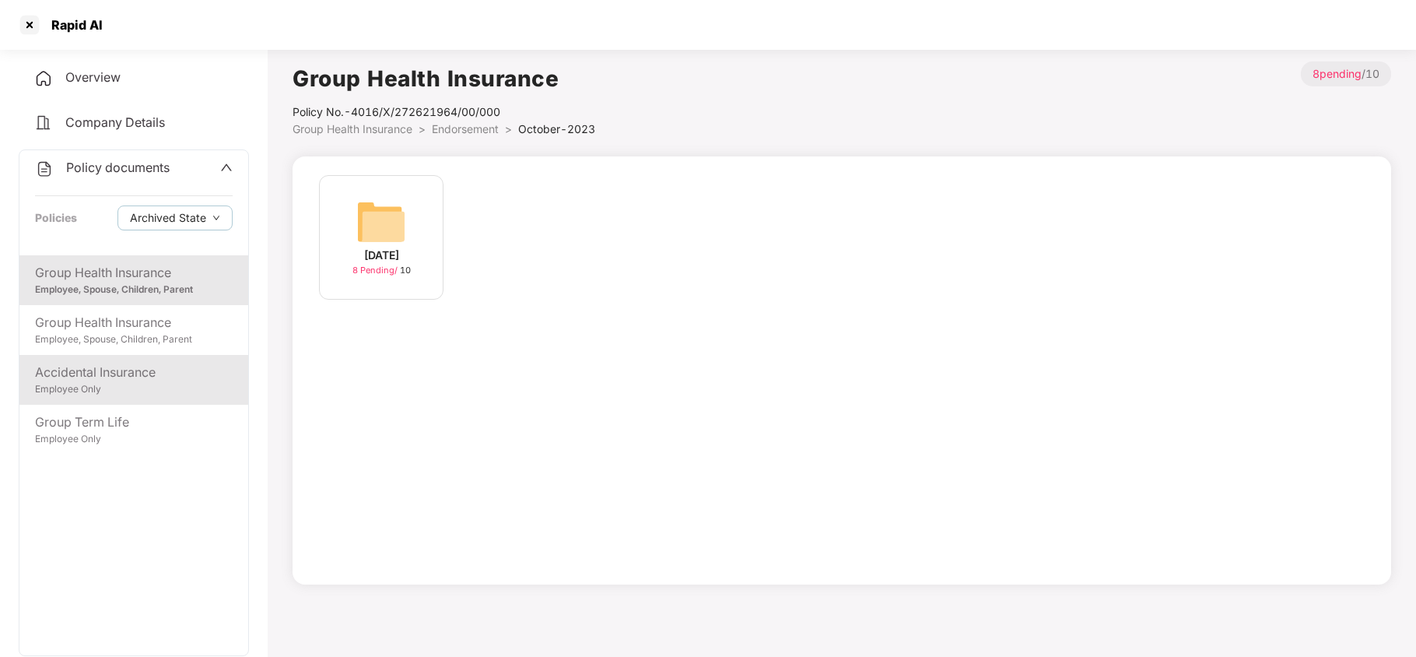
click at [121, 398] on div "Accidental Insurance Employee Only" at bounding box center [133, 380] width 229 height 50
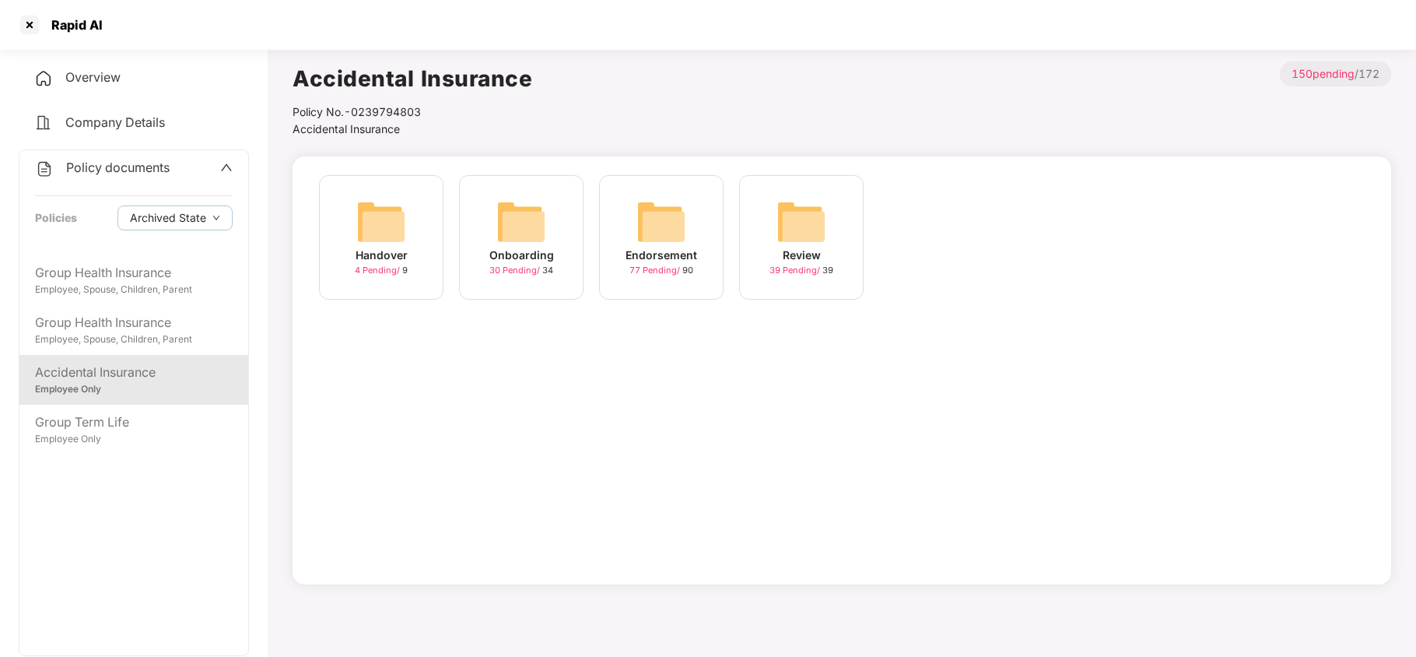
click at [654, 266] on span "77 Pending /" at bounding box center [655, 269] width 53 height 11
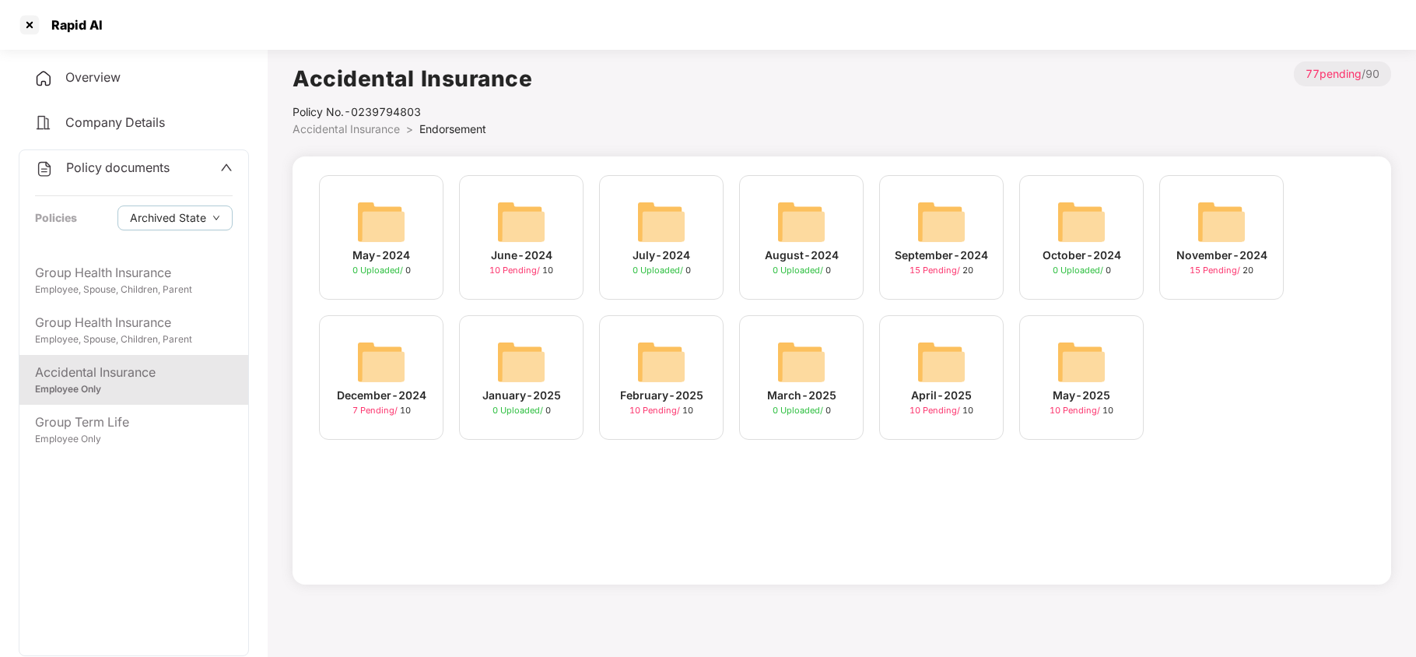
click at [391, 398] on div "December-2024" at bounding box center [381, 395] width 89 height 17
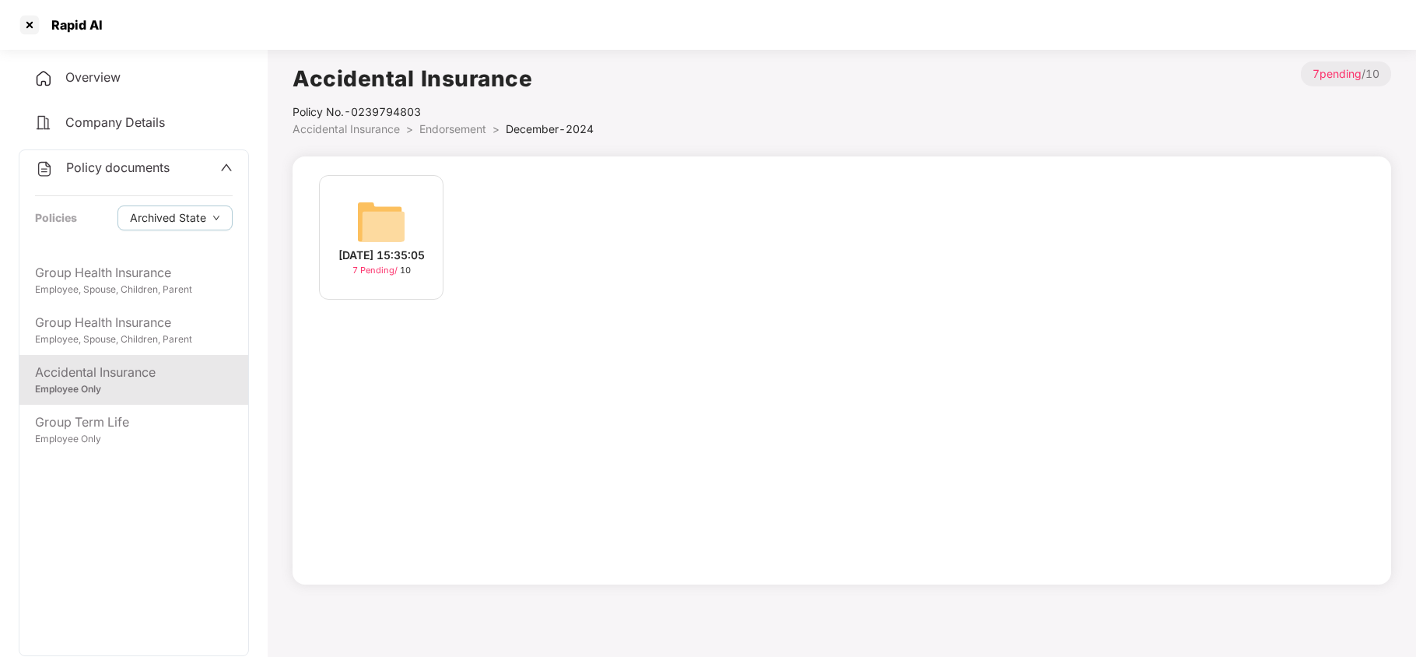
click at [400, 264] on div "[DATE] 15:35:05" at bounding box center [381, 255] width 86 height 17
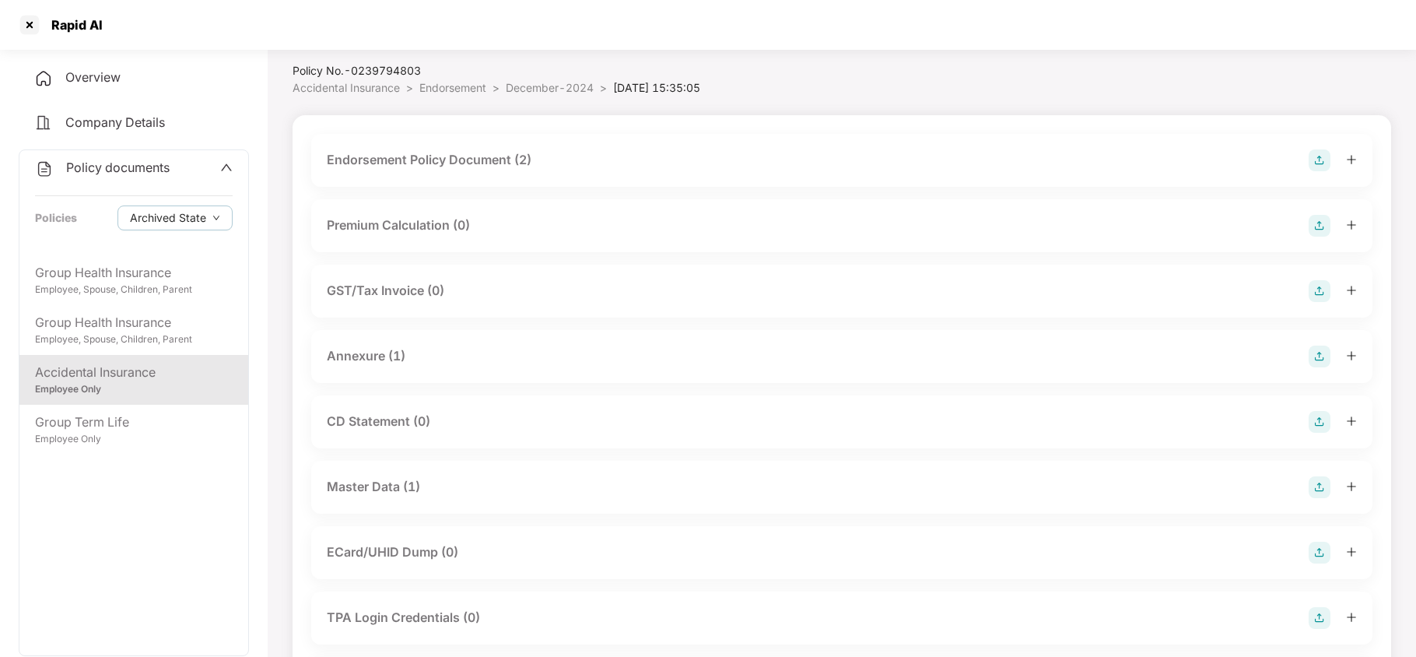
scroll to position [42, 0]
click at [383, 478] on div "Master Data (1)" at bounding box center [373, 485] width 93 height 19
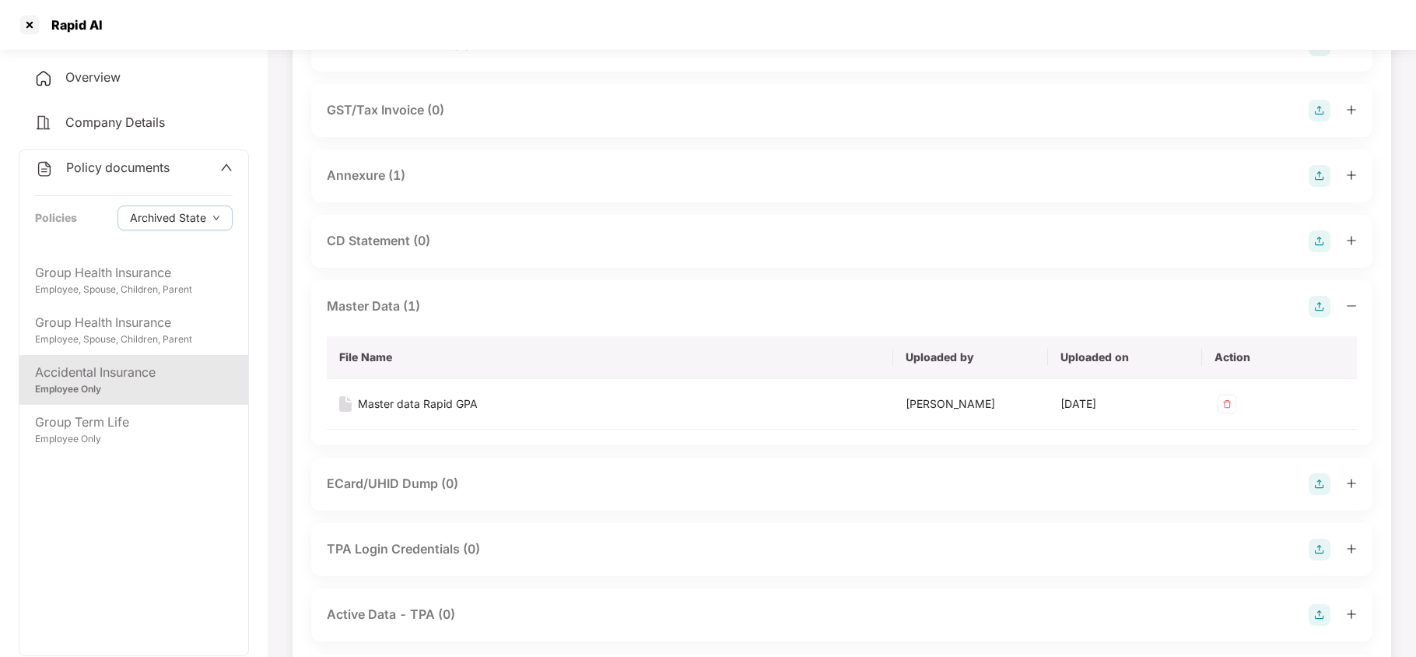
scroll to position [225, 0]
click at [461, 396] on div "Master data Rapid GPA" at bounding box center [418, 400] width 120 height 17
click at [132, 432] on div "Employee Only" at bounding box center [134, 439] width 198 height 15
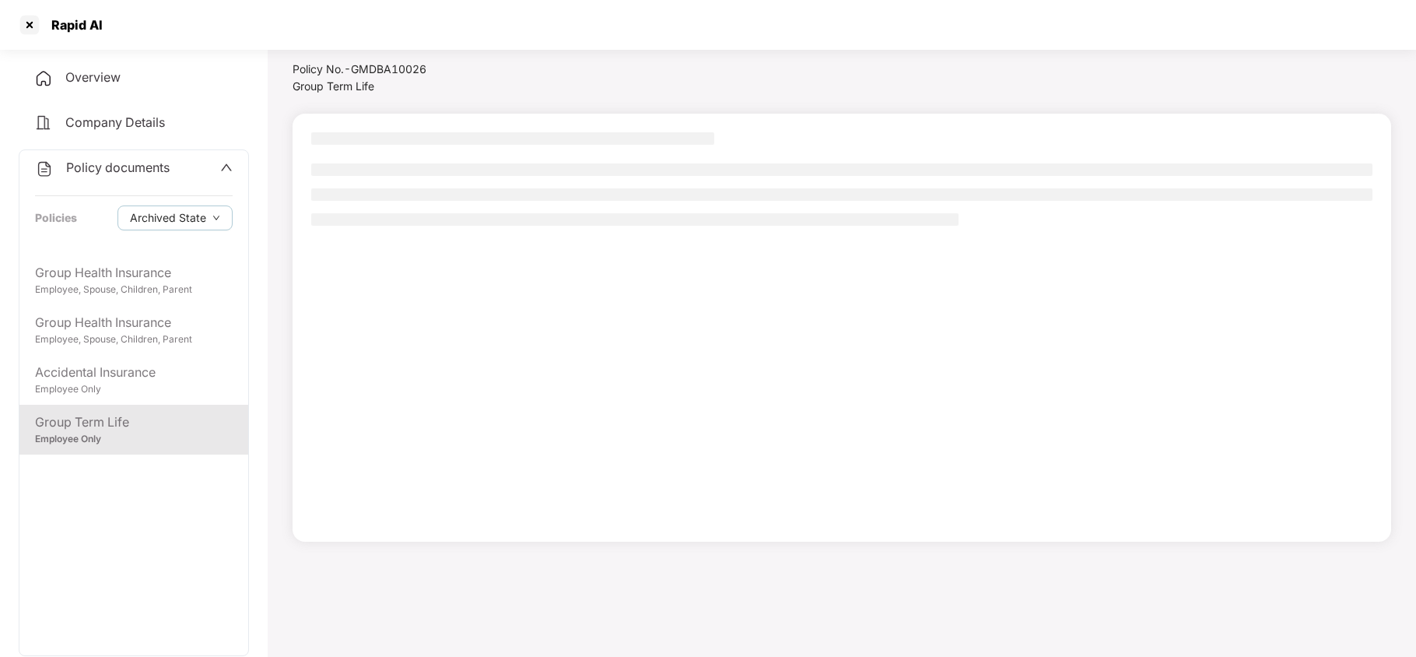
scroll to position [42, 0]
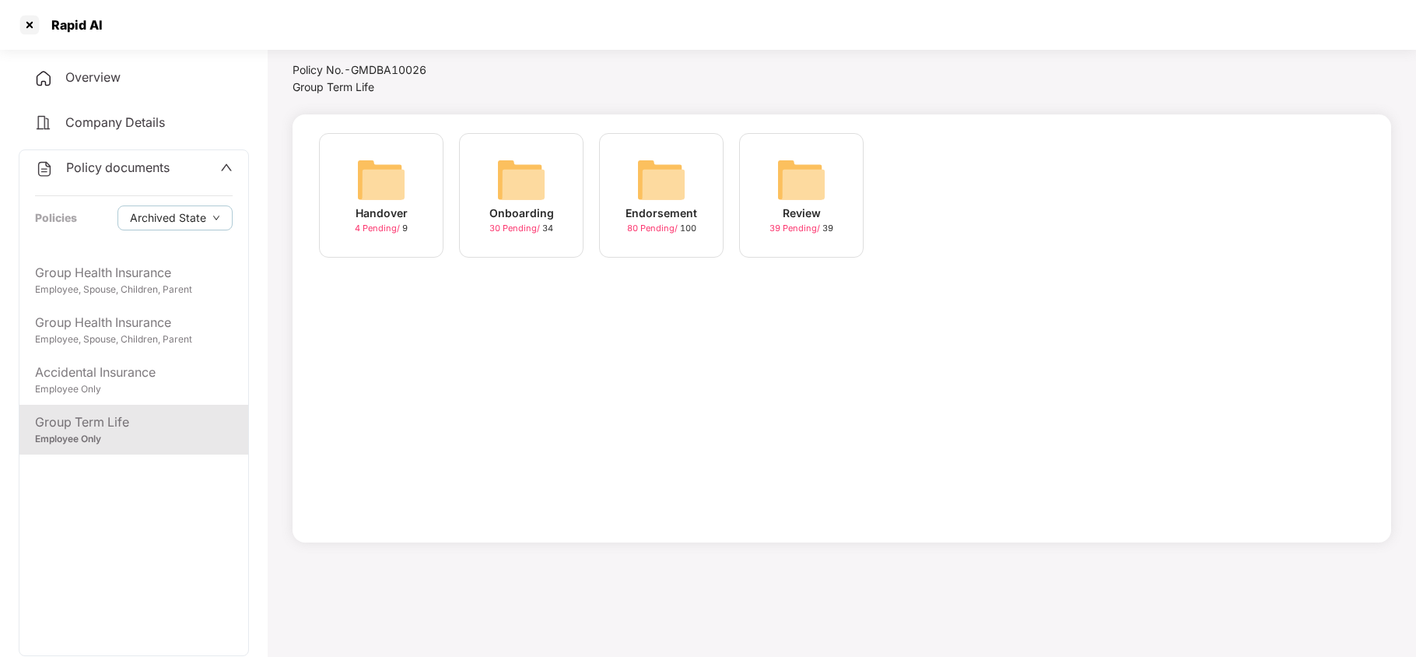
click at [663, 209] on div "Endorsement" at bounding box center [661, 213] width 72 height 17
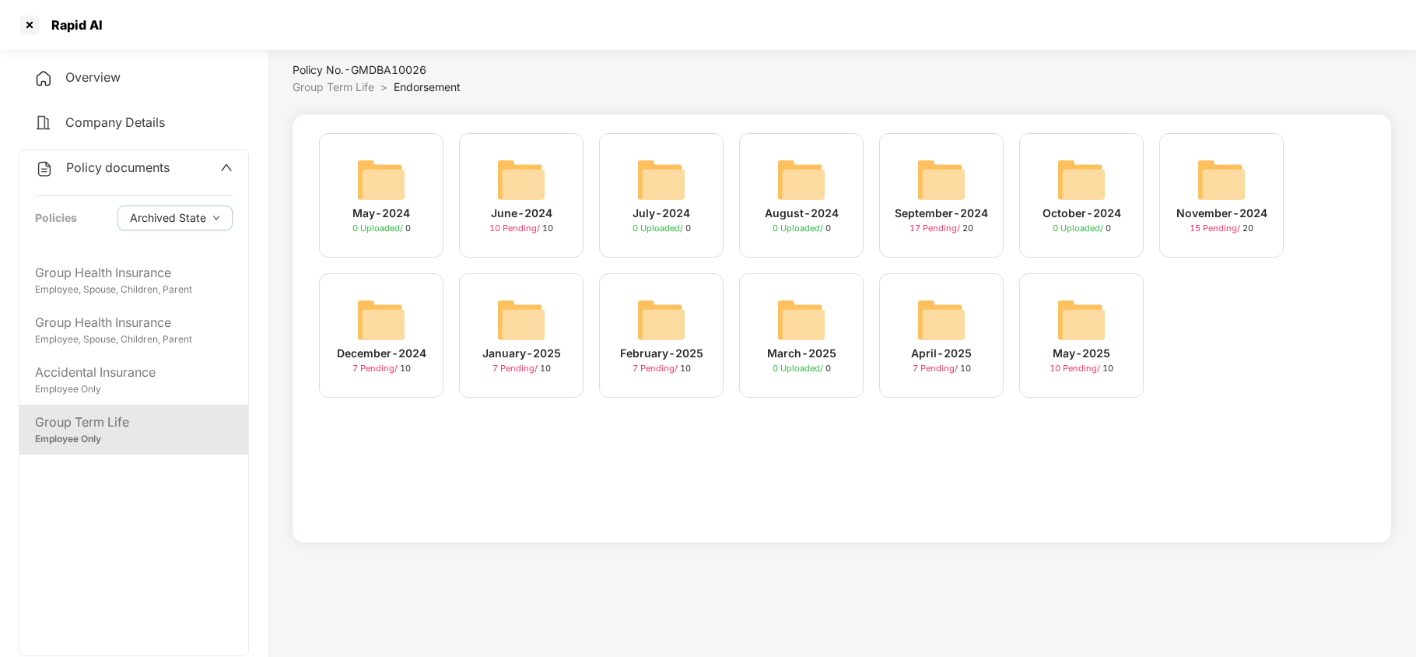
click at [667, 353] on div "February-2025" at bounding box center [661, 353] width 83 height 17
click at [931, 352] on div "April-2025" at bounding box center [941, 353] width 61 height 17
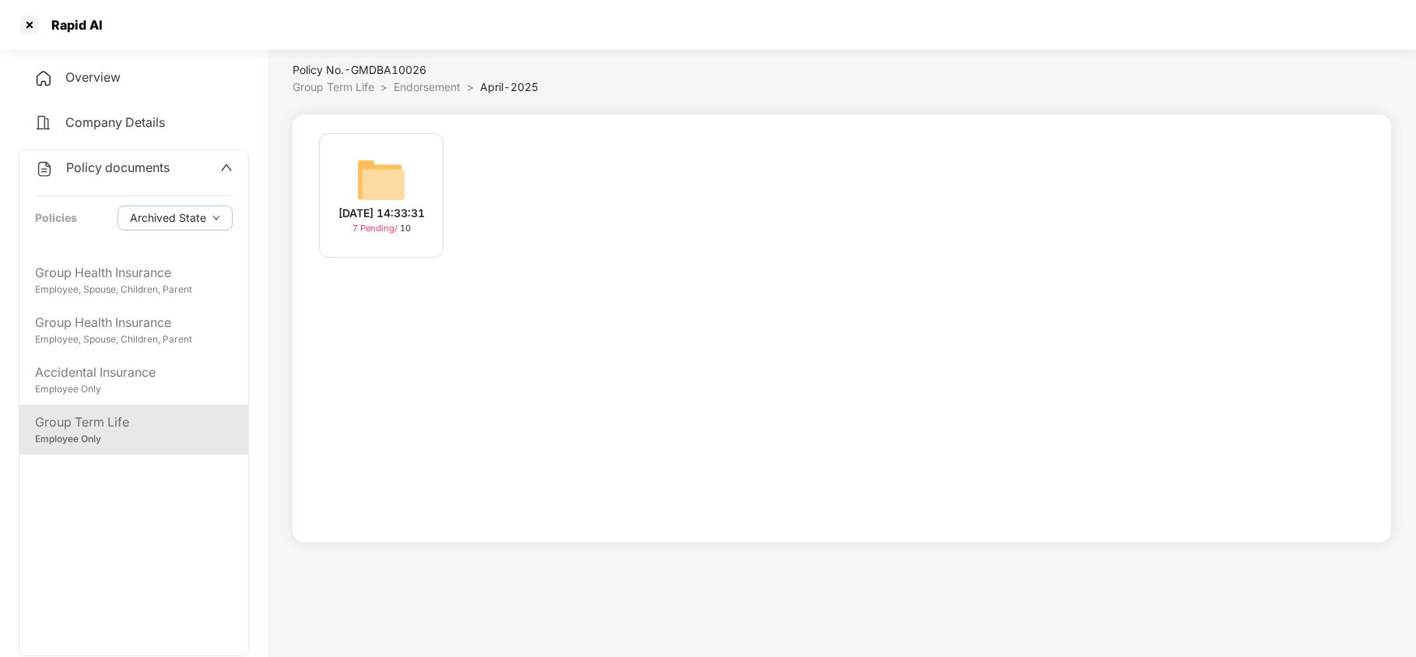
click at [377, 208] on div "[DATE] 14:33:31" at bounding box center [381, 213] width 86 height 17
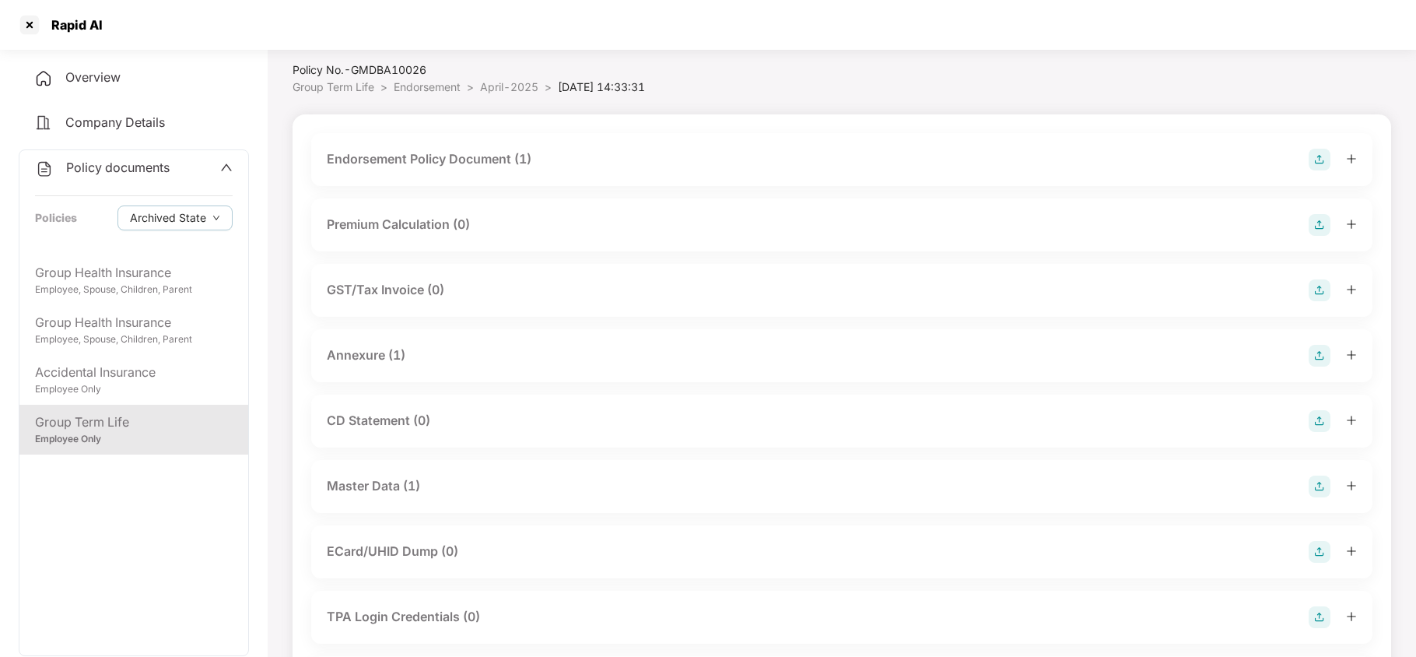
scroll to position [209, 0]
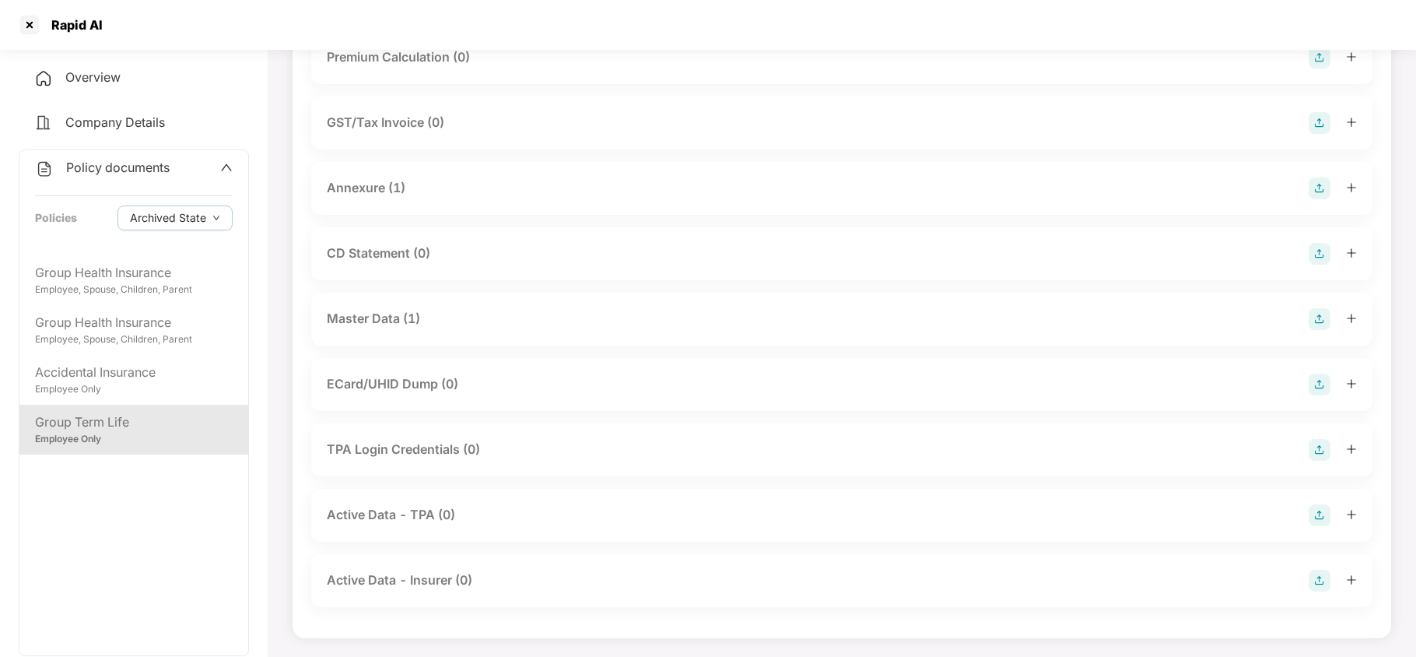
click at [380, 318] on div "Master Data (1)" at bounding box center [373, 318] width 93 height 19
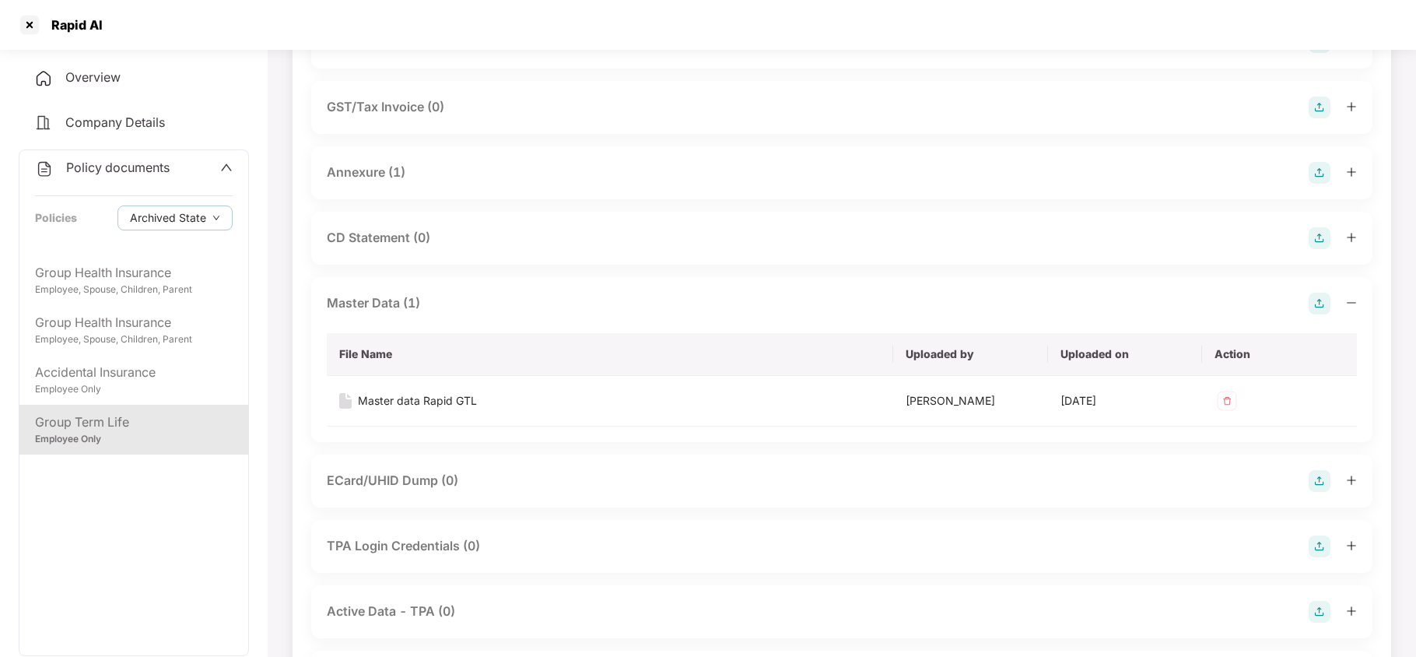
scroll to position [321, 0]
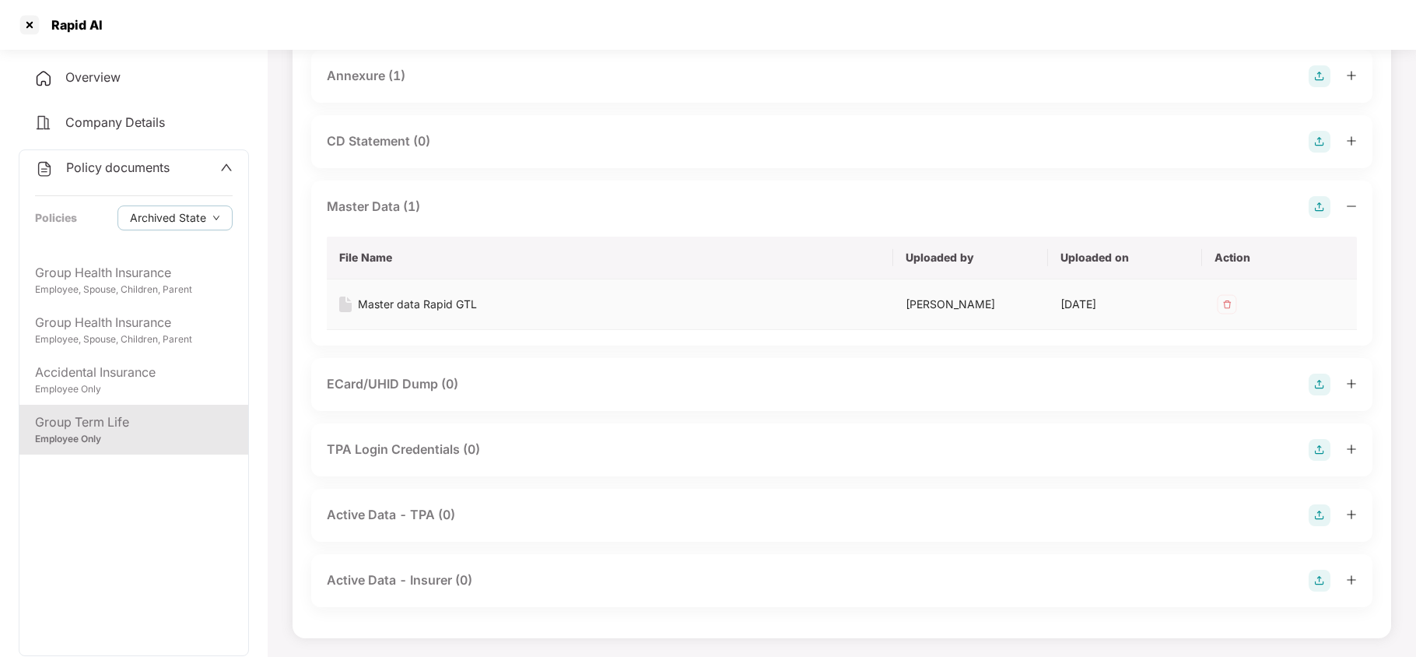
click at [423, 300] on div "Master data Rapid GTL" at bounding box center [417, 304] width 119 height 17
click at [222, 163] on icon "up" at bounding box center [226, 167] width 12 height 12
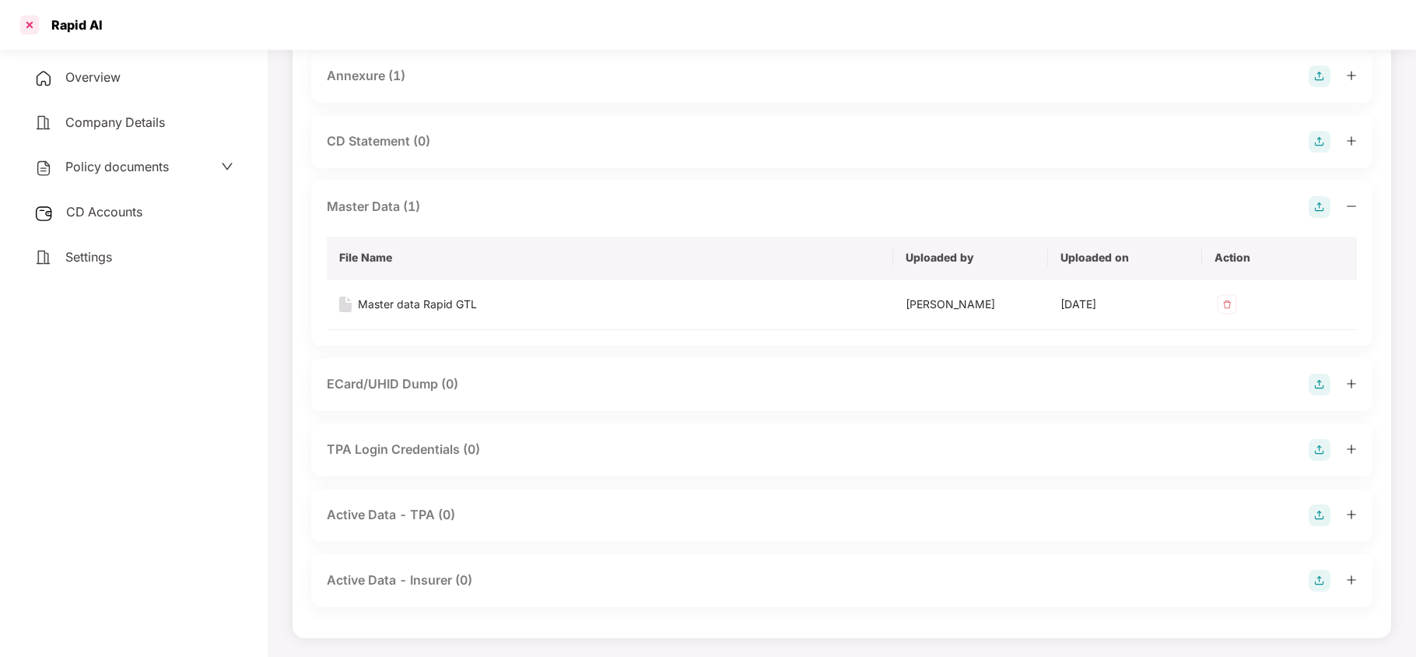
click at [34, 25] on div at bounding box center [29, 24] width 25 height 25
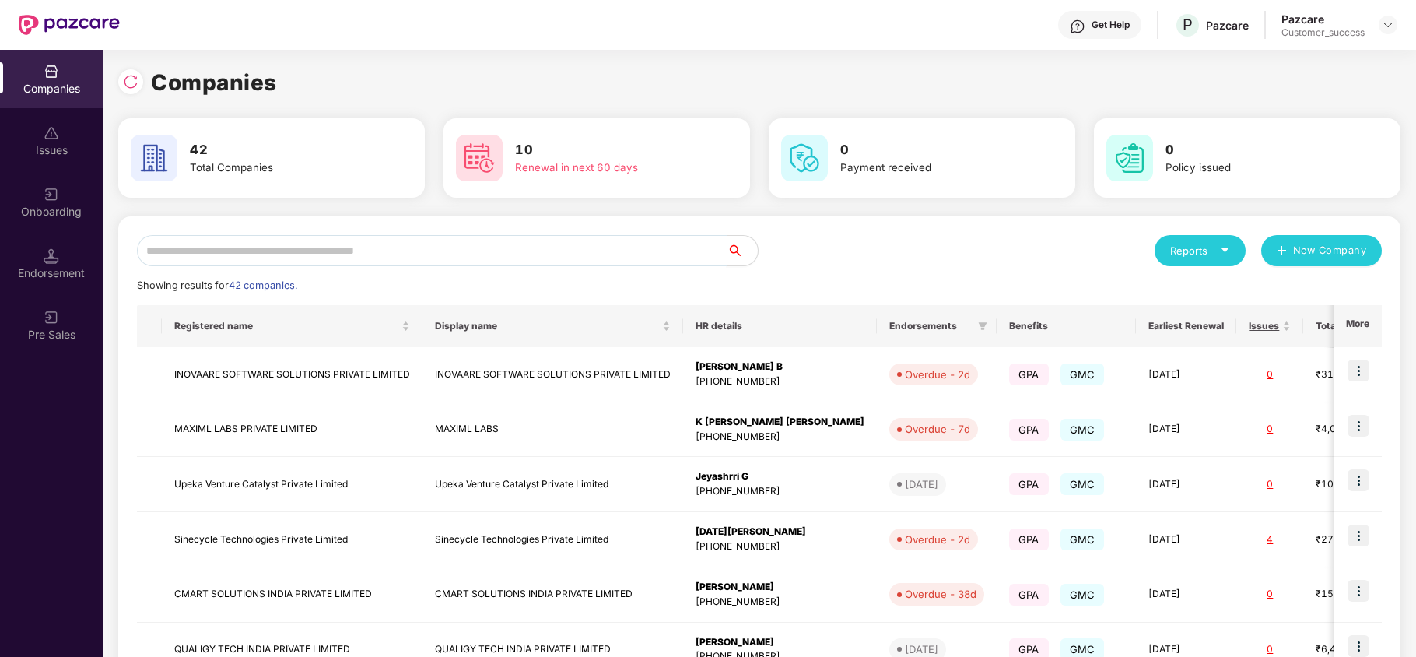
click at [374, 250] on input "text" at bounding box center [432, 250] width 590 height 31
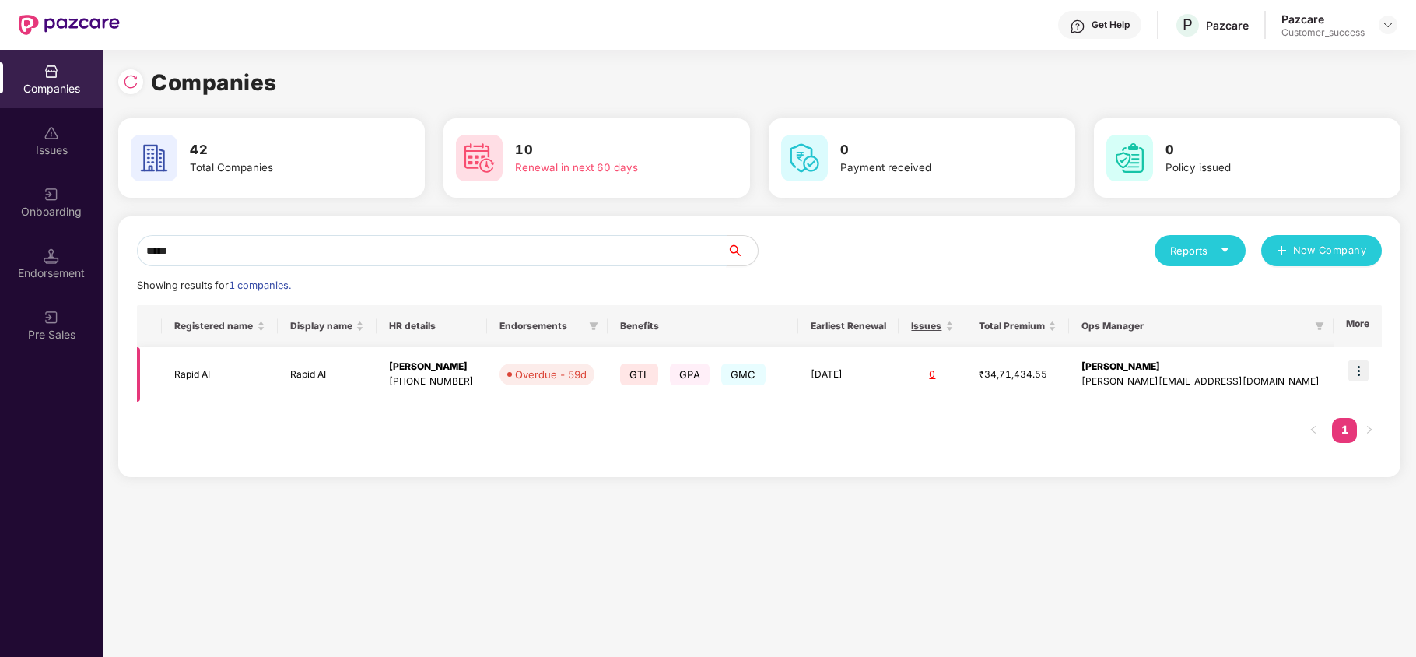
type input "*****"
click at [1355, 367] on img at bounding box center [1358, 370] width 22 height 22
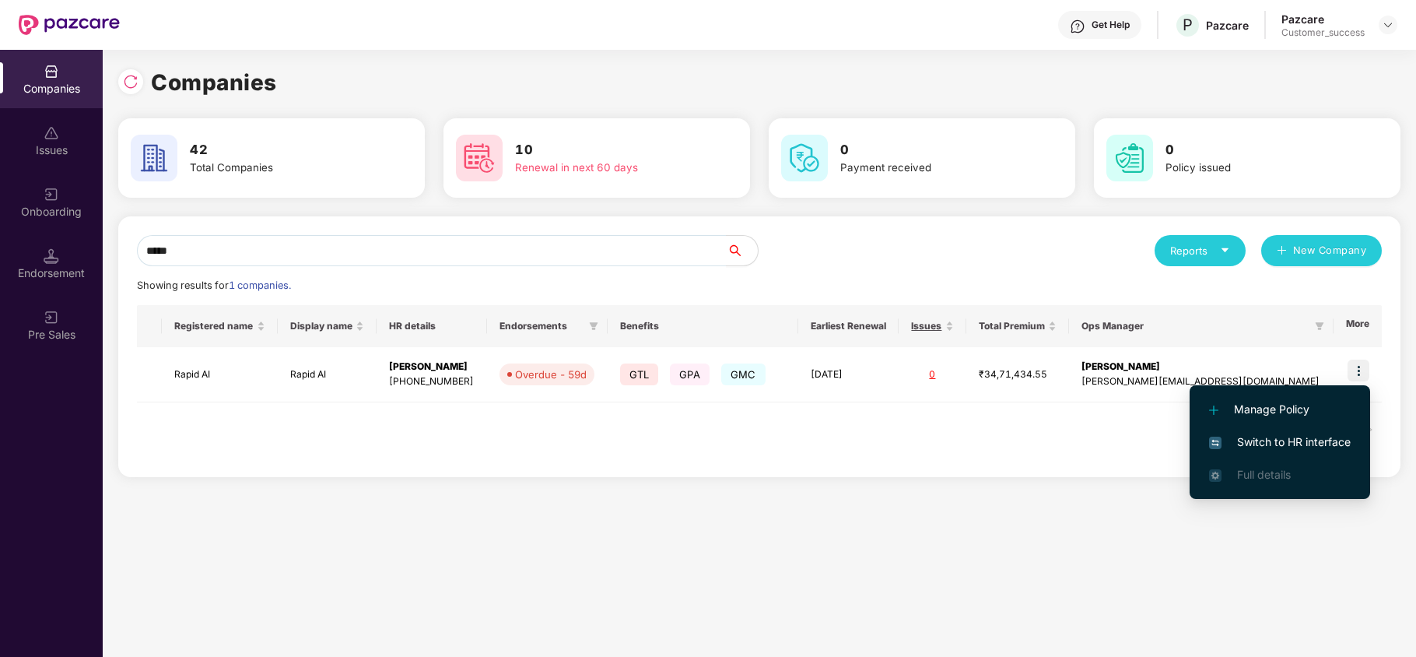
click at [1322, 436] on span "Switch to HR interface" at bounding box center [1280, 441] width 142 height 17
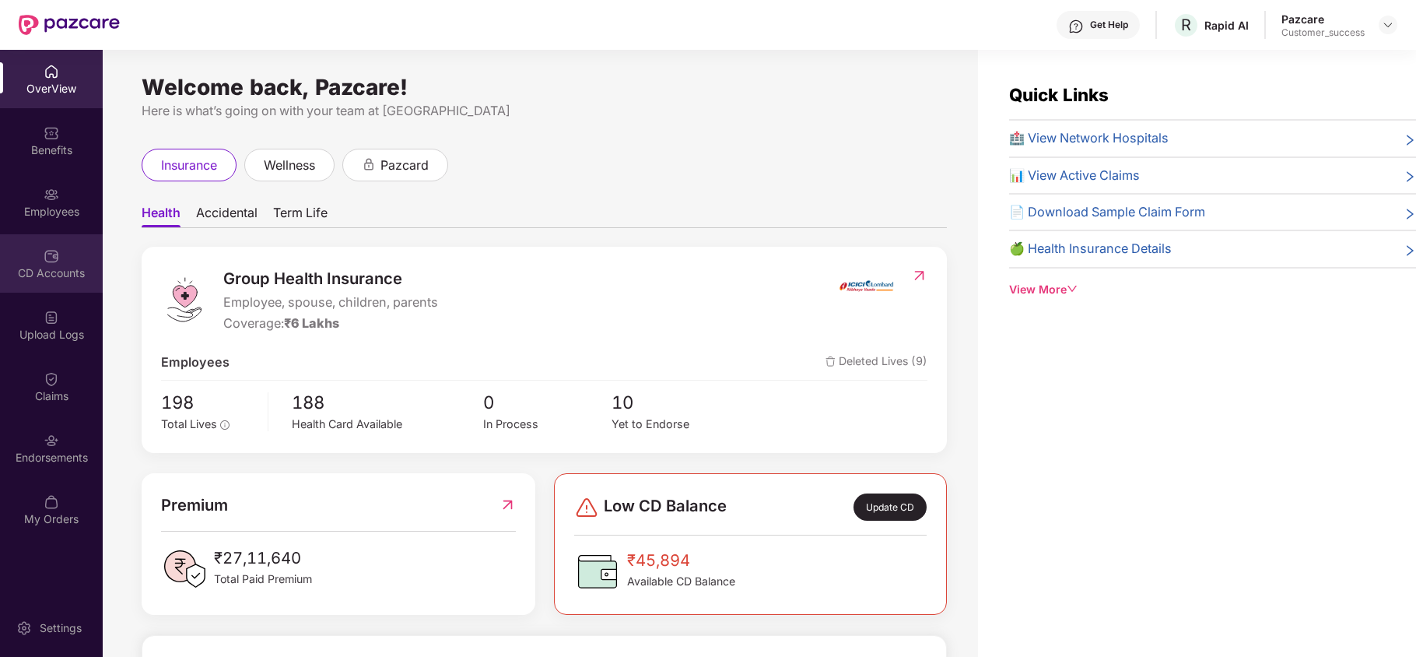
click at [68, 234] on div "CD Accounts" at bounding box center [51, 263] width 103 height 58
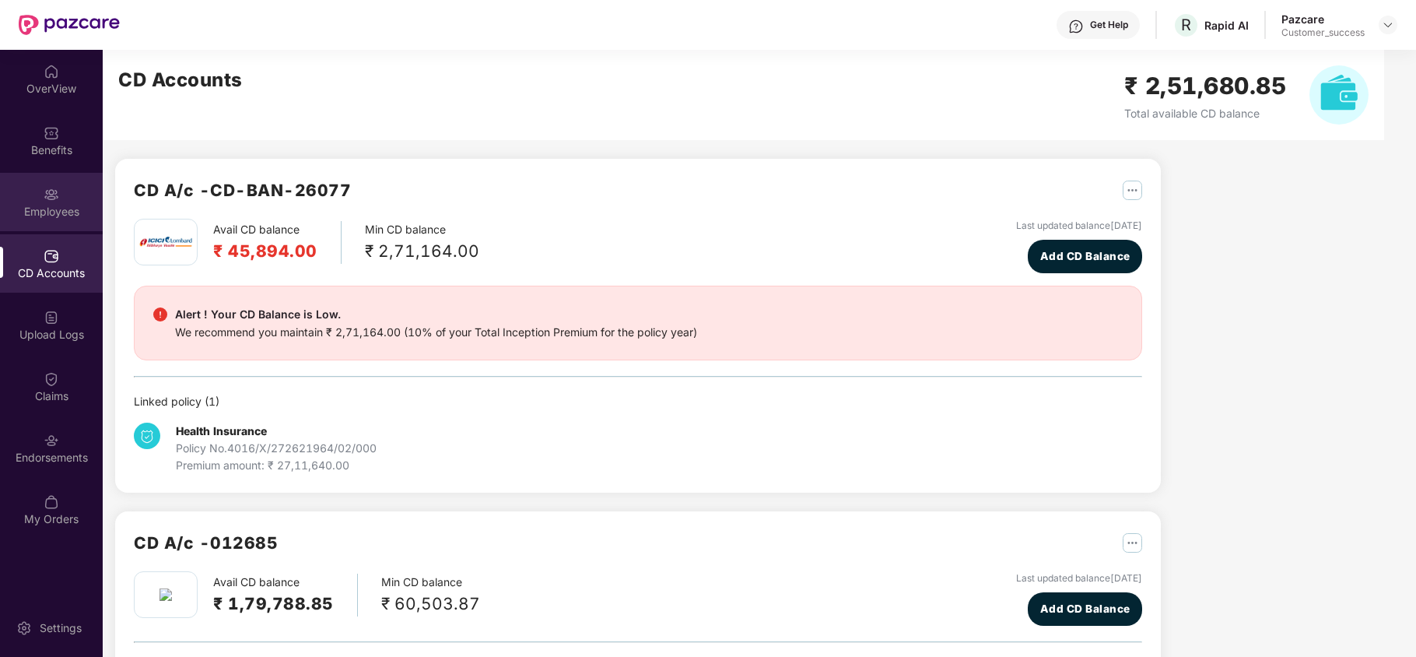
click at [65, 204] on div "Employees" at bounding box center [51, 212] width 103 height 16
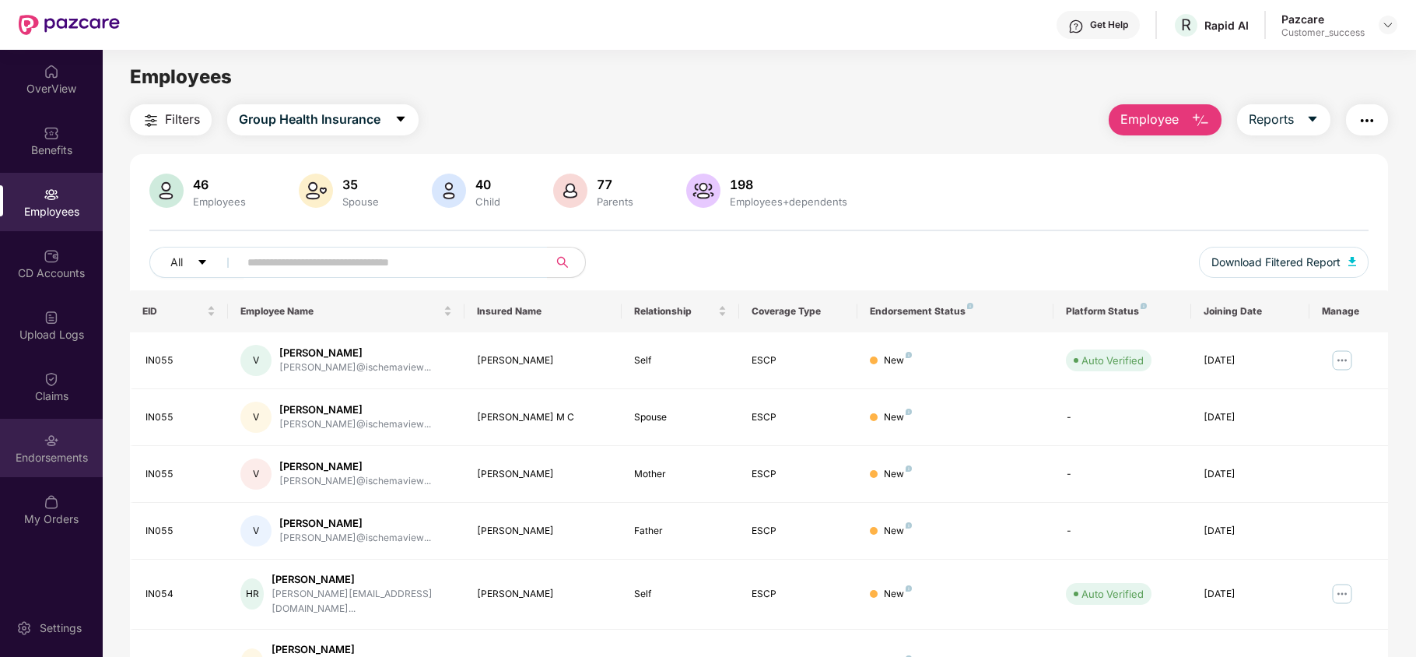
click at [62, 436] on div "Endorsements" at bounding box center [51, 448] width 103 height 58
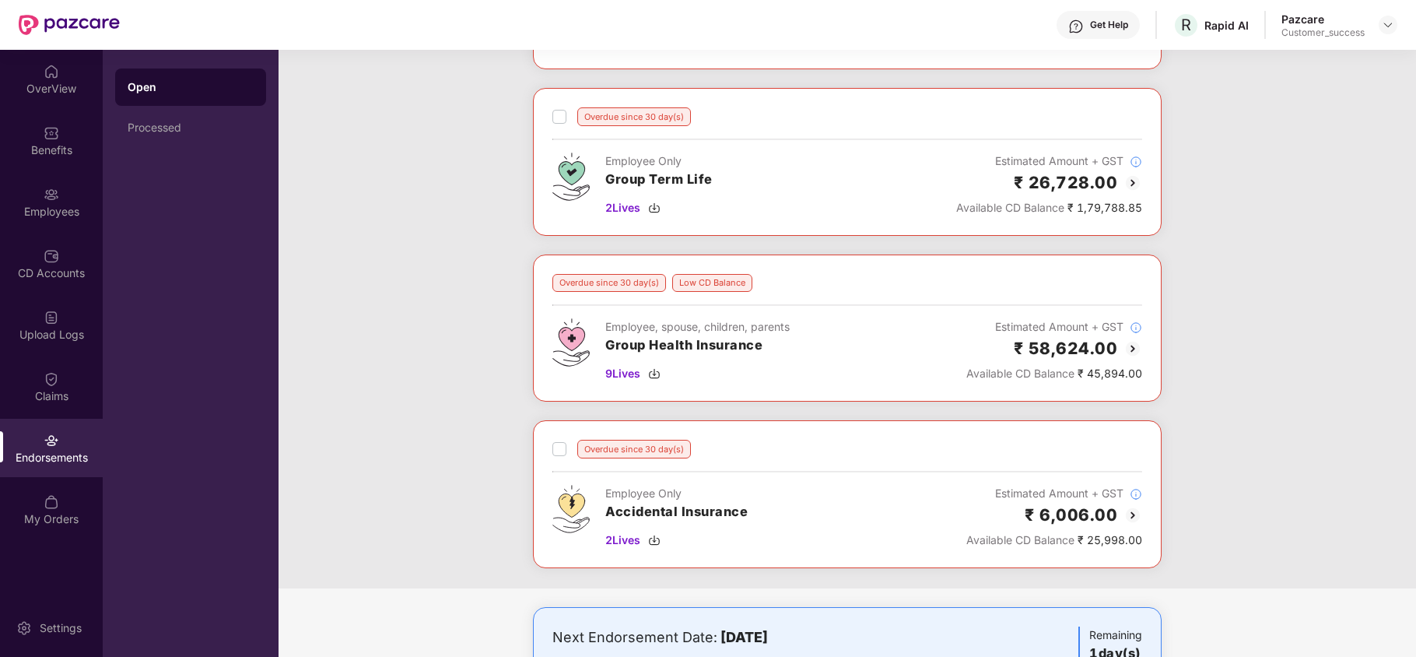
scroll to position [314, 0]
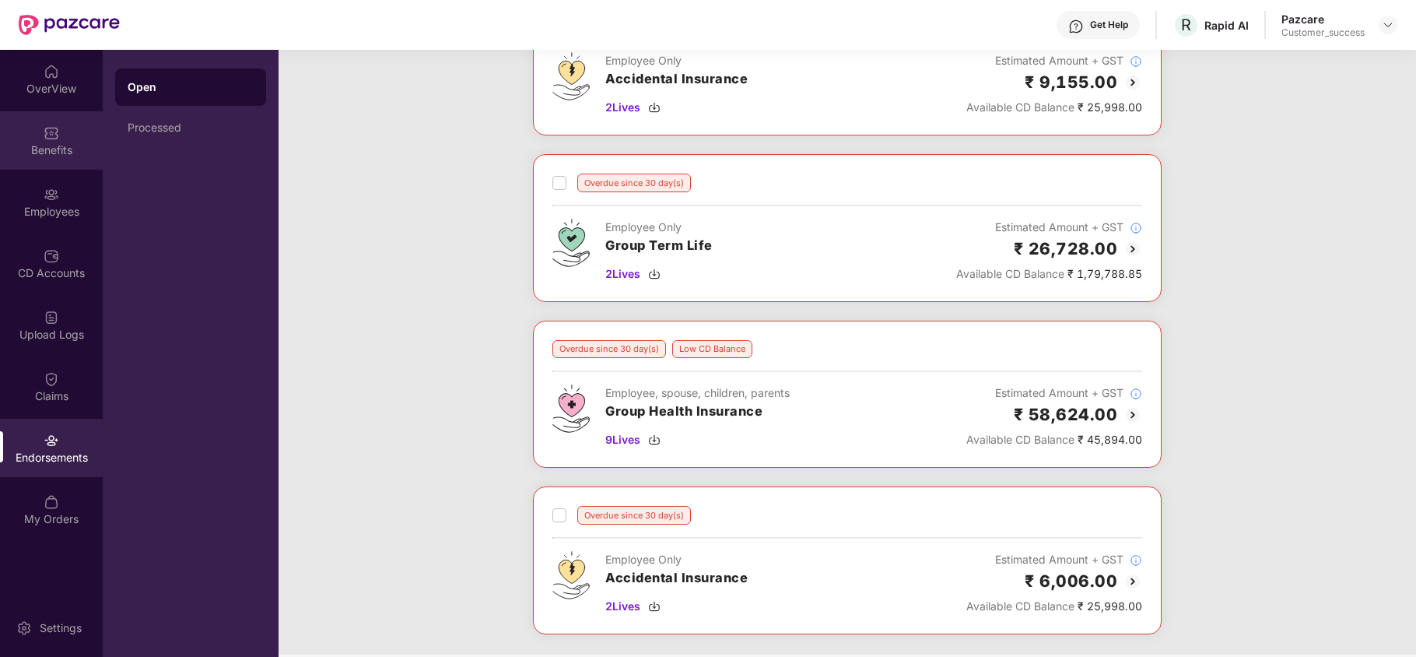
click at [64, 147] on div "Benefits" at bounding box center [51, 150] width 103 height 16
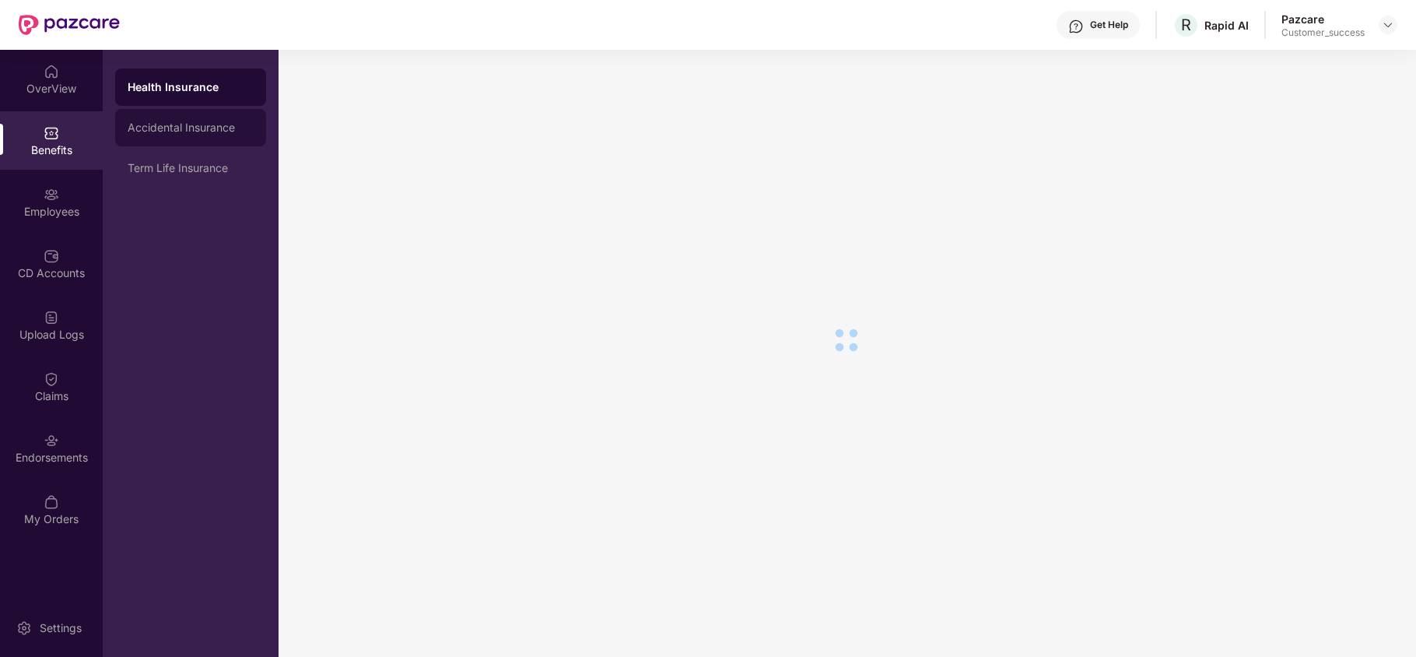
click at [193, 140] on div "Accidental Insurance" at bounding box center [190, 127] width 151 height 37
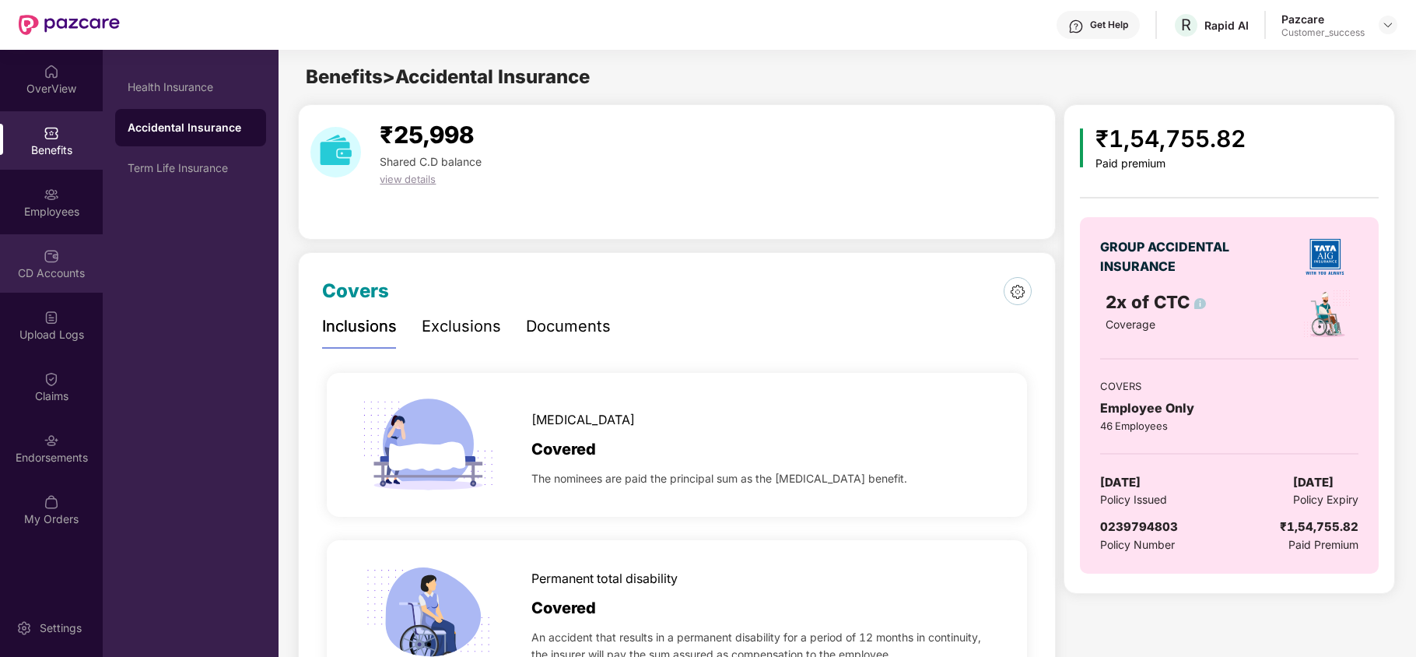
click at [53, 259] on img at bounding box center [52, 256] width 16 height 16
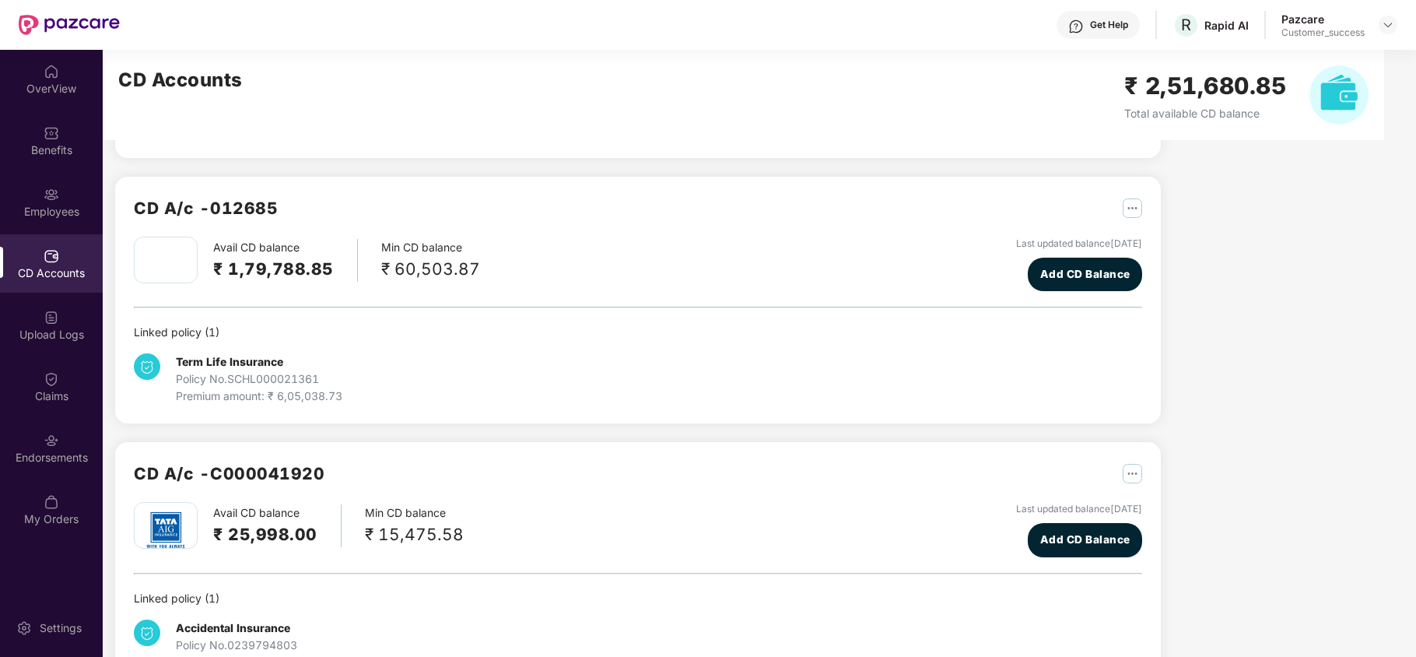
scroll to position [340, 0]
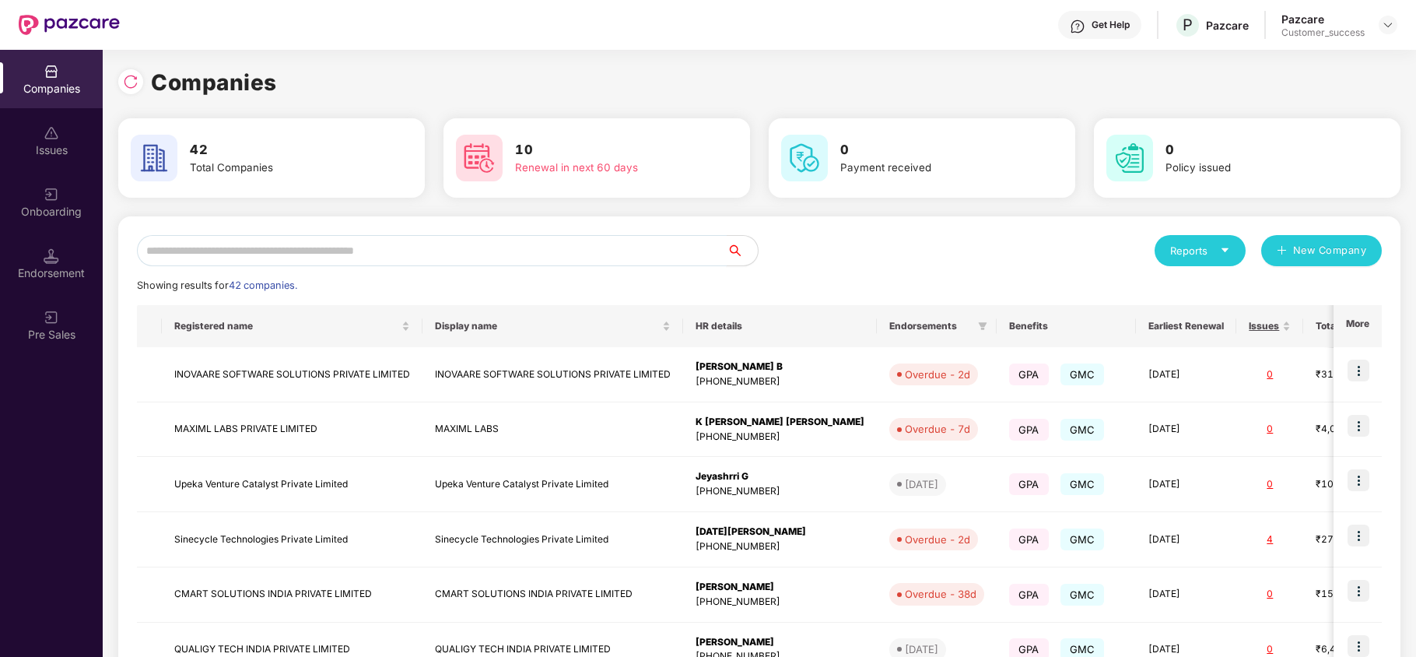
click at [353, 257] on input "text" at bounding box center [432, 250] width 590 height 31
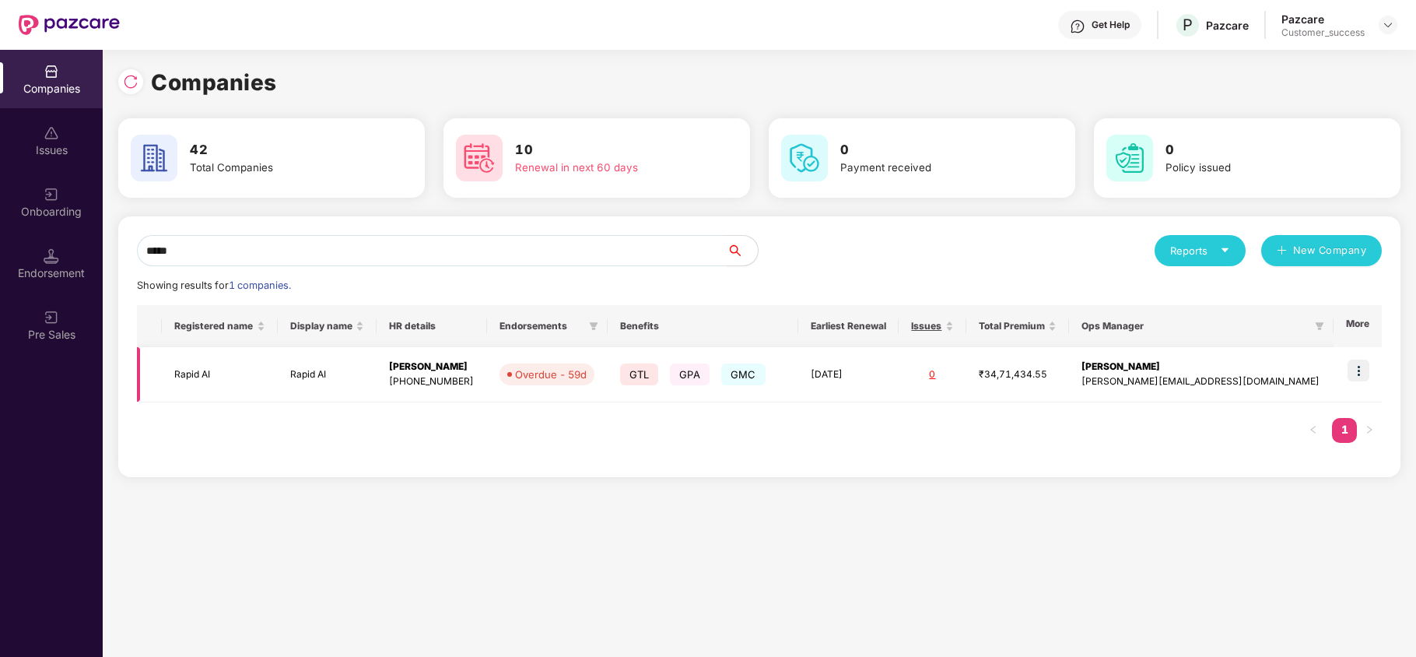
type input "*****"
click at [193, 374] on td "Rapid AI" at bounding box center [220, 374] width 116 height 55
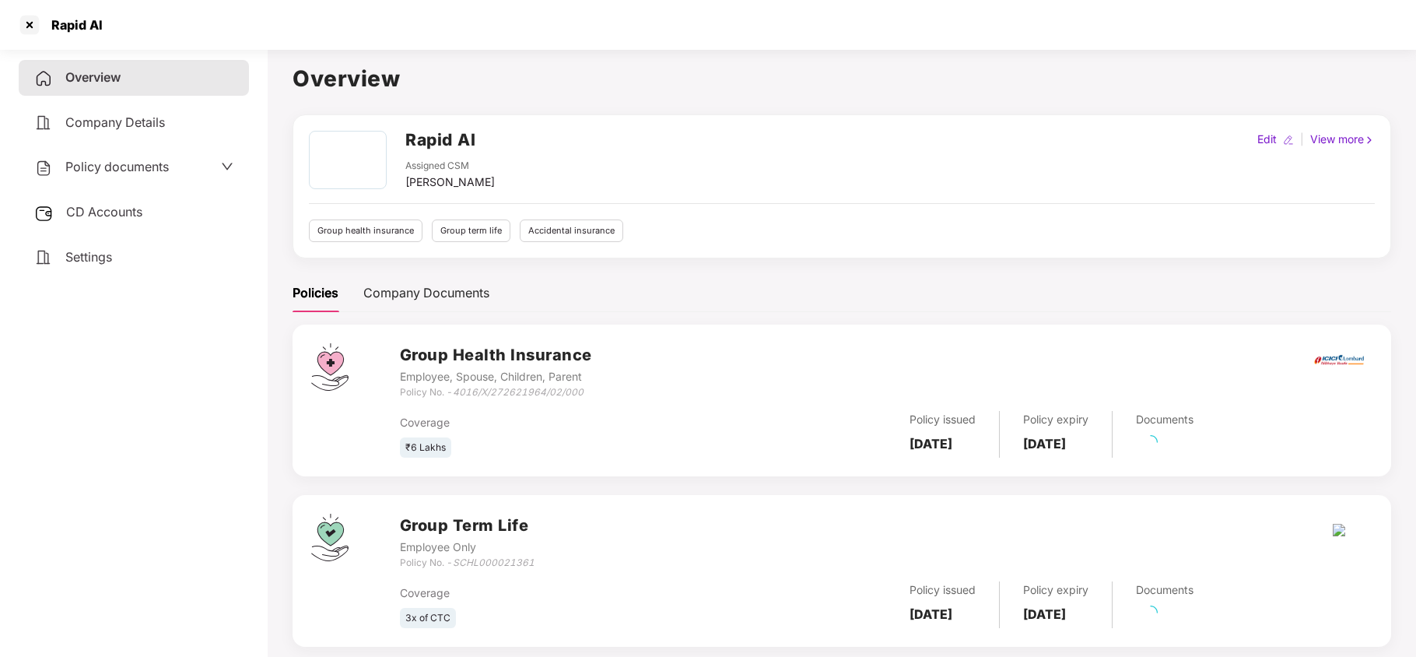
click at [117, 166] on span "Policy documents" at bounding box center [116, 167] width 103 height 16
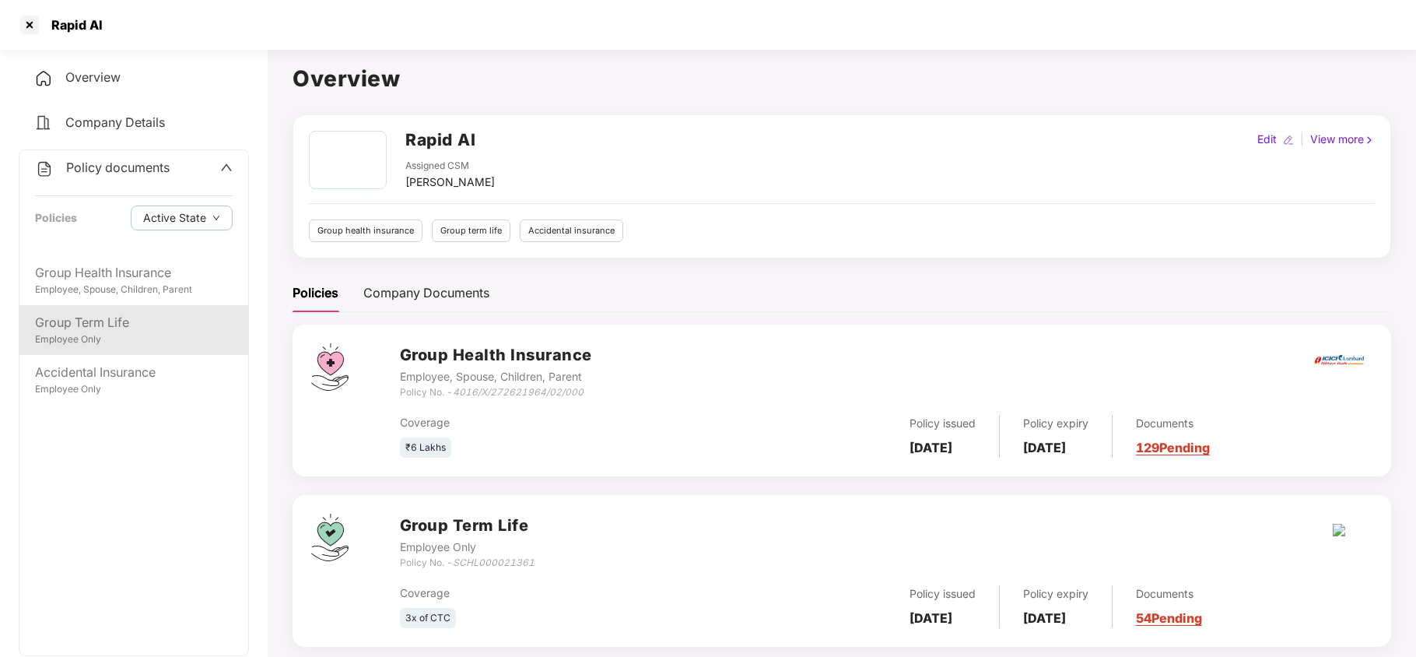
click at [107, 333] on div "Employee Only" at bounding box center [134, 339] width 198 height 15
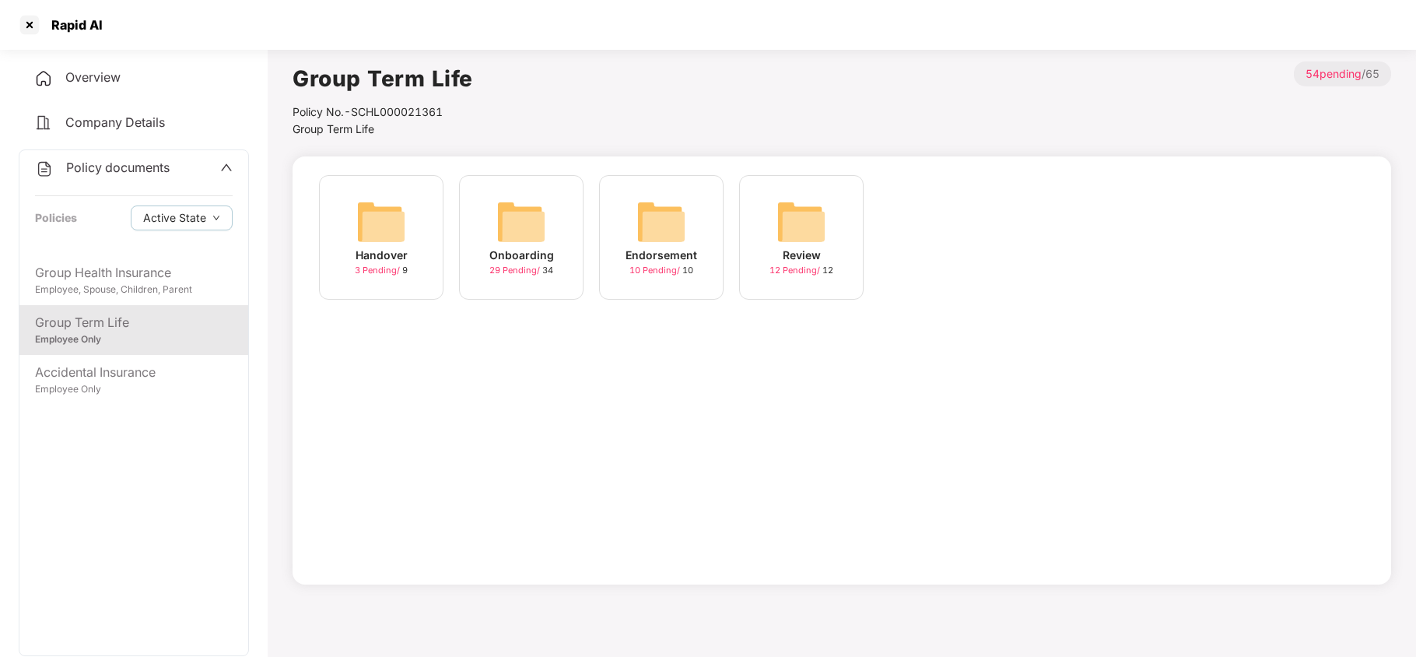
click at [532, 250] on div "Onboarding" at bounding box center [521, 255] width 65 height 17
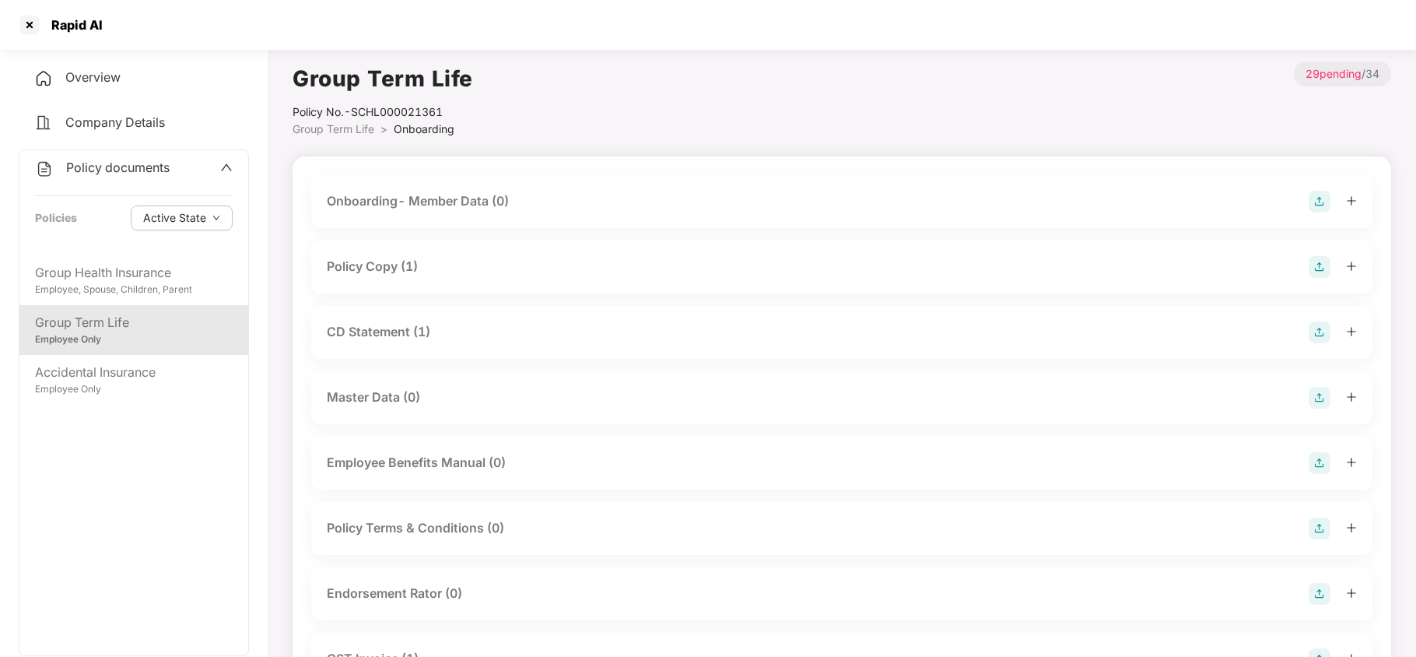
click at [409, 339] on div "CD Statement (1)" at bounding box center [378, 331] width 103 height 19
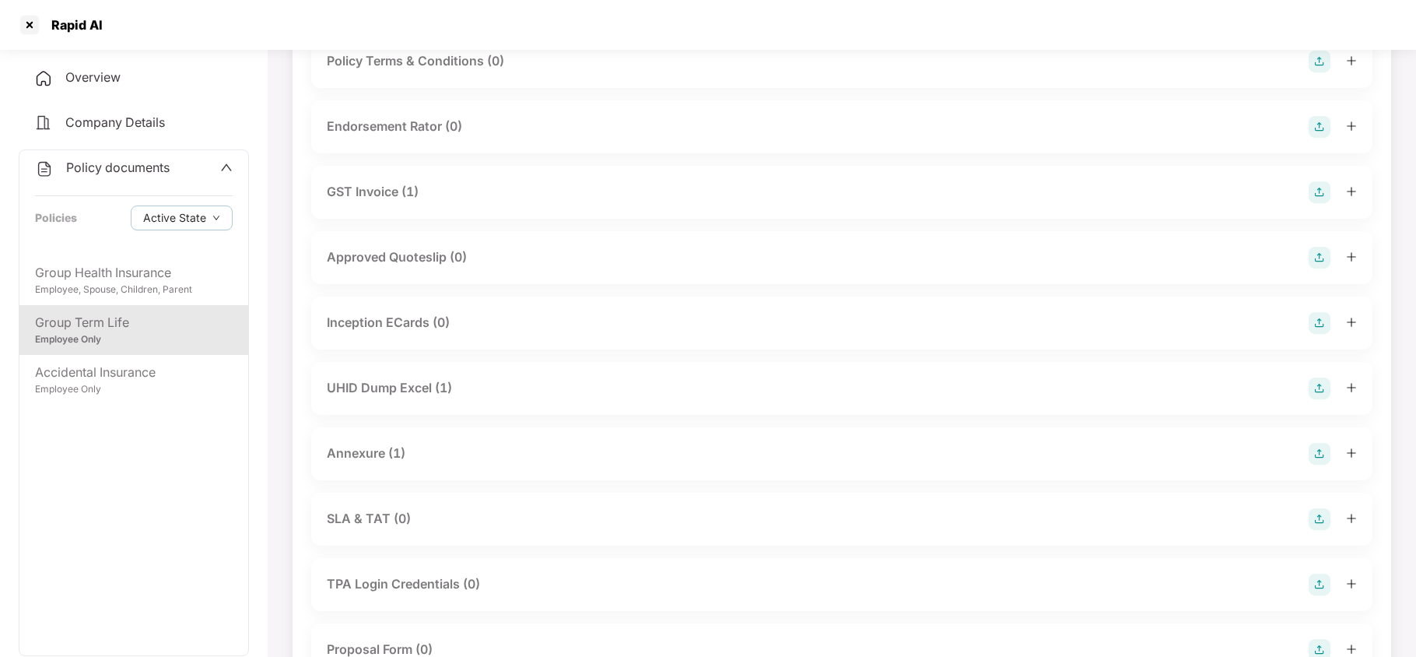
scroll to position [635, 0]
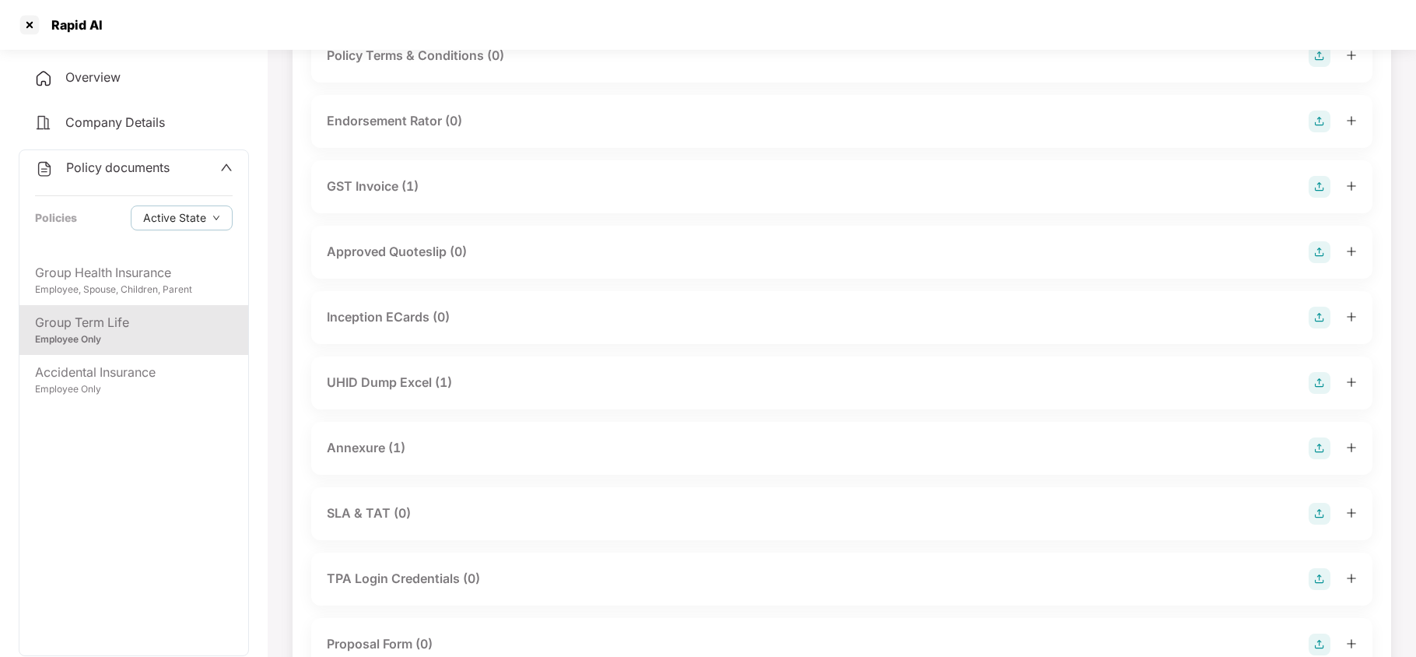
click at [442, 373] on div "UHID Dump Excel (1)" at bounding box center [389, 382] width 125 height 19
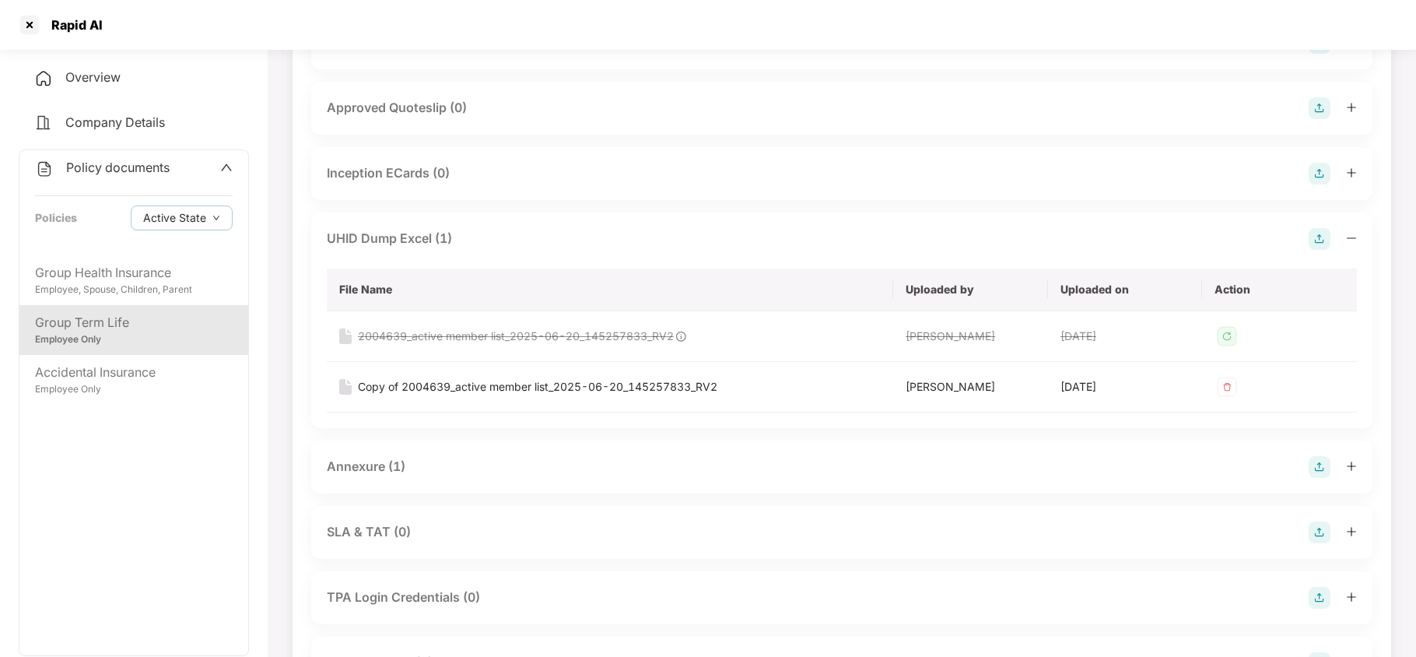
scroll to position [783, 0]
click at [545, 380] on div "Copy of 2004639_active member list_2025-06-20_145257833_RV2" at bounding box center [537, 382] width 359 height 17
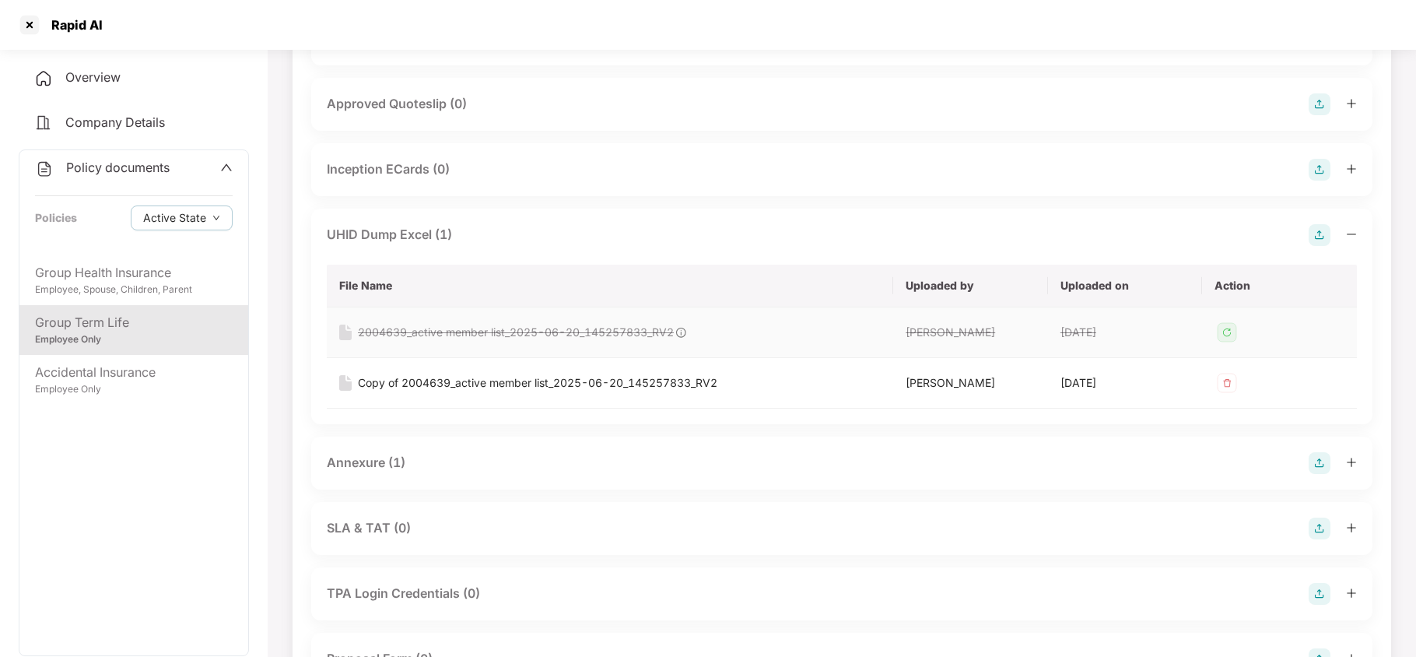
click at [484, 331] on div "2004639_active member list_2025-06-20_145257833_RV2" at bounding box center [516, 332] width 316 height 17
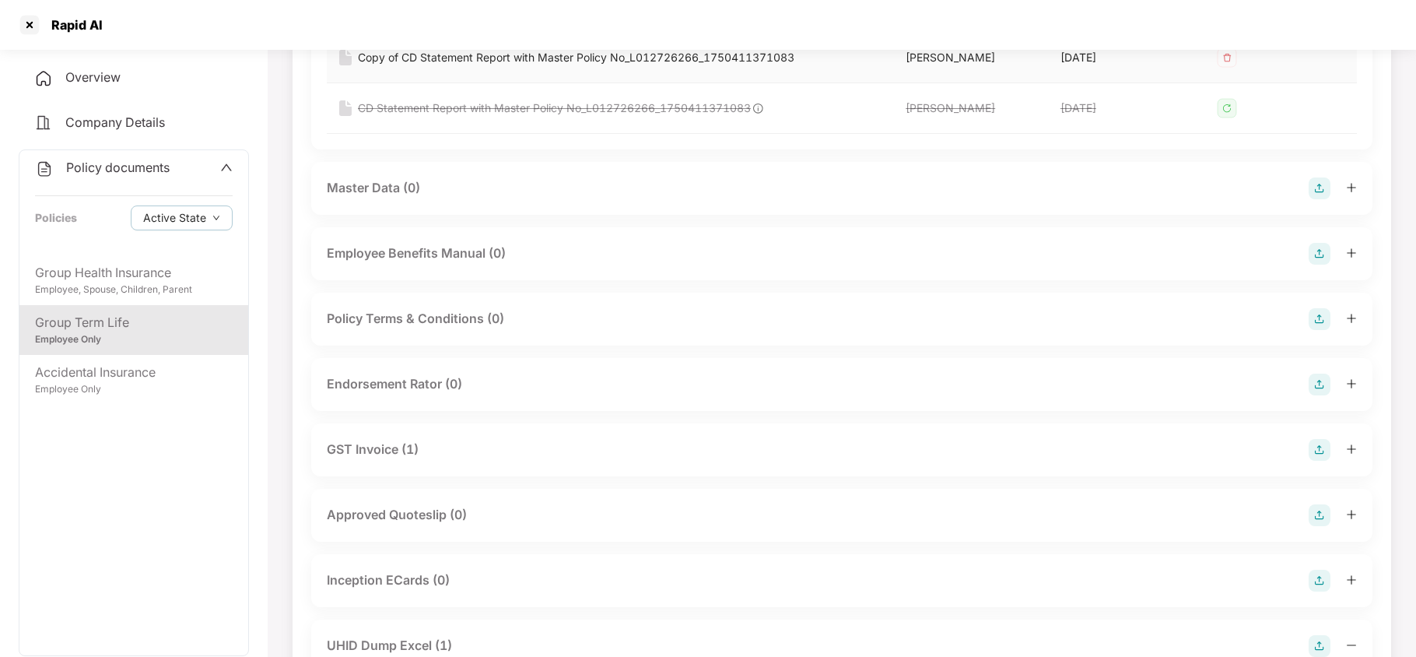
scroll to position [377, 0]
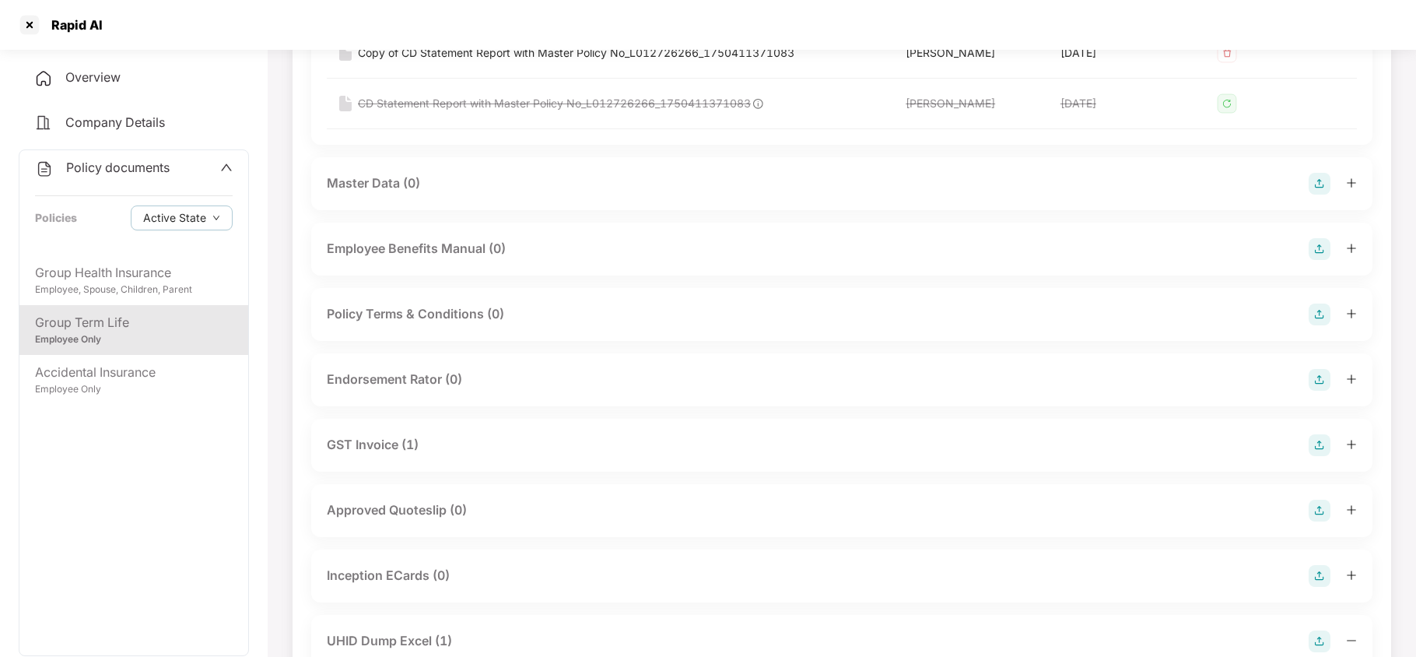
click at [396, 434] on div "GST Invoice (1)" at bounding box center [842, 445] width 1030 height 22
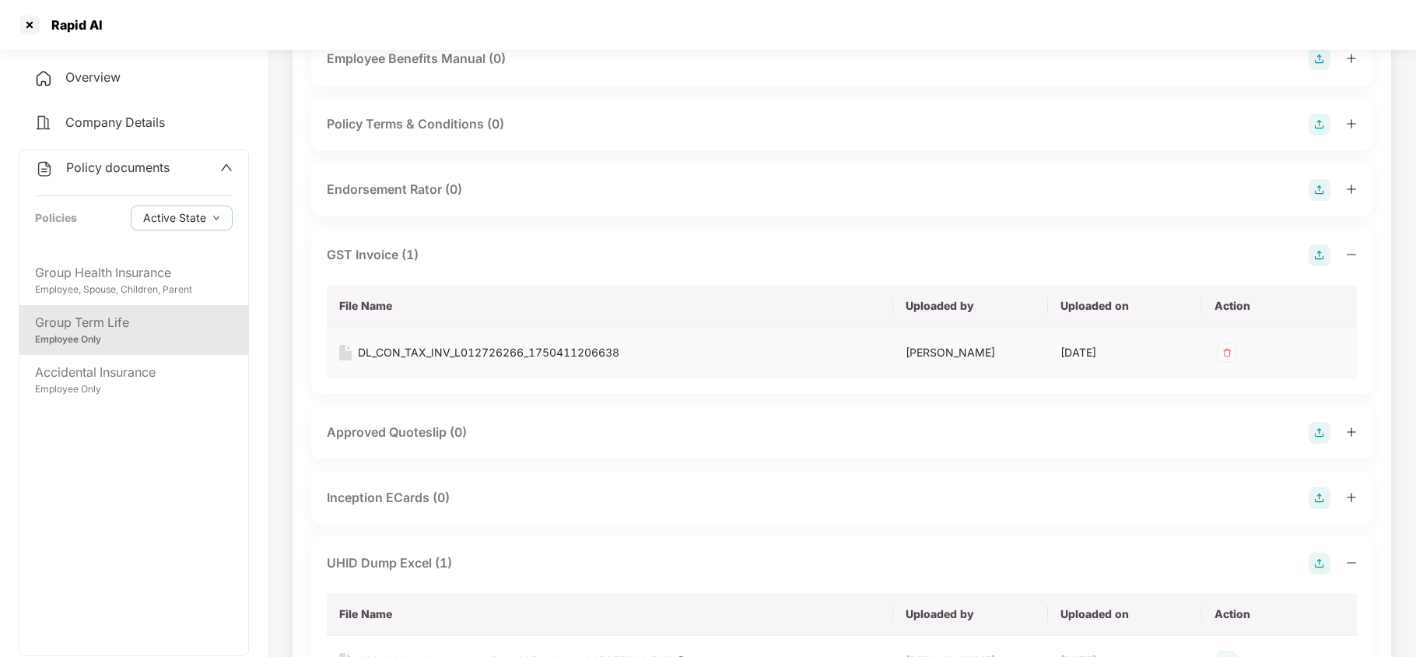
scroll to position [567, 0]
click at [520, 346] on div "DL_CON_TAX_INV_L012726266_1750411206638" at bounding box center [488, 351] width 261 height 17
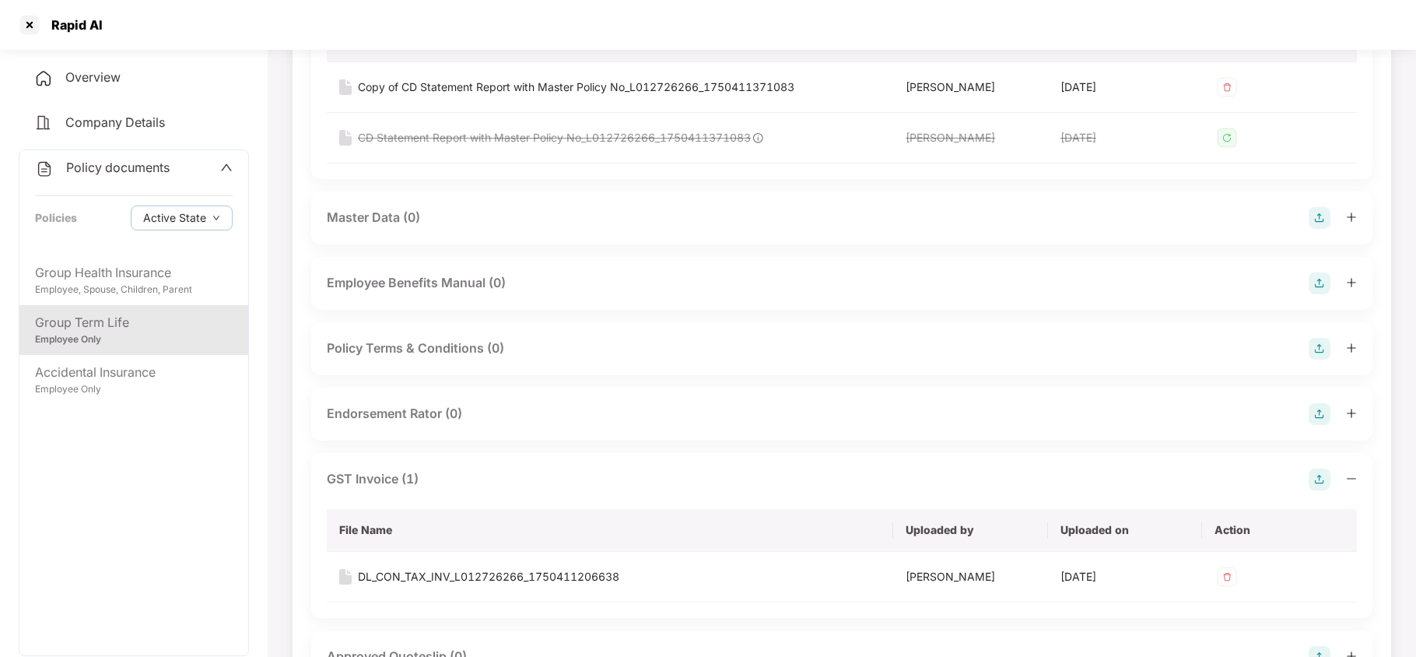
scroll to position [0, 0]
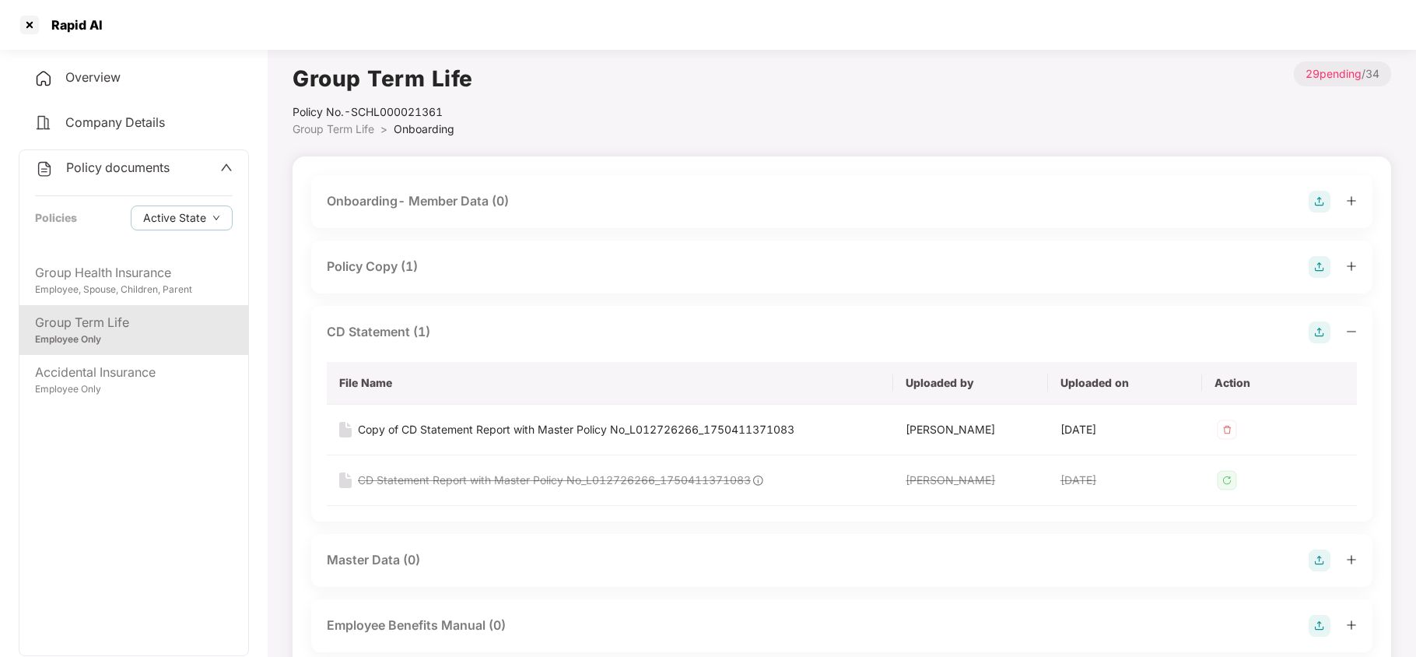
click at [396, 268] on div "Policy Copy (1)" at bounding box center [372, 266] width 91 height 19
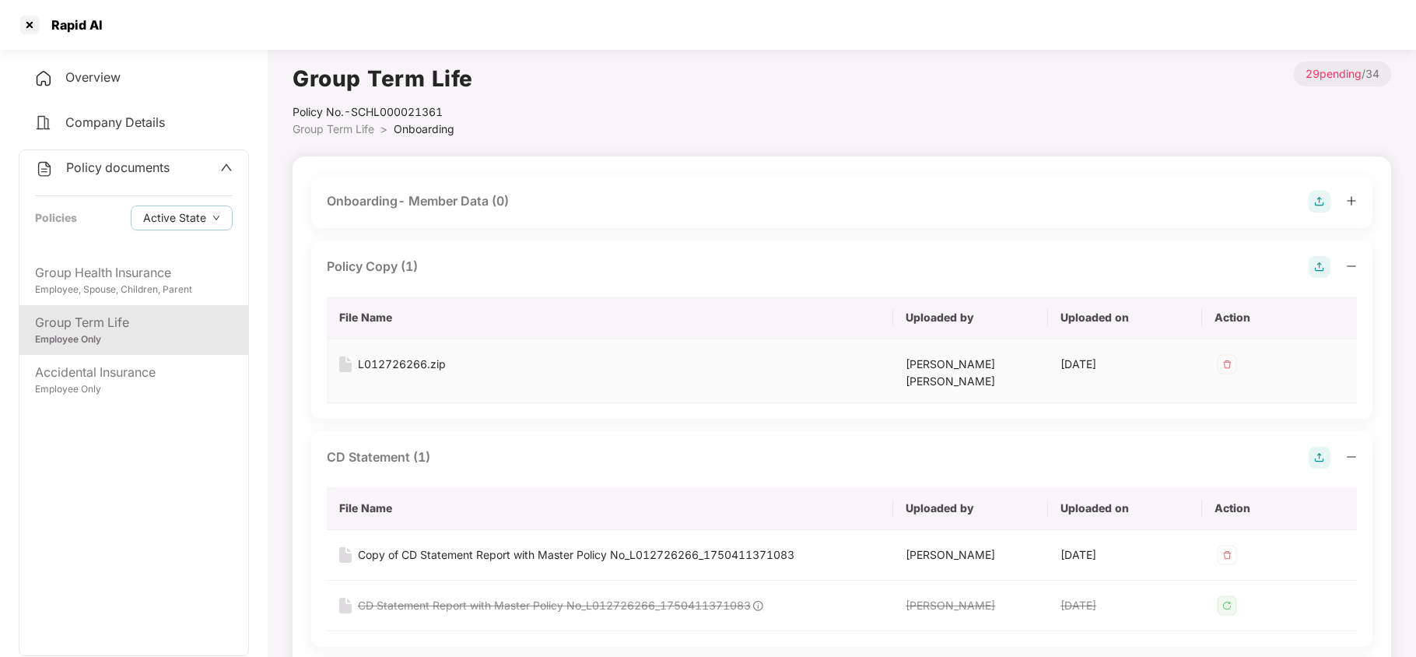
click at [412, 361] on div "L012726266.zip" at bounding box center [402, 364] width 88 height 17
